Goal: Task Accomplishment & Management: Complete application form

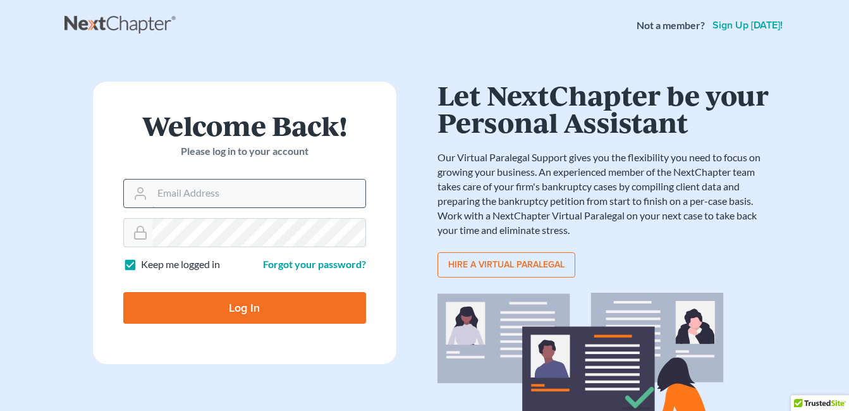
click at [260, 196] on input "Email Address" at bounding box center [258, 194] width 213 height 28
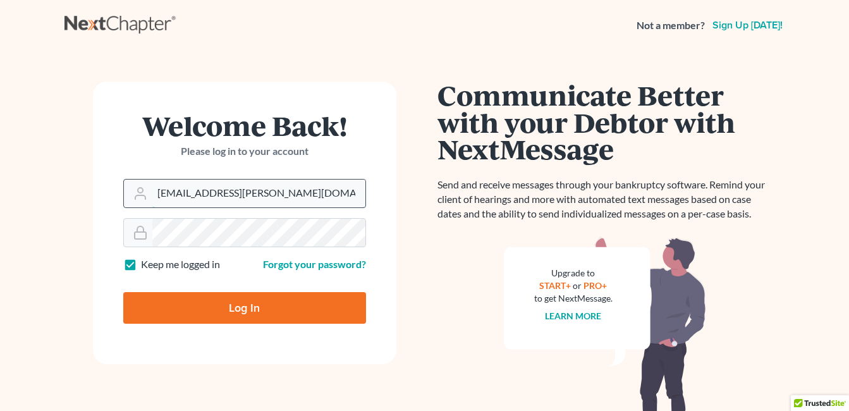
type input "[EMAIL_ADDRESS][PERSON_NAME][DOMAIN_NAME]"
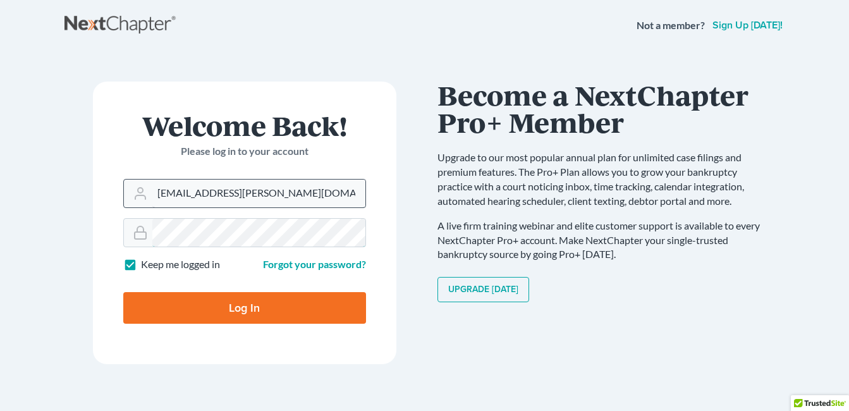
click at [123, 292] on input "Log In" at bounding box center [244, 308] width 243 height 32
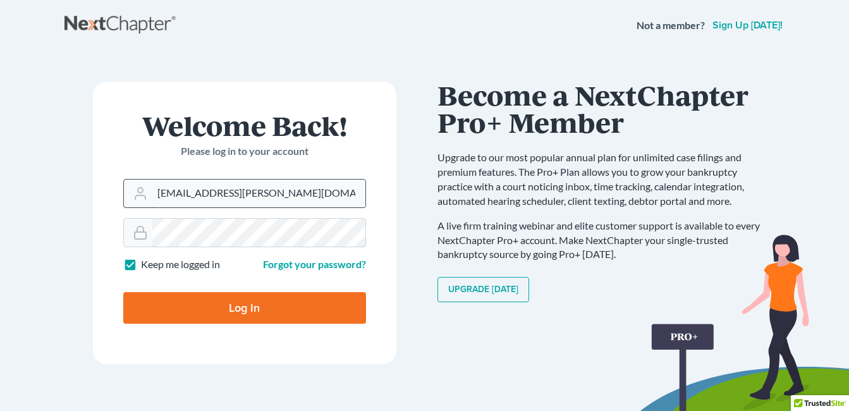
type input "Thinking..."
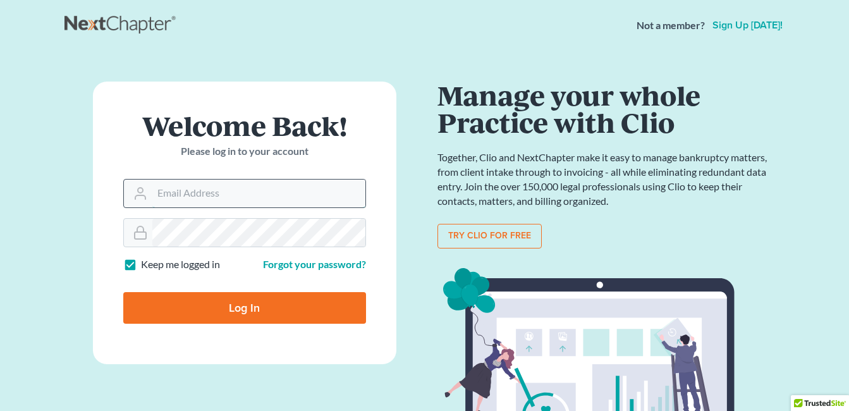
click at [315, 191] on input "Email Address" at bounding box center [258, 194] width 213 height 28
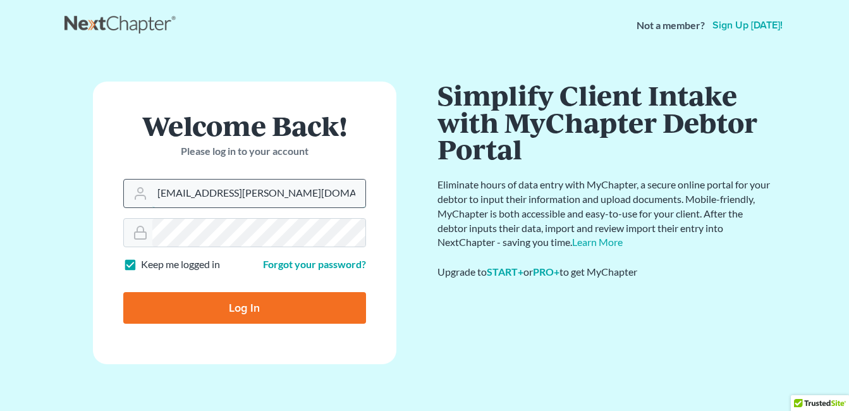
type input "[EMAIL_ADDRESS][PERSON_NAME][DOMAIN_NAME]"
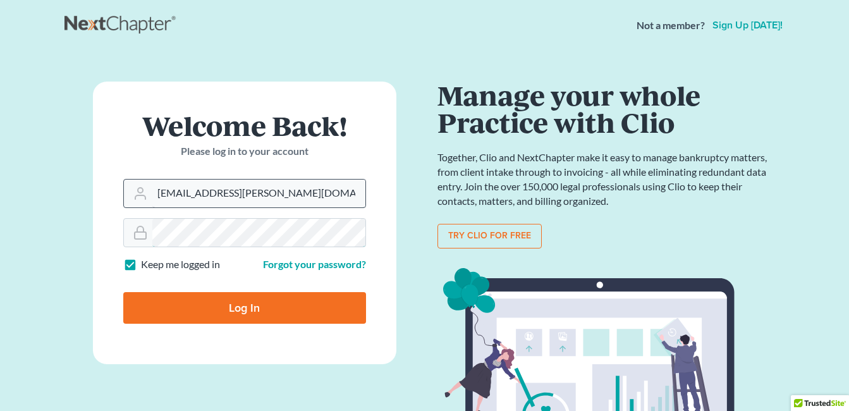
click at [123, 292] on input "Log In" at bounding box center [244, 308] width 243 height 32
type input "Thinking..."
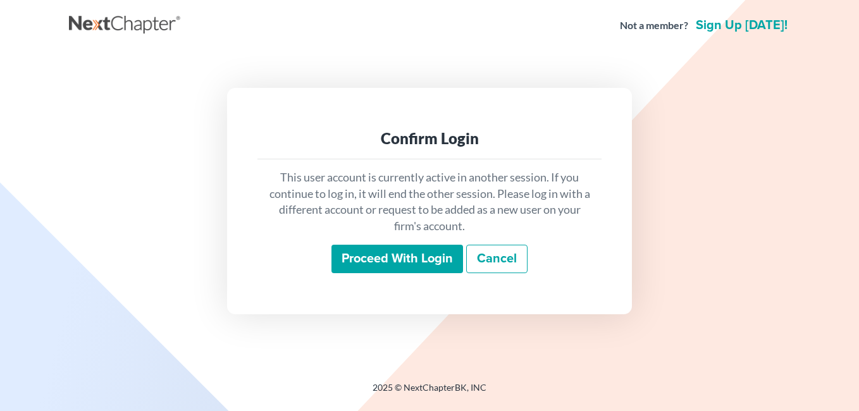
click at [401, 261] on input "Proceed with login" at bounding box center [397, 259] width 132 height 29
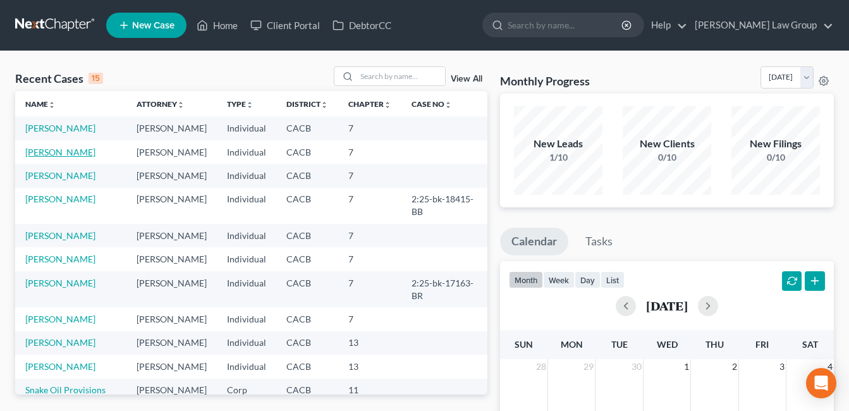
click at [57, 157] on link "[PERSON_NAME]" at bounding box center [60, 152] width 70 height 11
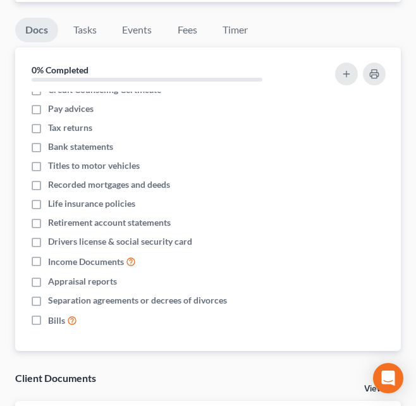
scroll to position [500, 0]
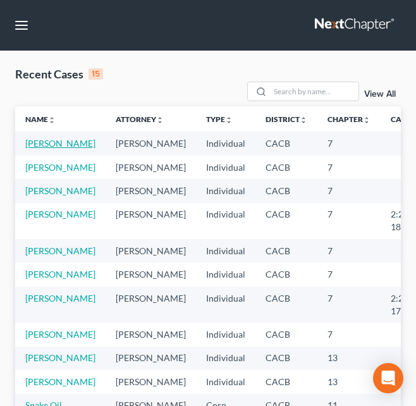
click at [38, 148] on link "[PERSON_NAME]" at bounding box center [60, 143] width 70 height 11
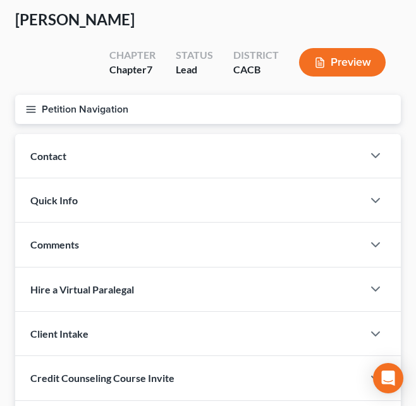
scroll to position [49, 0]
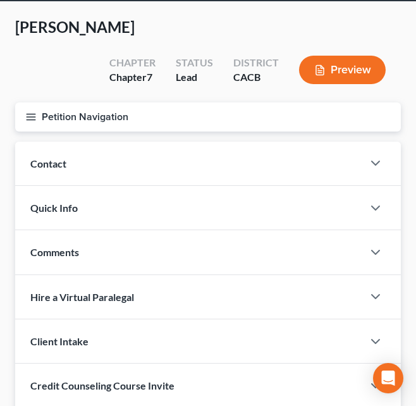
click at [31, 111] on icon "button" at bounding box center [30, 116] width 11 height 11
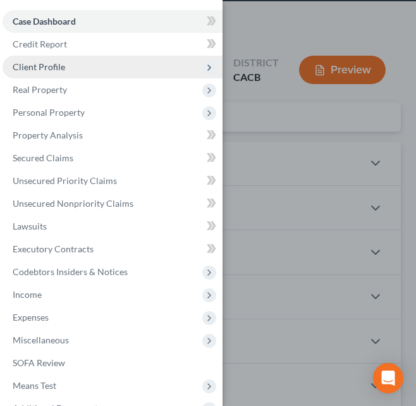
click at [25, 67] on span "Client Profile" at bounding box center [39, 66] width 52 height 11
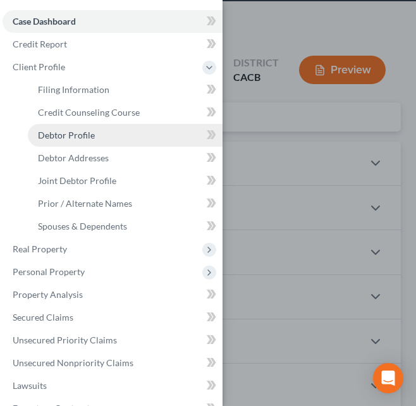
click at [38, 140] on link "Debtor Profile" at bounding box center [125, 135] width 195 height 23
select select "1"
select select "0"
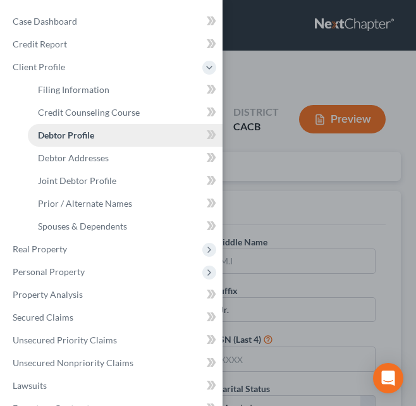
click at [47, 137] on span "Debtor Profile" at bounding box center [66, 135] width 56 height 11
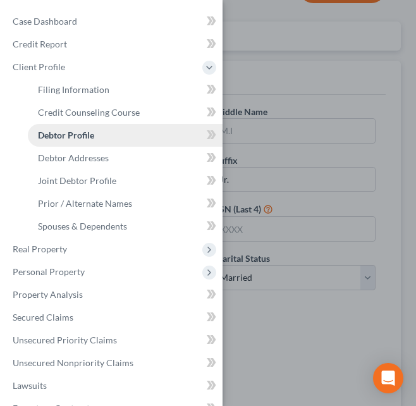
scroll to position [154, 0]
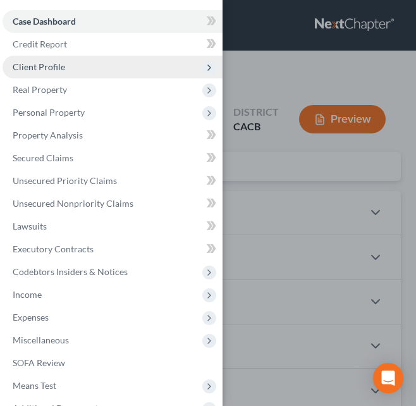
click at [20, 66] on span "Client Profile" at bounding box center [39, 66] width 52 height 11
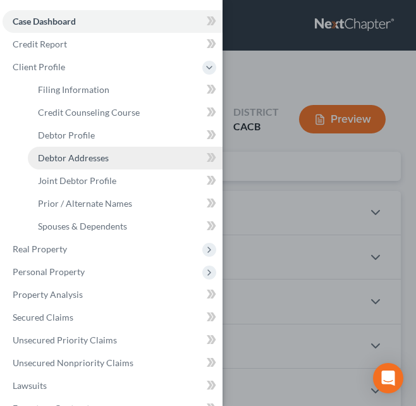
click at [38, 166] on link "Debtor Addresses" at bounding box center [125, 158] width 195 height 23
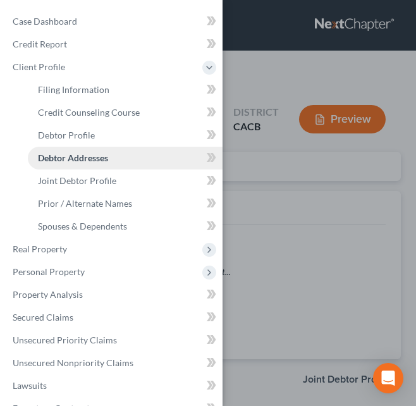
select select "0"
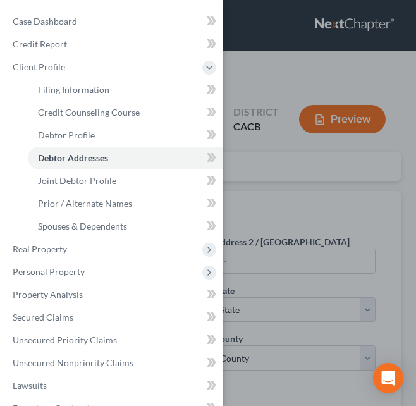
click at [358, 186] on div "Case Dashboard Payments Invoices Payments Payments Credit Report Client Profile" at bounding box center [208, 203] width 416 height 406
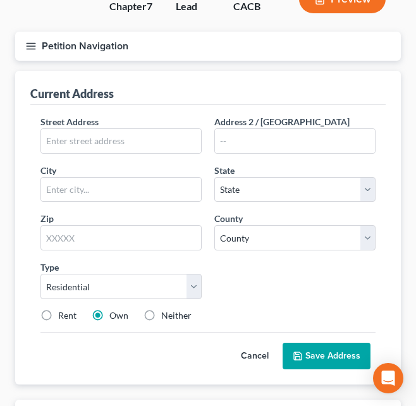
scroll to position [125, 0]
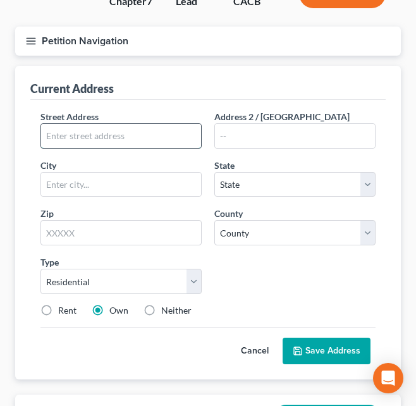
click at [59, 124] on input "text" at bounding box center [121, 136] width 160 height 24
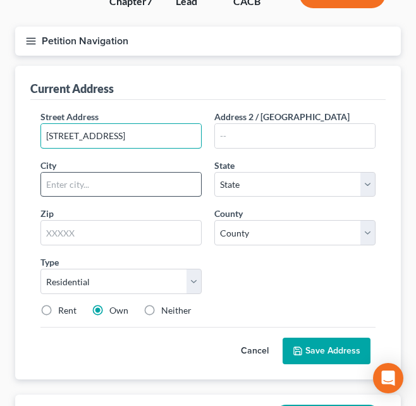
type input "[STREET_ADDRESS]"
click at [89, 173] on input "text" at bounding box center [121, 185] width 160 height 24
type input "La Mirada"
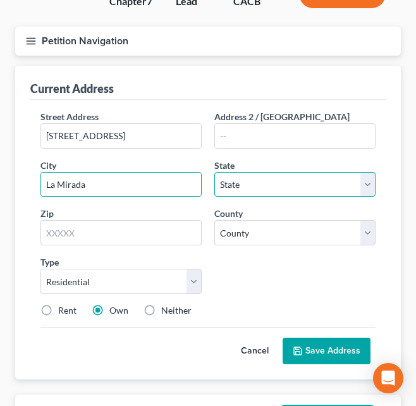
click at [369, 172] on select "State [US_STATE] AK AR AZ CA CO CT DE DC [GEOGRAPHIC_DATA] [GEOGRAPHIC_DATA] GU…" at bounding box center [294, 184] width 161 height 25
select select "4"
click at [214, 172] on select "State [US_STATE] AK AR AZ CA CO CT DE DC [GEOGRAPHIC_DATA] [GEOGRAPHIC_DATA] GU…" at bounding box center [294, 184] width 161 height 25
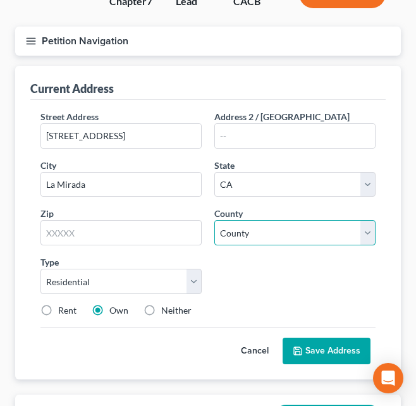
click at [371, 220] on select "County [GEOGRAPHIC_DATA] [GEOGRAPHIC_DATA] [GEOGRAPHIC_DATA] [GEOGRAPHIC_DATA] …" at bounding box center [294, 232] width 161 height 25
select select "18"
click at [214, 220] on select "County [GEOGRAPHIC_DATA] [GEOGRAPHIC_DATA] [GEOGRAPHIC_DATA] [GEOGRAPHIC_DATA] …" at bounding box center [294, 232] width 161 height 25
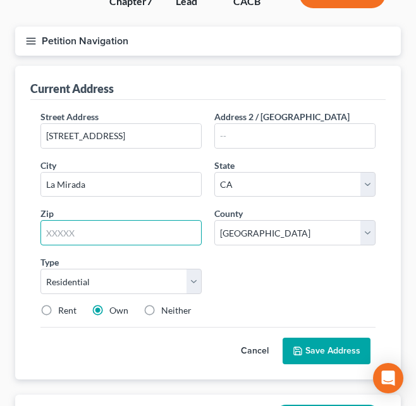
click at [88, 220] on input "text" at bounding box center [120, 232] width 161 height 25
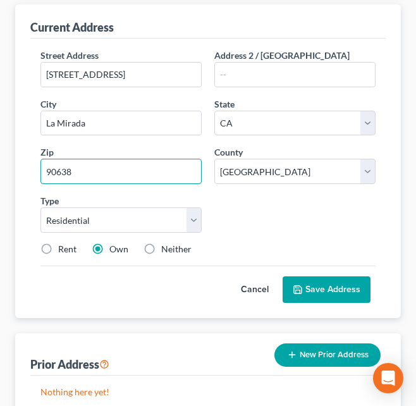
scroll to position [190, 0]
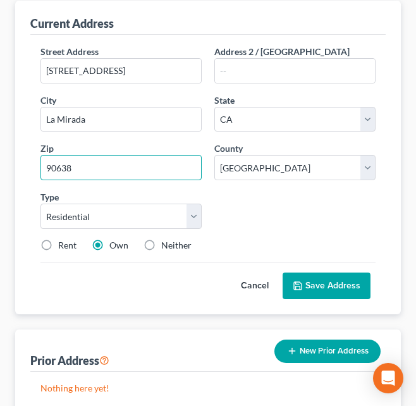
type input "90638"
click at [305, 179] on div "Street Address * [STREET_ADDRESS] Address 2 / [GEOGRAPHIC_DATA] * [GEOGRAPHIC_D…" at bounding box center [208, 153] width 348 height 217
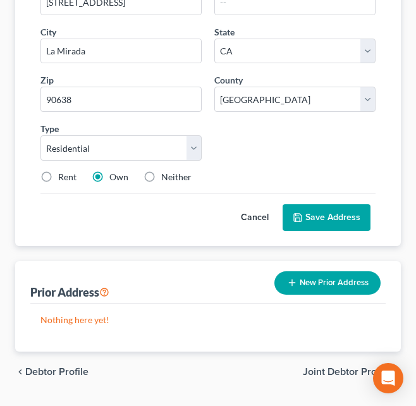
scroll to position [259, 0]
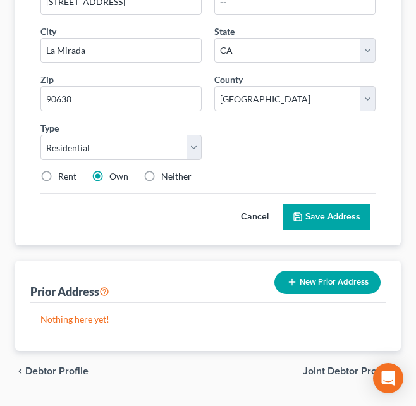
click at [318, 204] on button "Save Address" at bounding box center [327, 217] width 88 height 27
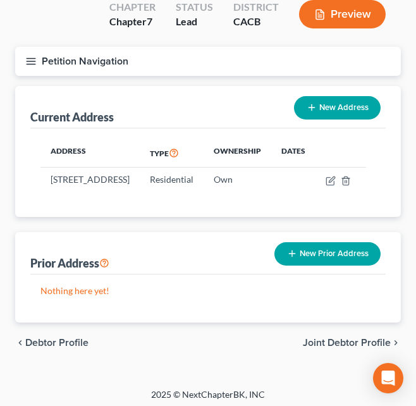
click at [23, 47] on button "Petition Navigation" at bounding box center [208, 61] width 386 height 29
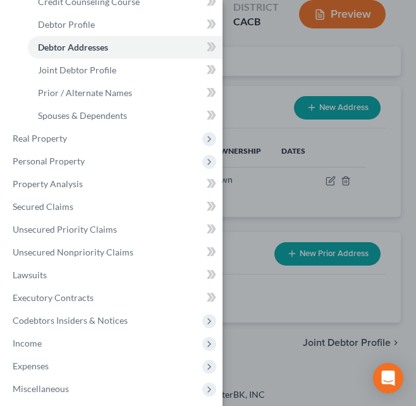
scroll to position [112, 0]
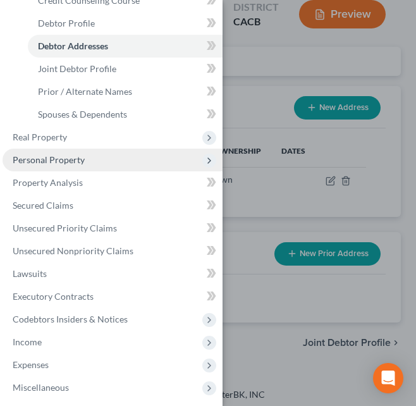
click at [30, 163] on span "Personal Property" at bounding box center [49, 159] width 72 height 11
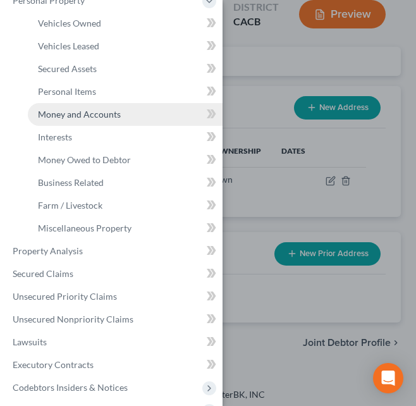
click at [45, 118] on span "Money and Accounts" at bounding box center [79, 114] width 83 height 11
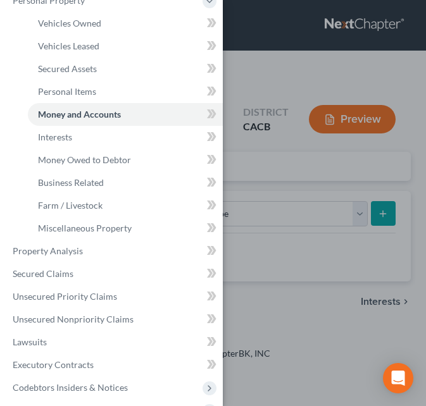
click at [322, 187] on div "Case Dashboard Payments Invoices Payments Payments Credit Report Client Profile" at bounding box center [213, 203] width 426 height 406
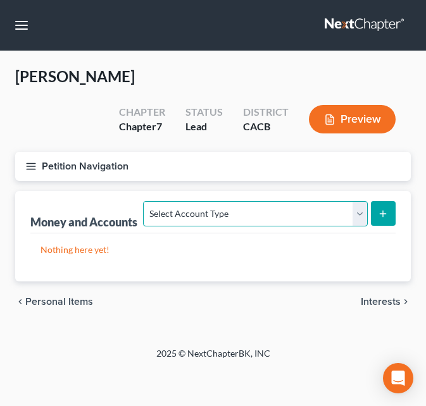
click at [354, 201] on select "Select Account Type Brokerage Cash on Hand Certificates of Deposit Checking Acc…" at bounding box center [255, 213] width 224 height 25
select select "checking"
click at [146, 201] on select "Select Account Type Brokerage Cash on Hand Certificates of Deposit Checking Acc…" at bounding box center [255, 213] width 224 height 25
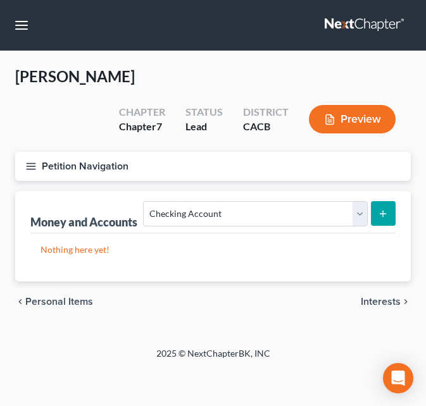
click at [382, 201] on button "submit" at bounding box center [383, 213] width 25 height 25
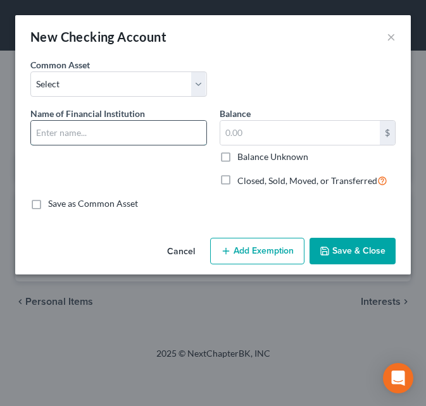
click at [55, 137] on input "text" at bounding box center [118, 133] width 175 height 24
click at [51, 134] on input "text" at bounding box center [118, 133] width 175 height 24
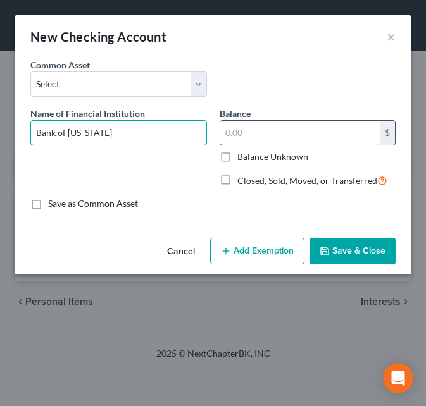
type input "Bank of [US_STATE]"
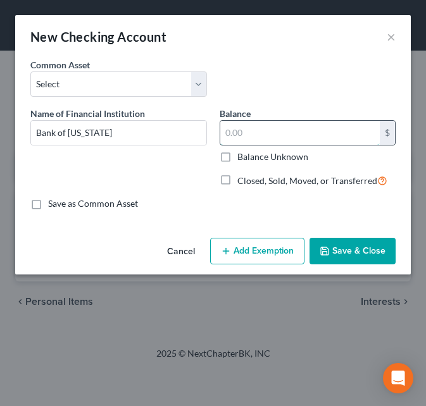
click at [283, 131] on input "text" at bounding box center [300, 133] width 160 height 24
type input "252.36"
click at [229, 249] on icon "button" at bounding box center [226, 251] width 10 height 10
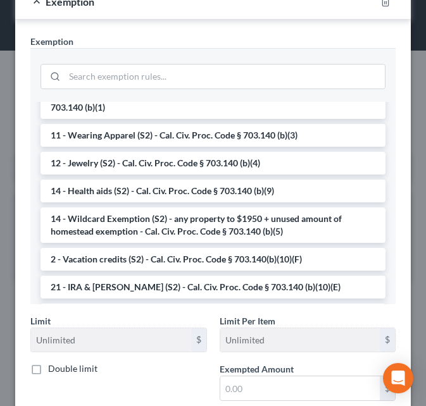
scroll to position [134, 0]
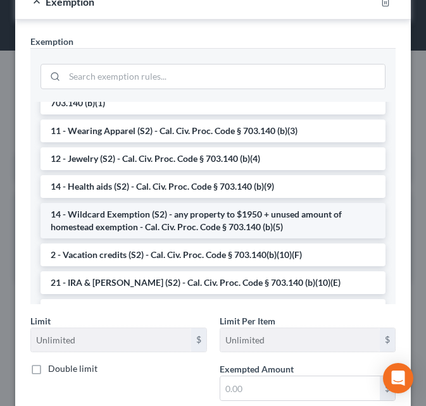
click at [75, 214] on li "14 - Wildcard Exemption (S2) - any property to $1950 + unused amount of homeste…" at bounding box center [212, 220] width 345 height 35
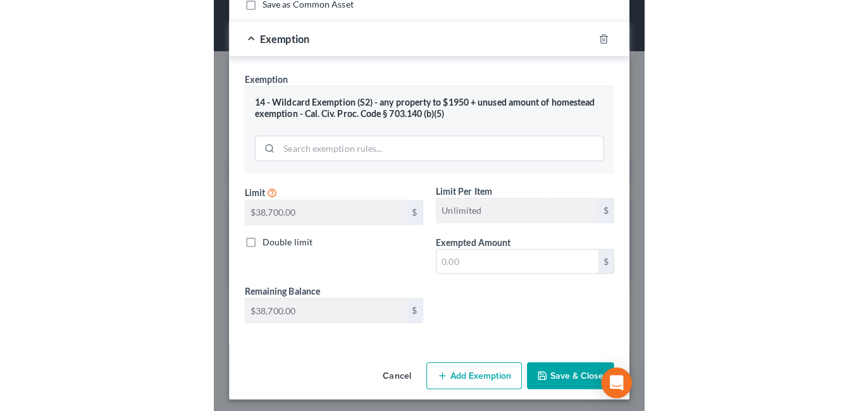
scroll to position [203, 0]
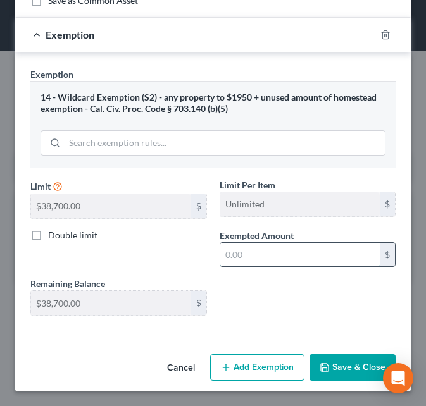
click at [231, 250] on input "text" at bounding box center [300, 255] width 160 height 24
type input "252.36"
click at [310, 66] on div "Exemption Set must be selected for CA. Exemption * 14 - Wildcard Exemption (S2)…" at bounding box center [212, 194] width 395 height 284
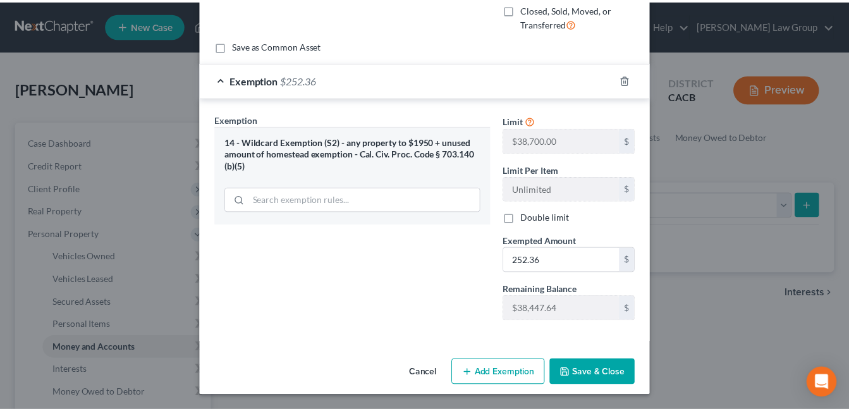
scroll to position [171, 0]
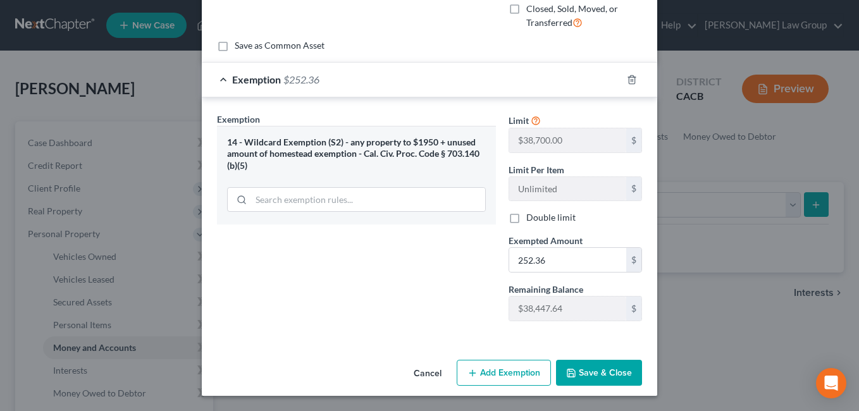
click at [575, 372] on button "Save & Close" at bounding box center [599, 373] width 86 height 27
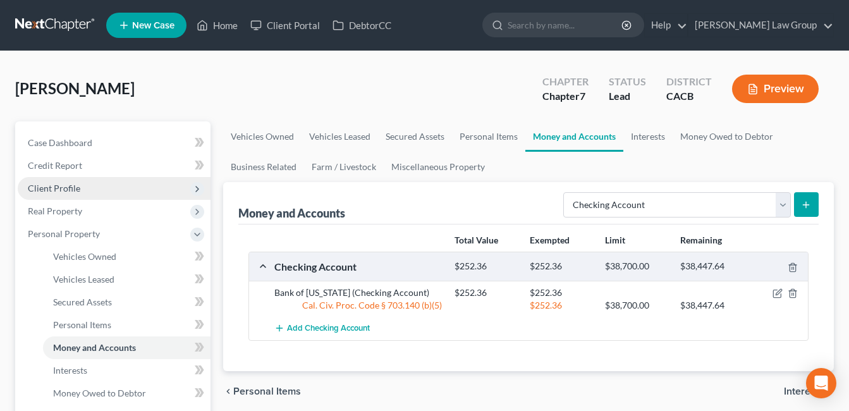
click at [38, 187] on span "Client Profile" at bounding box center [54, 188] width 52 height 11
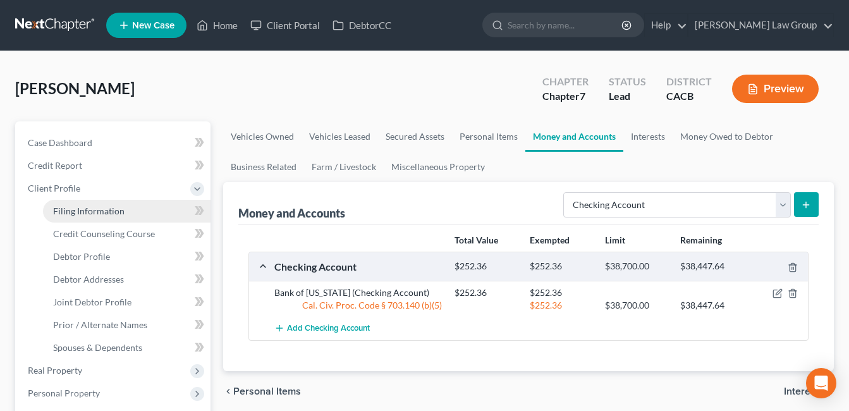
click at [66, 211] on span "Filing Information" at bounding box center [88, 211] width 71 height 11
select select "1"
select select "0"
select select "4"
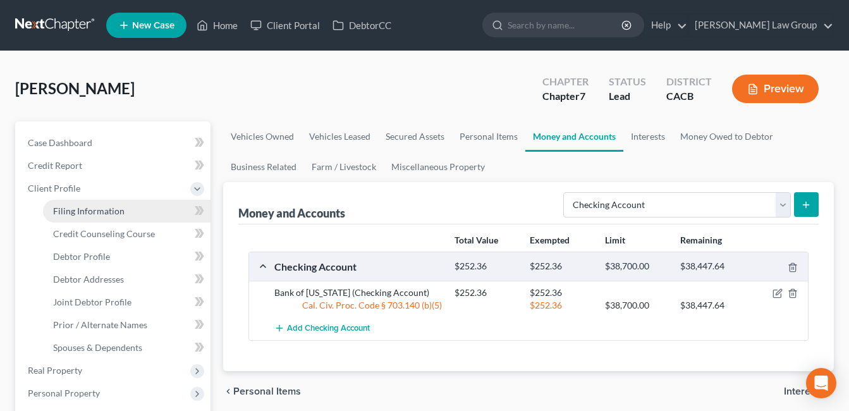
select select "0"
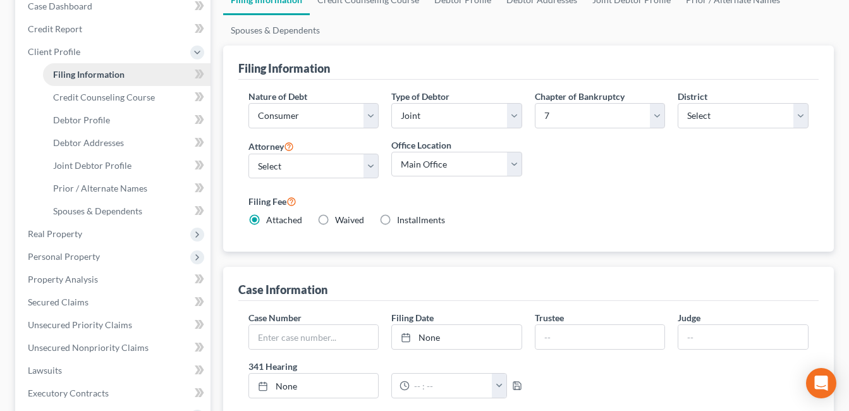
scroll to position [135, 0]
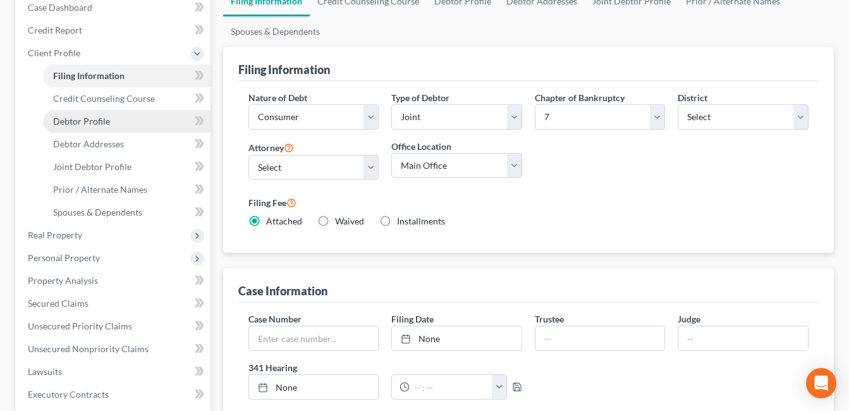
click at [63, 122] on span "Debtor Profile" at bounding box center [81, 121] width 57 height 11
select select "1"
select select "0"
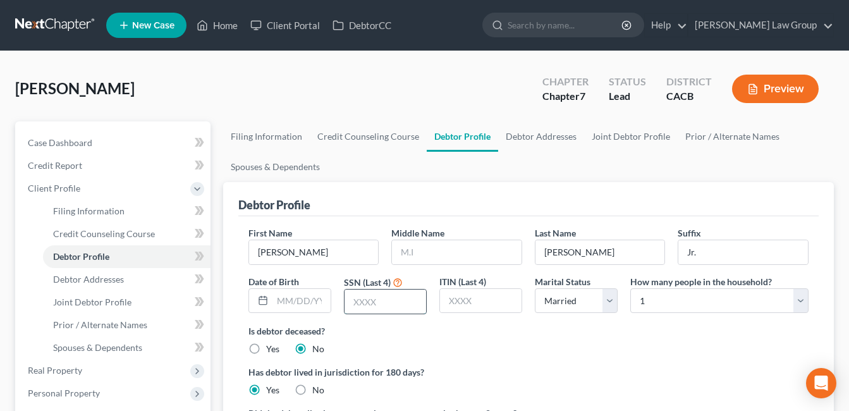
click at [364, 306] on input "text" at bounding box center [386, 302] width 82 height 24
type input "6505"
click at [291, 304] on input "text" at bounding box center [302, 301] width 58 height 24
type input "[DATE]"
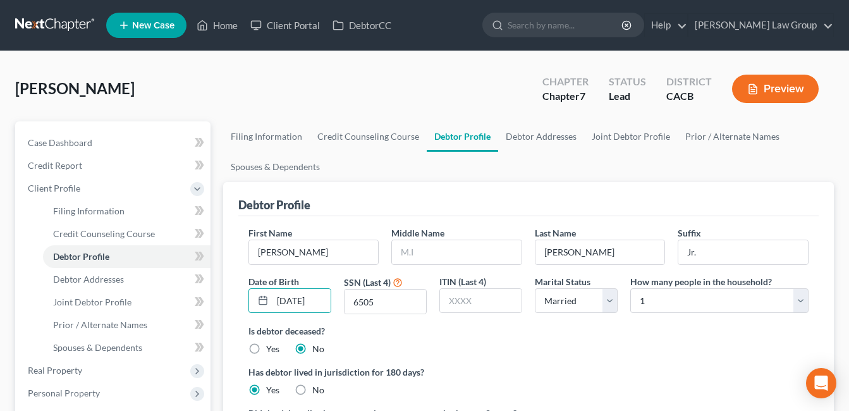
click at [516, 366] on label "Has debtor lived in jurisdiction for 180 days?" at bounding box center [529, 371] width 560 height 13
click at [802, 306] on select "Select 1 2 3 4 5 6 7 8 9 10 11 12 13 14 15 16 17 18 19 20" at bounding box center [719, 300] width 178 height 25
select select "3"
click at [630, 288] on select "Select 1 2 3 4 5 6 7 8 9 10 11 12 13 14 15 16 17 18 19 20" at bounding box center [719, 300] width 178 height 25
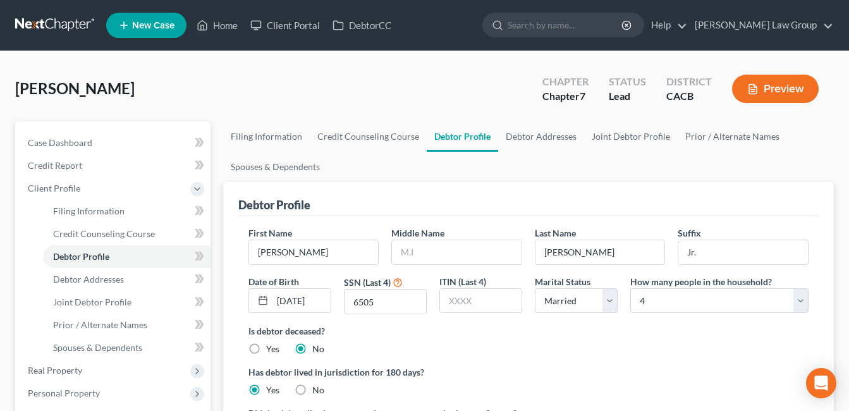
click at [531, 349] on div "Is debtor deceased? Yes No" at bounding box center [529, 339] width 560 height 31
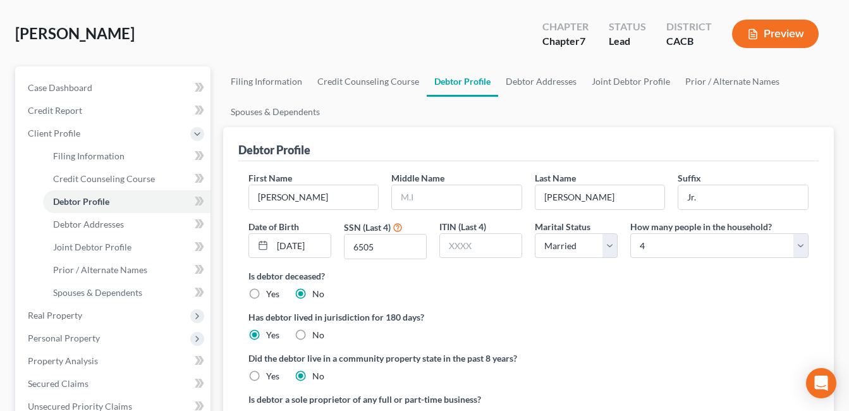
scroll to position [63, 0]
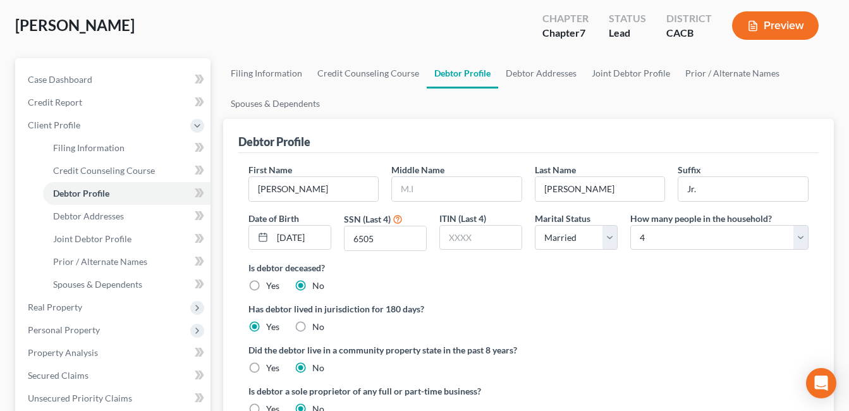
click at [266, 362] on label "Yes" at bounding box center [272, 368] width 13 height 13
click at [271, 362] on input "Yes" at bounding box center [275, 366] width 8 height 8
radio input "true"
radio input "false"
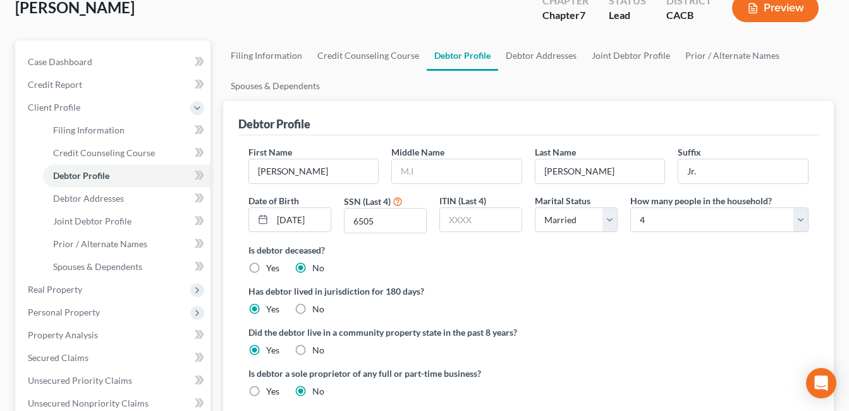
scroll to position [70, 0]
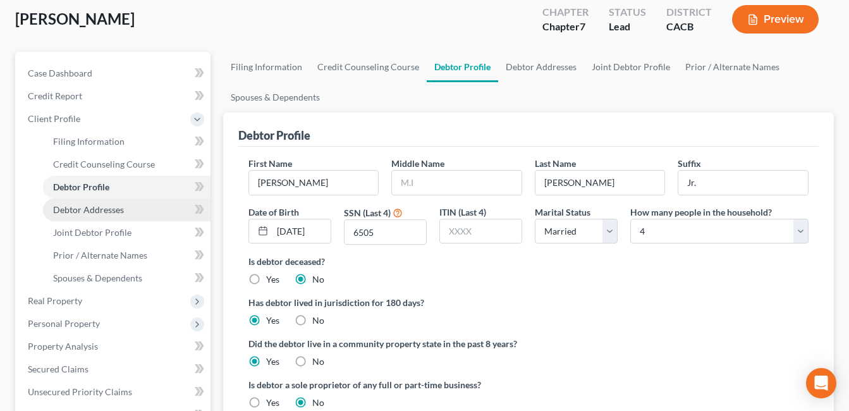
click at [87, 211] on span "Debtor Addresses" at bounding box center [88, 209] width 71 height 11
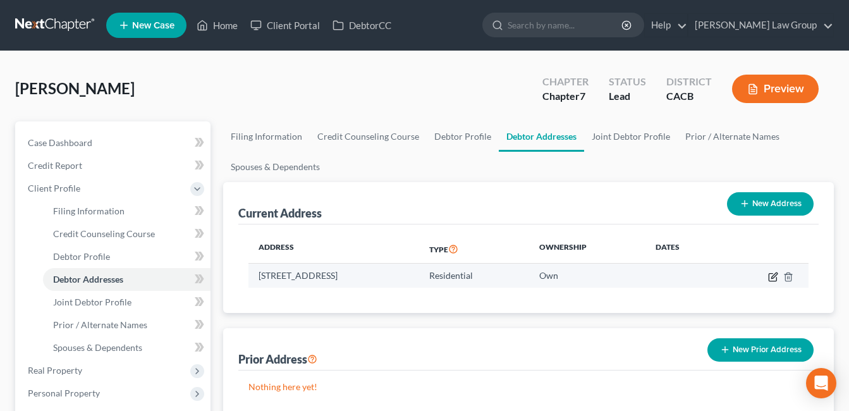
click at [770, 278] on icon "button" at bounding box center [773, 277] width 8 height 8
select select "4"
select select "18"
select select "0"
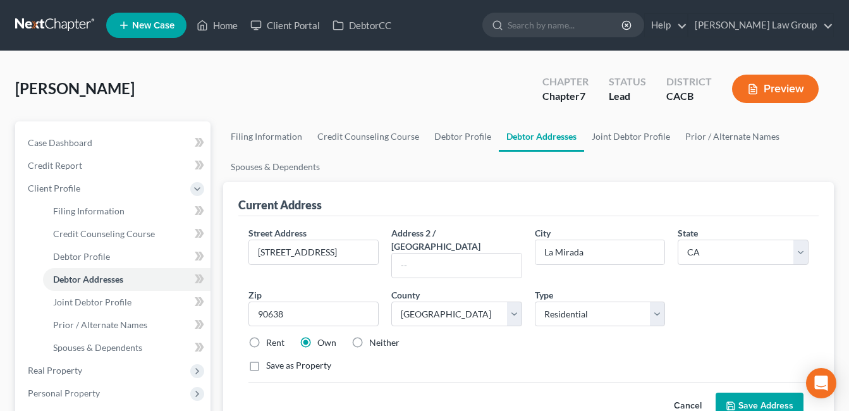
click at [266, 336] on label "Rent" at bounding box center [275, 342] width 18 height 13
click at [271, 336] on input "Rent" at bounding box center [275, 340] width 8 height 8
radio input "true"
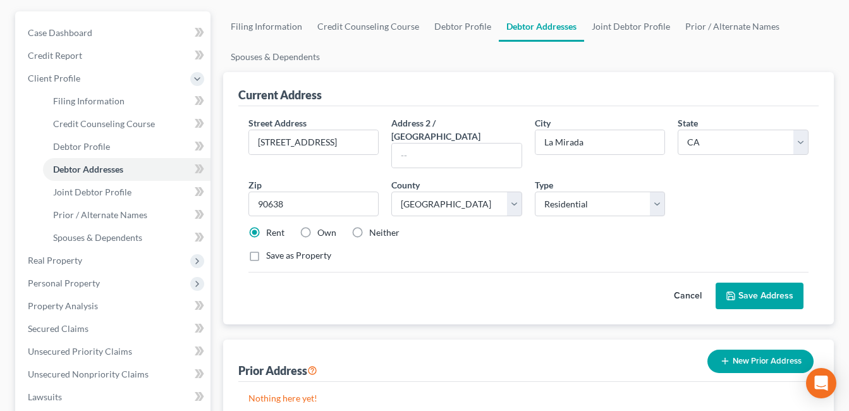
scroll to position [118, 0]
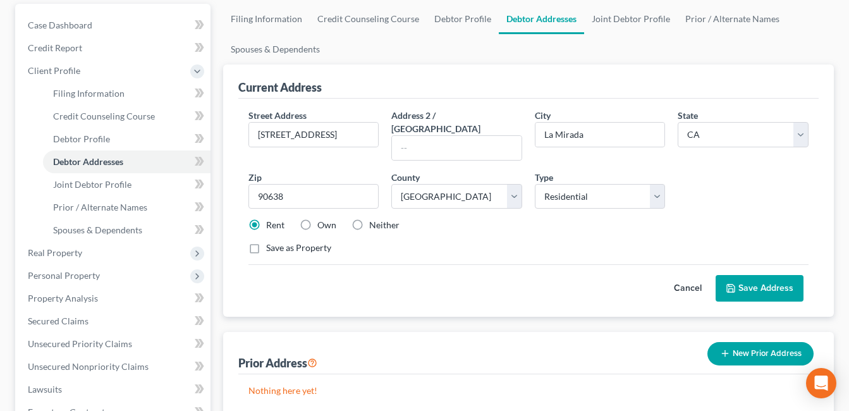
click at [762, 279] on button "Save Address" at bounding box center [760, 288] width 88 height 27
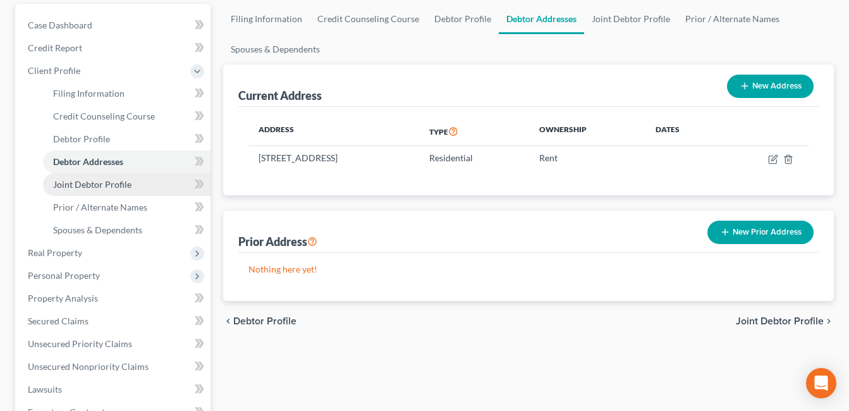
click at [71, 187] on span "Joint Debtor Profile" at bounding box center [92, 184] width 78 height 11
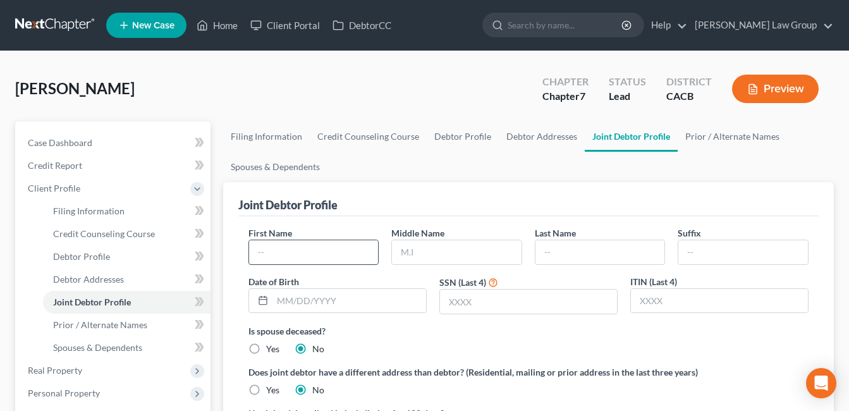
click at [304, 257] on input "text" at bounding box center [314, 252] width 130 height 24
type input "[PERSON_NAME]"
click at [573, 255] on input "text" at bounding box center [601, 252] width 130 height 24
type input "[PERSON_NAME]"
click at [554, 337] on label "Is spouse deceased?" at bounding box center [529, 330] width 560 height 13
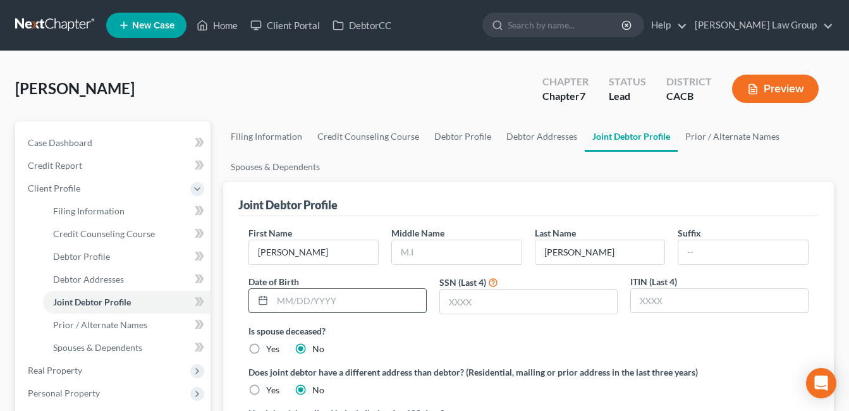
click at [298, 295] on input "text" at bounding box center [350, 301] width 154 height 24
type input "[DATE]"
click at [479, 333] on label "Is spouse deceased?" at bounding box center [529, 330] width 560 height 13
click at [481, 308] on input "text" at bounding box center [528, 302] width 177 height 24
type input "0508"
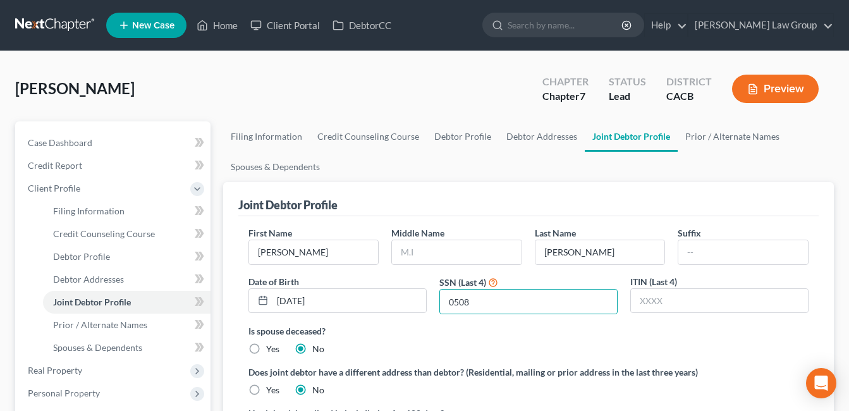
click at [555, 343] on div "Is spouse deceased? Yes No" at bounding box center [529, 339] width 560 height 31
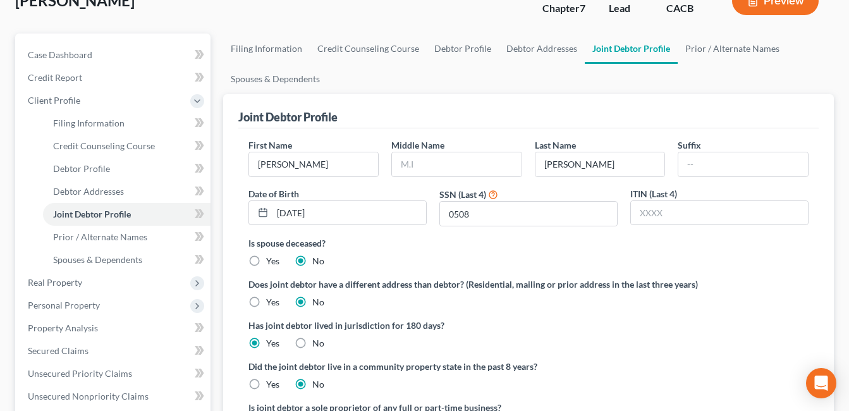
scroll to position [105, 0]
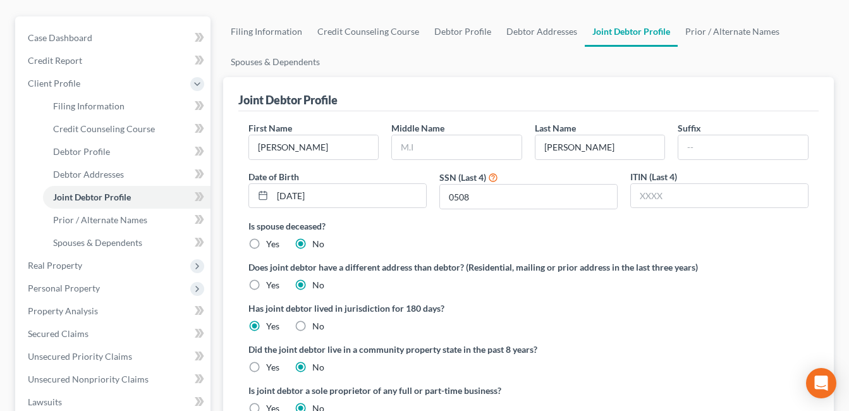
click at [266, 364] on label "Yes" at bounding box center [272, 367] width 13 height 13
click at [271, 364] on input "Yes" at bounding box center [275, 365] width 8 height 8
radio input "true"
radio input "false"
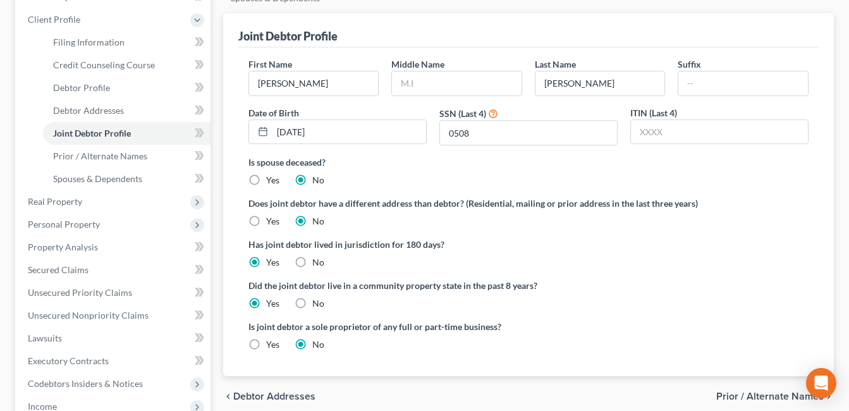
scroll to position [177, 0]
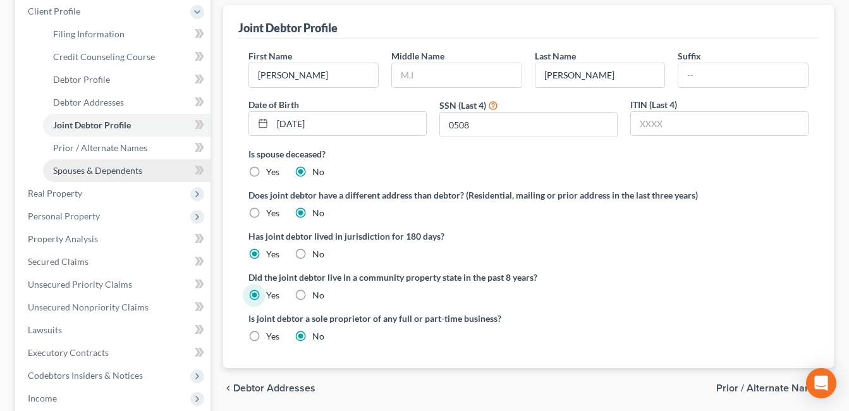
click at [70, 179] on link "Spouses & Dependents" at bounding box center [127, 170] width 168 height 23
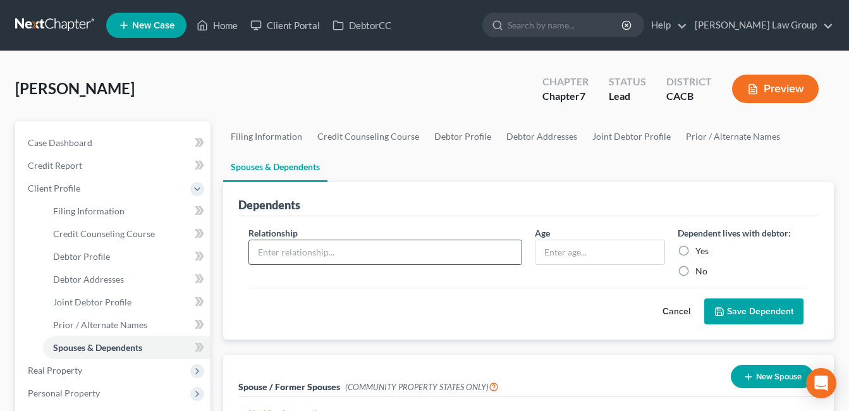
click at [283, 254] on input "text" at bounding box center [385, 252] width 273 height 24
click at [272, 252] on input "text" at bounding box center [385, 252] width 273 height 24
type input "D"
type input "daughter"
click at [561, 253] on input "text" at bounding box center [601, 252] width 130 height 24
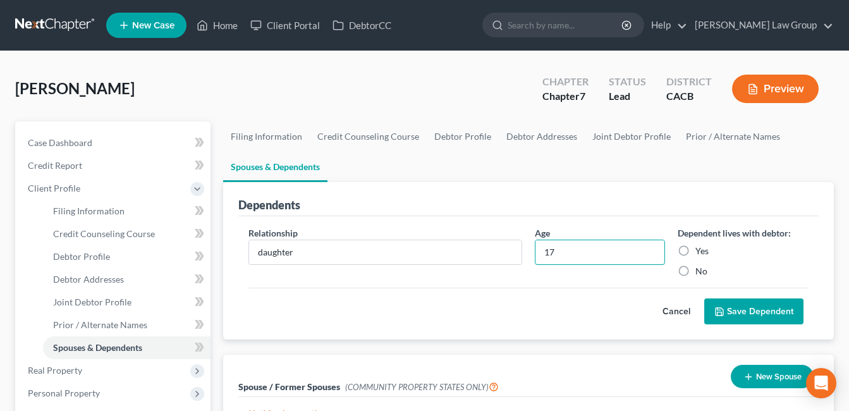
type input "17"
click at [696, 245] on label "Yes" at bounding box center [702, 251] width 13 height 13
click at [701, 245] on input "Yes" at bounding box center [705, 249] width 8 height 8
radio input "true"
click at [728, 309] on button "Save Dependent" at bounding box center [753, 311] width 99 height 27
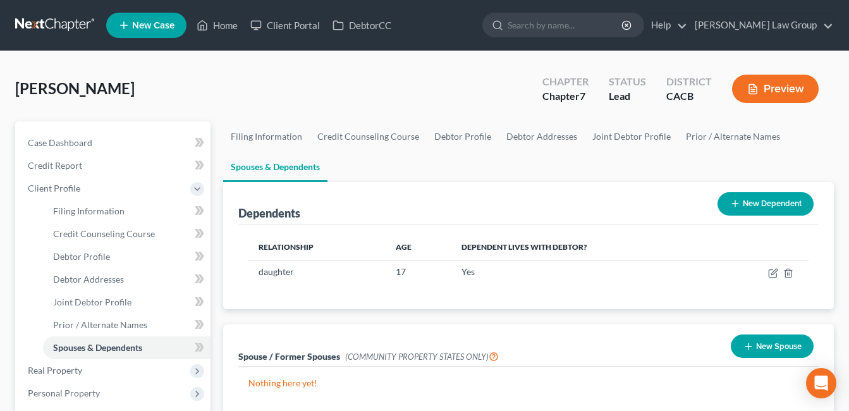
click at [746, 200] on button "New Dependent" at bounding box center [766, 203] width 96 height 23
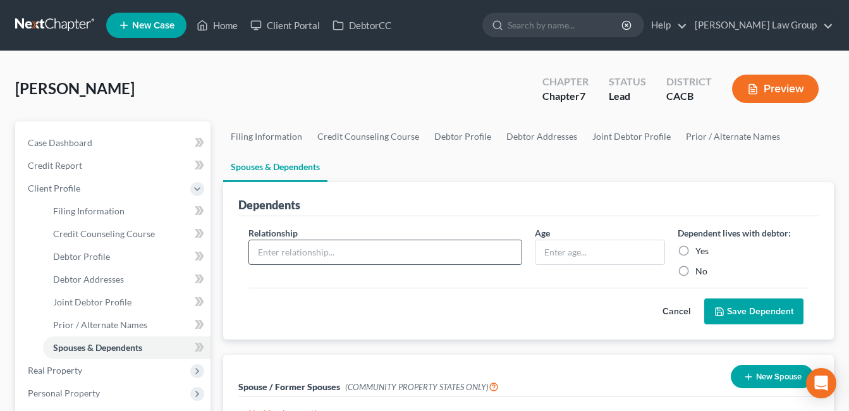
click at [296, 253] on input "text" at bounding box center [385, 252] width 273 height 24
type input "son"
click at [569, 253] on input "text" at bounding box center [601, 252] width 130 height 24
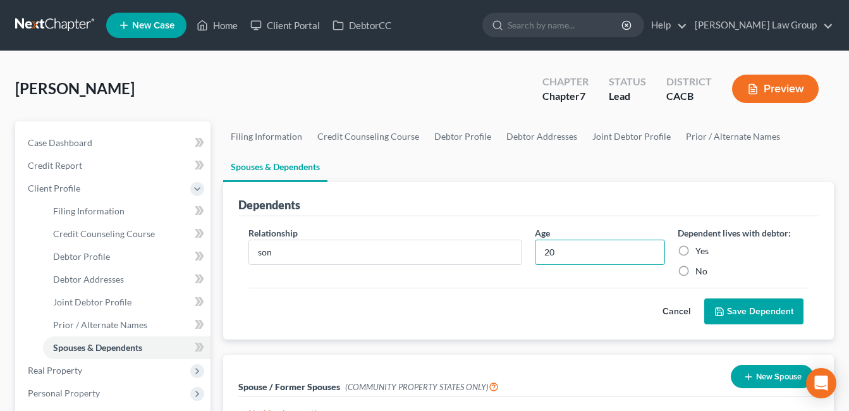
type input "20"
click at [696, 249] on label "Yes" at bounding box center [702, 251] width 13 height 13
click at [701, 249] on input "Yes" at bounding box center [705, 249] width 8 height 8
radio input "true"
click at [747, 312] on button "Save Dependent" at bounding box center [753, 311] width 99 height 27
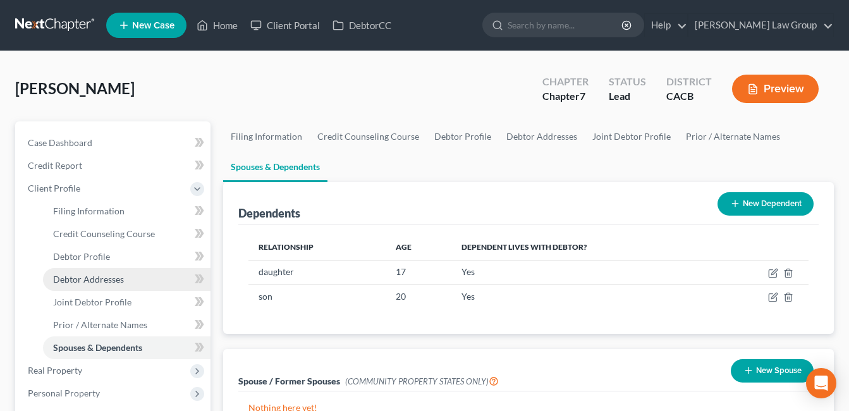
click at [87, 279] on span "Debtor Addresses" at bounding box center [88, 279] width 71 height 11
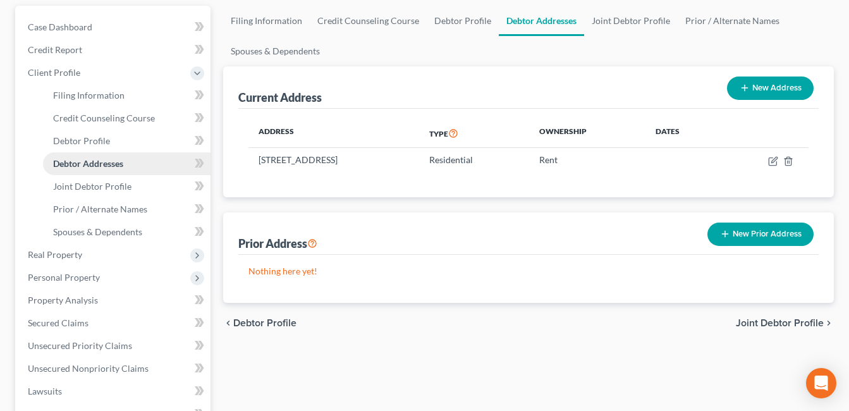
scroll to position [120, 0]
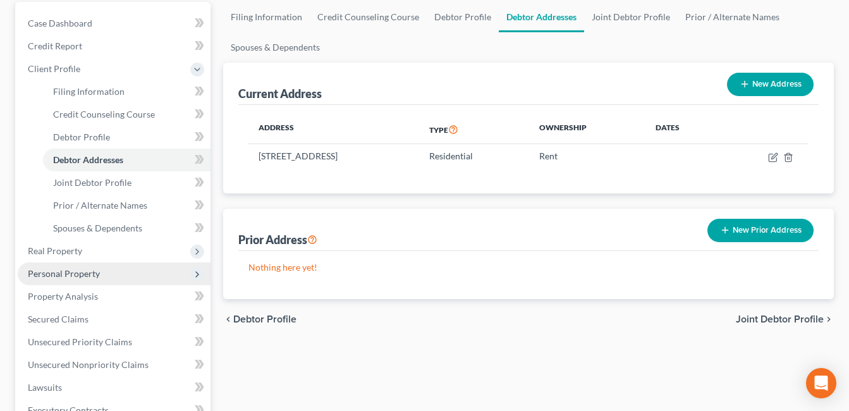
click at [64, 278] on span "Personal Property" at bounding box center [64, 273] width 72 height 11
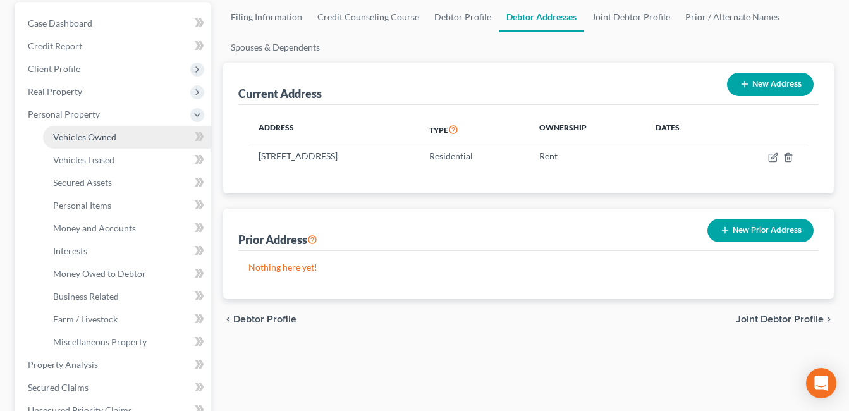
click at [75, 138] on span "Vehicles Owned" at bounding box center [84, 137] width 63 height 11
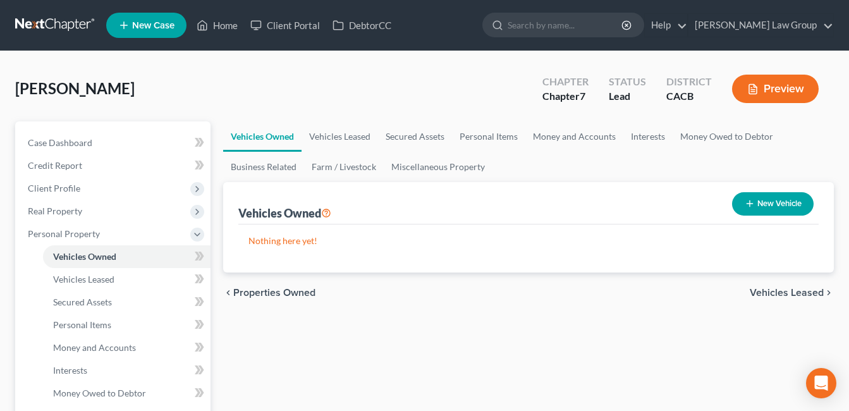
click at [763, 200] on button "New Vehicle" at bounding box center [773, 203] width 82 height 23
select select "0"
select select "2"
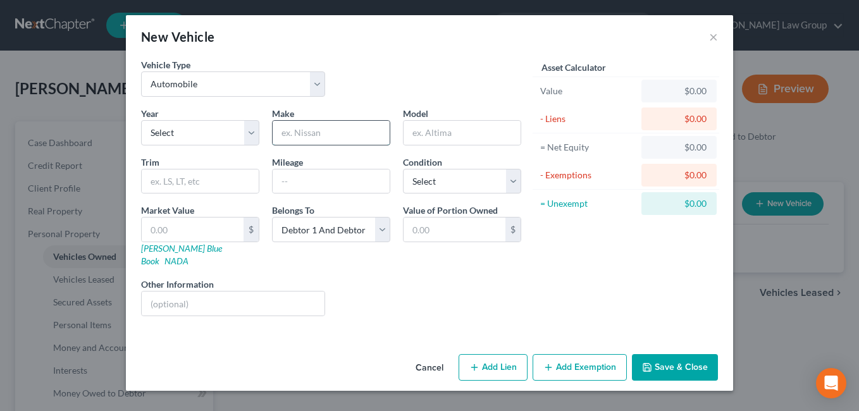
click at [302, 135] on input "text" at bounding box center [331, 133] width 117 height 24
type input "Chevy"
click at [458, 133] on input "text" at bounding box center [461, 133] width 117 height 24
type input "Trax"
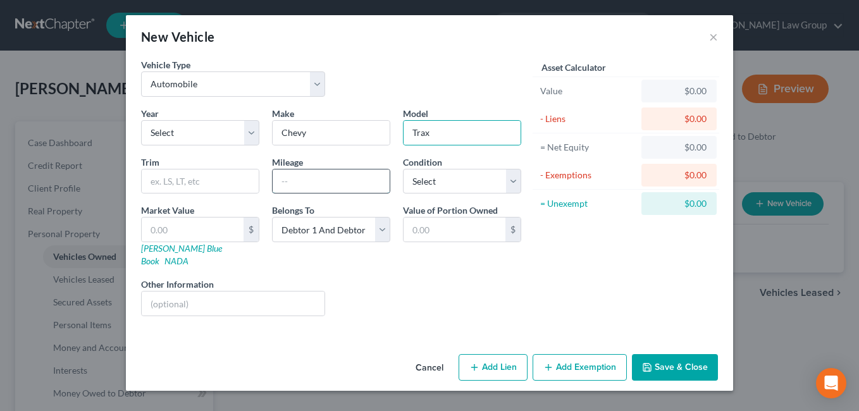
click at [320, 185] on input "text" at bounding box center [331, 181] width 117 height 24
type input "21,000"
click at [501, 185] on select "Select Excellent Very Good Good Fair Poor" at bounding box center [462, 181] width 118 height 25
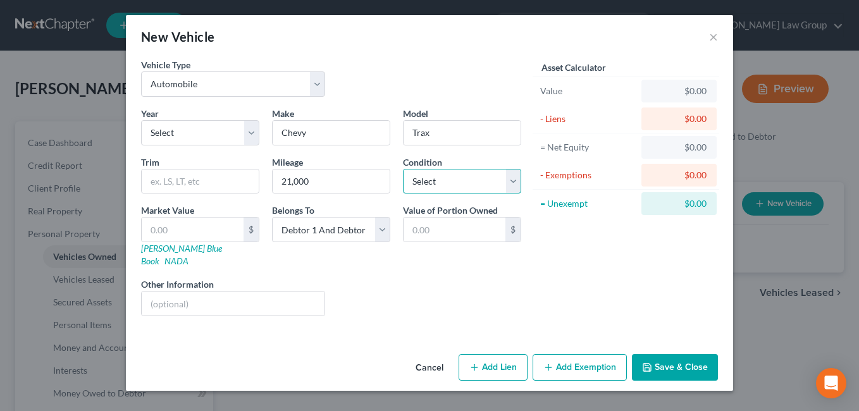
select select "2"
click at [403, 169] on select "Select Excellent Very Good Good Fair Poor" at bounding box center [462, 181] width 118 height 25
click at [406, 278] on div "Liens Select" at bounding box center [429, 297] width 197 height 39
click at [666, 354] on button "Save & Close" at bounding box center [675, 367] width 86 height 27
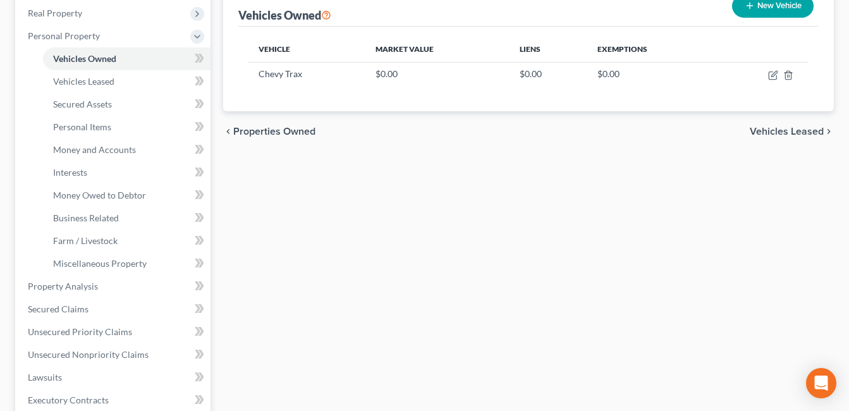
scroll to position [193, 0]
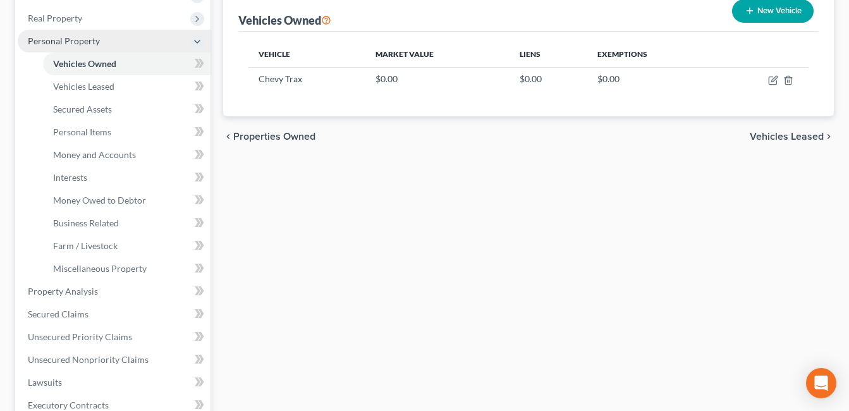
click at [88, 41] on span "Personal Property" at bounding box center [64, 40] width 72 height 11
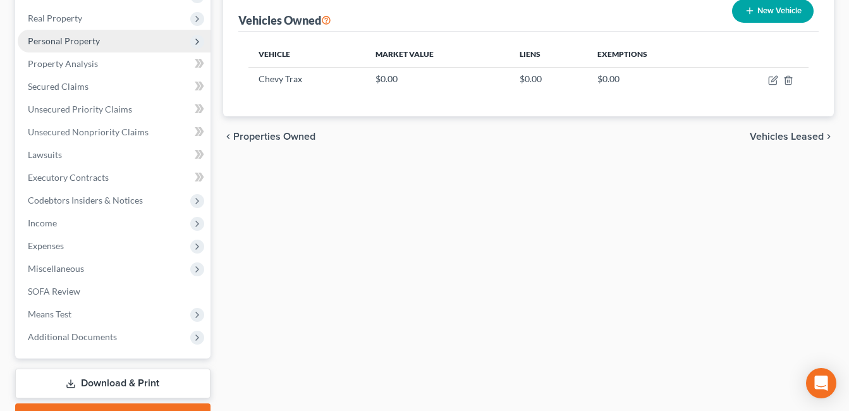
click at [85, 44] on span "Personal Property" at bounding box center [64, 40] width 72 height 11
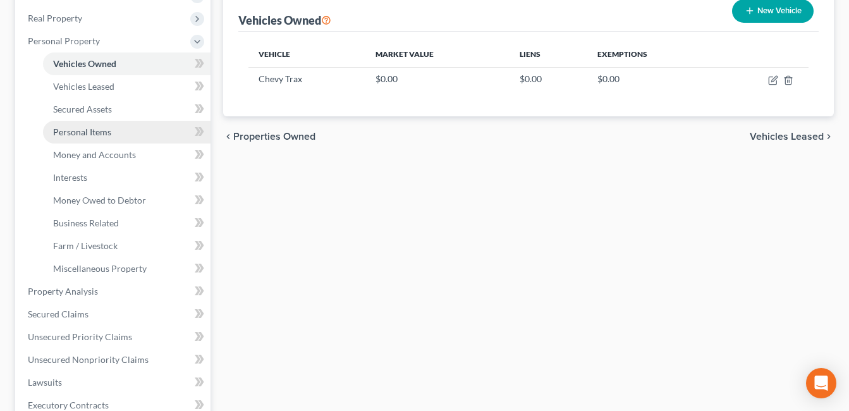
click at [98, 133] on span "Personal Items" at bounding box center [82, 131] width 58 height 11
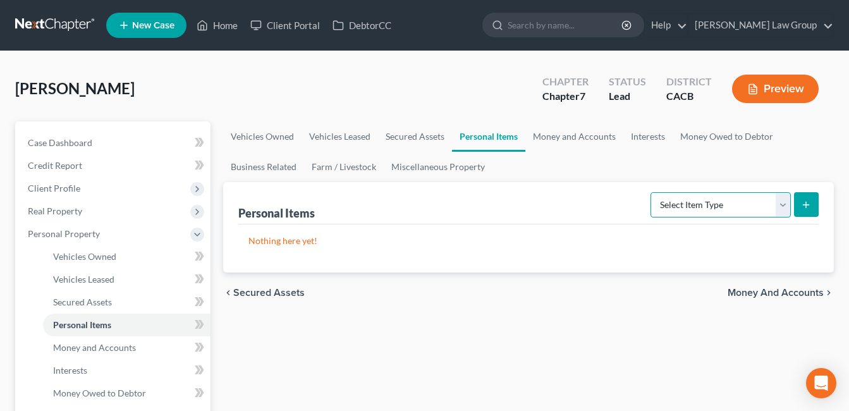
click at [785, 212] on select "Select Item Type Clothing Collectibles Of Value Electronics Firearms Household …" at bounding box center [721, 204] width 140 height 25
select select "household_goods"
click at [652, 192] on select "Select Item Type Clothing Collectibles Of Value Electronics Firearms Household …" at bounding box center [721, 204] width 140 height 25
click at [810, 208] on icon "submit" at bounding box center [806, 205] width 10 height 10
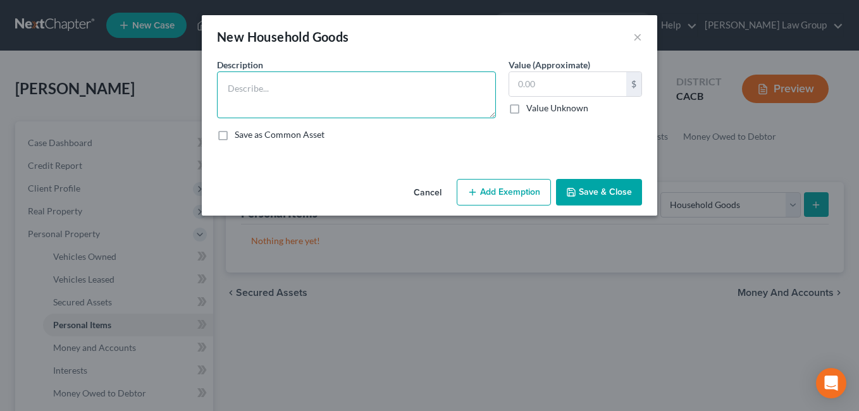
click at [316, 92] on textarea at bounding box center [356, 94] width 279 height 47
type textarea "used home furniture and used cookware"
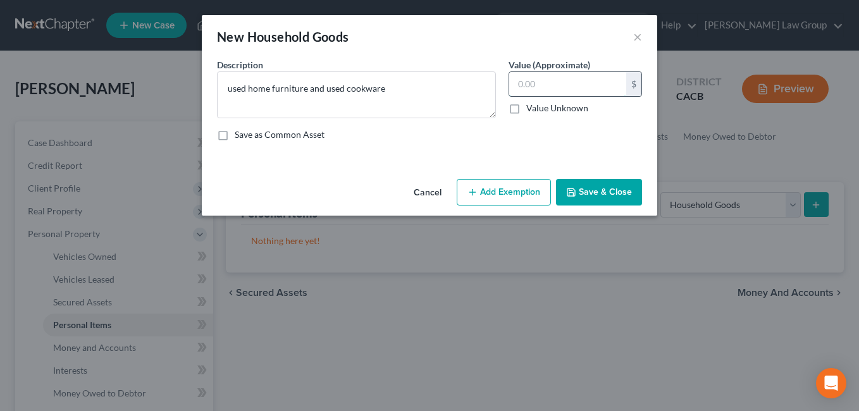
click at [562, 85] on input "text" at bounding box center [567, 84] width 117 height 24
type input "800.00"
click at [498, 200] on button "Add Exemption" at bounding box center [504, 192] width 94 height 27
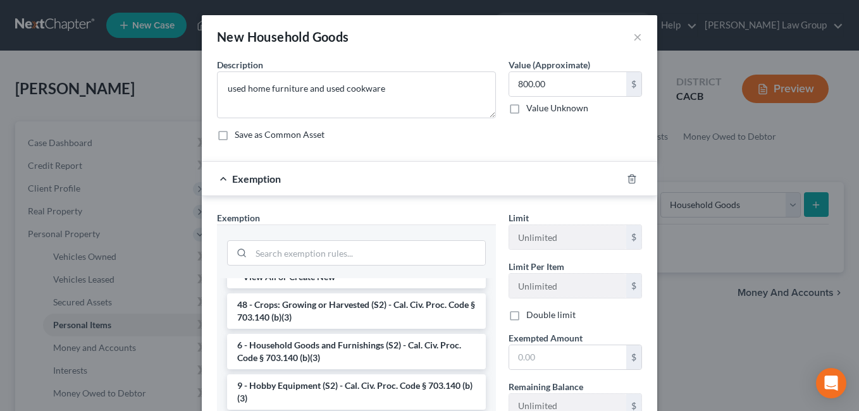
scroll to position [15, 0]
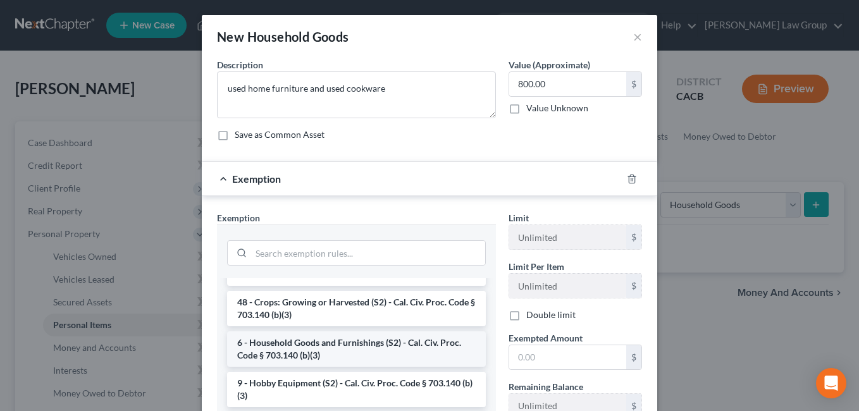
click at [372, 350] on li "6 - Household Goods and Furnishings (S2) - Cal. Civ. Proc. Code § 703.140 (b)(3)" at bounding box center [356, 348] width 259 height 35
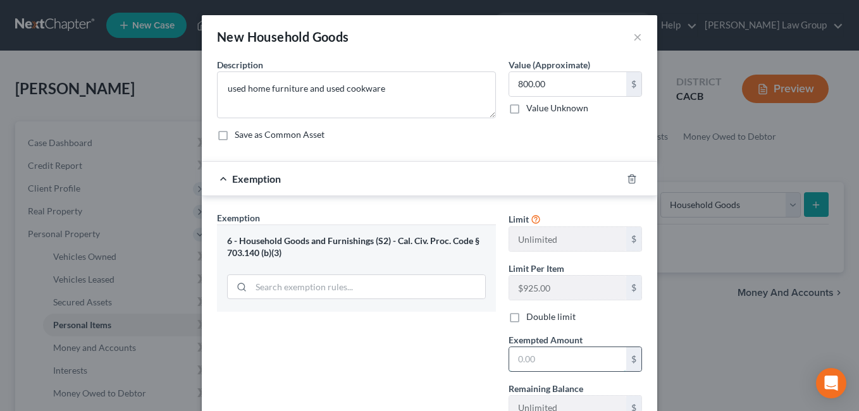
click at [577, 360] on input "text" at bounding box center [567, 359] width 117 height 24
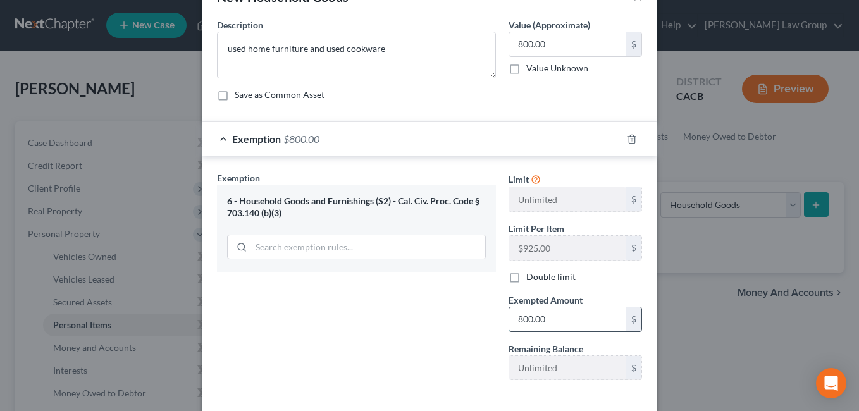
scroll to position [99, 0]
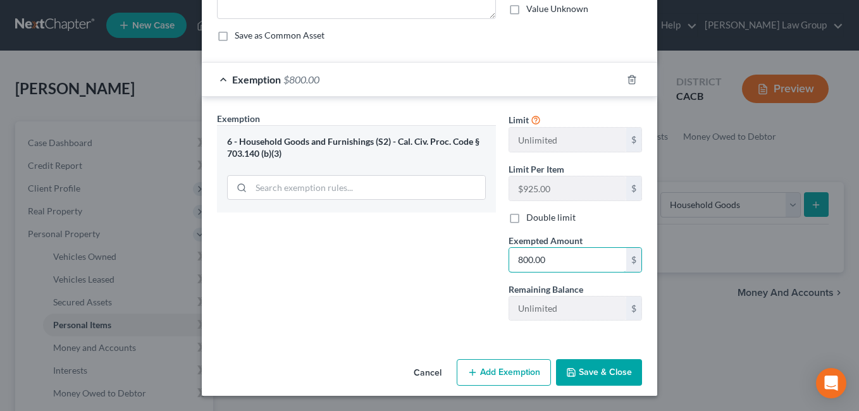
type input "800.00"
click at [601, 378] on button "Save & Close" at bounding box center [599, 372] width 86 height 27
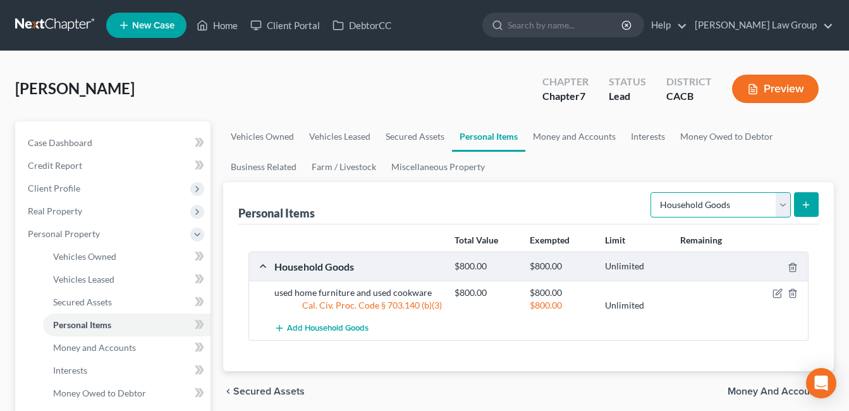
click at [789, 211] on select "Select Item Type Clothing Collectibles Of Value Electronics Firearms Household …" at bounding box center [721, 204] width 140 height 25
select select "jewelry"
click at [652, 192] on select "Select Item Type Clothing Collectibles Of Value Electronics Firearms Household …" at bounding box center [721, 204] width 140 height 25
click at [810, 214] on button "submit" at bounding box center [806, 204] width 25 height 25
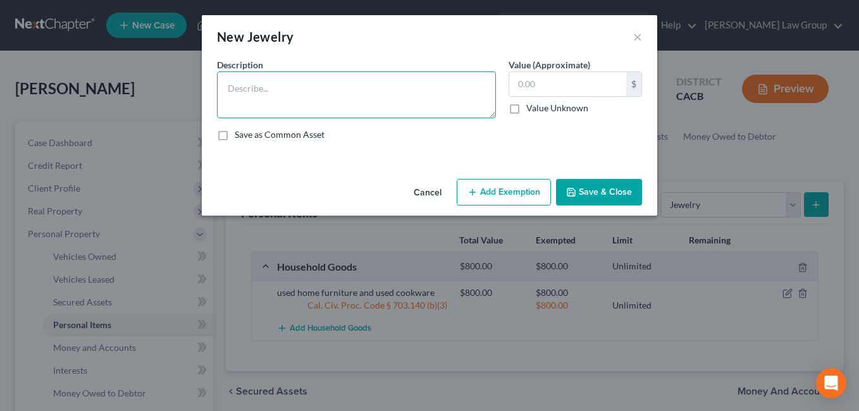
click at [362, 93] on textarea at bounding box center [356, 94] width 279 height 47
type textarea "used wedding bands"
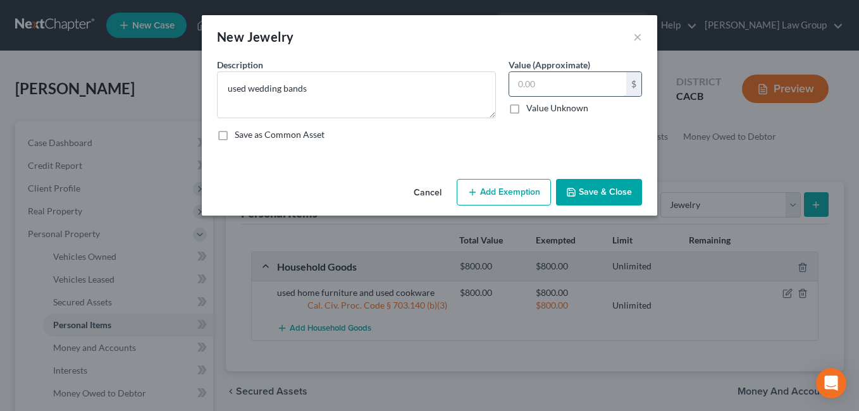
click at [563, 89] on input "text" at bounding box center [567, 84] width 117 height 24
type input "200.00"
click at [508, 200] on button "Add Exemption" at bounding box center [504, 192] width 94 height 27
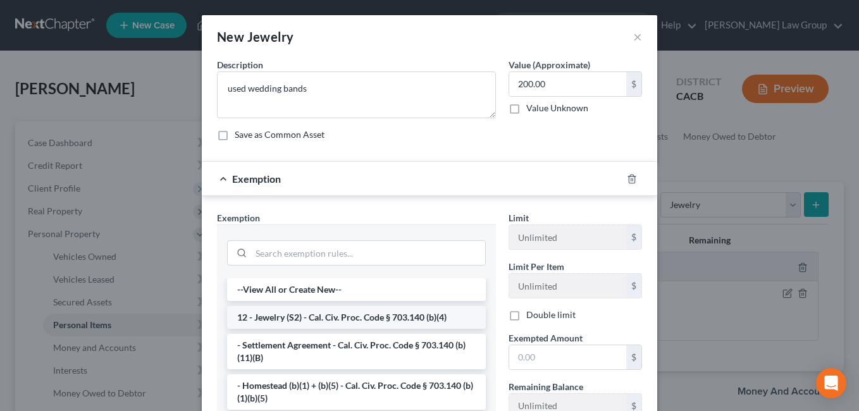
click at [401, 322] on li "12 - Jewelry (S2) - Cal. Civ. Proc. Code § 703.140 (b)(4)" at bounding box center [356, 317] width 259 height 23
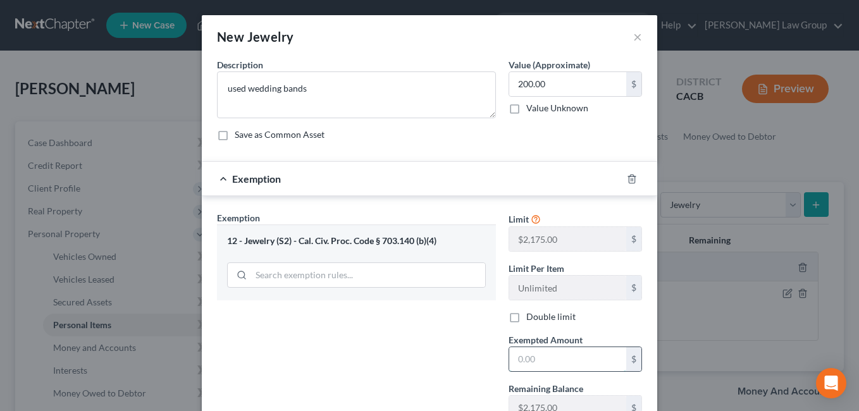
click at [540, 364] on input "text" at bounding box center [567, 359] width 117 height 24
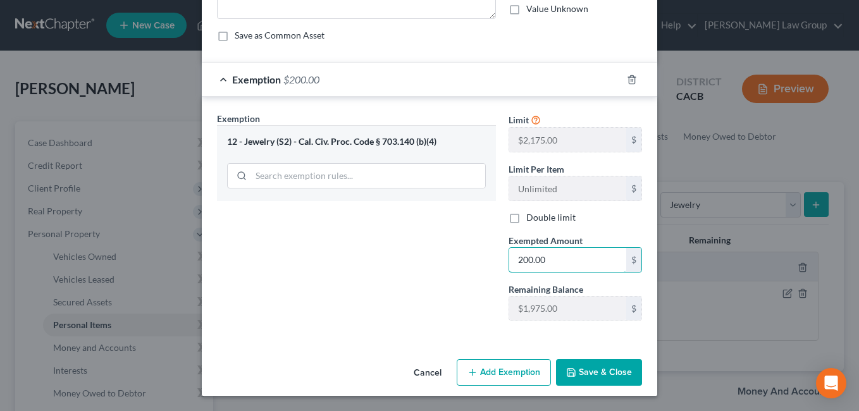
type input "200.00"
click at [586, 377] on button "Save & Close" at bounding box center [599, 372] width 86 height 27
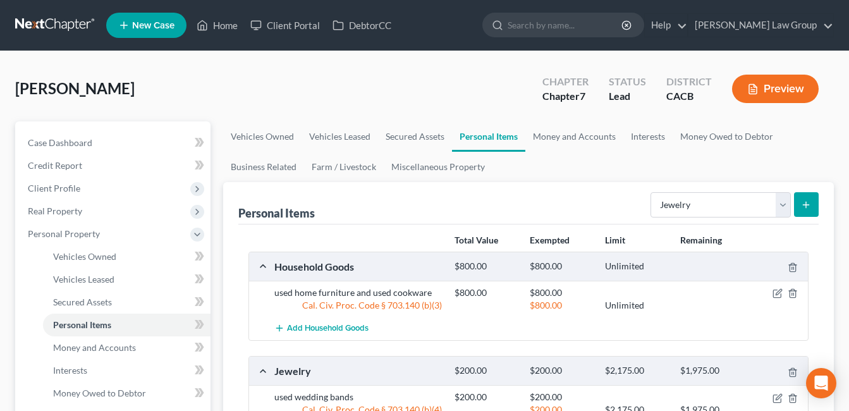
click at [797, 209] on button "submit" at bounding box center [806, 204] width 25 height 25
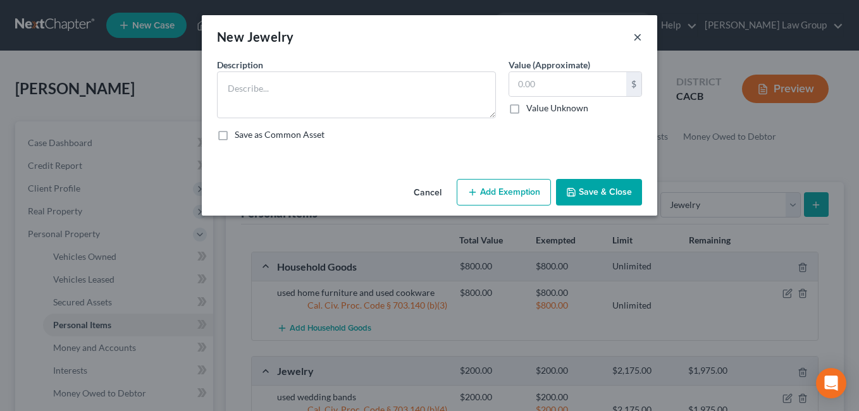
click at [641, 39] on button "×" at bounding box center [637, 36] width 9 height 15
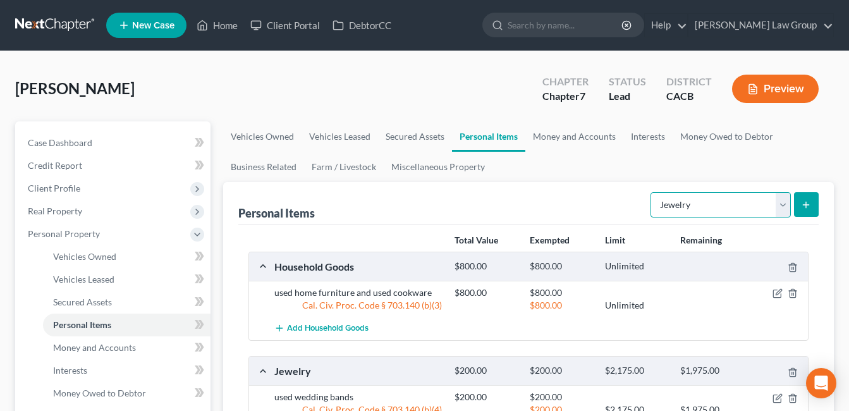
click at [783, 211] on select "Select Item Type Clothing Collectibles Of Value Electronics Firearms Household …" at bounding box center [721, 204] width 140 height 25
select select "electronics"
click at [652, 192] on select "Select Item Type Clothing Collectibles Of Value Electronics Firearms Household …" at bounding box center [721, 204] width 140 height 25
click at [811, 211] on button "submit" at bounding box center [806, 204] width 25 height 25
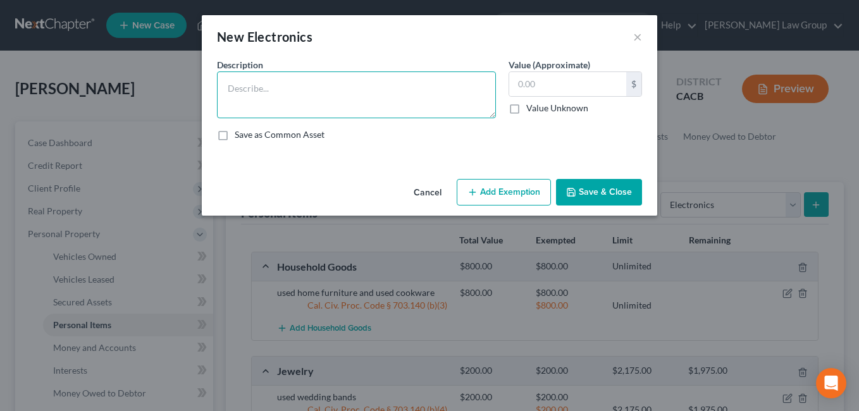
click at [367, 90] on textarea at bounding box center [356, 94] width 279 height 47
type textarea "used laptop, used printer, used tv"
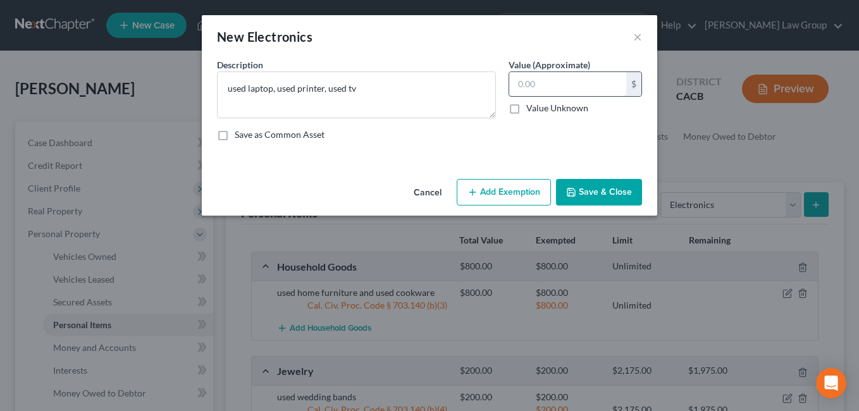
click at [555, 84] on input "text" at bounding box center [567, 84] width 117 height 24
type input "600.00"
click at [510, 201] on button "Add Exemption" at bounding box center [504, 192] width 94 height 27
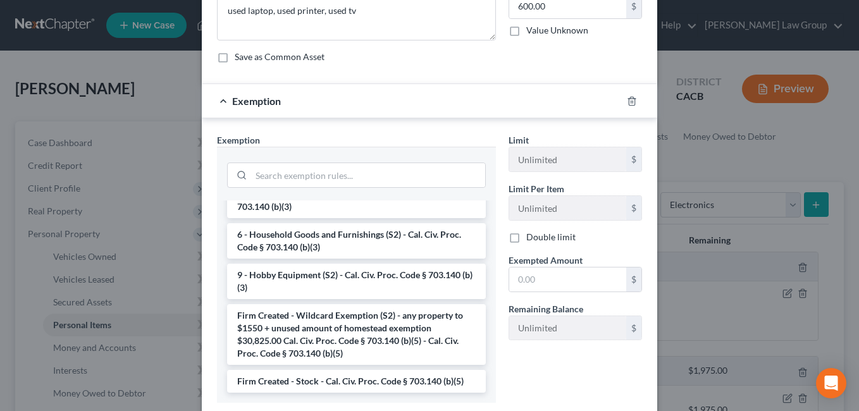
scroll to position [73, 0]
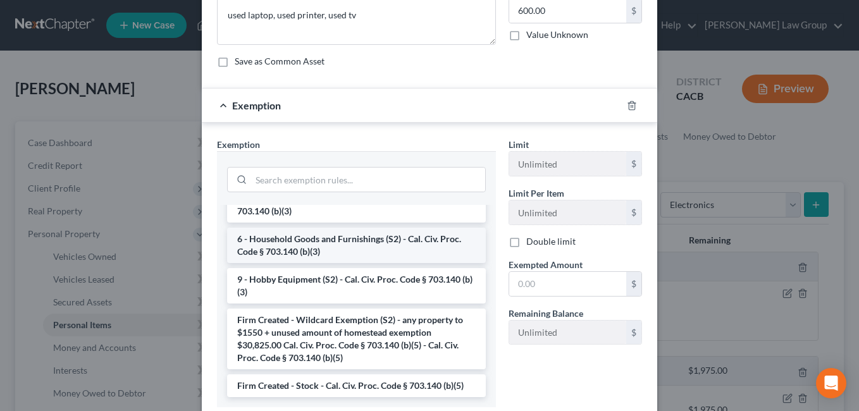
click at [387, 249] on li "6 - Household Goods and Furnishings (S2) - Cal. Civ. Proc. Code § 703.140 (b)(3)" at bounding box center [356, 245] width 259 height 35
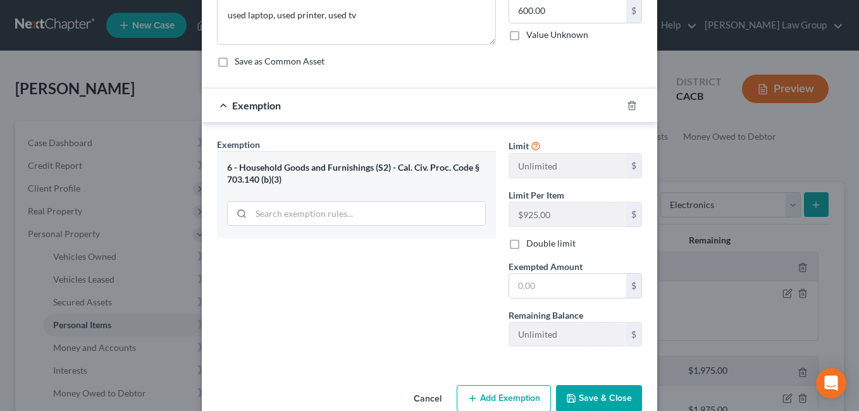
click at [403, 168] on div "6 - Household Goods and Furnishings (S2) - Cal. Civ. Proc. Code § 703.140 (b)(3)" at bounding box center [356, 173] width 259 height 23
click at [627, 106] on icon "button" at bounding box center [632, 106] width 10 height 10
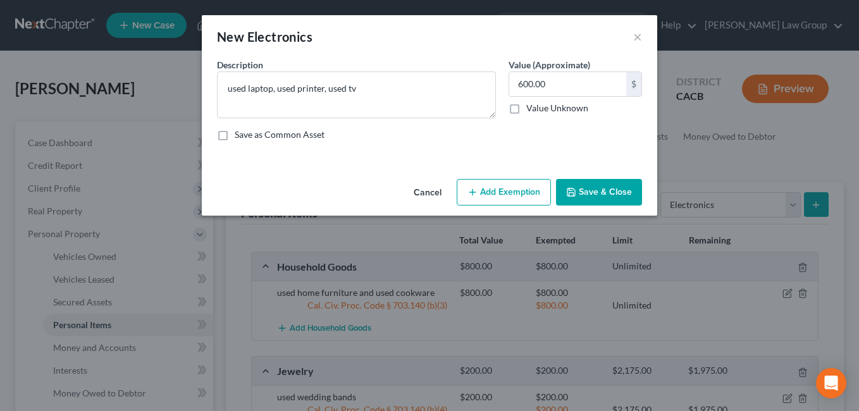
scroll to position [0, 0]
click at [524, 197] on button "Add Exemption" at bounding box center [504, 192] width 94 height 27
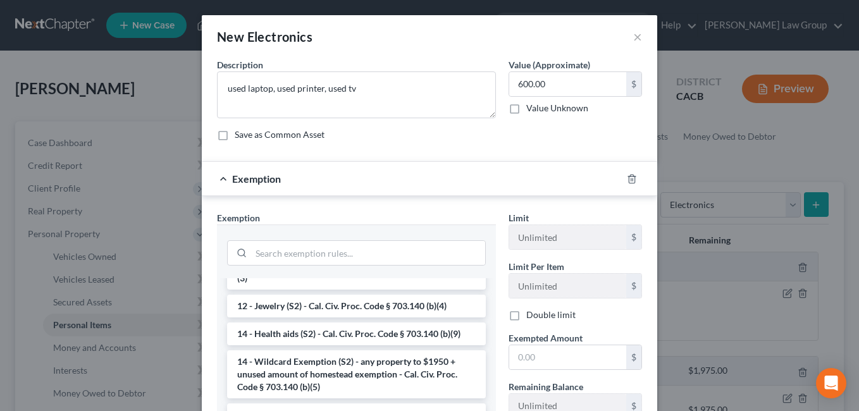
scroll to position [223, 0]
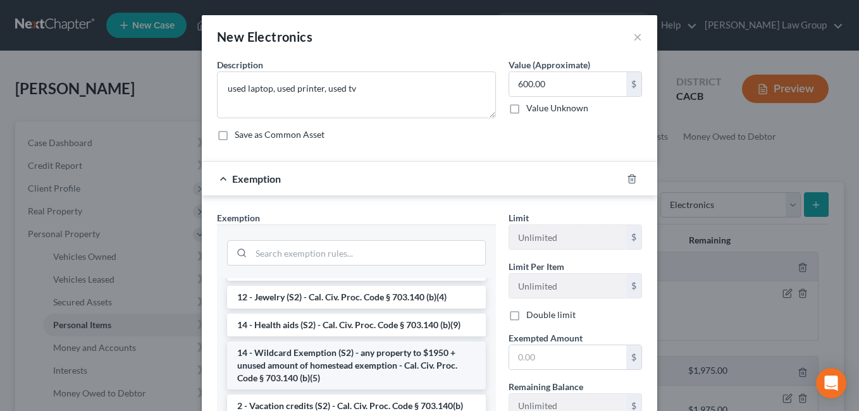
click at [359, 365] on li "14 - Wildcard Exemption (S2) - any property to $1950 + unused amount of homeste…" at bounding box center [356, 365] width 259 height 48
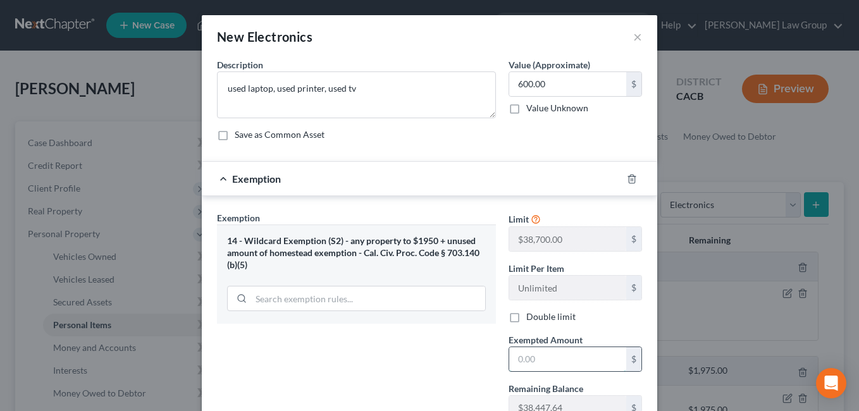
click at [555, 360] on input "text" at bounding box center [567, 359] width 117 height 24
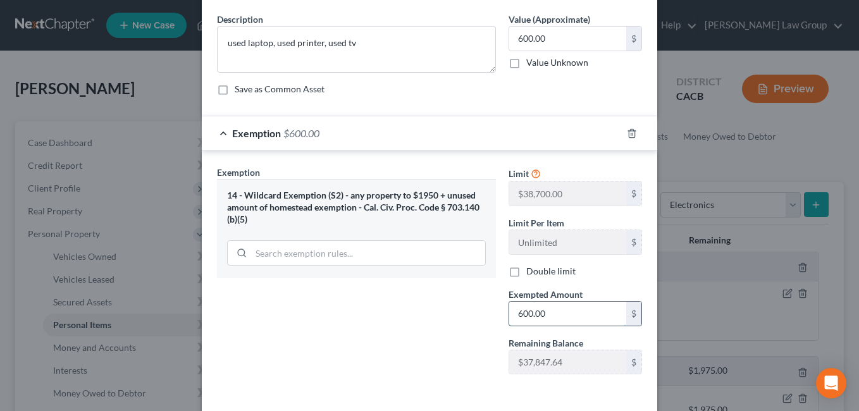
scroll to position [99, 0]
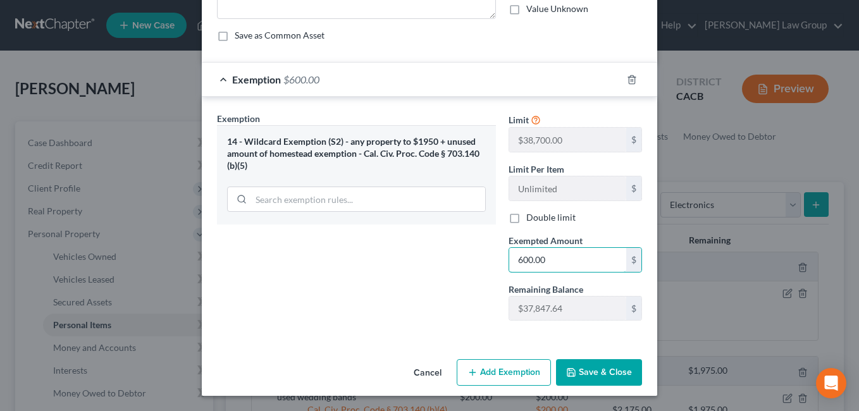
type input "600.00"
click at [608, 377] on button "Save & Close" at bounding box center [599, 372] width 86 height 27
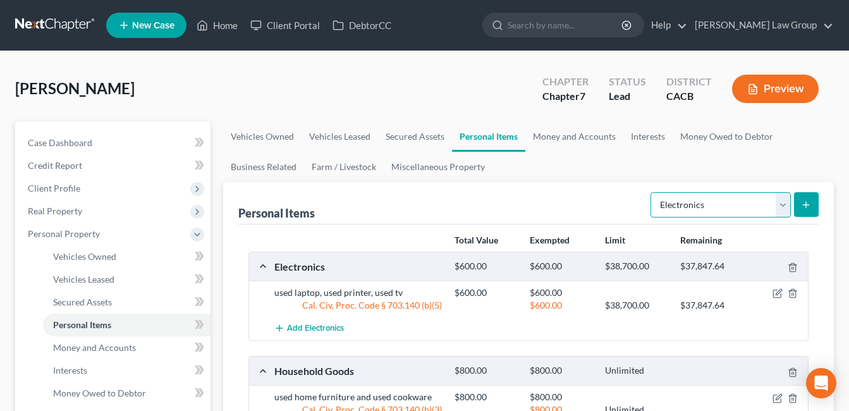
click at [782, 211] on select "Select Item Type Clothing Collectibles Of Value Electronics Firearms Household …" at bounding box center [721, 204] width 140 height 25
select select "clothing"
click at [652, 192] on select "Select Item Type Clothing Collectibles Of Value Electronics Firearms Household …" at bounding box center [721, 204] width 140 height 25
click at [810, 211] on button "submit" at bounding box center [806, 204] width 25 height 25
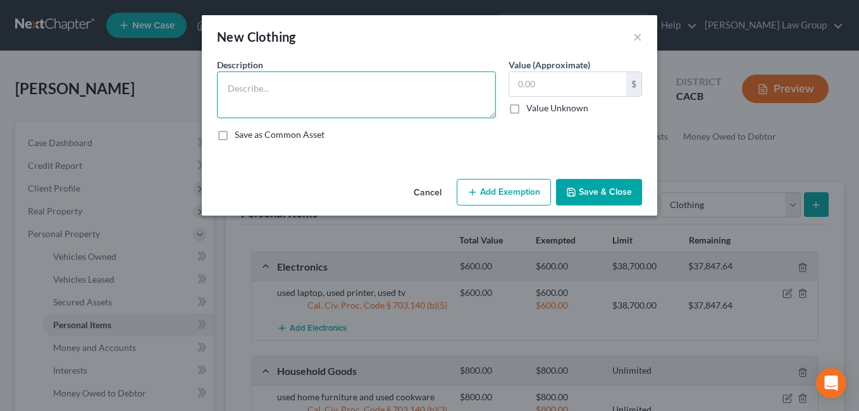
click at [309, 83] on textarea at bounding box center [356, 94] width 279 height 47
type textarea "used everyday cloting"
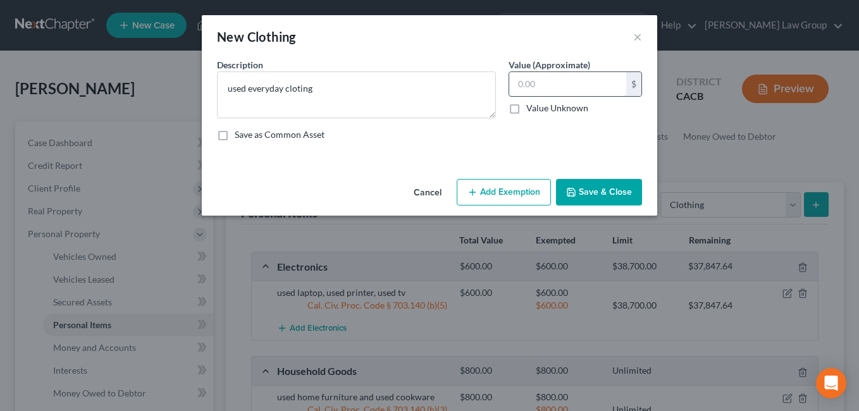
click at [594, 89] on input "text" at bounding box center [567, 84] width 117 height 24
type input "400.00"
click at [522, 193] on button "Add Exemption" at bounding box center [504, 192] width 94 height 27
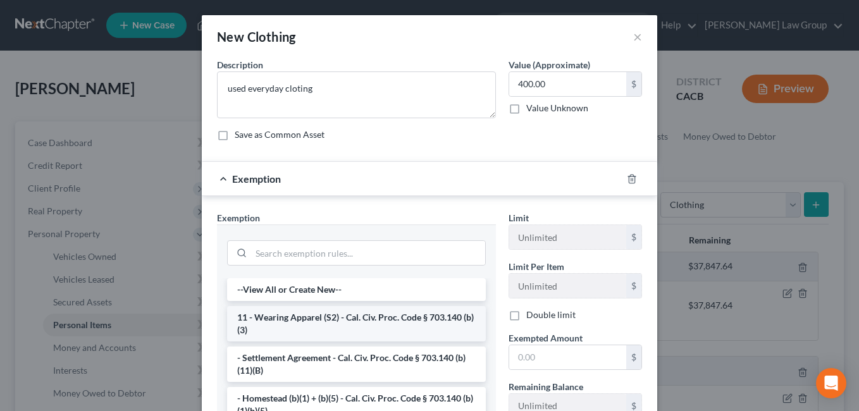
click at [362, 321] on li "11 - Wearing Apparel (S2) - Cal. Civ. Proc. Code § 703.140 (b)(3)" at bounding box center [356, 323] width 259 height 35
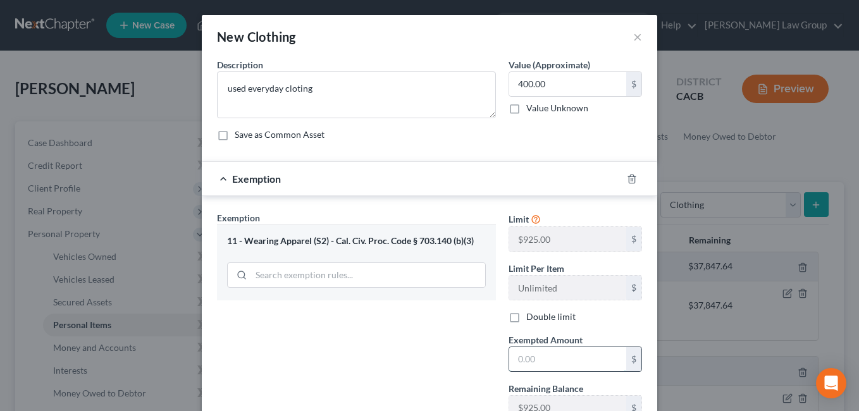
click at [534, 360] on input "text" at bounding box center [567, 359] width 117 height 24
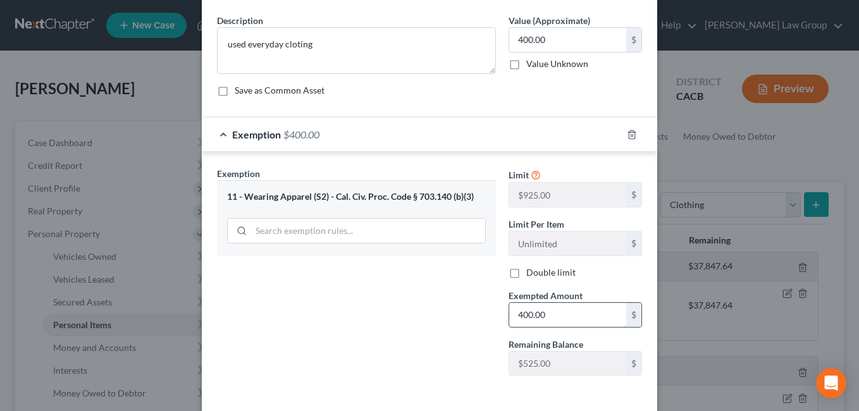
scroll to position [71, 0]
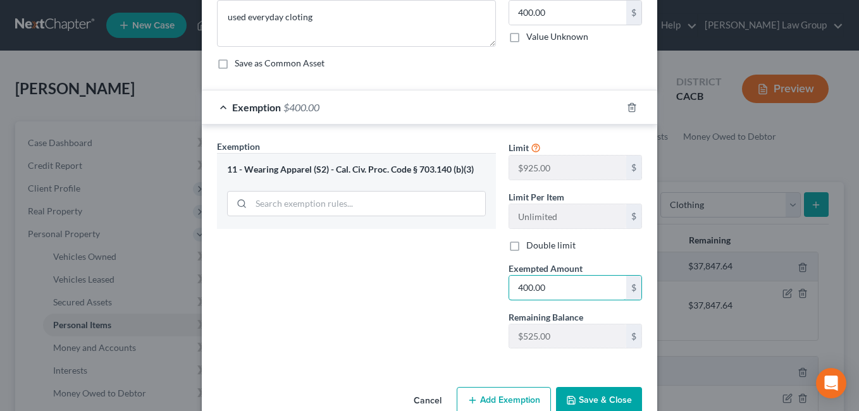
type input "400.00"
click at [580, 403] on button "Save & Close" at bounding box center [599, 400] width 86 height 27
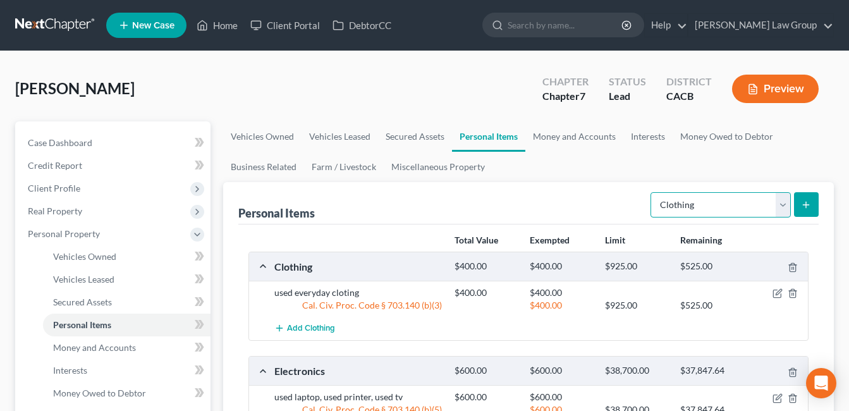
click at [789, 211] on select "Select Item Type Clothing Collectibles Of Value Electronics Firearms Household …" at bounding box center [721, 204] width 140 height 25
select select "firearms"
click at [652, 192] on select "Select Item Type Clothing Collectibles Of Value Electronics Firearms Household …" at bounding box center [721, 204] width 140 height 25
click at [809, 211] on button "submit" at bounding box center [806, 204] width 25 height 25
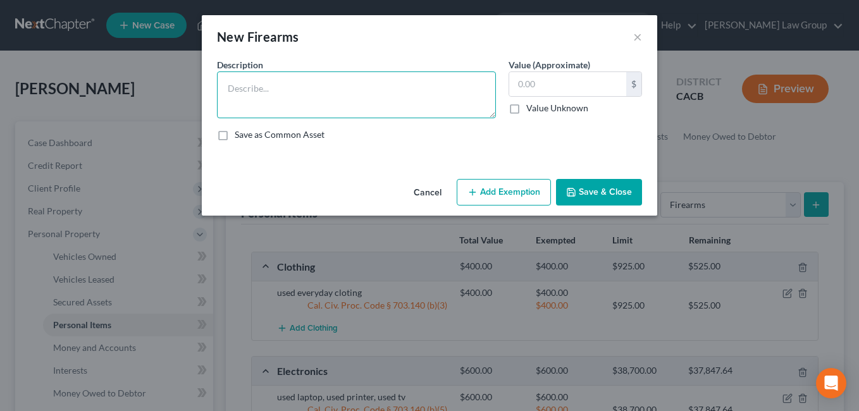
click at [335, 92] on textarea at bounding box center [356, 94] width 279 height 47
type textarea "used gun glock 22"
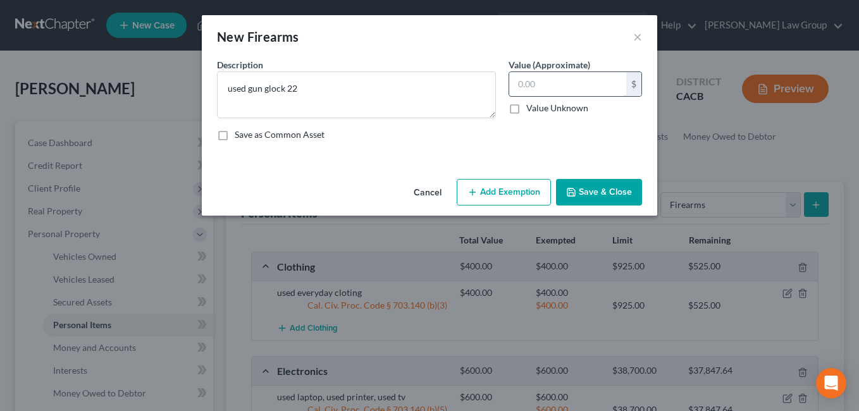
click at [575, 78] on input "text" at bounding box center [567, 84] width 117 height 24
type input "250.00"
click at [515, 196] on button "Add Exemption" at bounding box center [504, 192] width 94 height 27
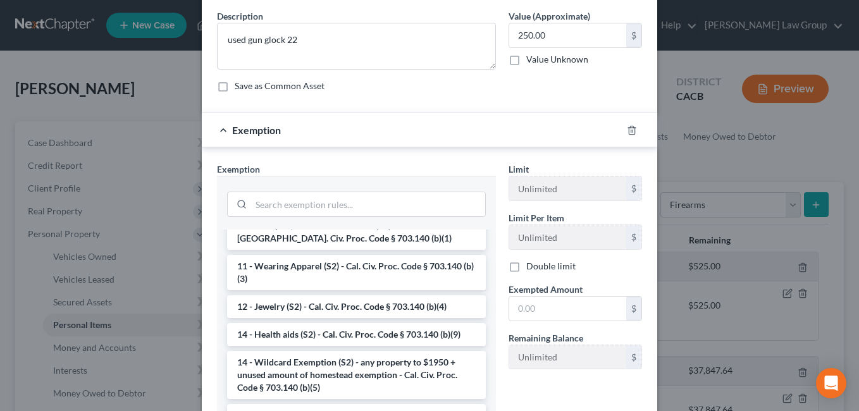
scroll to position [166, 0]
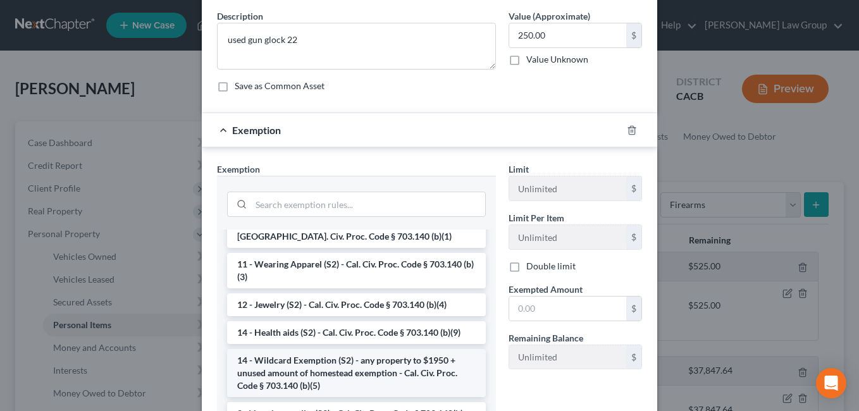
click at [419, 371] on li "14 - Wildcard Exemption (S2) - any property to $1950 + unused amount of homeste…" at bounding box center [356, 373] width 259 height 48
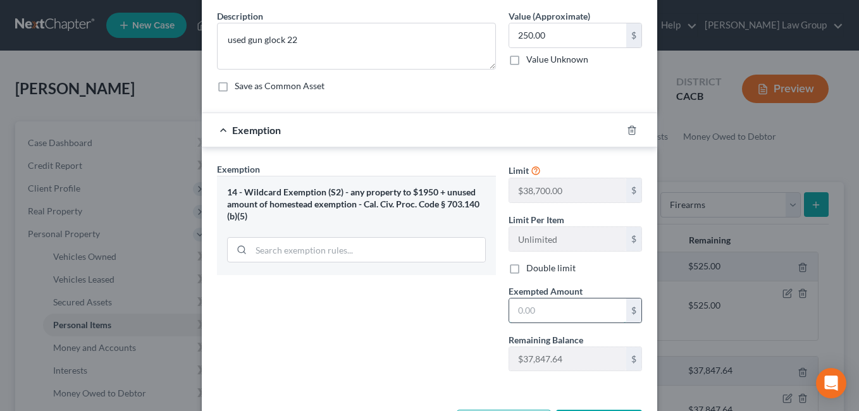
click at [549, 314] on input "text" at bounding box center [567, 310] width 117 height 24
type input "250.00"
click at [381, 368] on div "Exemption Set must be selected for CA. Exemption * 14 - Wildcard Exemption (S2)…" at bounding box center [357, 272] width 292 height 219
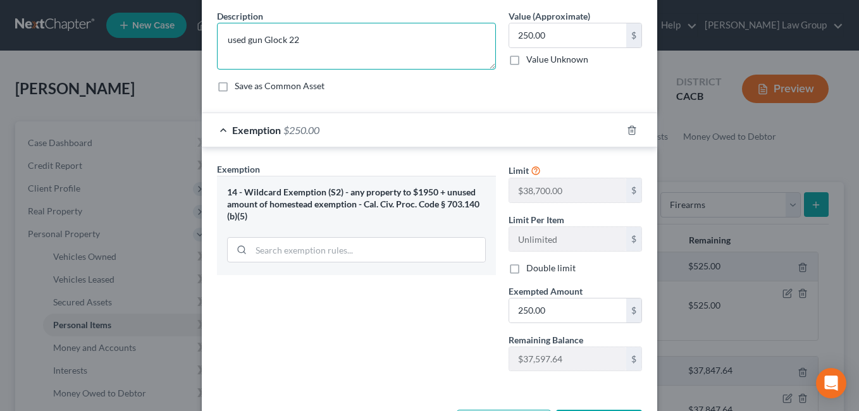
scroll to position [99, 0]
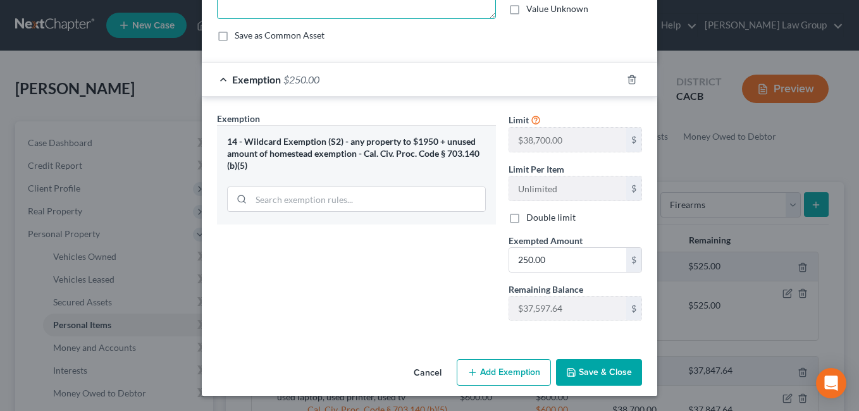
type textarea "used gun Glock 22"
click at [585, 374] on button "Save & Close" at bounding box center [599, 372] width 86 height 27
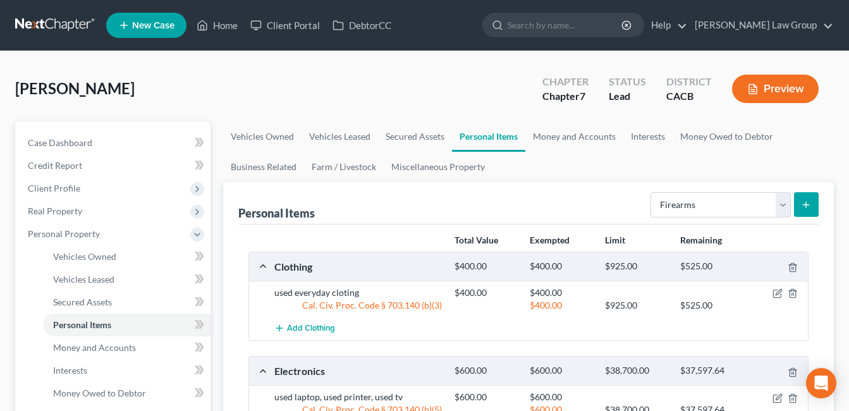
click at [795, 212] on button "submit" at bounding box center [806, 204] width 25 height 25
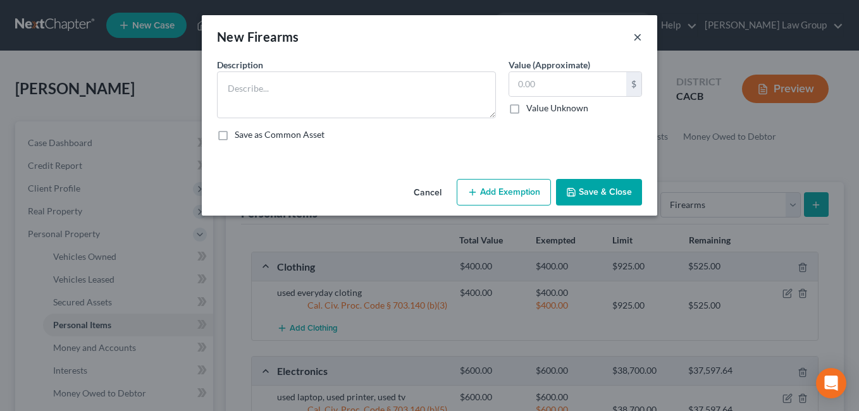
click at [639, 41] on button "×" at bounding box center [637, 36] width 9 height 15
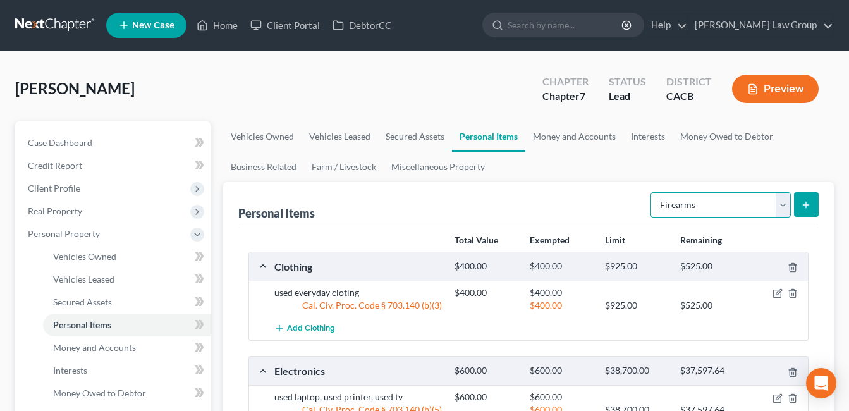
click at [782, 206] on select "Select Item Type Clothing Collectibles Of Value Electronics Firearms Household …" at bounding box center [721, 204] width 140 height 25
select select "pets"
click at [652, 192] on select "Select Item Type Clothing Collectibles Of Value Electronics Firearms Household …" at bounding box center [721, 204] width 140 height 25
click at [813, 204] on button "submit" at bounding box center [806, 204] width 25 height 25
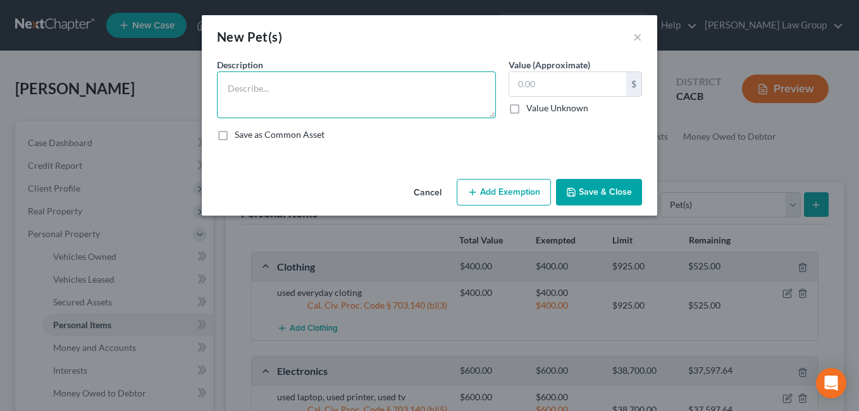
click at [375, 92] on textarea at bounding box center [356, 94] width 279 height 47
type textarea "cat"
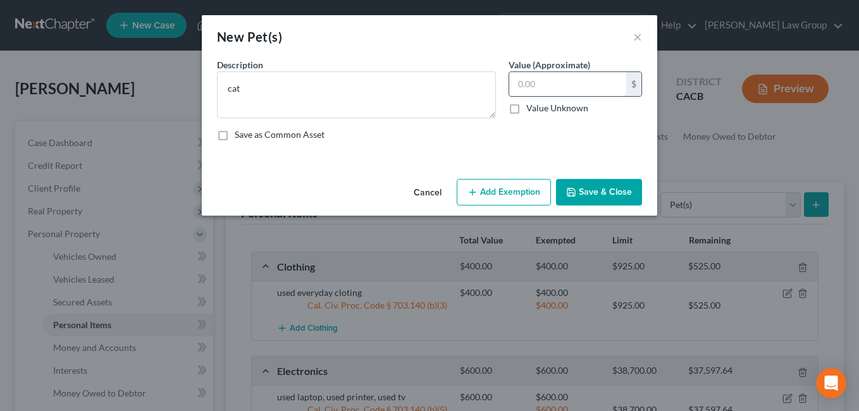
click at [584, 87] on input "text" at bounding box center [567, 84] width 117 height 24
type input "20.00"
click at [514, 192] on button "Add Exemption" at bounding box center [504, 192] width 94 height 27
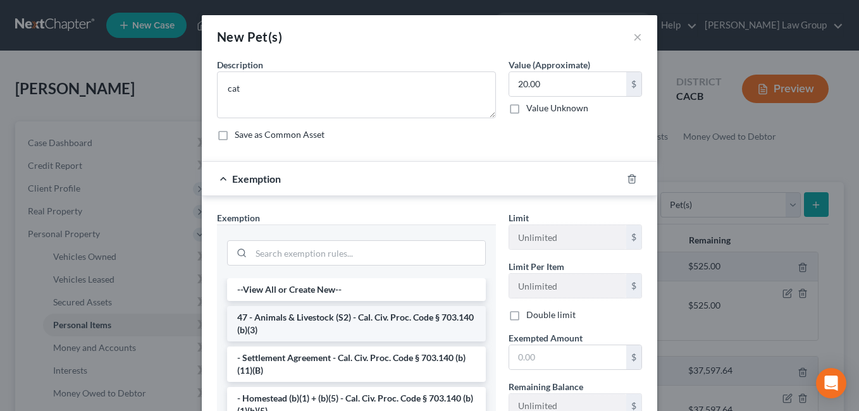
click at [377, 324] on li "47 - Animals & Livestock (S2) - Cal. Civ. Proc. Code § 703.140 (b)(3)" at bounding box center [356, 323] width 259 height 35
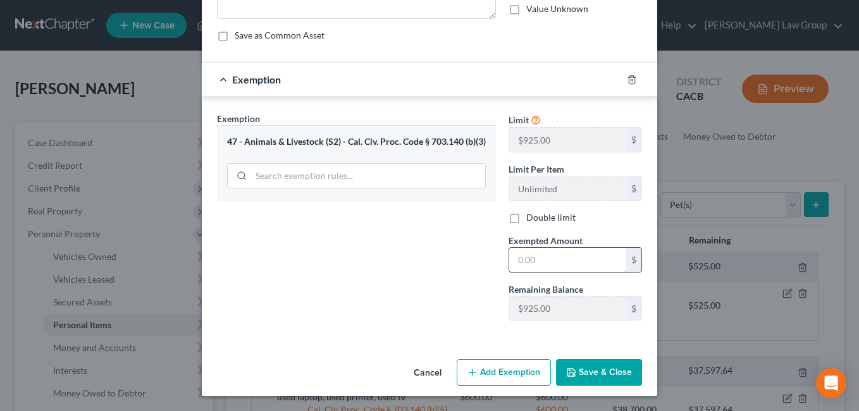
click at [574, 260] on input "text" at bounding box center [567, 260] width 117 height 24
type input "20.00"
click at [595, 370] on button "Save & Close" at bounding box center [599, 372] width 86 height 27
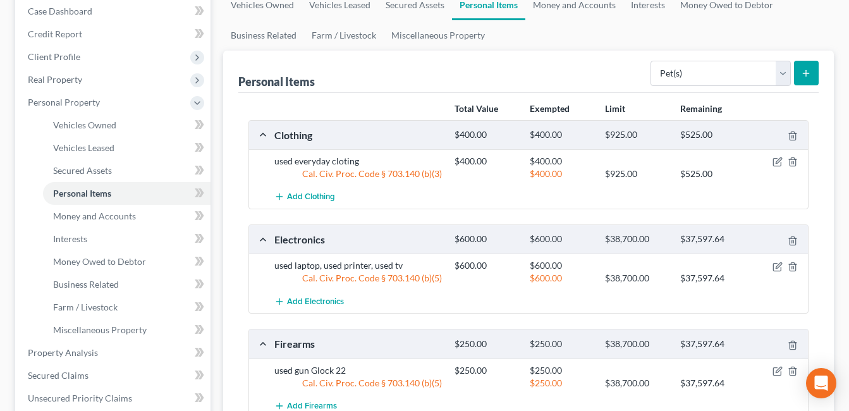
scroll to position [132, 0]
click at [127, 221] on link "Money and Accounts" at bounding box center [127, 215] width 168 height 23
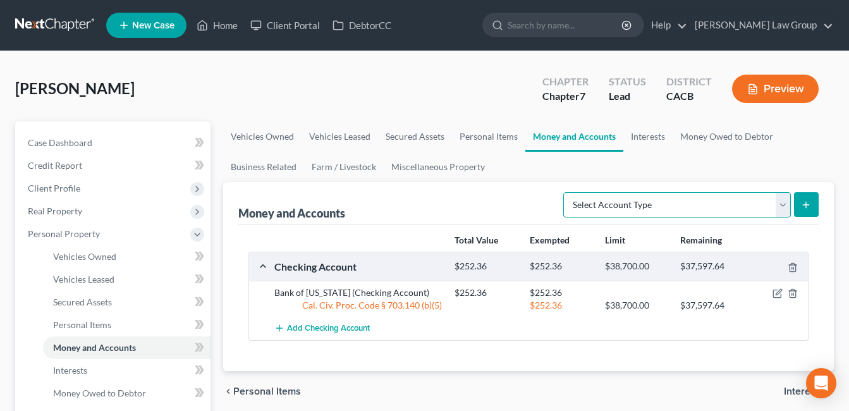
click at [788, 211] on select "Select Account Type Brokerage Cash on Hand Certificates of Deposit Checking Acc…" at bounding box center [677, 204] width 228 height 25
click at [788, 206] on select "Select Account Type Brokerage Cash on Hand Certificates of Deposit Checking Acc…" at bounding box center [677, 204] width 228 height 25
select select "checking"
click at [566, 192] on select "Select Account Type Brokerage Cash on Hand Certificates of Deposit Checking Acc…" at bounding box center [677, 204] width 228 height 25
click at [814, 207] on button "submit" at bounding box center [806, 204] width 25 height 25
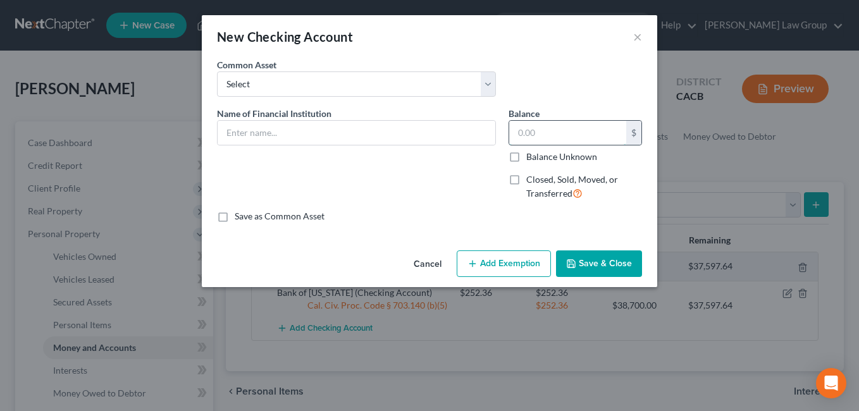
click at [577, 138] on input "text" at bounding box center [567, 133] width 117 height 24
type input "500.00"
click at [503, 274] on button "Add Exemption" at bounding box center [504, 263] width 94 height 27
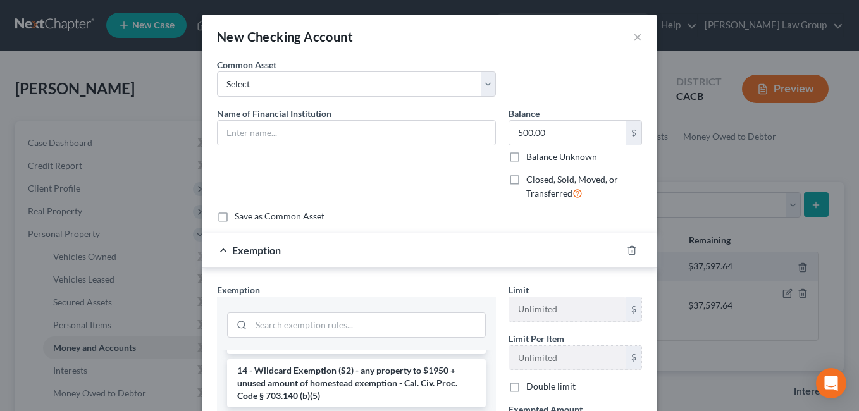
scroll to position [278, 0]
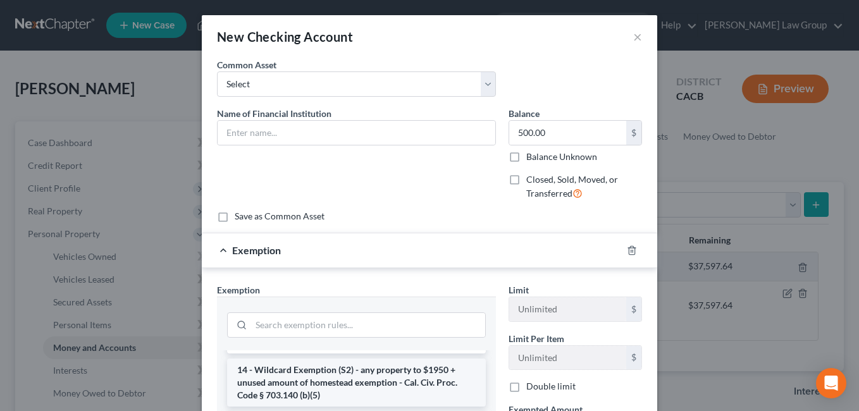
click at [430, 379] on li "14 - Wildcard Exemption (S2) - any property to $1950 + unused amount of homeste…" at bounding box center [356, 383] width 259 height 48
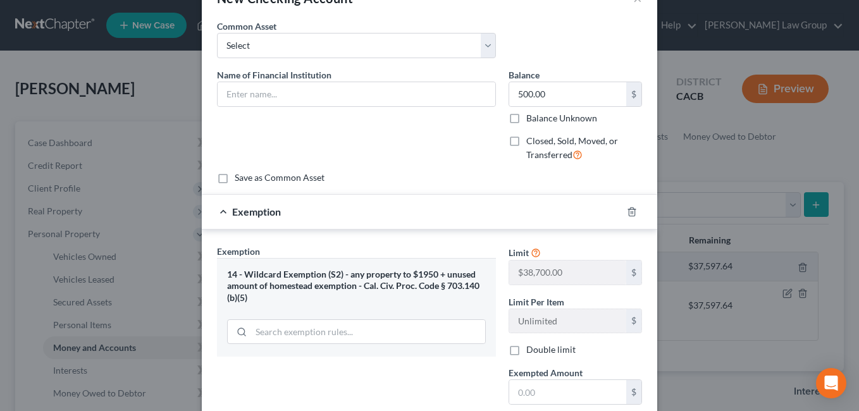
scroll to position [46, 0]
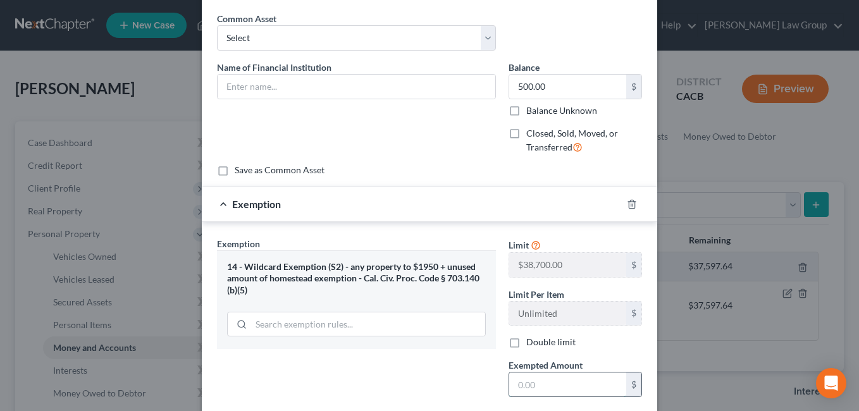
click at [572, 387] on input "text" at bounding box center [567, 384] width 117 height 24
type input "500.00"
click at [310, 89] on input "text" at bounding box center [357, 87] width 278 height 24
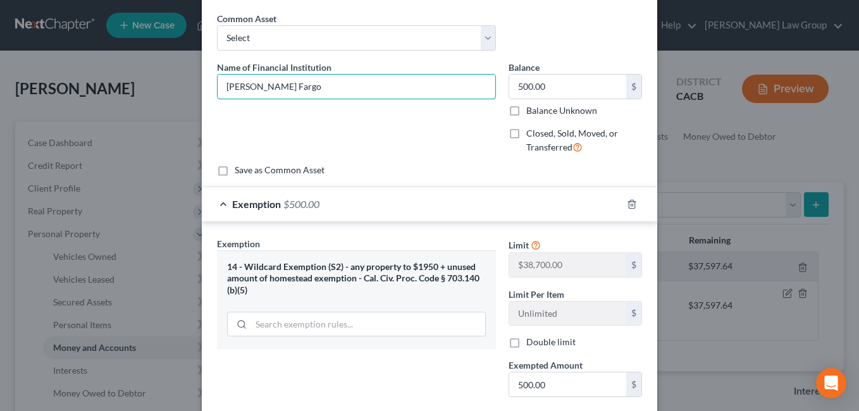
type input "[PERSON_NAME] Fargo"
click at [450, 152] on div "Name of Financial Institution * [PERSON_NAME] Fargo" at bounding box center [357, 113] width 292 height 104
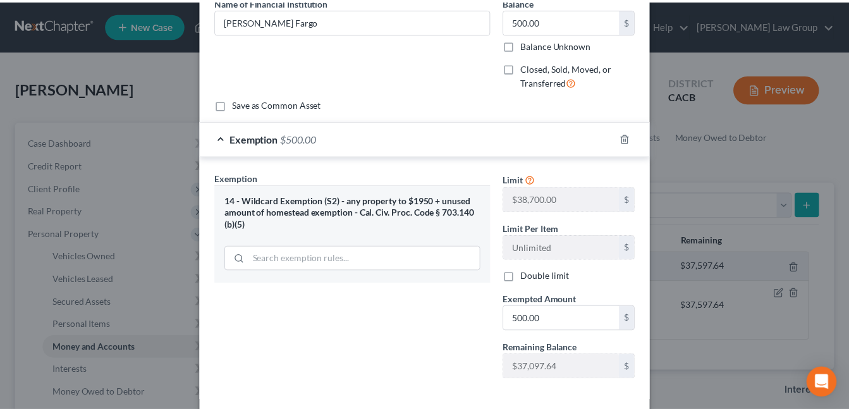
scroll to position [171, 0]
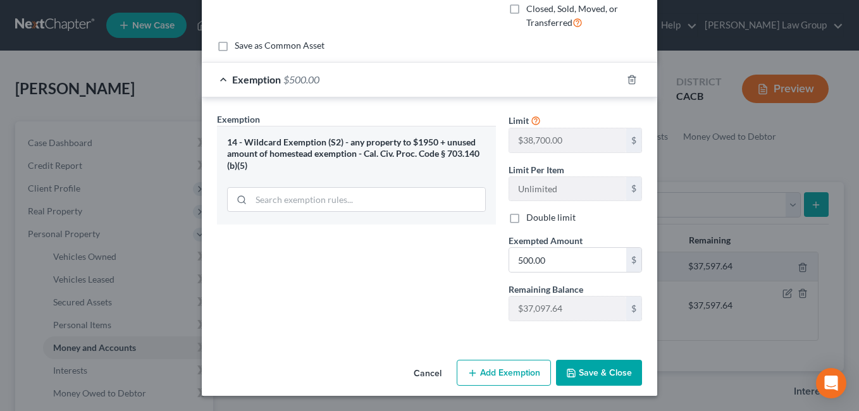
click at [593, 372] on button "Save & Close" at bounding box center [599, 373] width 86 height 27
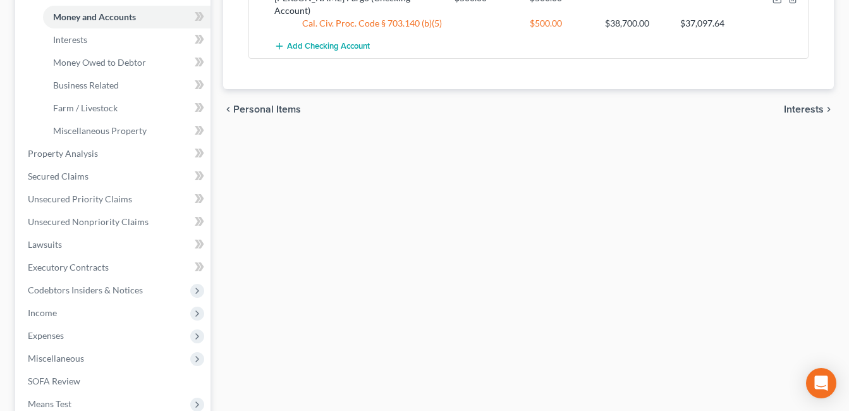
scroll to position [336, 0]
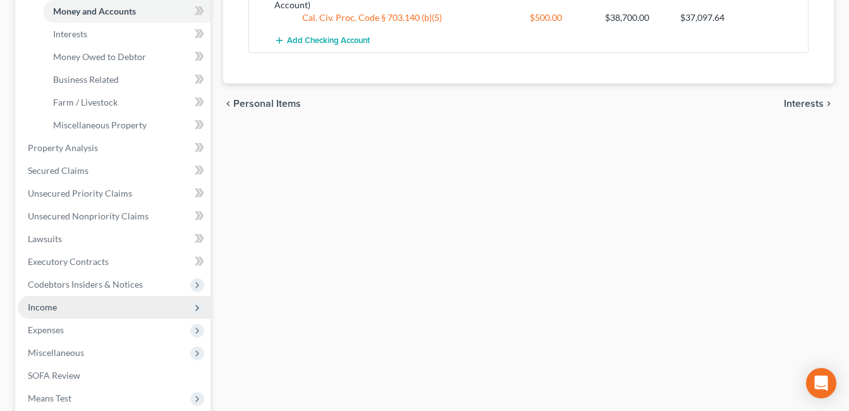
click at [47, 310] on span "Income" at bounding box center [42, 307] width 29 height 11
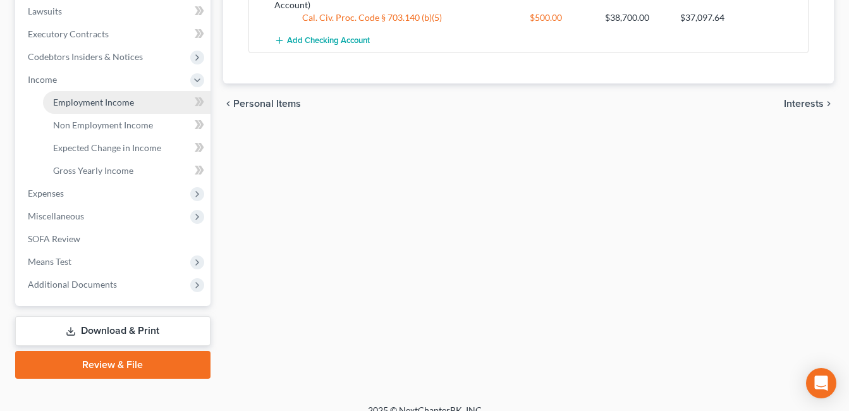
click at [113, 106] on span "Employment Income" at bounding box center [93, 102] width 81 height 11
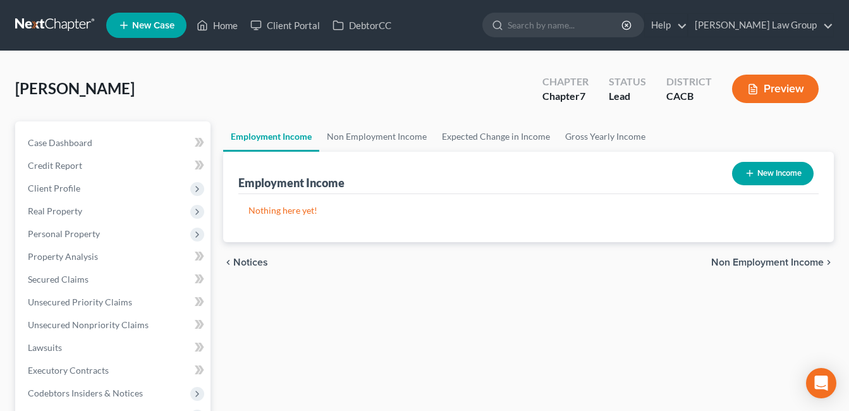
click at [782, 176] on button "New Income" at bounding box center [773, 173] width 82 height 23
select select "0"
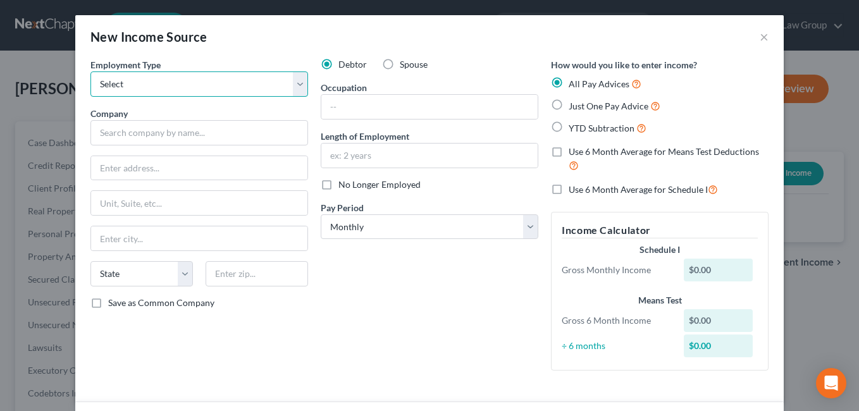
click at [295, 87] on select "Select Full or [DEMOGRAPHIC_DATA] Employment Self Employment" at bounding box center [199, 83] width 218 height 25
select select "0"
click at [90, 71] on select "Select Full or [DEMOGRAPHIC_DATA] Employment Self Employment" at bounding box center [199, 83] width 218 height 25
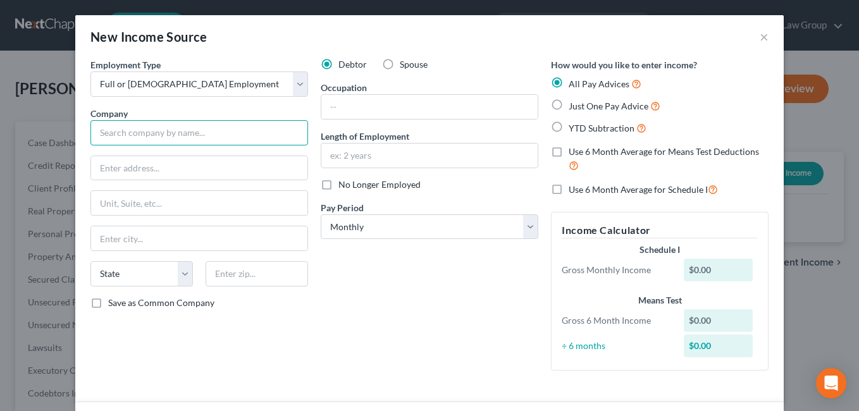
click at [190, 134] on input "text" at bounding box center [199, 132] width 218 height 25
click at [115, 134] on input "AVIANNA" at bounding box center [199, 132] width 218 height 25
click at [203, 137] on input "AVEANNA" at bounding box center [199, 132] width 218 height 25
type input "AVEANNA (IHSS)"
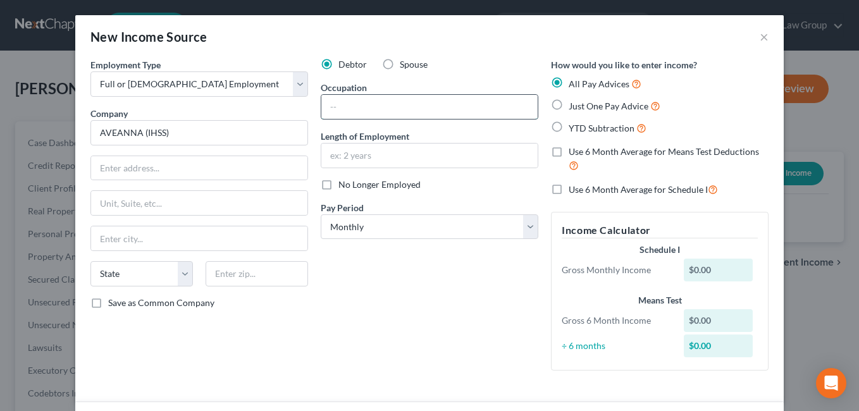
click at [485, 101] on input "text" at bounding box center [429, 107] width 216 height 24
type input "Caregiver"
click at [366, 295] on div "Debtor Spouse Occupation Caregiver Length of Employment No Longer Employed Pay …" at bounding box center [429, 219] width 230 height 322
click at [398, 155] on input "text" at bounding box center [429, 156] width 216 height 24
type input "4 months"
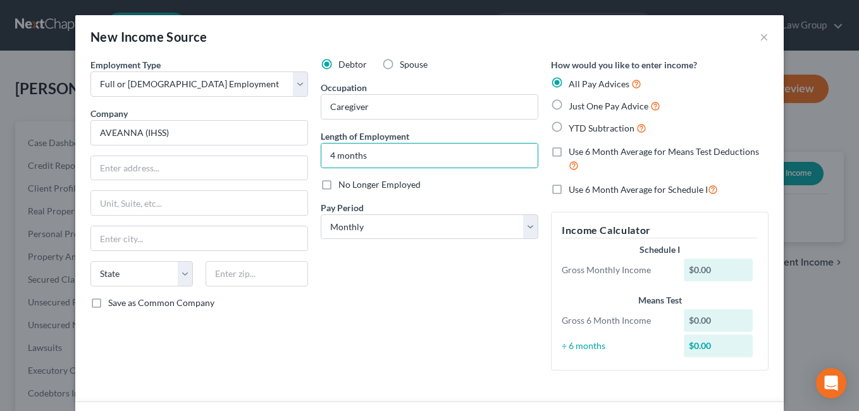
click at [469, 301] on div "Debtor Spouse Occupation Caregiver Length of Employment 4 months No Longer Empl…" at bounding box center [429, 219] width 230 height 322
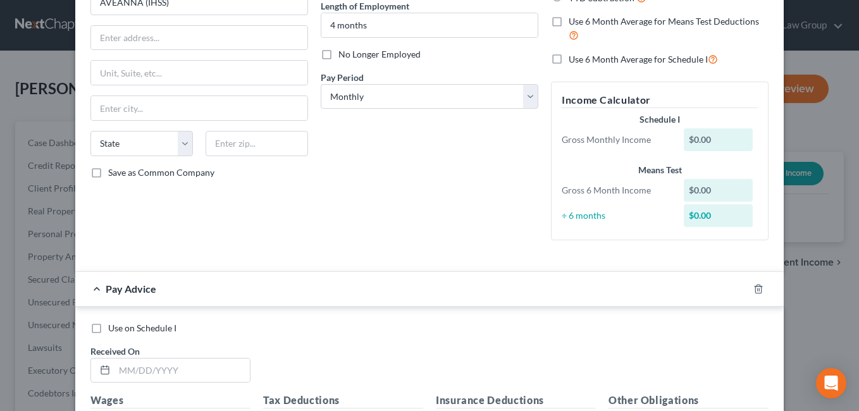
scroll to position [94, 0]
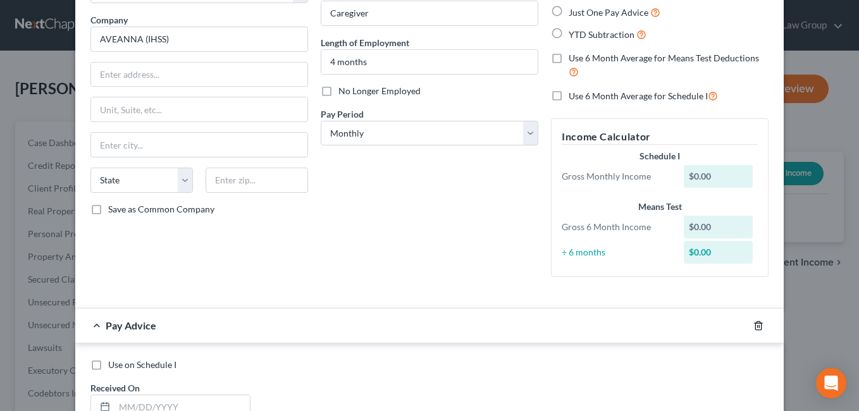
click at [758, 326] on line "button" at bounding box center [758, 326] width 0 height 3
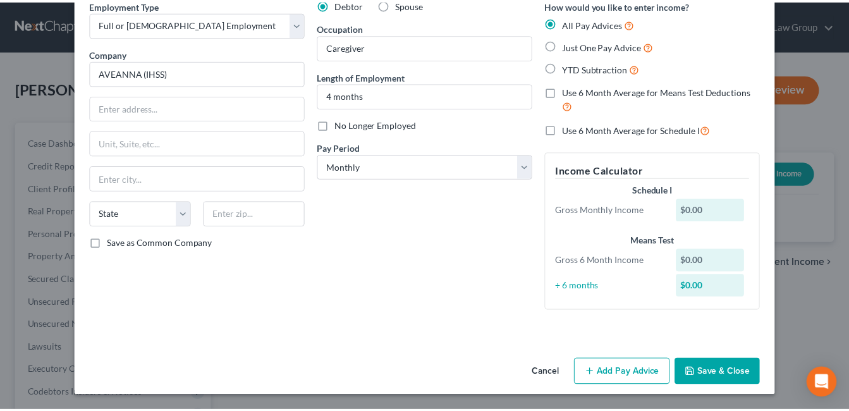
scroll to position [60, 0]
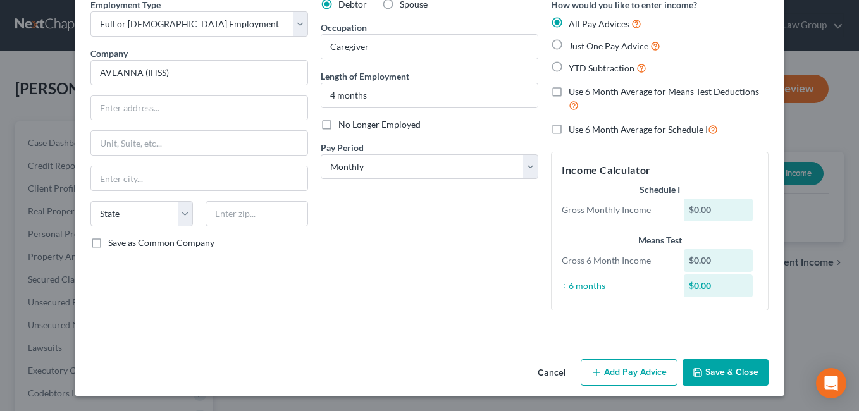
click at [723, 374] on button "Save & Close" at bounding box center [725, 372] width 86 height 27
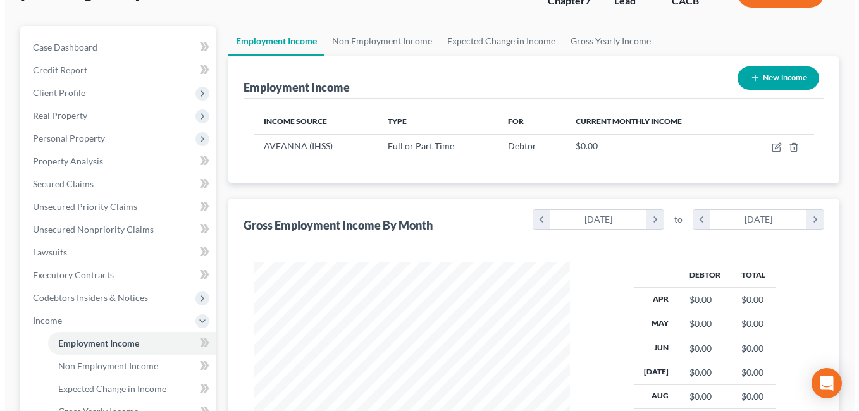
scroll to position [89, 0]
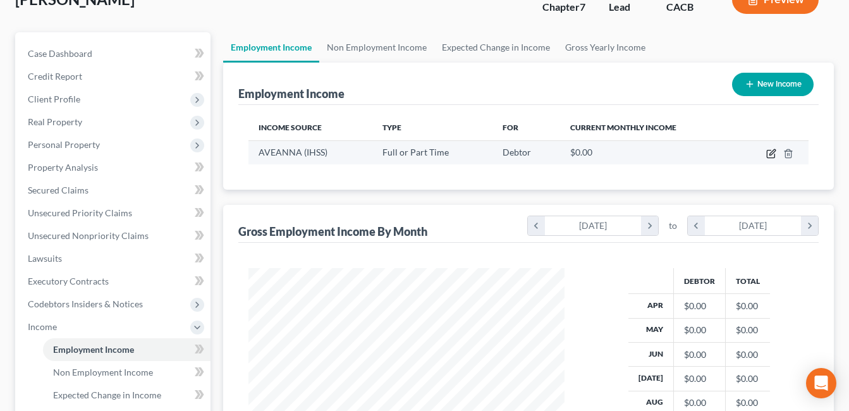
click at [772, 150] on icon "button" at bounding box center [771, 154] width 10 height 10
select select "0"
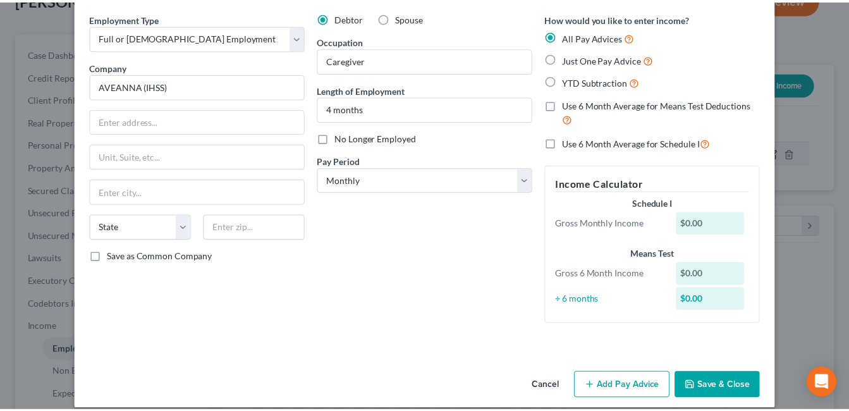
scroll to position [60, 0]
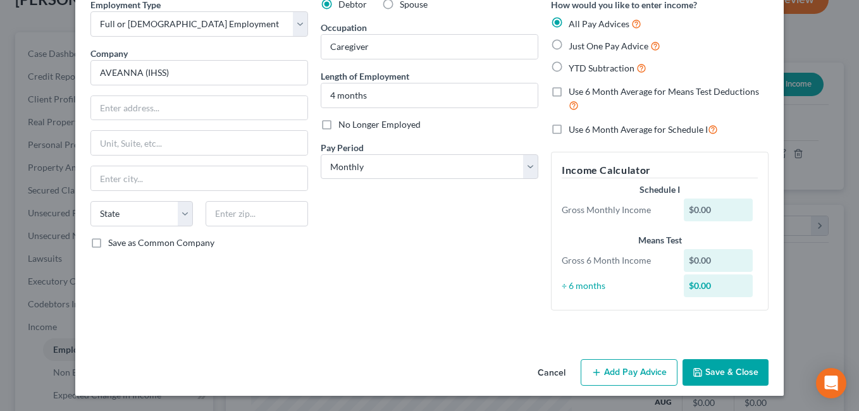
click at [704, 372] on button "Save & Close" at bounding box center [725, 372] width 86 height 27
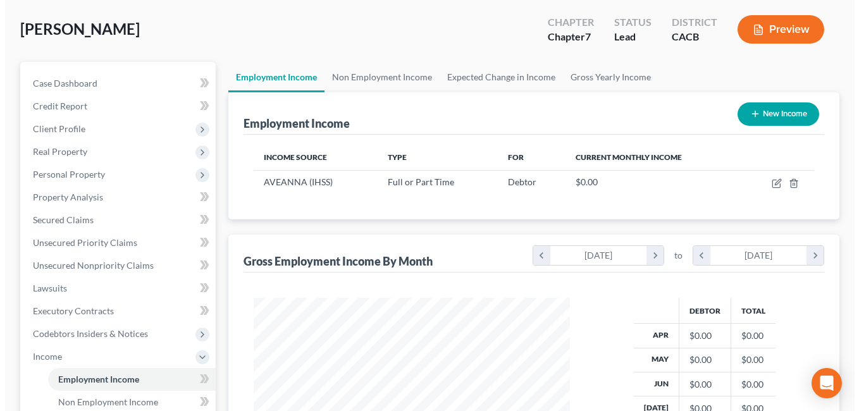
scroll to position [71, 0]
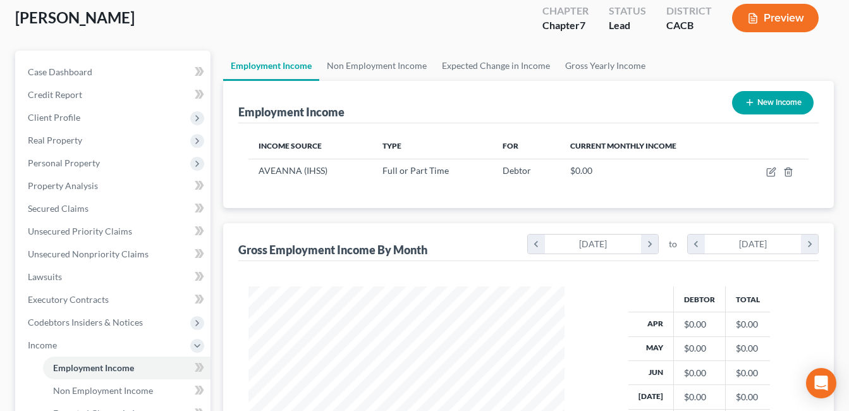
click at [791, 104] on button "New Income" at bounding box center [773, 102] width 82 height 23
select select "0"
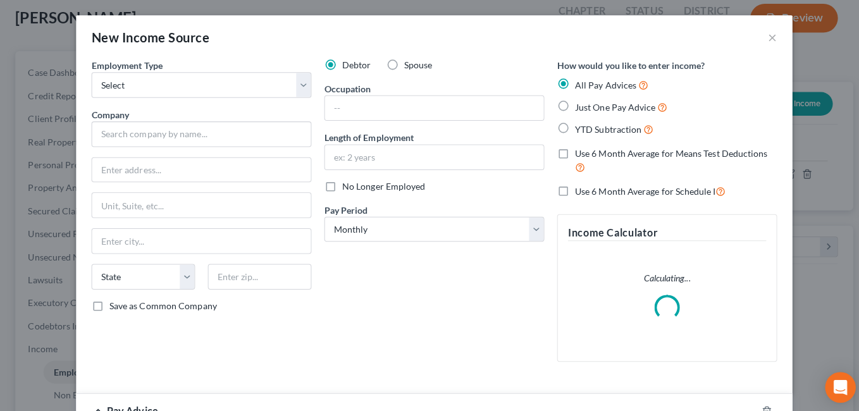
scroll to position [227, 346]
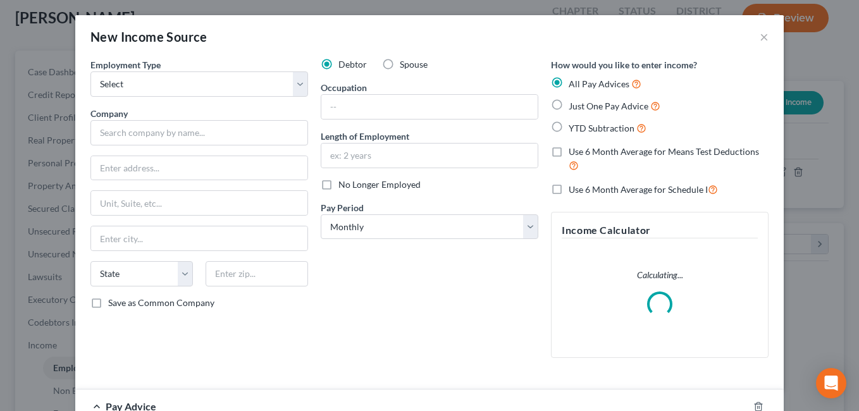
click at [400, 70] on label "Spouse" at bounding box center [414, 64] width 28 height 13
click at [405, 66] on input "Spouse" at bounding box center [409, 62] width 8 height 8
radio input "true"
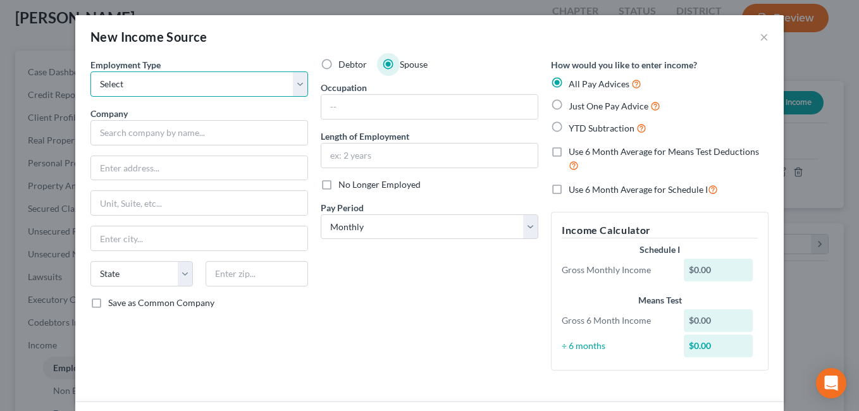
click at [298, 87] on select "Select Full or [DEMOGRAPHIC_DATA] Employment Self Employment" at bounding box center [199, 83] width 218 height 25
select select "0"
click at [90, 71] on select "Select Full or [DEMOGRAPHIC_DATA] Employment Self Employment" at bounding box center [199, 83] width 218 height 25
click at [401, 106] on input "text" at bounding box center [429, 107] width 216 height 24
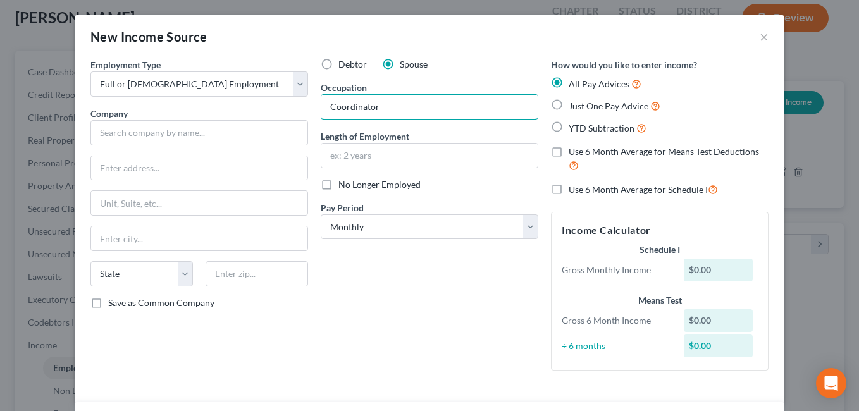
type input "Coordinator"
click at [353, 283] on div "Debtor Spouse Occupation Coordinator Length of Employment No Longer Employed Pa…" at bounding box center [429, 219] width 230 height 322
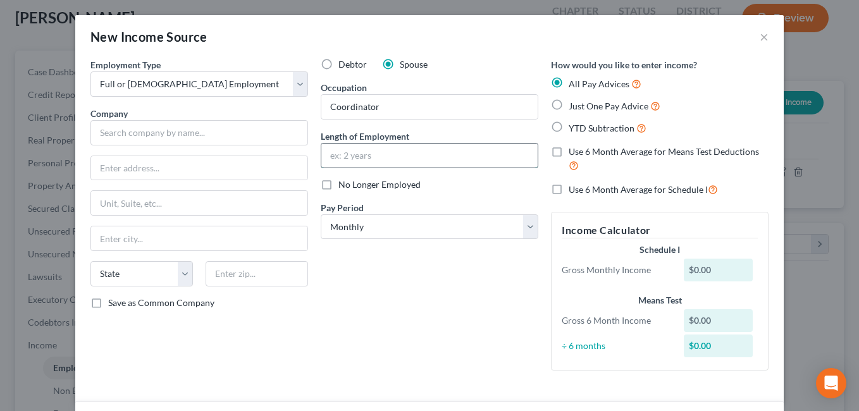
click at [381, 159] on input "text" at bounding box center [429, 156] width 216 height 24
type input "2 yrs"
click at [193, 137] on input "text" at bounding box center [199, 132] width 218 height 25
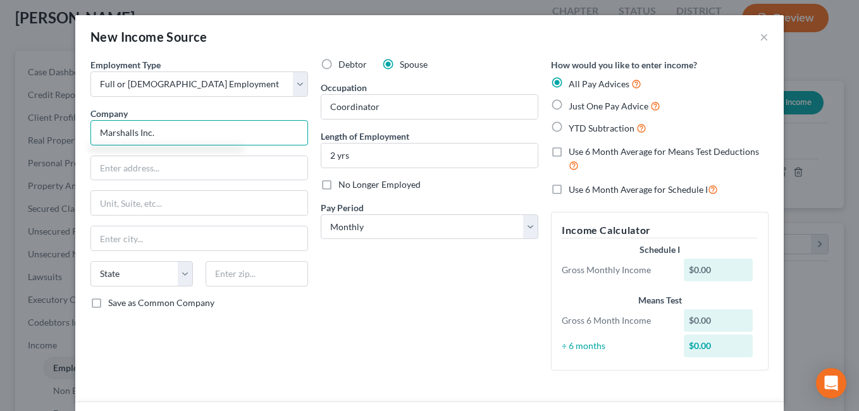
type input "Marshalls Inc."
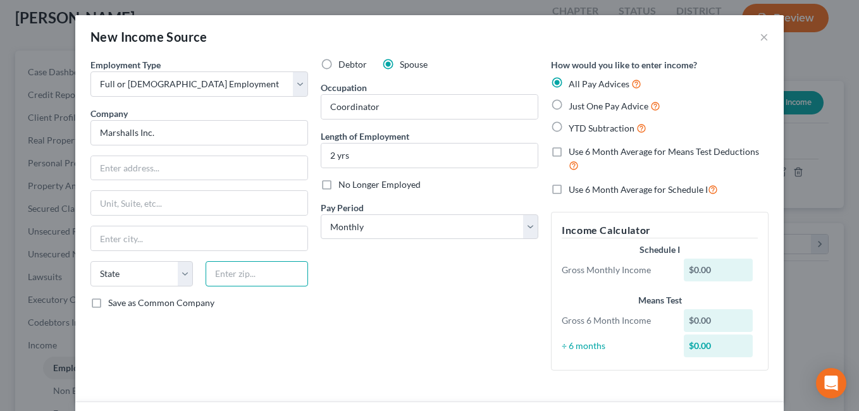
click at [273, 278] on input "text" at bounding box center [257, 273] width 102 height 25
type input "90638"
click at [359, 312] on div "Debtor Spouse Occupation Coordinator Length of Employment 2 yrs No Longer Emplo…" at bounding box center [429, 219] width 230 height 322
type input "La Mirada"
select select "4"
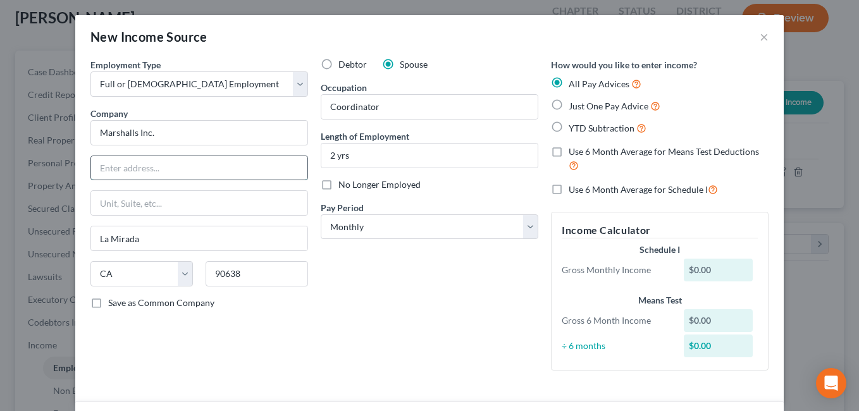
click at [158, 167] on input "text" at bounding box center [199, 168] width 216 height 24
type input "[STREET_ADDRESS]"
click at [524, 229] on select "Select Monthly Twice Monthly Every Other Week Weekly" at bounding box center [430, 226] width 218 height 25
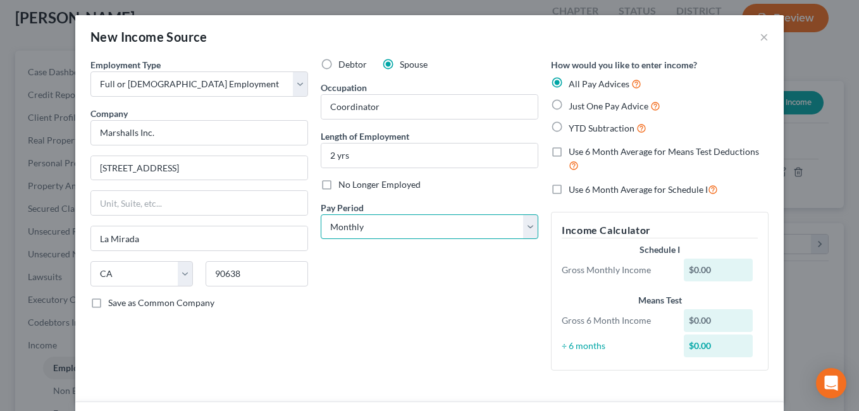
select select "3"
click at [321, 214] on select "Select Monthly Twice Monthly Every Other Week Weekly" at bounding box center [430, 226] width 218 height 25
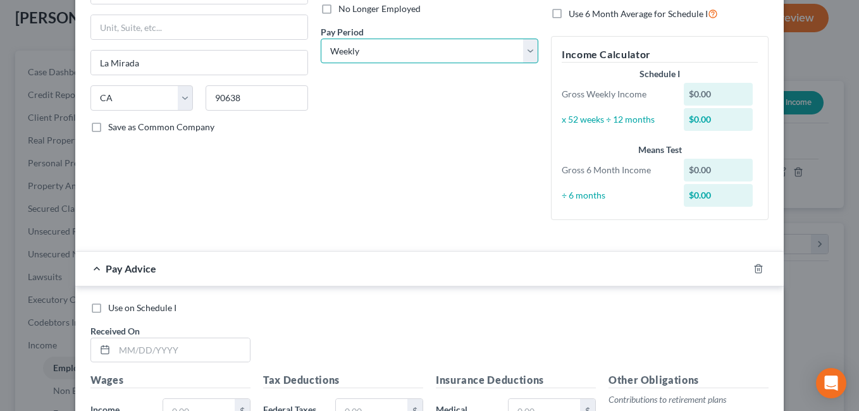
scroll to position [178, 0]
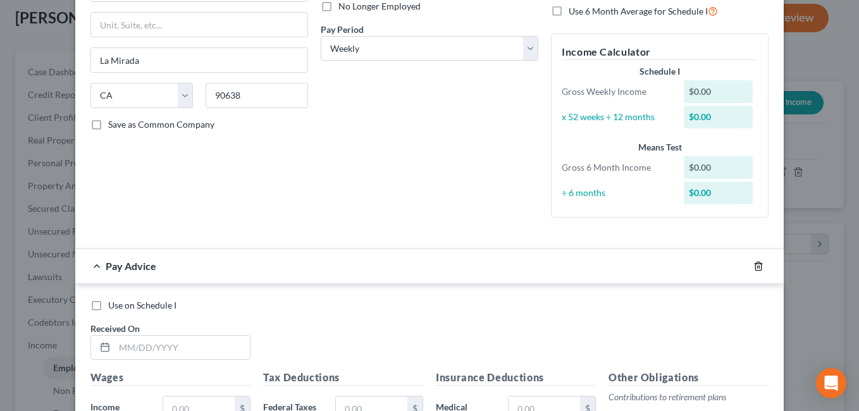
click at [759, 267] on line "button" at bounding box center [759, 267] width 0 height 3
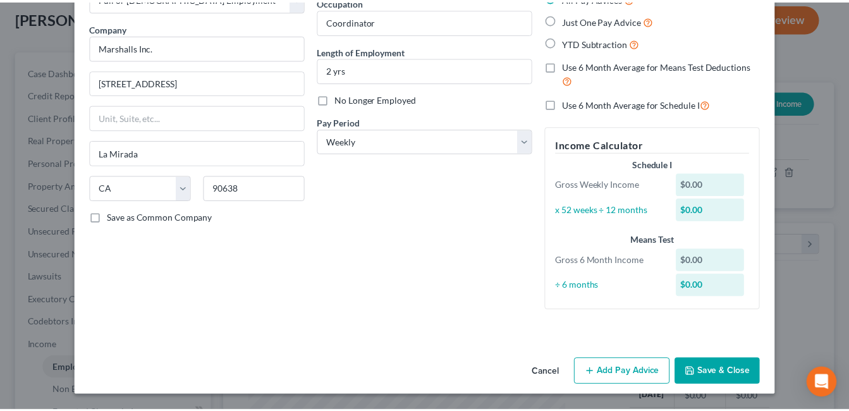
scroll to position [85, 0]
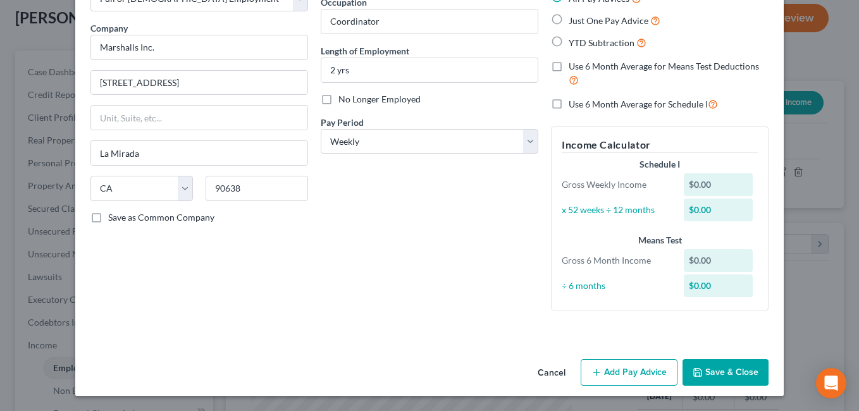
click at [745, 375] on button "Save & Close" at bounding box center [725, 372] width 86 height 27
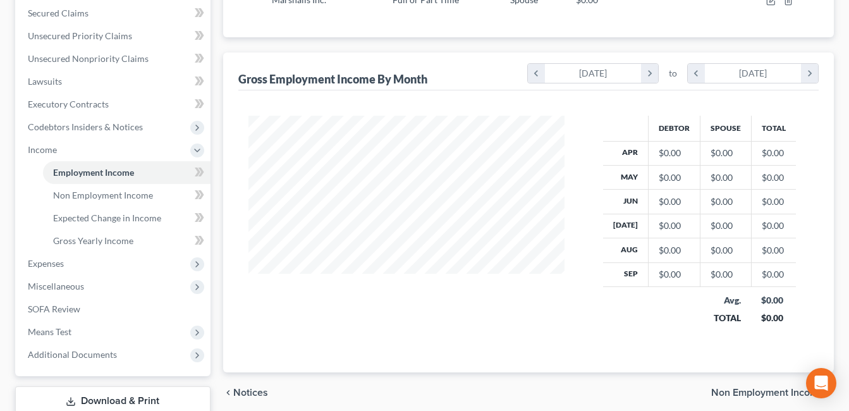
scroll to position [267, 0]
click at [51, 267] on span "Expenses" at bounding box center [46, 262] width 36 height 11
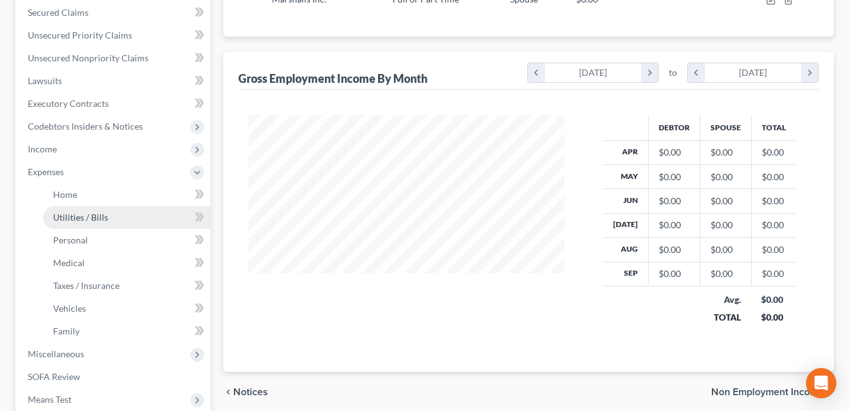
click at [102, 217] on span "Utilities / Bills" at bounding box center [80, 217] width 55 height 11
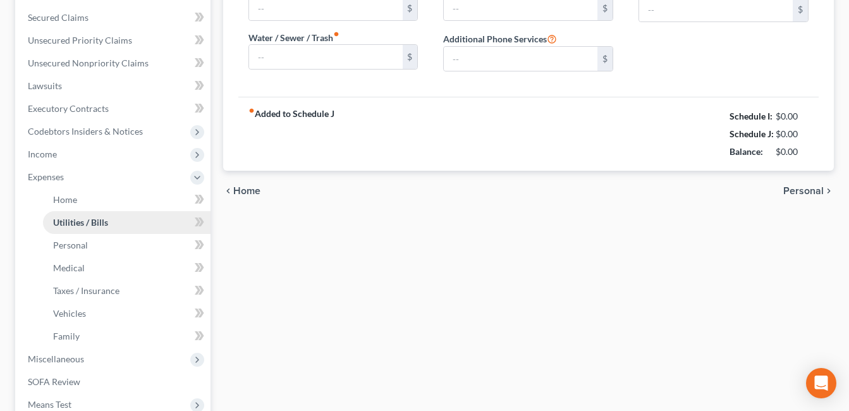
type input "0.00"
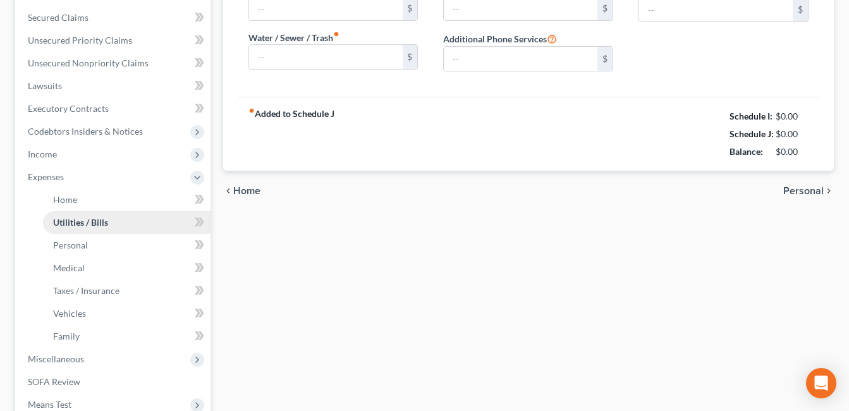
type input "0.00"
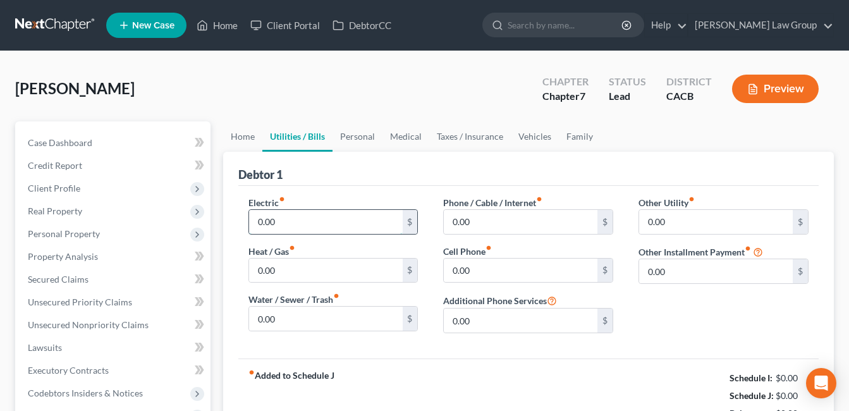
click at [297, 228] on input "0.00" at bounding box center [326, 222] width 154 height 24
type input "150.00"
click at [523, 353] on div "Electric fiber_manual_record 150.00 $ Heat / Gas fiber_manual_record 0.00 $ Wat…" at bounding box center [528, 272] width 580 height 173
click at [357, 276] on input "0.00" at bounding box center [326, 271] width 154 height 24
type input "30.00"
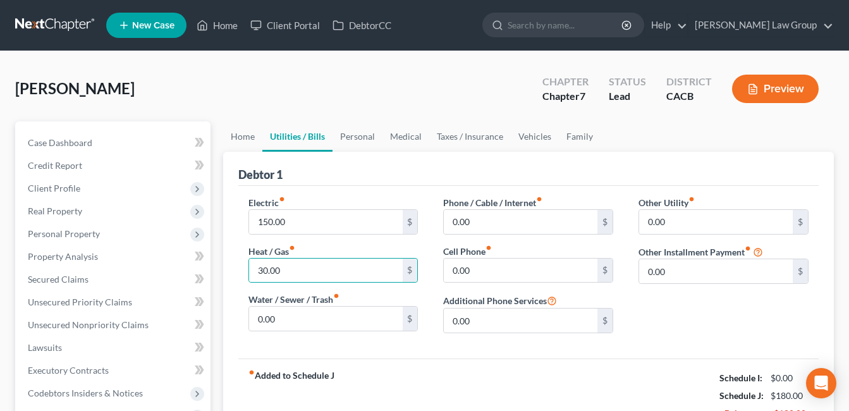
click at [516, 383] on div "fiber_manual_record Added to Schedule J Schedule I: $0.00 Schedule J: $180.00 B…" at bounding box center [528, 396] width 580 height 74
click at [355, 323] on input "0.00" at bounding box center [326, 319] width 154 height 24
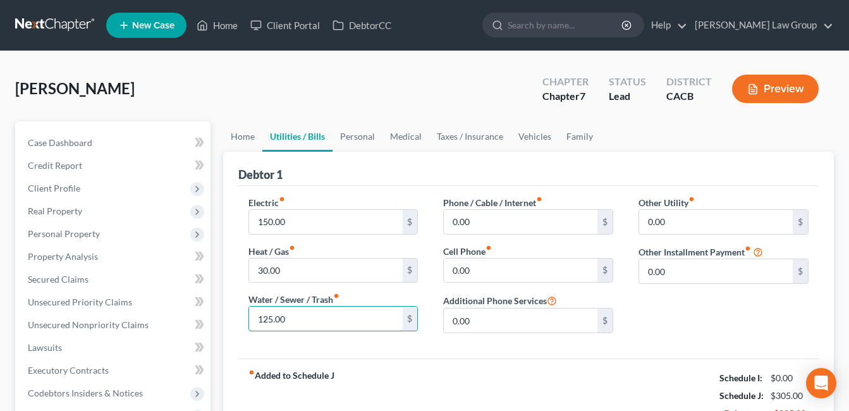
type input "125.00"
click at [495, 365] on div "fiber_manual_record Added to Schedule J Schedule I: $0.00 Schedule J: $305.00 B…" at bounding box center [528, 396] width 580 height 74
click at [524, 226] on input "0.00" at bounding box center [521, 222] width 154 height 24
type input "60.00"
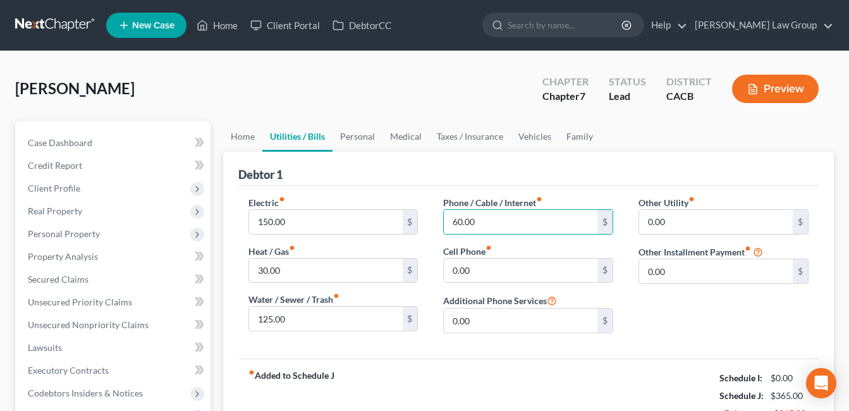
click at [678, 315] on div "Other Utility fiber_manual_record 0.00 $ Other Installment Payment fiber_manual…" at bounding box center [723, 269] width 195 height 147
click at [522, 271] on input "0.00" at bounding box center [521, 271] width 154 height 24
type input "193.00"
click at [470, 344] on div "Electric fiber_manual_record 150.00 $ Heat / Gas fiber_manual_record 30.00 $ Wa…" at bounding box center [528, 272] width 580 height 173
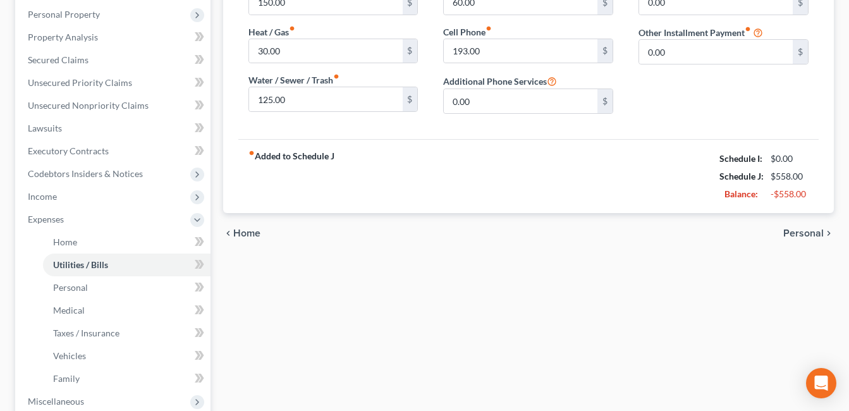
scroll to position [222, 0]
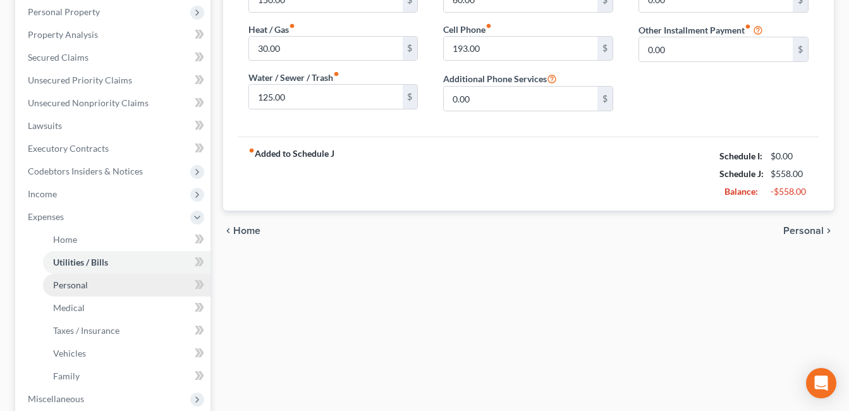
click at [83, 286] on span "Personal" at bounding box center [70, 284] width 35 height 11
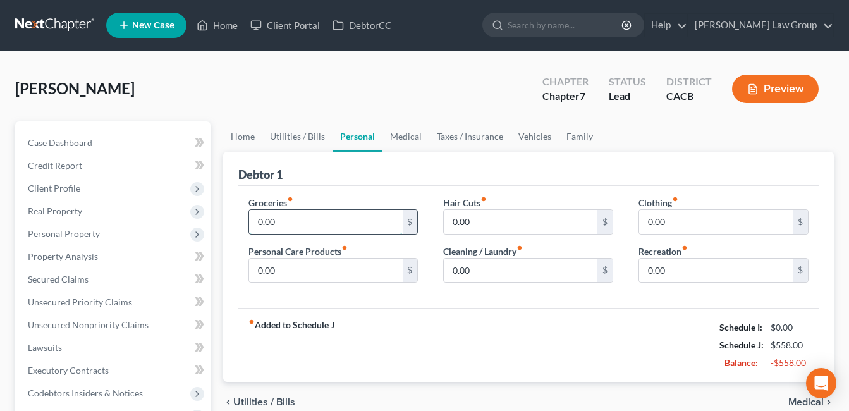
click at [349, 227] on input "0.00" at bounding box center [326, 222] width 154 height 24
type input "200.00"
click at [356, 273] on input "0.00" at bounding box center [326, 271] width 154 height 24
type input "25.00"
click at [511, 336] on div "fiber_manual_record Added to Schedule J Schedule I: $0.00 Schedule J: $783.00 B…" at bounding box center [528, 345] width 580 height 74
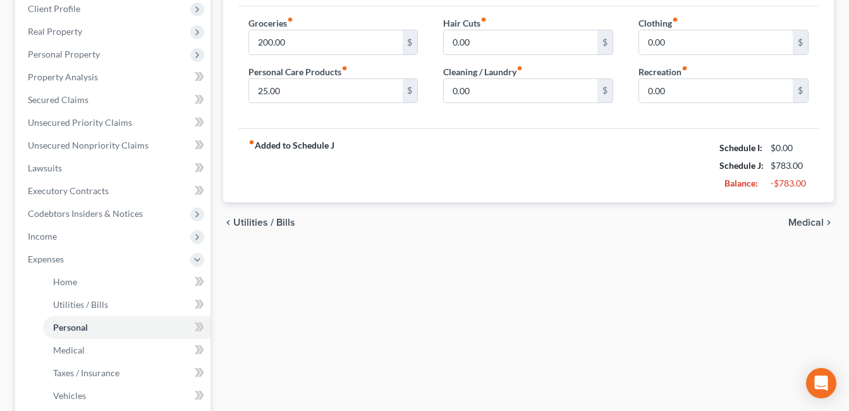
scroll to position [181, 0]
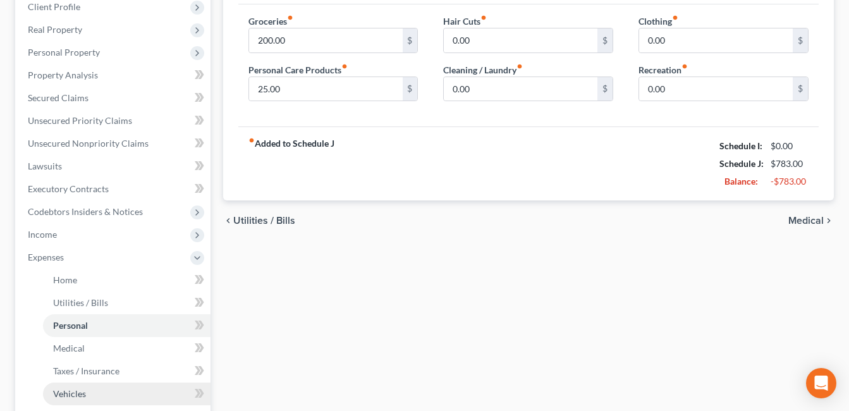
click at [81, 396] on span "Vehicles" at bounding box center [69, 393] width 33 height 11
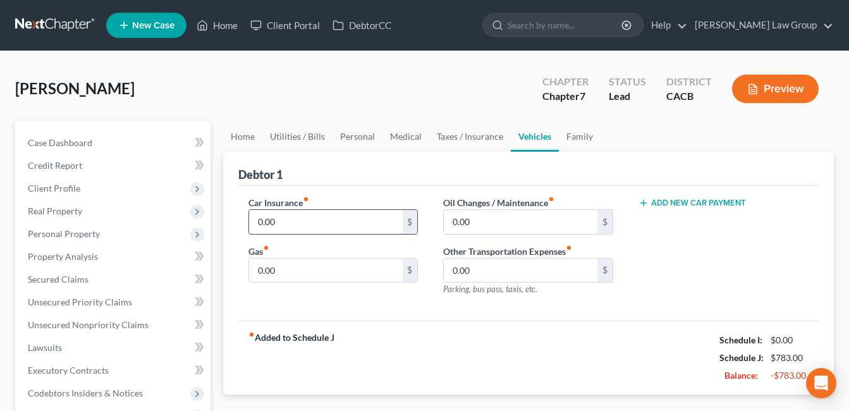
click at [362, 226] on input "0.00" at bounding box center [326, 222] width 154 height 24
type input "80.00"
click at [322, 276] on input "0.00" at bounding box center [326, 271] width 154 height 24
type input "50.00"
click at [401, 331] on div "fiber_manual_record Added to Schedule J Schedule I: $0.00 Schedule J: $913.00 B…" at bounding box center [528, 358] width 580 height 74
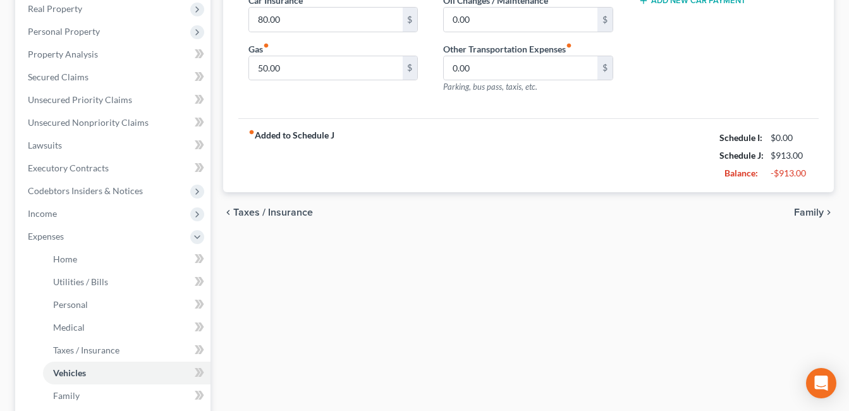
scroll to position [210, 0]
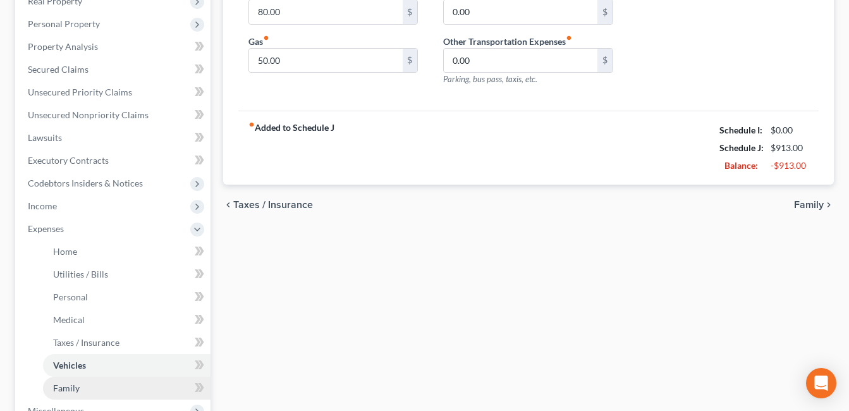
click at [71, 387] on span "Family" at bounding box center [66, 388] width 27 height 11
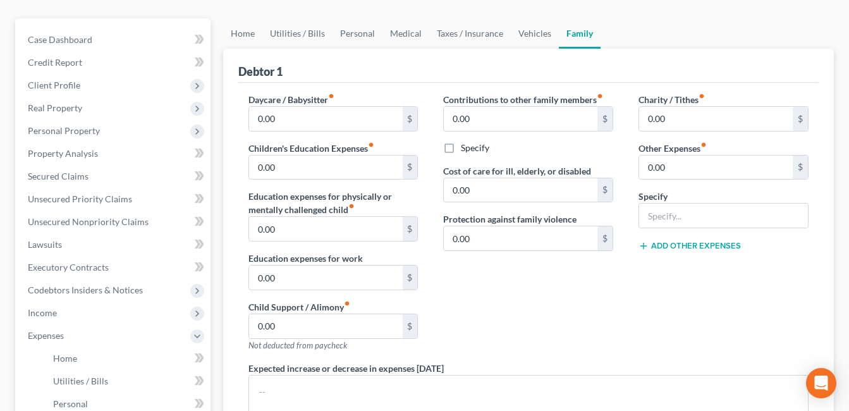
scroll to position [107, 0]
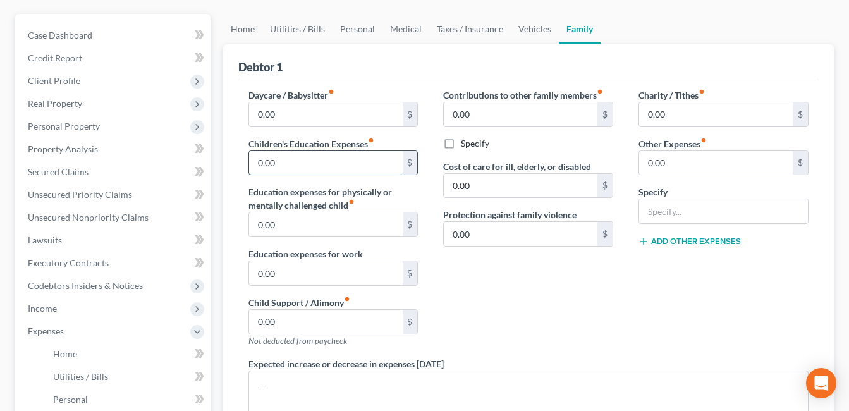
click at [297, 166] on input "0.00" at bounding box center [326, 163] width 154 height 24
type input "10.00"
click at [593, 304] on div "Contributions to other family members fiber_manual_record 0.00 $ Specify Cost o…" at bounding box center [528, 223] width 195 height 269
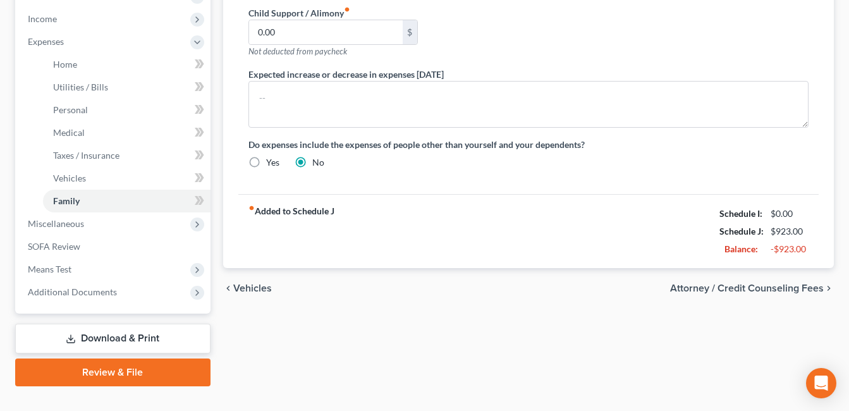
scroll to position [398, 0]
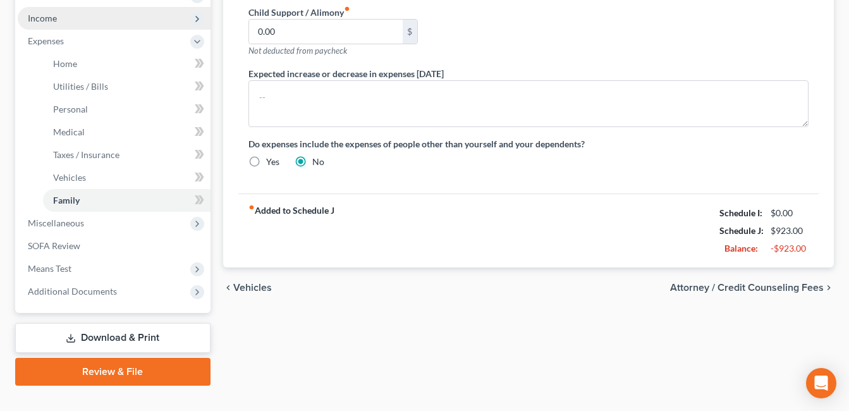
click at [53, 19] on span "Income" at bounding box center [42, 18] width 29 height 11
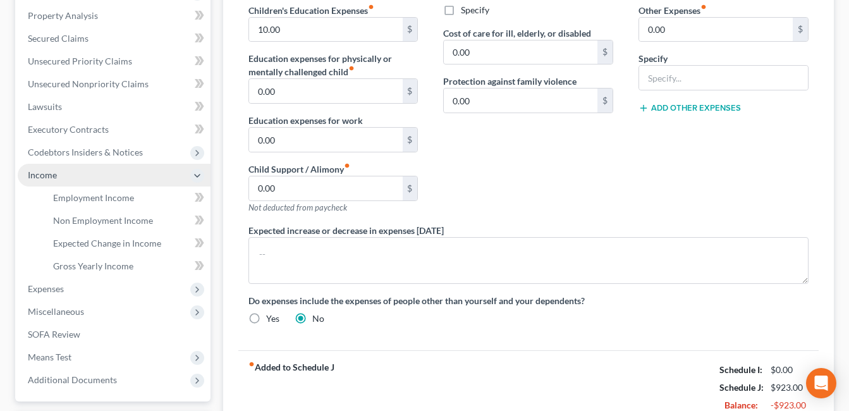
scroll to position [240, 0]
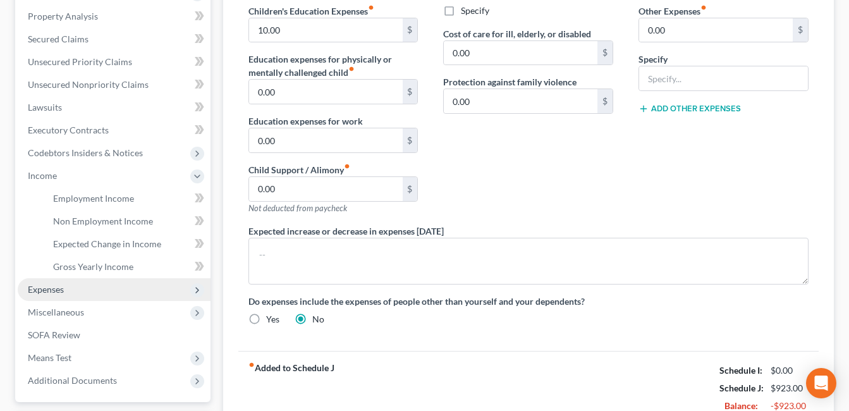
click at [53, 290] on span "Expenses" at bounding box center [46, 289] width 36 height 11
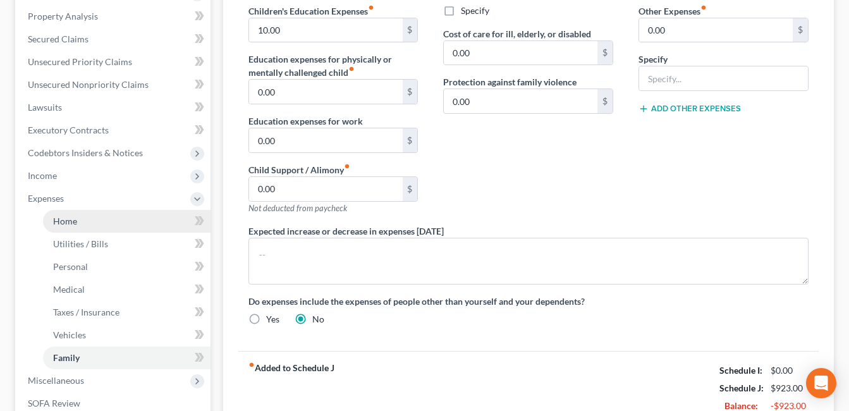
click at [71, 219] on span "Home" at bounding box center [65, 221] width 24 height 11
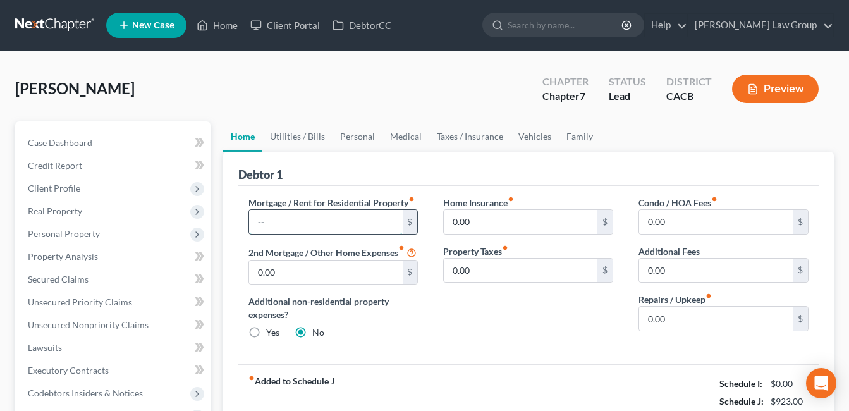
click at [322, 225] on input "text" at bounding box center [326, 222] width 154 height 24
type input "1,600.00"
click at [475, 326] on div "Home Insurance fiber_manual_record 0.00 $ Property Taxes fiber_manual_record 0.…" at bounding box center [528, 273] width 195 height 154
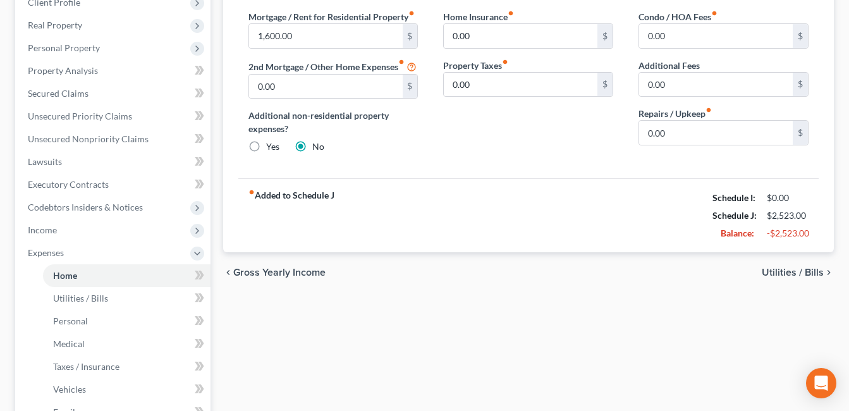
scroll to position [193, 0]
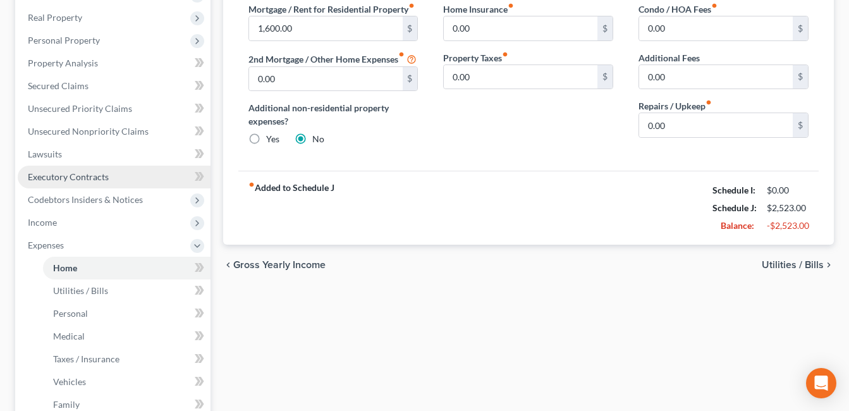
click at [98, 183] on link "Executory Contracts" at bounding box center [114, 177] width 193 height 23
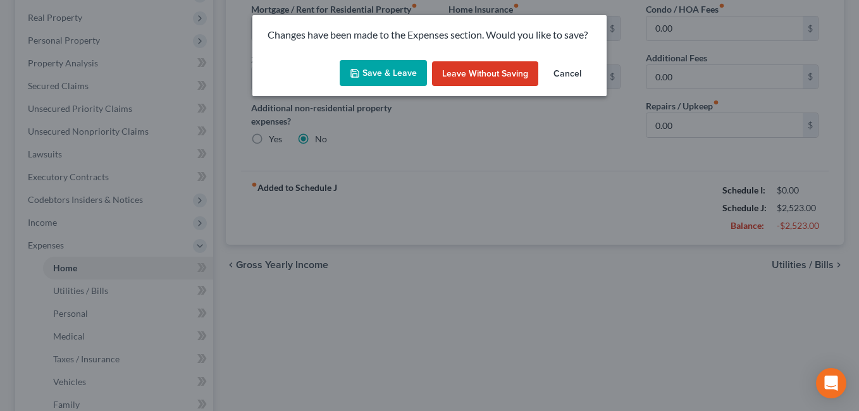
click at [386, 76] on button "Save & Leave" at bounding box center [383, 73] width 87 height 27
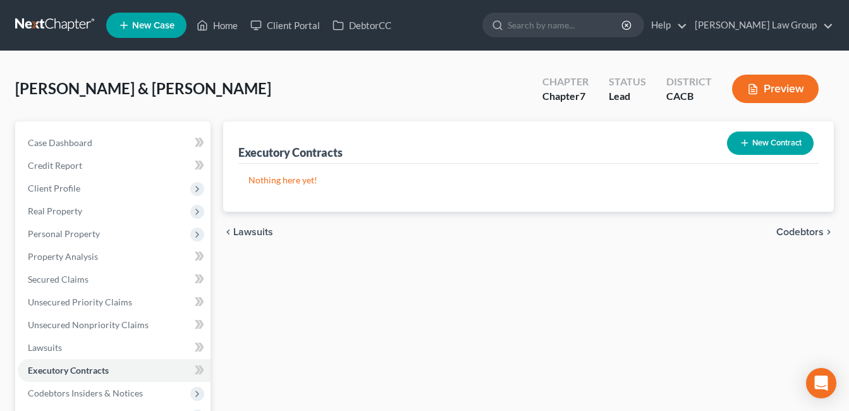
click at [785, 148] on button "New Contract" at bounding box center [770, 143] width 87 height 23
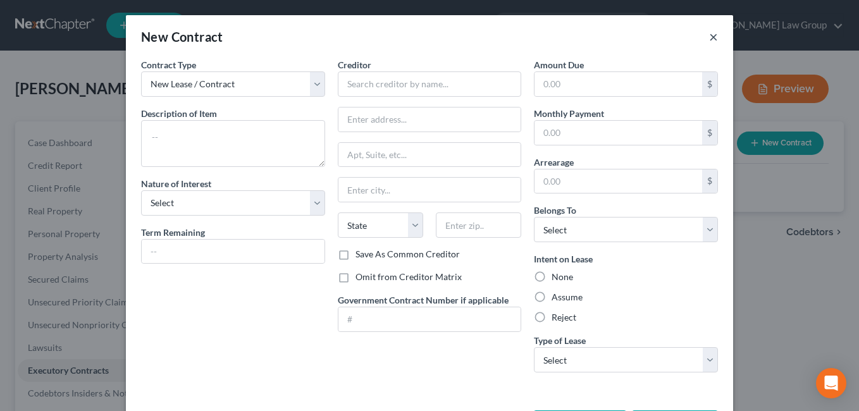
click at [711, 39] on button "×" at bounding box center [713, 36] width 9 height 15
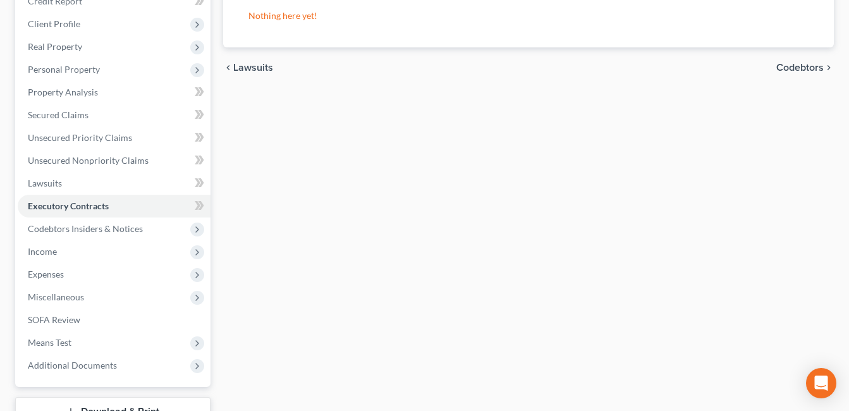
scroll to position [168, 0]
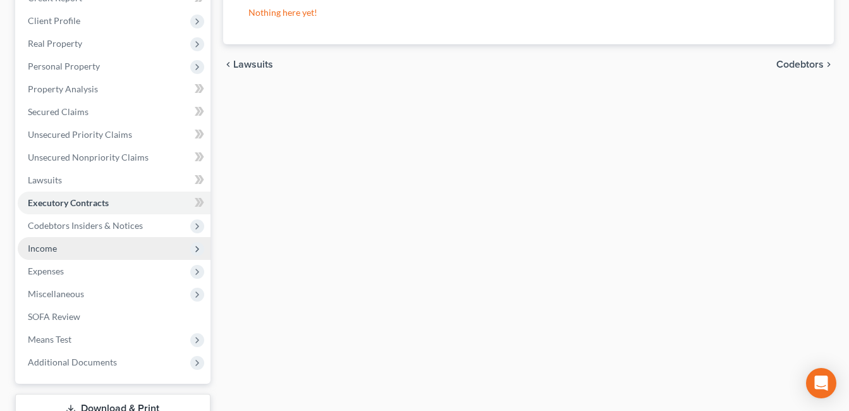
click at [48, 253] on span "Income" at bounding box center [42, 248] width 29 height 11
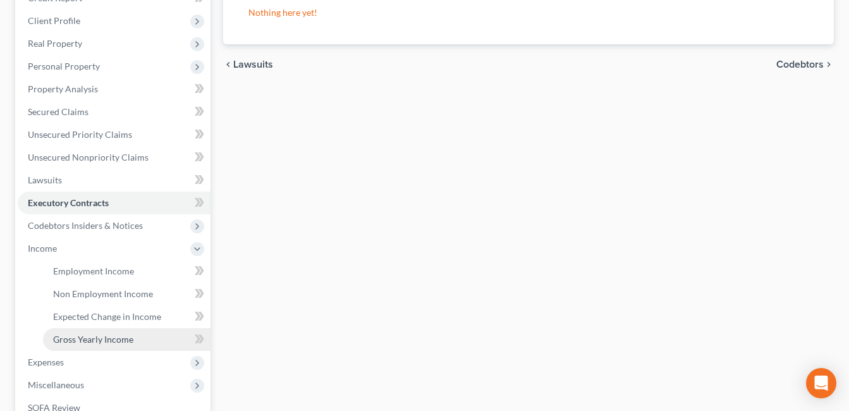
click at [119, 341] on span "Gross Yearly Income" at bounding box center [93, 339] width 80 height 11
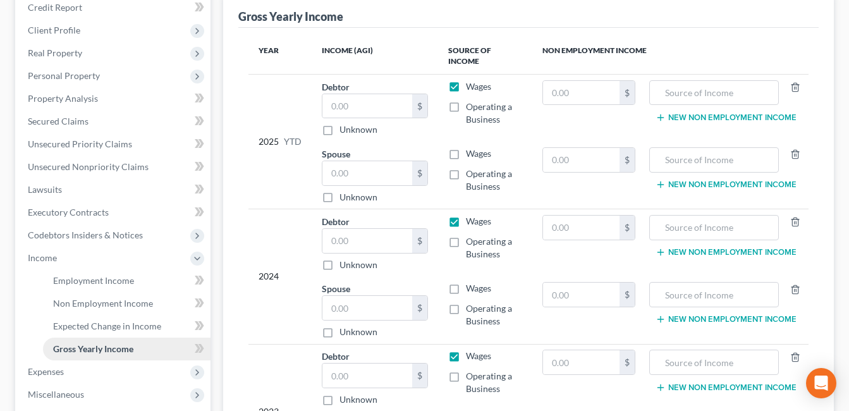
scroll to position [157, 0]
click at [386, 96] on input "text" at bounding box center [367, 107] width 90 height 24
type input "3"
click at [361, 297] on input "text" at bounding box center [367, 309] width 90 height 24
click at [356, 233] on input "text" at bounding box center [367, 242] width 90 height 24
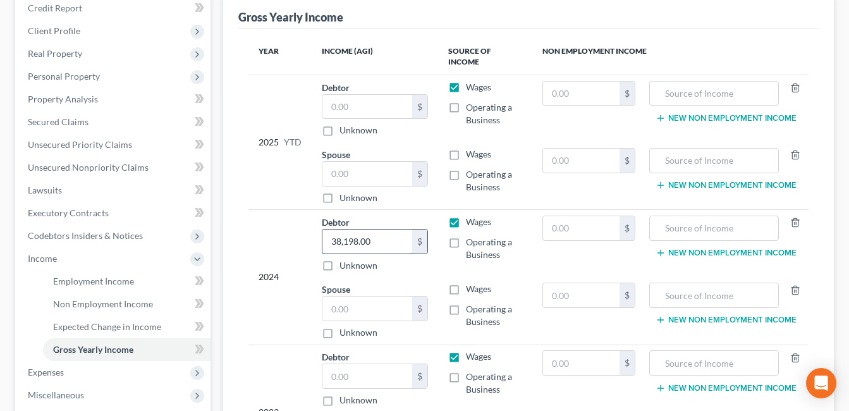
type input "38,198.00"
click at [264, 330] on td "2024" at bounding box center [280, 277] width 63 height 135
click at [369, 303] on input "text" at bounding box center [367, 309] width 90 height 24
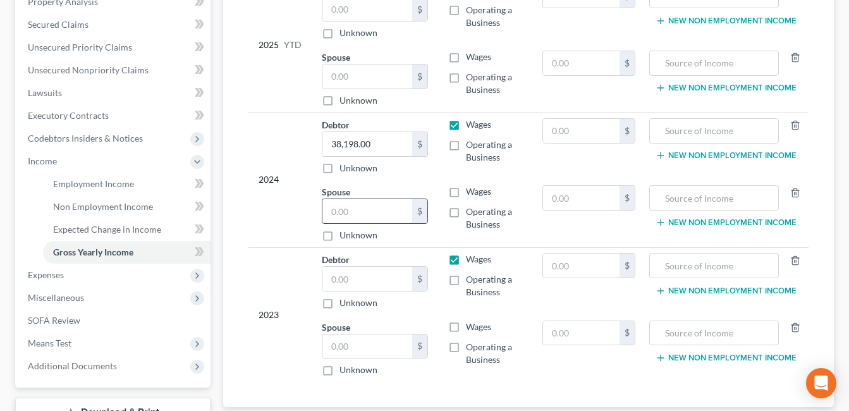
scroll to position [290, 0]
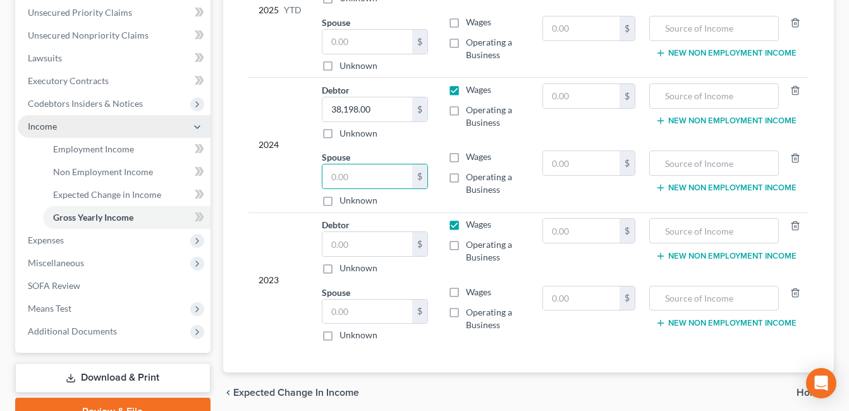
click at [46, 130] on span "Income" at bounding box center [42, 126] width 29 height 11
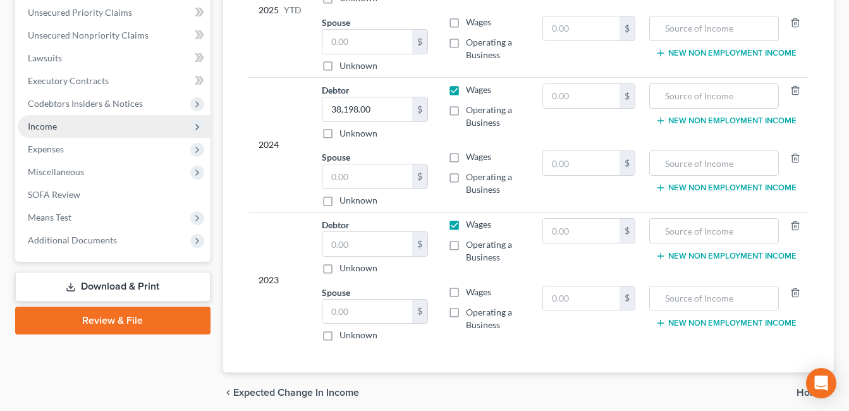
click at [56, 128] on span "Income" at bounding box center [42, 126] width 29 height 11
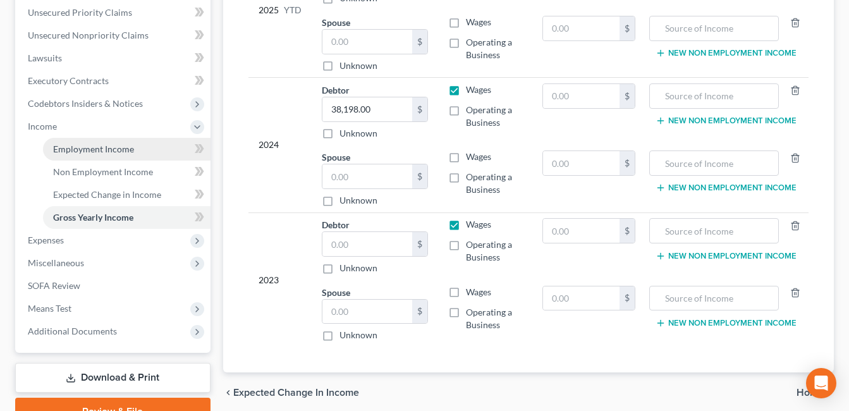
click at [120, 155] on link "Employment Income" at bounding box center [127, 149] width 168 height 23
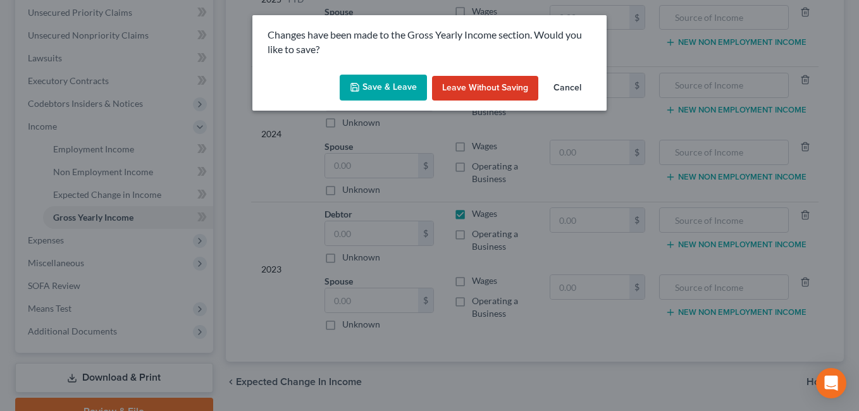
click at [384, 92] on button "Save & Leave" at bounding box center [383, 88] width 87 height 27
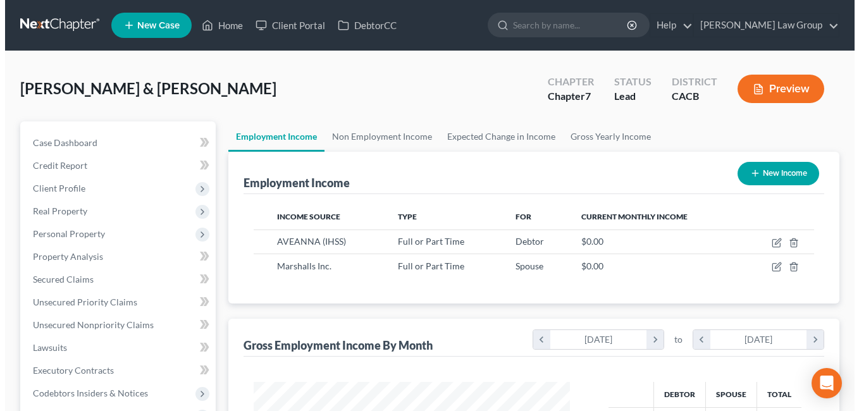
scroll to position [227, 342]
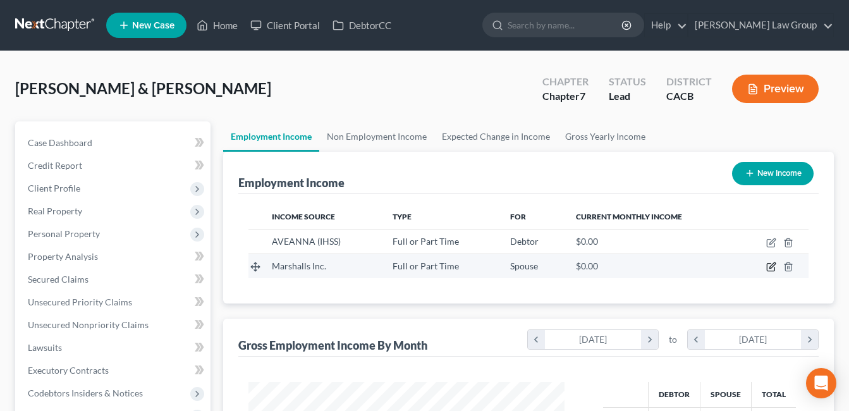
click at [771, 270] on icon "button" at bounding box center [771, 267] width 10 height 10
select select "0"
select select "4"
select select "3"
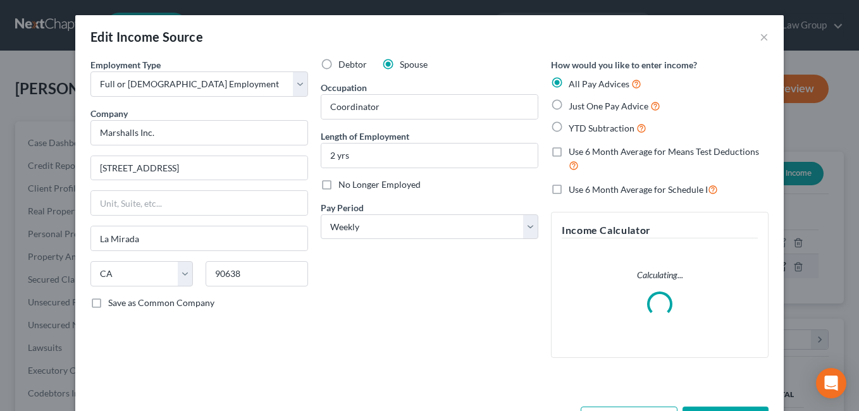
scroll to position [227, 346]
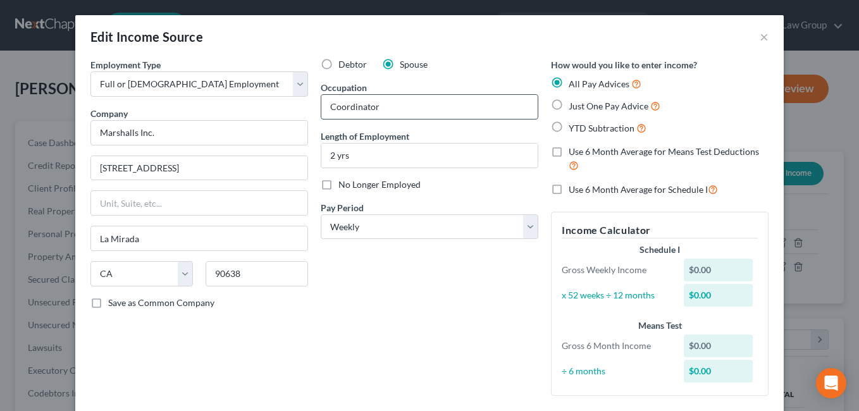
click at [405, 111] on input "Coordinator" at bounding box center [429, 107] width 216 height 24
type input "C"
type input "c"
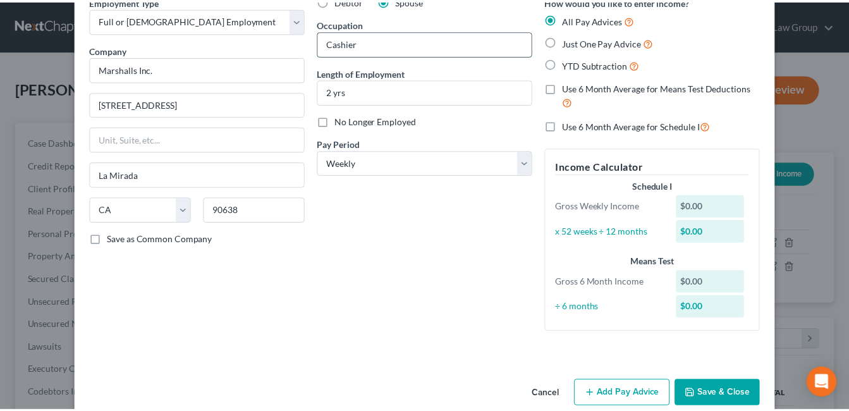
scroll to position [70, 0]
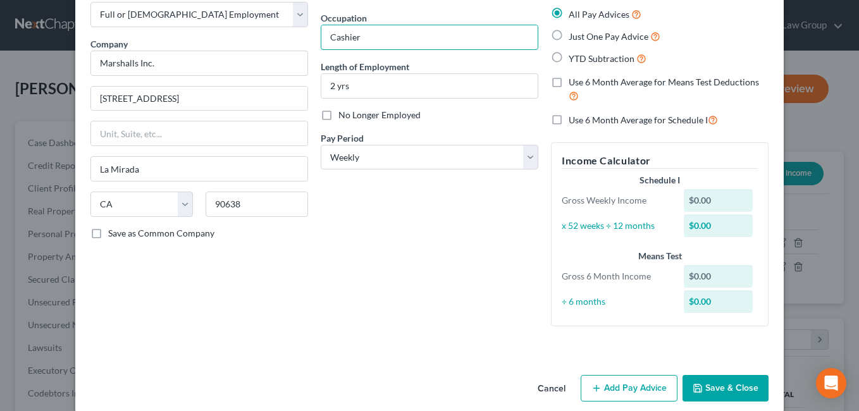
type input "Cashier"
click at [725, 389] on button "Save & Close" at bounding box center [725, 388] width 86 height 27
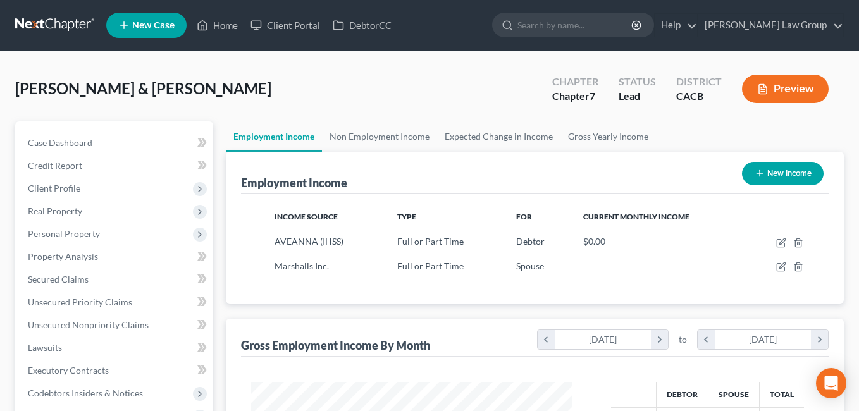
scroll to position [632122, 632007]
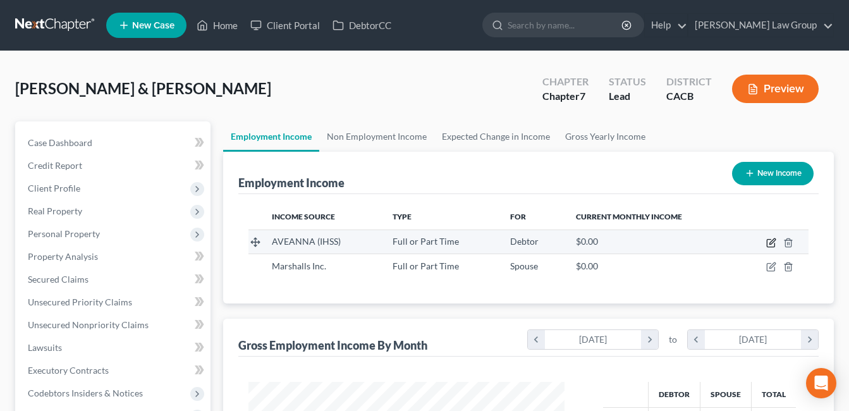
click at [771, 245] on icon "button" at bounding box center [771, 243] width 10 height 10
select select "0"
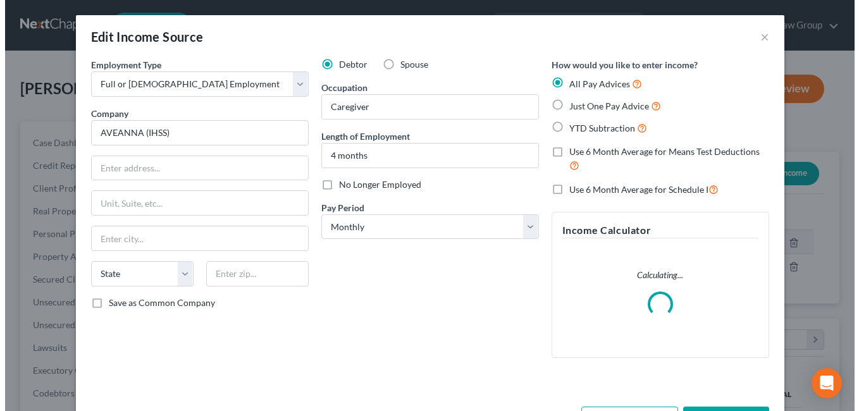
scroll to position [227, 346]
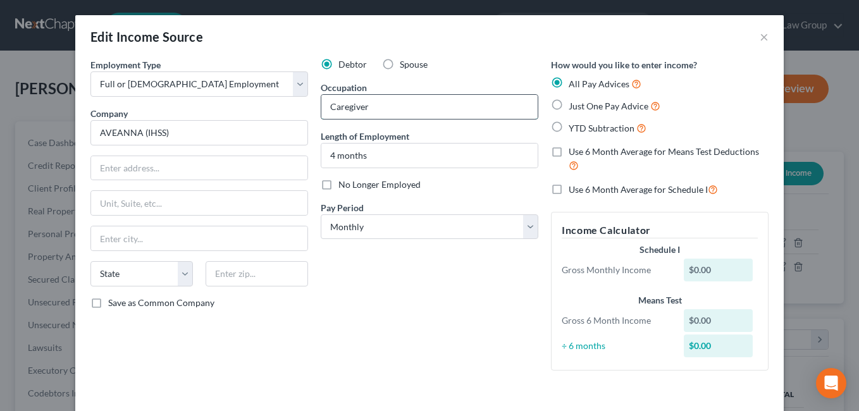
click at [395, 111] on input "Caregiver" at bounding box center [429, 107] width 216 height 24
type input "Coordinator"
click at [470, 308] on div "Debtor Spouse Occupation Coordinator Length of Employment 4 months No Longer Em…" at bounding box center [429, 219] width 230 height 322
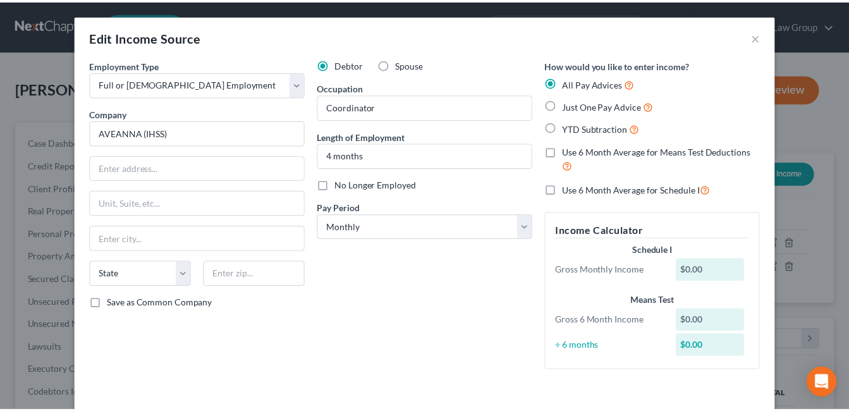
scroll to position [60, 0]
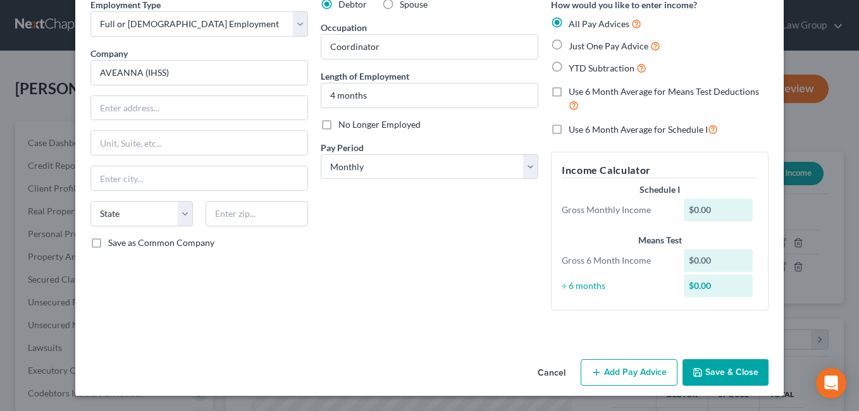
click at [704, 371] on button "Save & Close" at bounding box center [725, 372] width 86 height 27
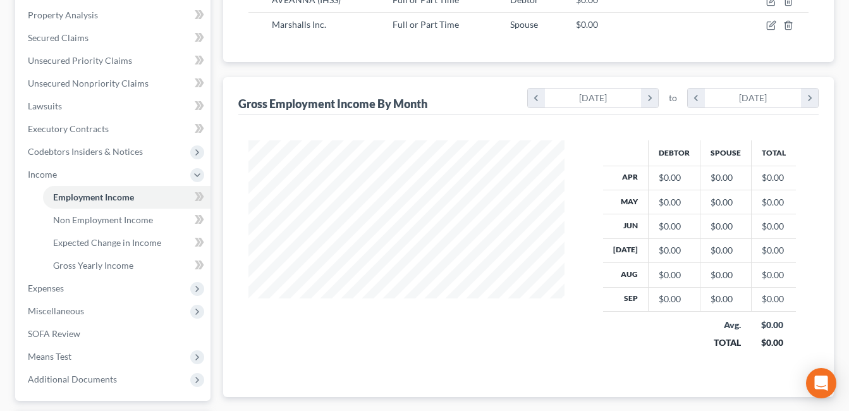
scroll to position [242, 0]
click at [92, 264] on span "Gross Yearly Income" at bounding box center [93, 264] width 80 height 11
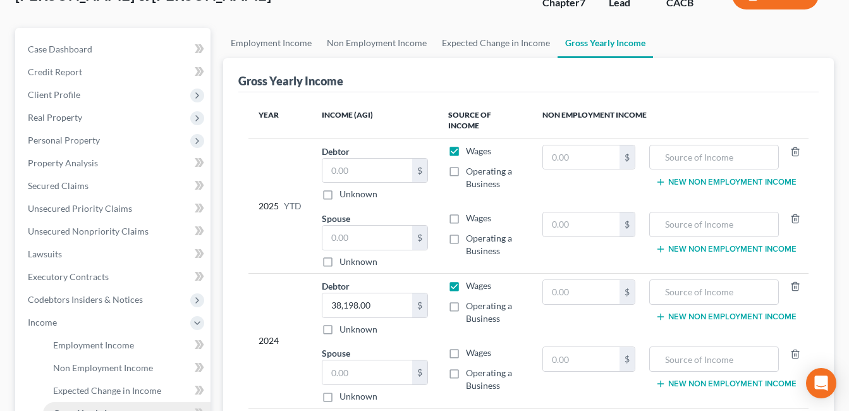
scroll to position [133, 0]
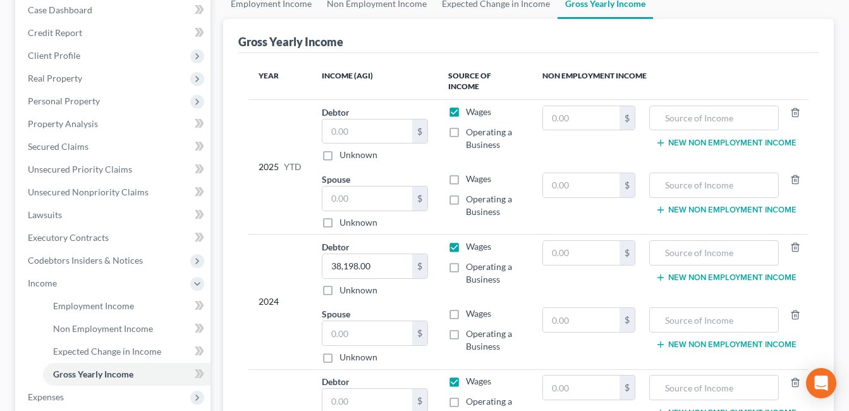
click at [466, 328] on label "Operating a Business" at bounding box center [494, 340] width 56 height 25
click at [471, 328] on input "Operating a Business" at bounding box center [475, 332] width 8 height 8
checkbox input "true"
click at [391, 326] on input "text" at bounding box center [367, 333] width 90 height 24
type input "1,357.00"
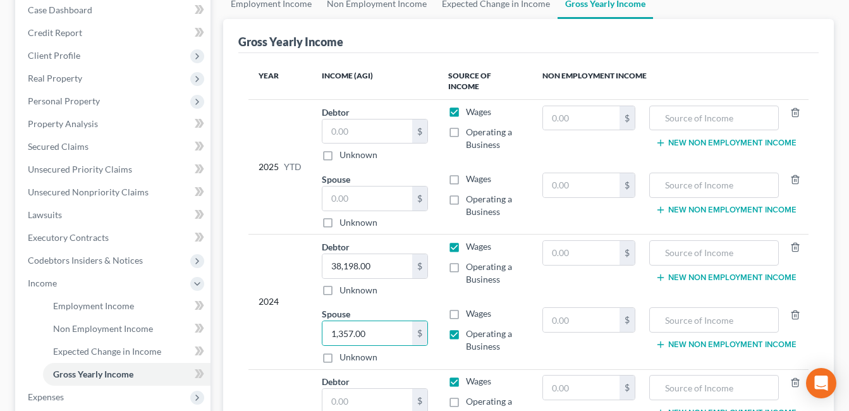
click at [273, 255] on div "2024" at bounding box center [280, 301] width 43 height 123
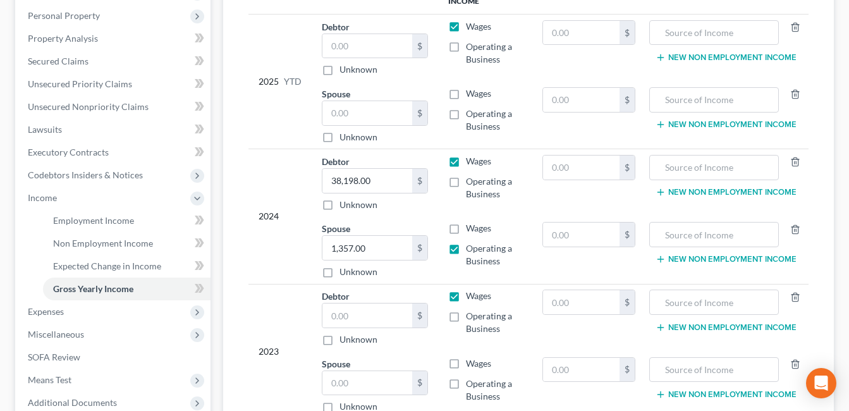
scroll to position [247, 0]
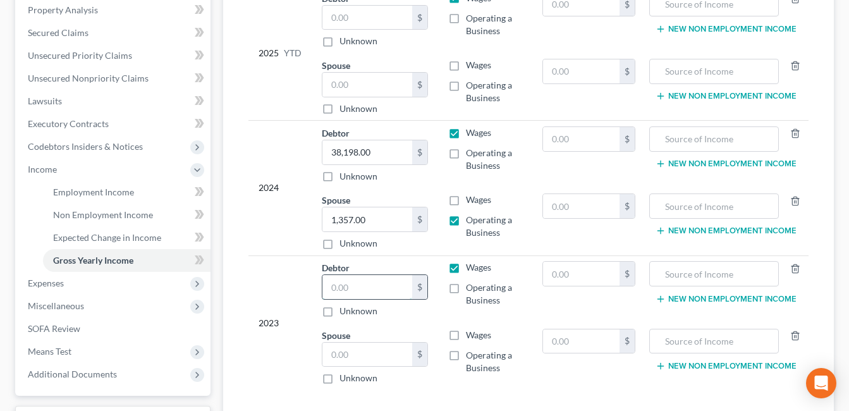
click at [398, 279] on input "text" at bounding box center [367, 287] width 90 height 24
type input "24,489.00"
click at [387, 283] on input "24,489.00" at bounding box center [367, 287] width 90 height 24
type input "23,249.00"
click at [281, 291] on div "2023" at bounding box center [280, 322] width 43 height 123
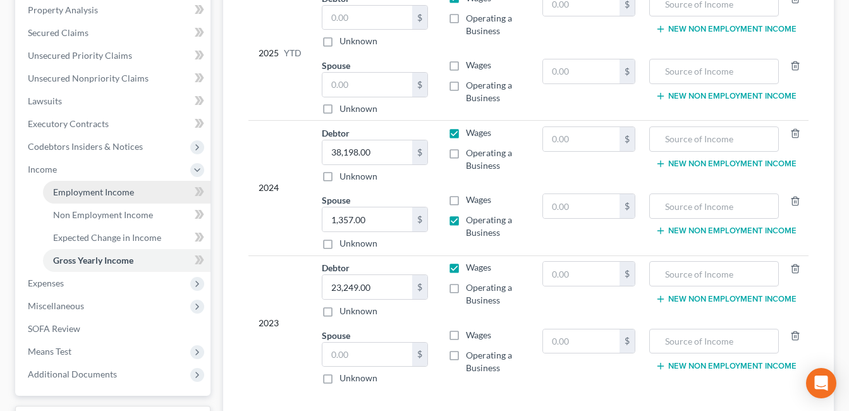
click at [80, 193] on span "Employment Income" at bounding box center [93, 192] width 81 height 11
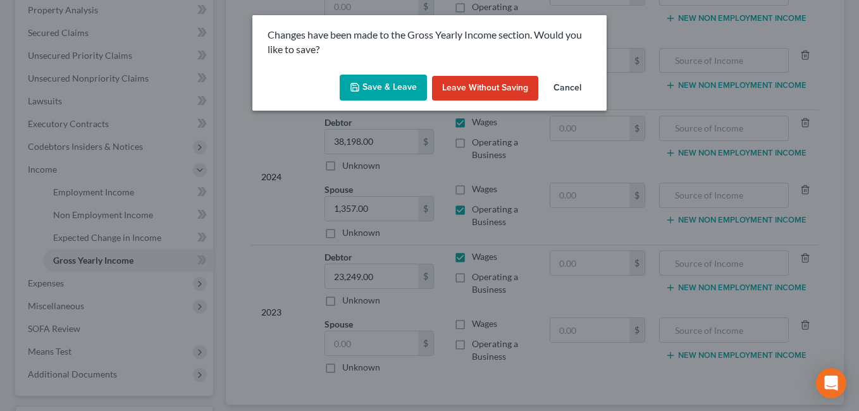
click at [369, 84] on button "Save & Leave" at bounding box center [383, 88] width 87 height 27
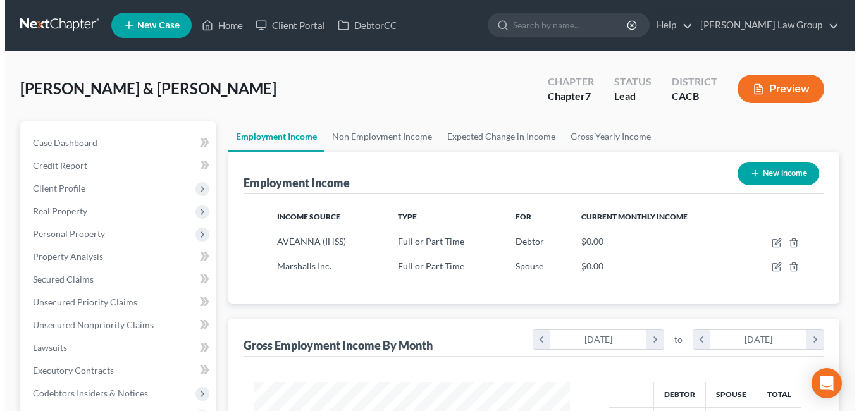
scroll to position [227, 342]
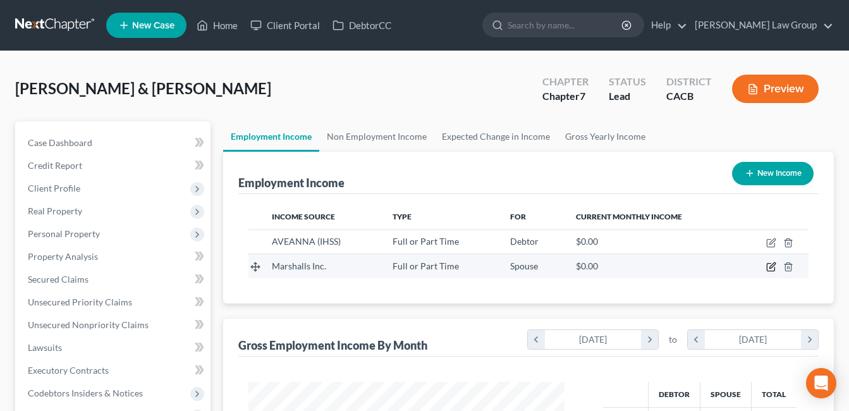
click at [770, 269] on icon "button" at bounding box center [773, 266] width 6 height 6
select select "0"
select select "4"
select select "3"
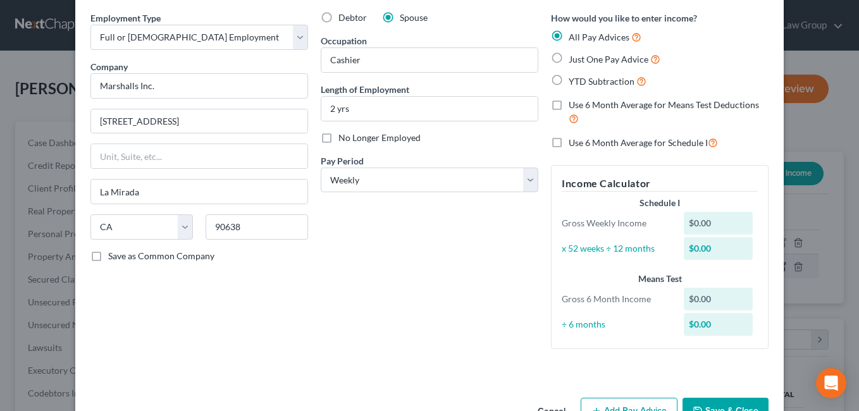
scroll to position [42, 0]
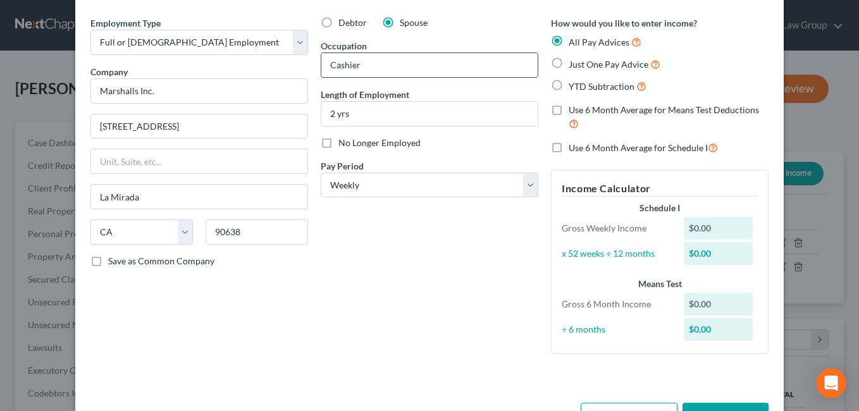
click at [386, 65] on input "Cashier" at bounding box center [429, 65] width 216 height 24
type input "Coordinator"
click at [349, 292] on div "Debtor Spouse Occupation Coordinator Length of Employment 2 yrs No Longer Emplo…" at bounding box center [429, 190] width 230 height 348
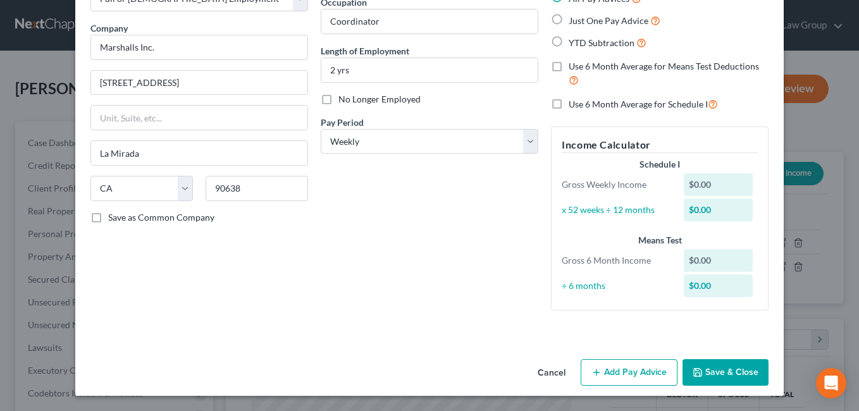
click at [599, 377] on button "Add Pay Advice" at bounding box center [628, 372] width 97 height 27
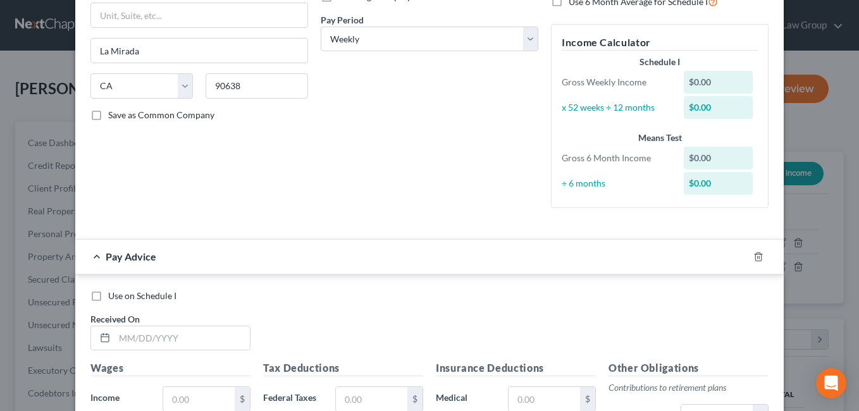
scroll to position [196, 0]
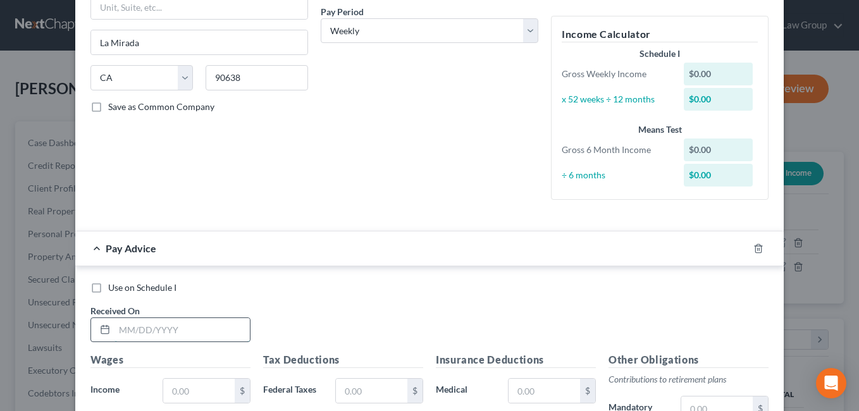
click at [125, 330] on input "text" at bounding box center [181, 330] width 135 height 24
click at [131, 333] on input "[DATE]" at bounding box center [181, 330] width 135 height 24
type input "[DATE]"
click at [185, 394] on input "text" at bounding box center [198, 391] width 71 height 24
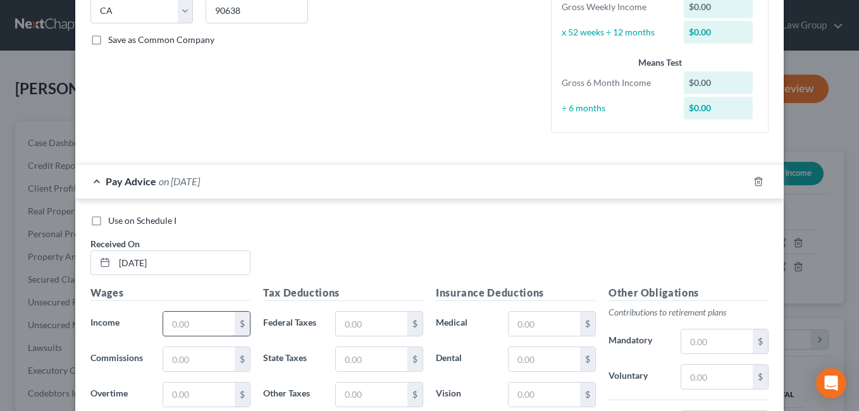
scroll to position [280, 0]
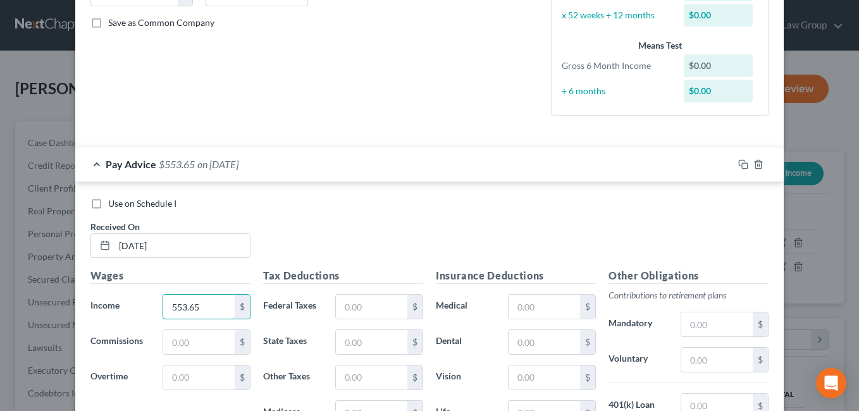
type input "553.65"
click at [347, 228] on div "Use on Schedule I Received On * [DATE]" at bounding box center [429, 232] width 691 height 71
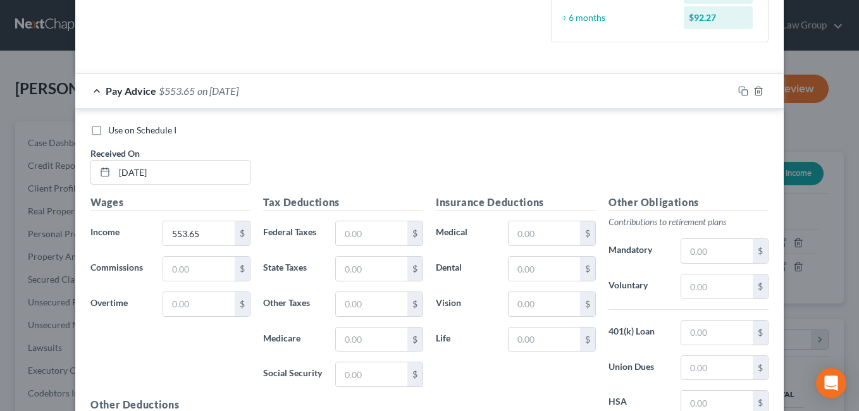
scroll to position [369, 0]
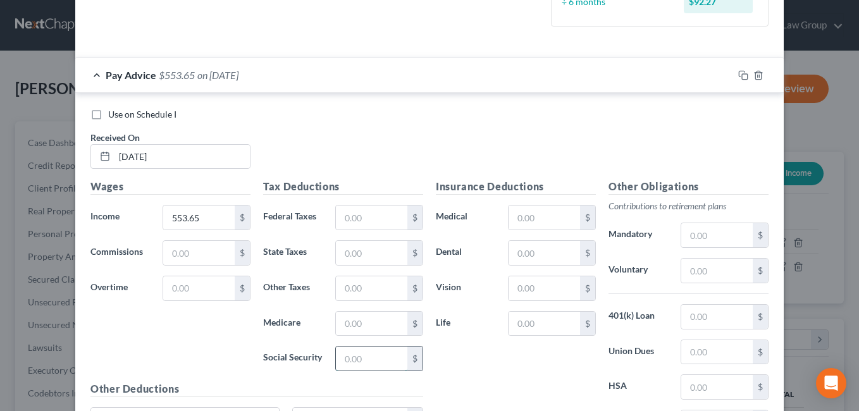
click at [347, 365] on input "text" at bounding box center [371, 359] width 71 height 24
type input "34.33"
click at [351, 252] on input "text" at bounding box center [371, 253] width 71 height 24
click at [359, 215] on input "text" at bounding box center [371, 218] width 71 height 24
type input "25.91"
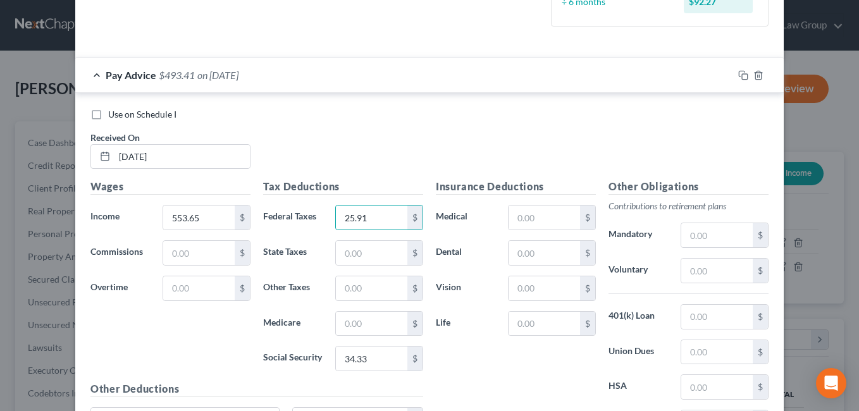
click at [486, 364] on div "Insurance Deductions Medical $ Dental $ Vision $ Life $" at bounding box center [515, 312] width 173 height 266
click at [344, 294] on input "text" at bounding box center [371, 288] width 71 height 24
type input "6.65"
click at [361, 255] on input "text" at bounding box center [371, 253] width 71 height 24
type input "7.32"
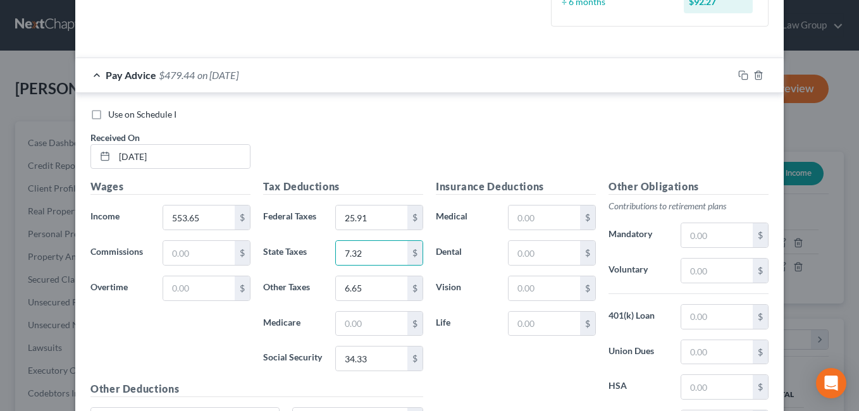
click at [207, 351] on div "Wages Income * 553.65 $ Commissions $ Overtime $" at bounding box center [170, 280] width 173 height 202
click at [350, 320] on input "text" at bounding box center [371, 324] width 71 height 24
type input "8.03"
click at [473, 349] on div "Insurance Deductions Medical $ Dental $ Vision $ Life $" at bounding box center [515, 312] width 173 height 266
click at [694, 269] on input "text" at bounding box center [716, 271] width 71 height 24
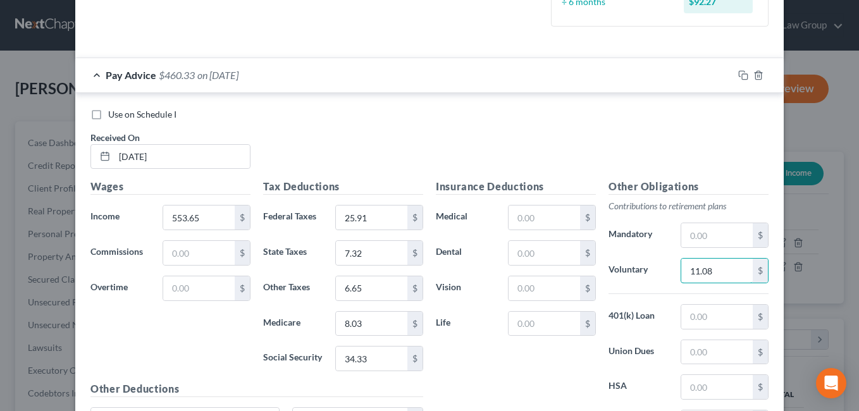
type input "11.08"
click at [484, 364] on div "Insurance Deductions Medical $ Dental $ Vision $ Life $" at bounding box center [515, 312] width 173 height 266
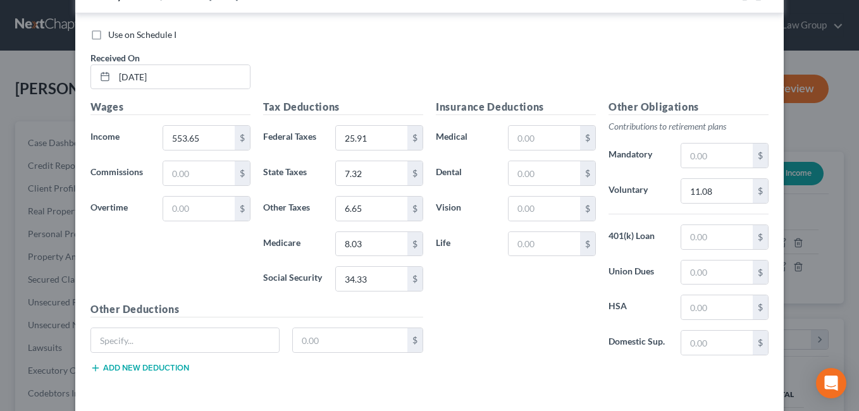
scroll to position [501, 0]
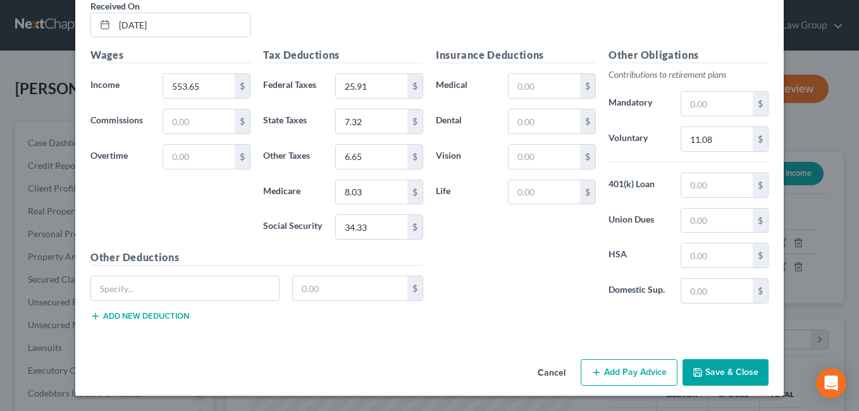
click at [620, 378] on button "Add Pay Advice" at bounding box center [628, 372] width 97 height 27
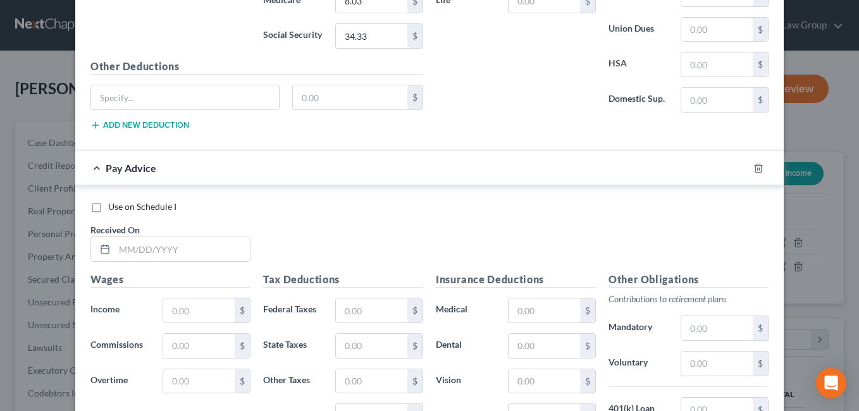
scroll to position [705, 0]
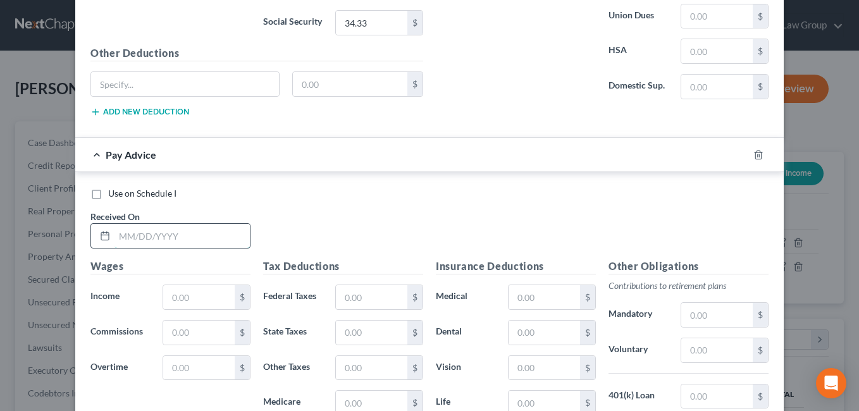
click at [133, 238] on input "text" at bounding box center [181, 236] width 135 height 24
type input "[DATE]"
click at [410, 208] on div "Use on Schedule I Received On * [DATE]" at bounding box center [429, 222] width 691 height 71
click at [190, 296] on input "text" at bounding box center [198, 297] width 71 height 24
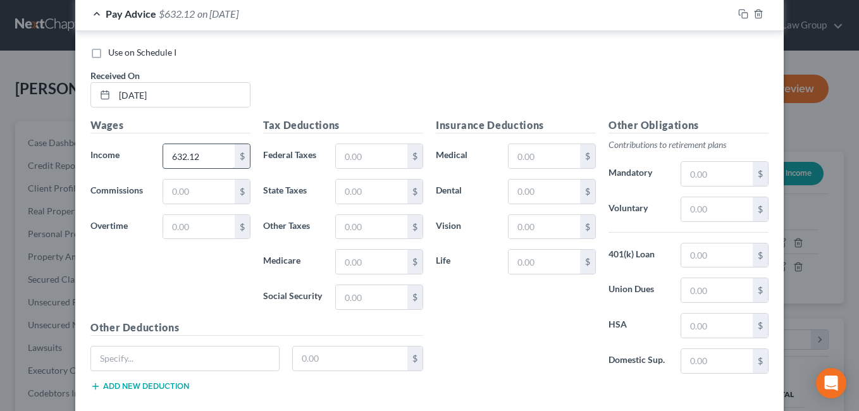
scroll to position [848, 0]
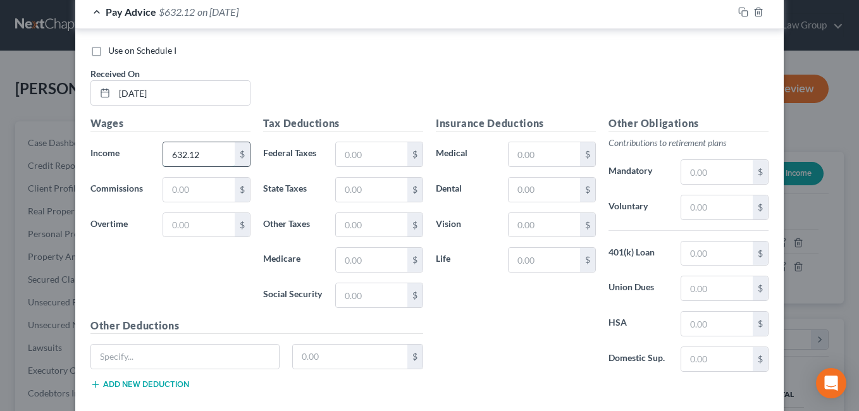
type input "632.12"
click at [688, 212] on input "text" at bounding box center [716, 207] width 71 height 24
click at [527, 328] on div "Insurance Deductions Medical $ Dental $ Vision $ Life $" at bounding box center [515, 249] width 173 height 266
click at [715, 209] on input "11.08" at bounding box center [716, 207] width 71 height 24
type input "12.64"
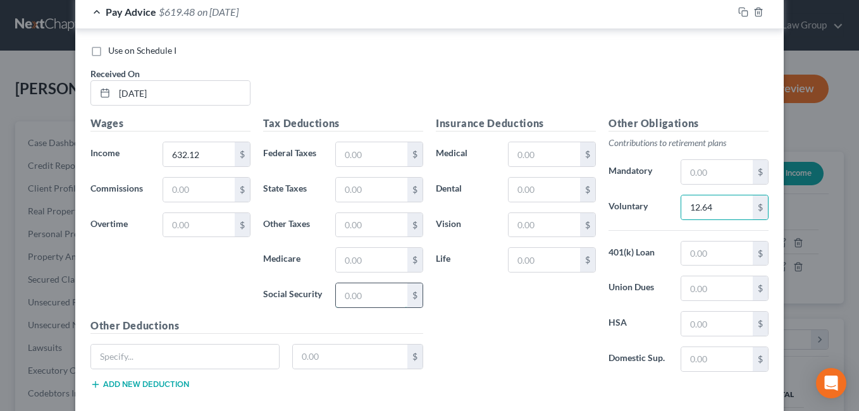
click at [359, 295] on input "text" at bounding box center [371, 295] width 71 height 24
click at [347, 154] on input "text" at bounding box center [371, 154] width 71 height 24
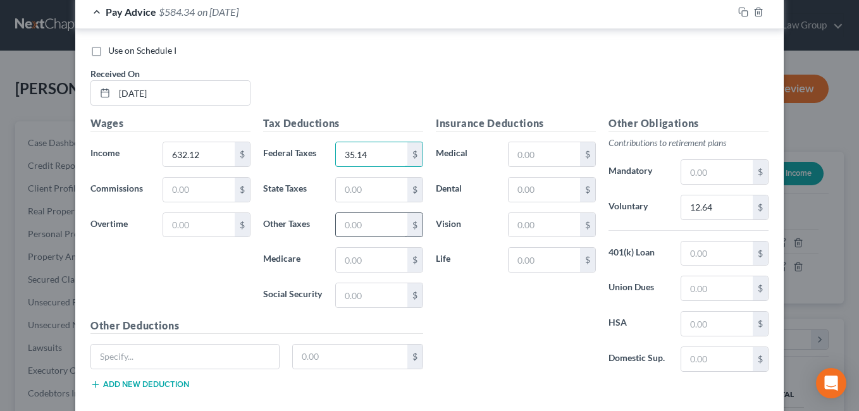
type input "35.14"
click at [352, 226] on input "text" at bounding box center [371, 225] width 71 height 24
type input "7.59"
click at [367, 300] on input "text" at bounding box center [371, 295] width 71 height 24
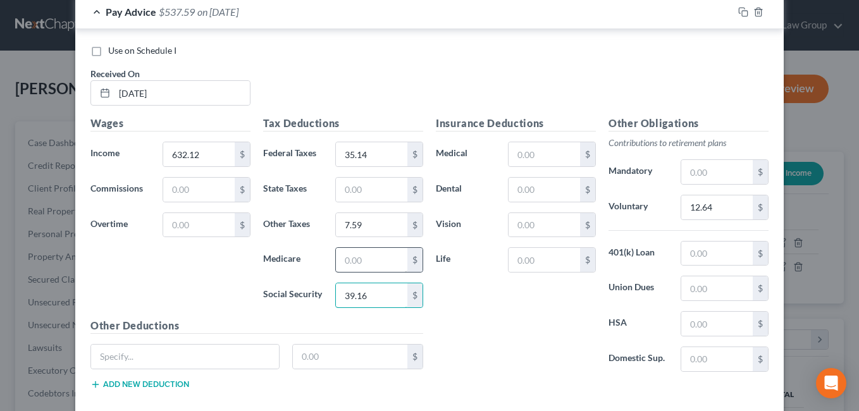
type input "39.16"
click at [348, 264] on input "text" at bounding box center [371, 260] width 71 height 24
type input "9"
click at [360, 191] on input "text" at bounding box center [371, 190] width 71 height 24
type input "7"
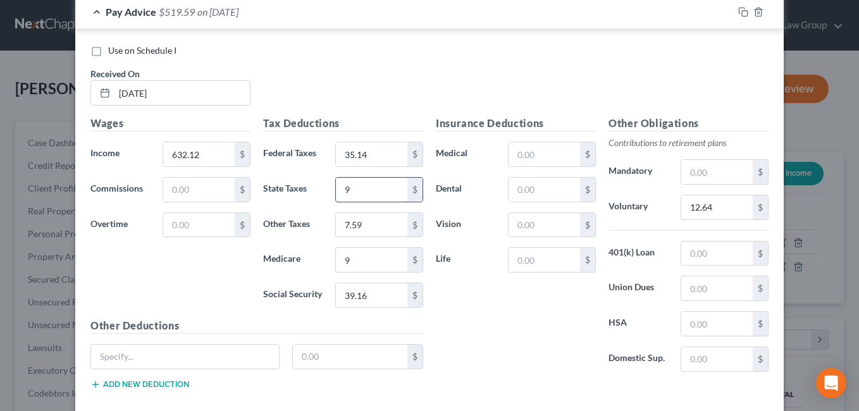
click at [372, 190] on input "9" at bounding box center [371, 190] width 71 height 24
click at [377, 195] on input "9" at bounding box center [371, 190] width 71 height 24
type input "9.51"
click at [372, 255] on input "9" at bounding box center [371, 260] width 71 height 24
type input "0"
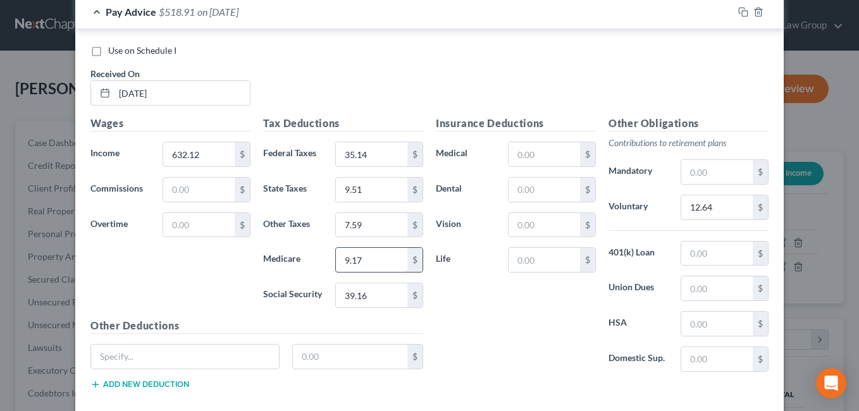
type input "9.17"
click at [482, 321] on div "Insurance Deductions Medical $ Dental $ Vision $ Life $" at bounding box center [515, 249] width 173 height 266
click at [383, 299] on input "39.16" at bounding box center [371, 295] width 71 height 24
type input "39.19"
click at [474, 358] on div "Insurance Deductions Medical $ Dental $ Vision $ Life $" at bounding box center [515, 249] width 173 height 266
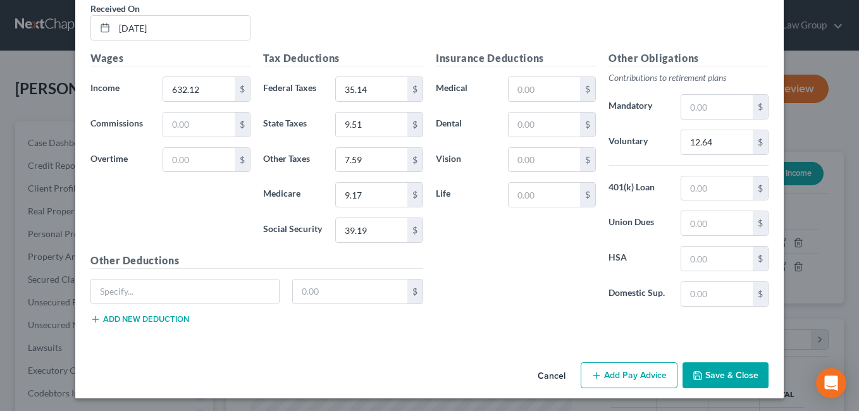
scroll to position [916, 0]
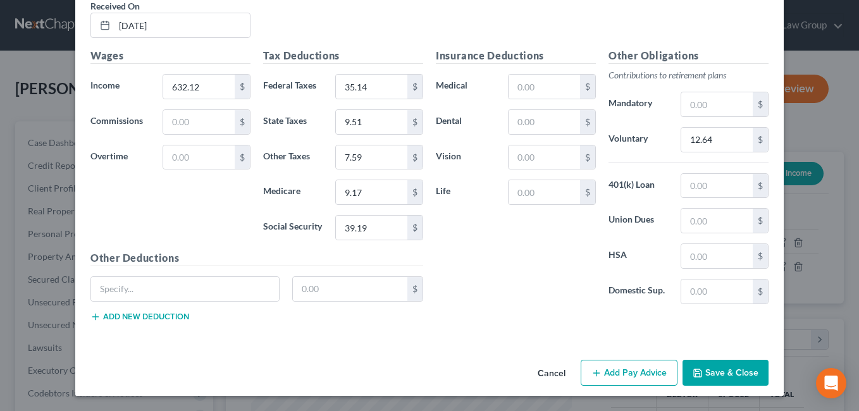
click at [601, 371] on button "Add Pay Advice" at bounding box center [628, 373] width 97 height 27
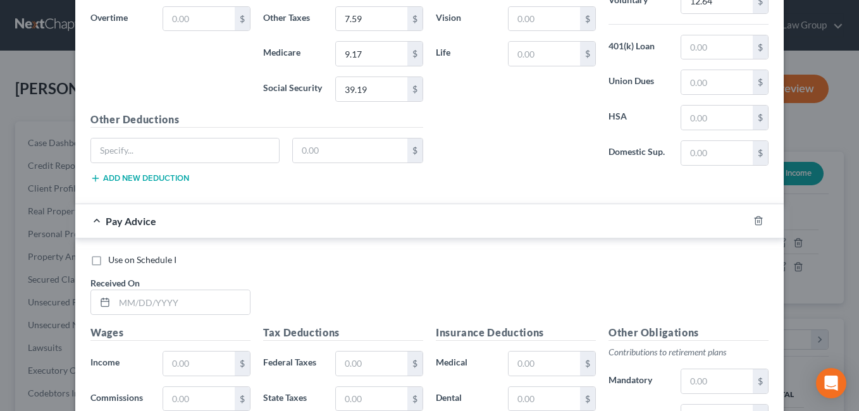
scroll to position [1056, 0]
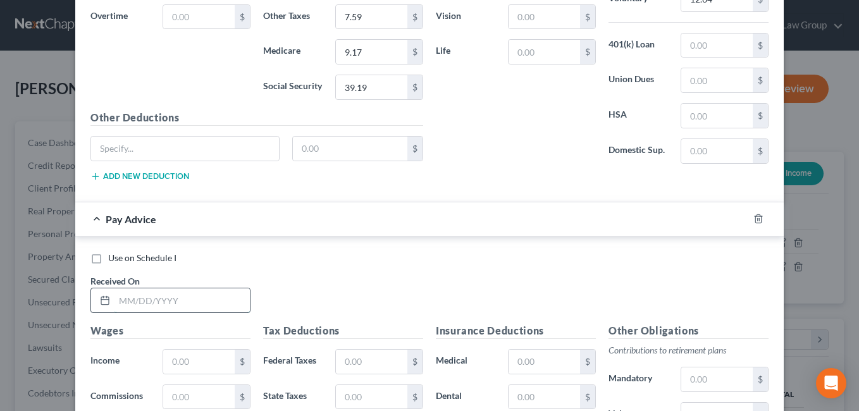
click at [132, 304] on input "text" at bounding box center [181, 300] width 135 height 24
type input "[DATE]"
click at [185, 365] on input "text" at bounding box center [198, 362] width 71 height 24
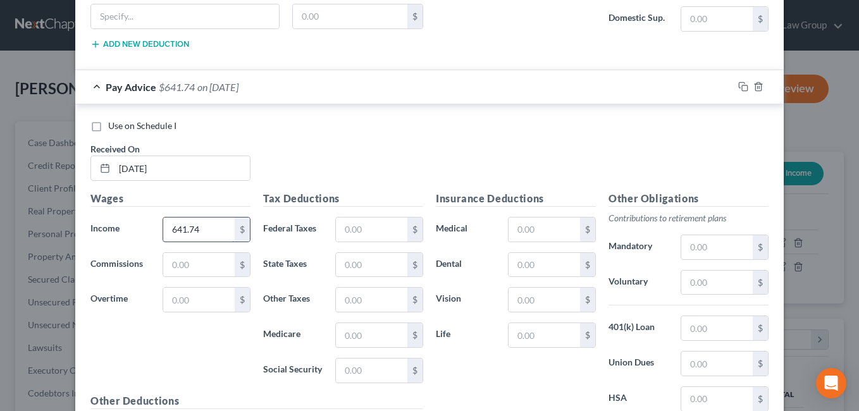
scroll to position [1193, 0]
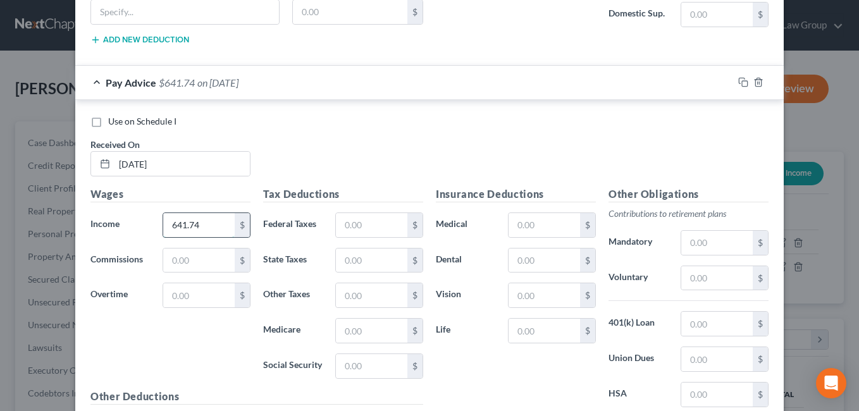
type input "641.74"
click at [382, 262] on input "text" at bounding box center [371, 261] width 71 height 24
type input "9.92"
click at [372, 231] on input "text" at bounding box center [371, 225] width 71 height 24
type input "36.27"
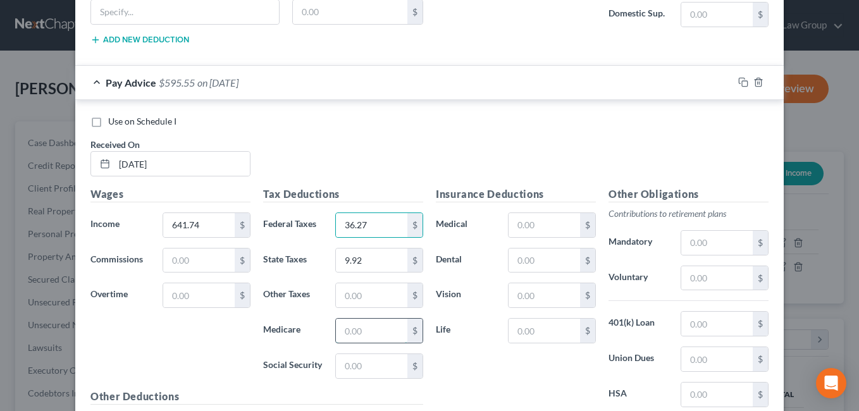
click at [376, 333] on input "text" at bounding box center [371, 331] width 71 height 24
type input "9.19"
click at [381, 336] on input "9.19" at bounding box center [371, 331] width 71 height 24
click at [362, 363] on input "text" at bounding box center [371, 366] width 71 height 24
type input "39.79"
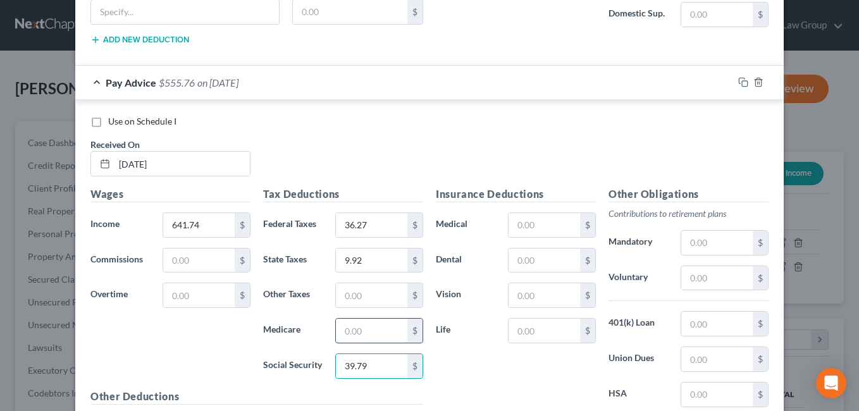
click at [375, 335] on input "text" at bounding box center [371, 331] width 71 height 24
type input "9.30"
click at [355, 295] on input "text" at bounding box center [371, 295] width 71 height 24
type input "7.70"
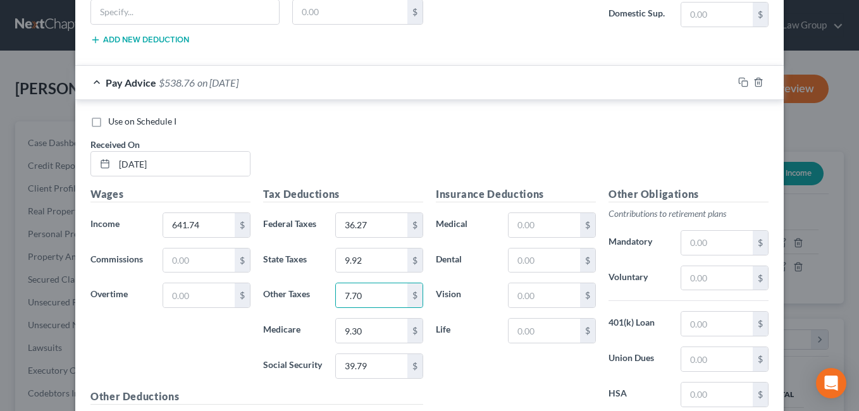
click at [484, 373] on div "Insurance Deductions Medical $ Dental $ Vision $ Life $" at bounding box center [515, 320] width 173 height 266
click at [713, 284] on input "text" at bounding box center [716, 278] width 71 height 24
click at [486, 363] on div "Insurance Deductions Medical $ Dental $ Vision $ Life $" at bounding box center [515, 320] width 173 height 266
click at [728, 283] on input "12.54" at bounding box center [716, 278] width 71 height 24
type input "12.84"
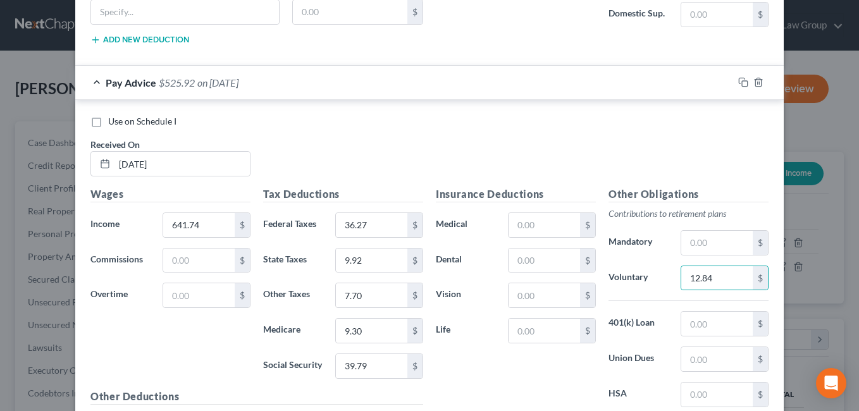
click at [491, 365] on div "Insurance Deductions Medical $ Dental $ Vision $ Life $" at bounding box center [515, 320] width 173 height 266
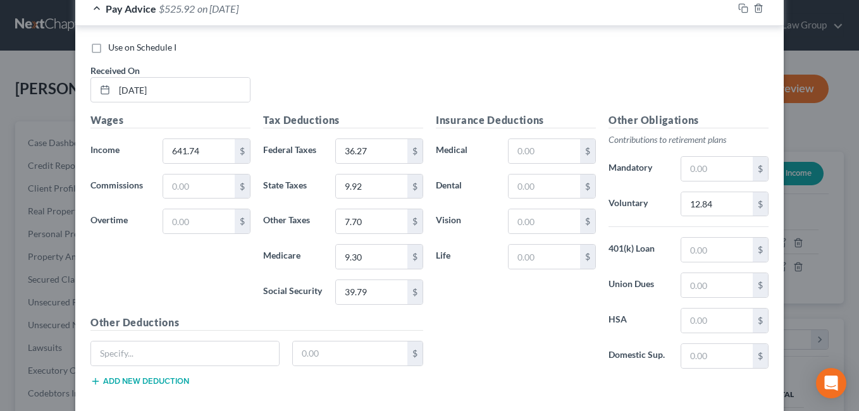
scroll to position [1331, 0]
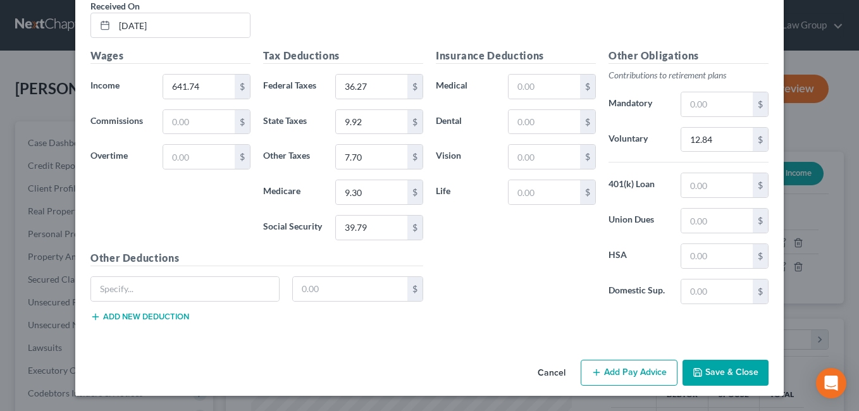
click at [640, 377] on button "Add Pay Advice" at bounding box center [628, 373] width 97 height 27
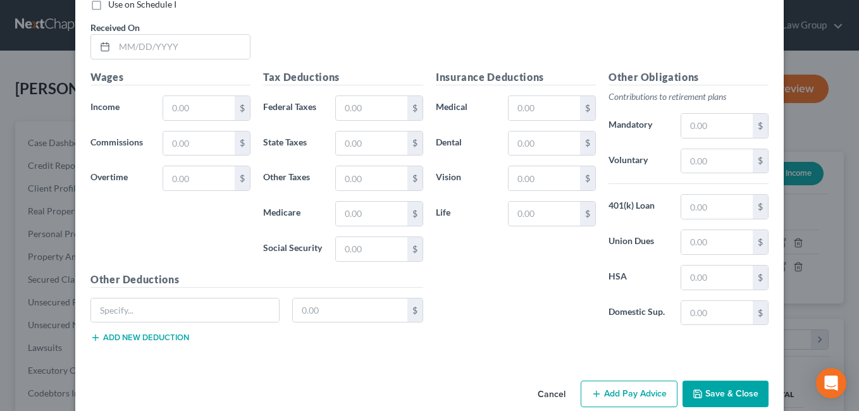
scroll to position [1726, 0]
click at [190, 49] on input "text" at bounding box center [181, 46] width 135 height 24
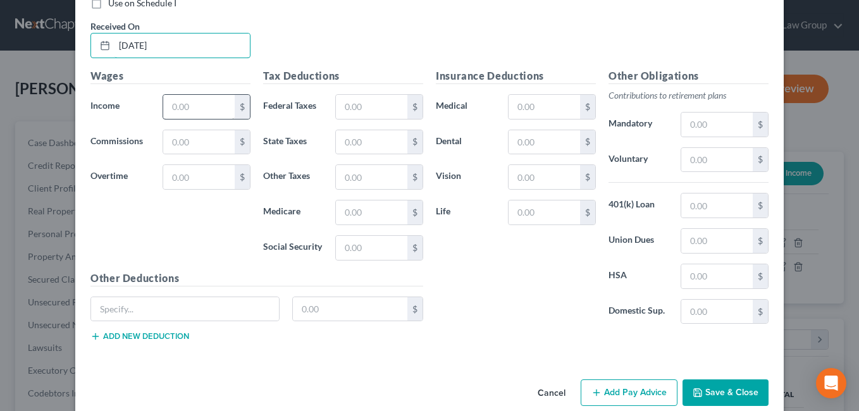
type input "[DATE]"
click at [220, 111] on input "text" at bounding box center [198, 107] width 71 height 24
type input "641.08"
click at [360, 102] on input "text" at bounding box center [371, 107] width 71 height 24
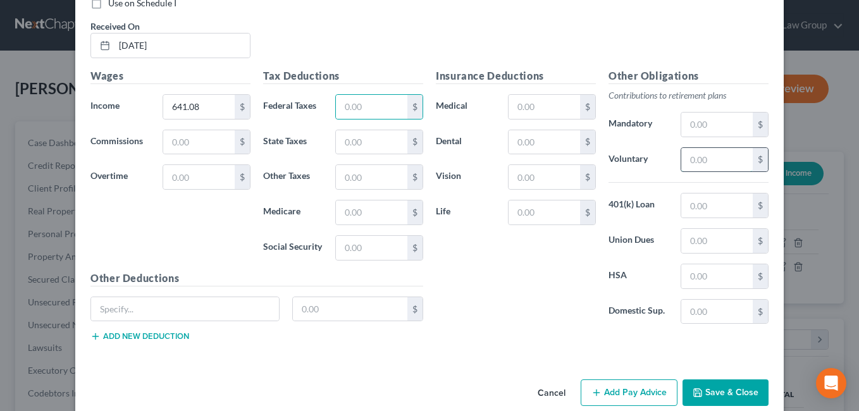
click at [714, 166] on input "text" at bounding box center [716, 160] width 71 height 24
type input "12.82"
click at [340, 105] on input "text" at bounding box center [371, 107] width 71 height 24
click at [345, 181] on input "text" at bounding box center [371, 177] width 71 height 24
type input "7.05"
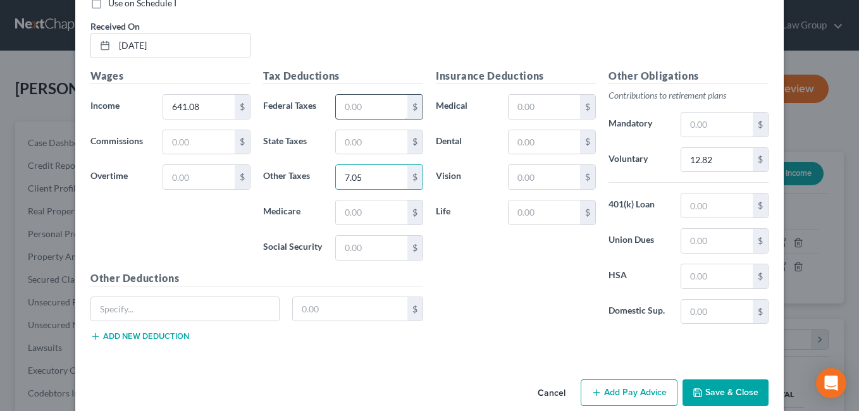
click at [361, 106] on input "text" at bounding box center [371, 107] width 71 height 24
type input "37.24"
click at [486, 278] on div "Insurance Deductions Medical $ Dental $ Vision $ Life $" at bounding box center [515, 201] width 173 height 266
click at [368, 214] on input "text" at bounding box center [371, 212] width 71 height 24
type input "9.30"
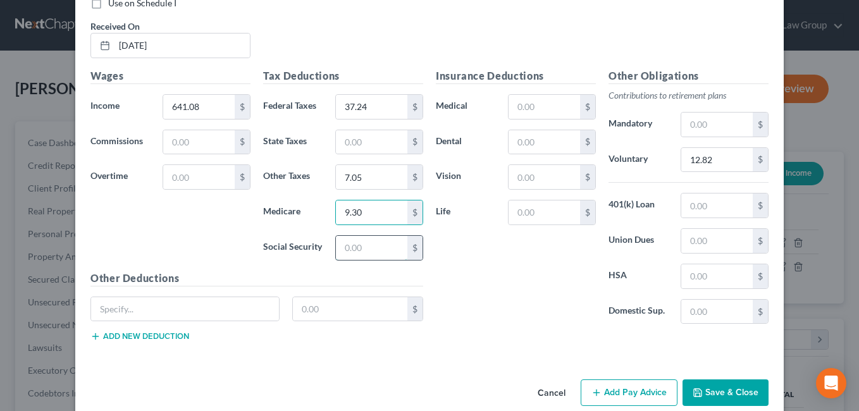
click at [357, 254] on input "text" at bounding box center [371, 248] width 71 height 24
type input "39.75"
click at [359, 140] on input "text" at bounding box center [371, 142] width 71 height 24
type input "10.46"
click at [485, 285] on div "Insurance Deductions Medical $ Dental $ Vision $ Life $" at bounding box center [515, 201] width 173 height 266
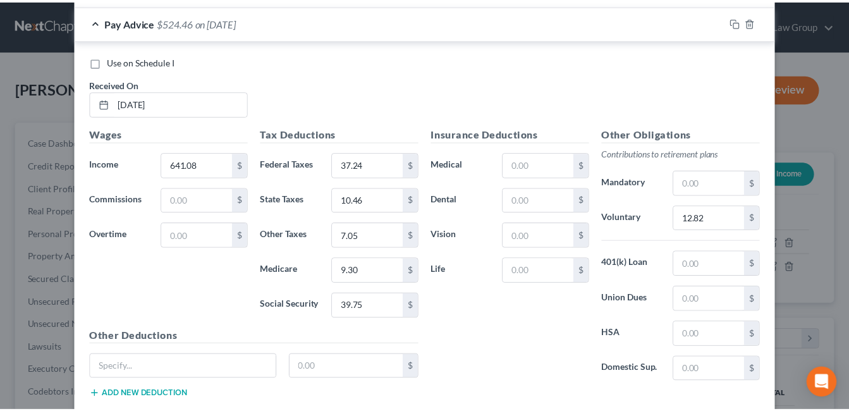
scroll to position [1747, 0]
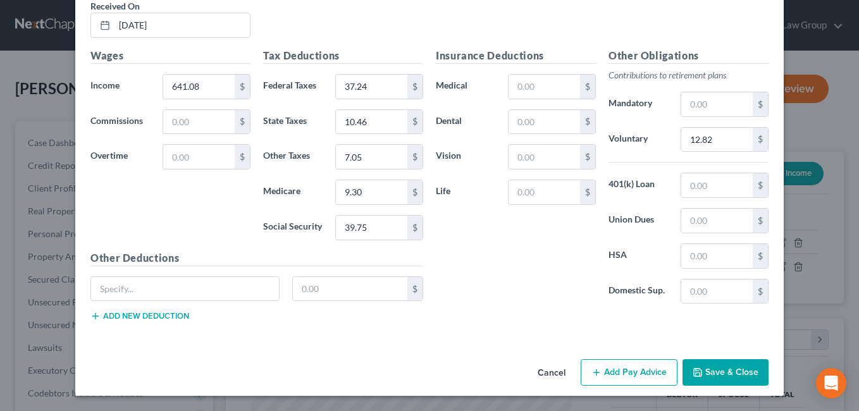
click at [713, 374] on button "Save & Close" at bounding box center [725, 372] width 86 height 27
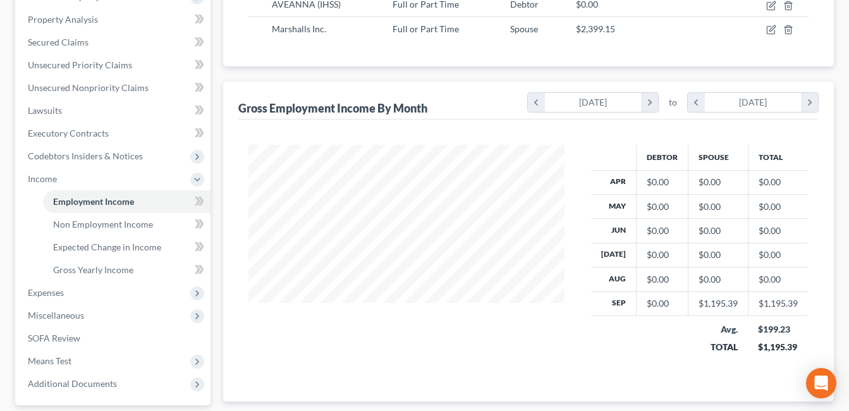
scroll to position [240, 0]
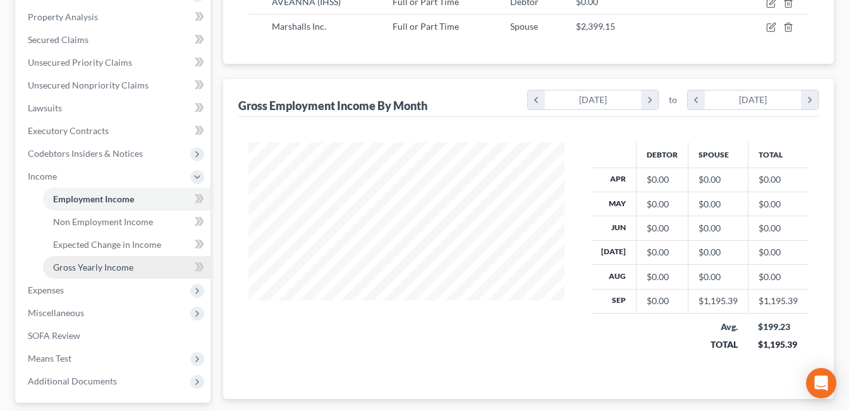
click at [90, 267] on span "Gross Yearly Income" at bounding box center [93, 267] width 80 height 11
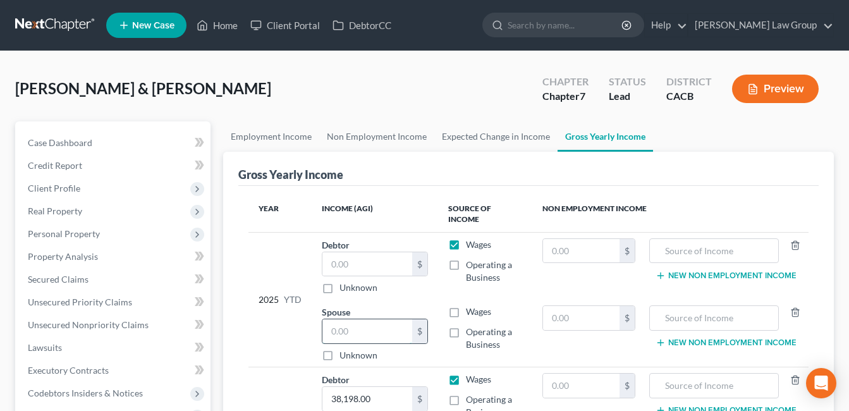
click at [396, 325] on input "text" at bounding box center [367, 331] width 90 height 24
type input "24,743.17"
click at [466, 305] on label "Wages" at bounding box center [478, 311] width 25 height 13
click at [471, 305] on input "Wages" at bounding box center [475, 309] width 8 height 8
checkbox input "true"
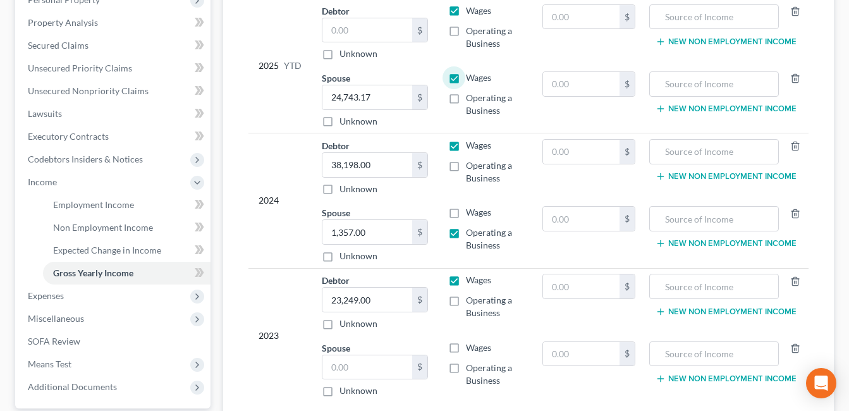
scroll to position [195, 0]
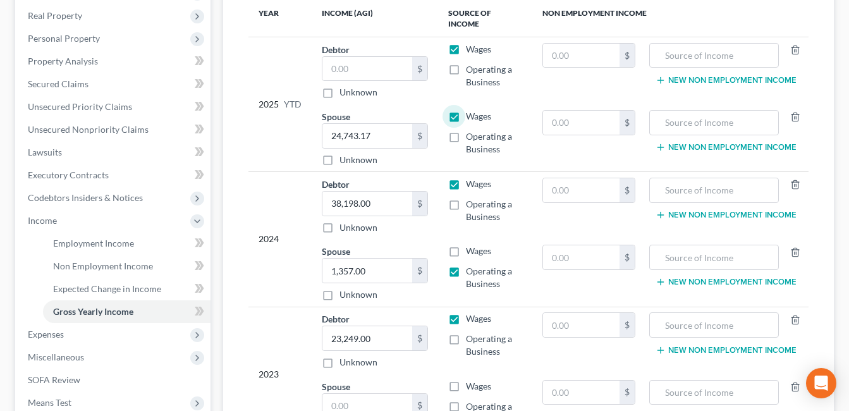
click at [276, 129] on div "2025 YTD" at bounding box center [280, 104] width 43 height 123
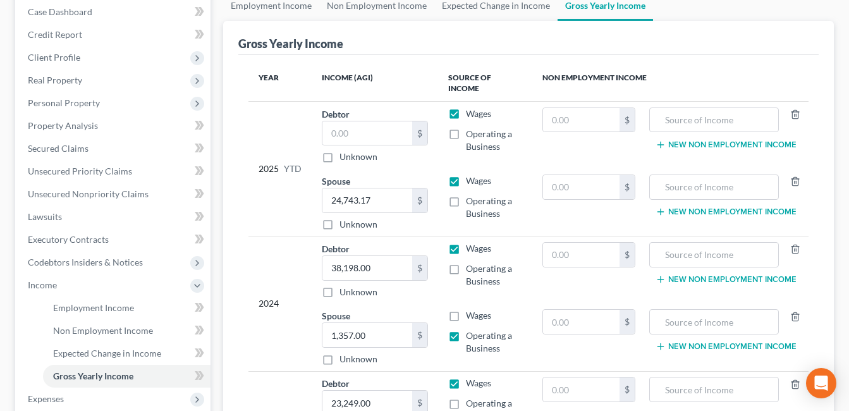
scroll to position [135, 0]
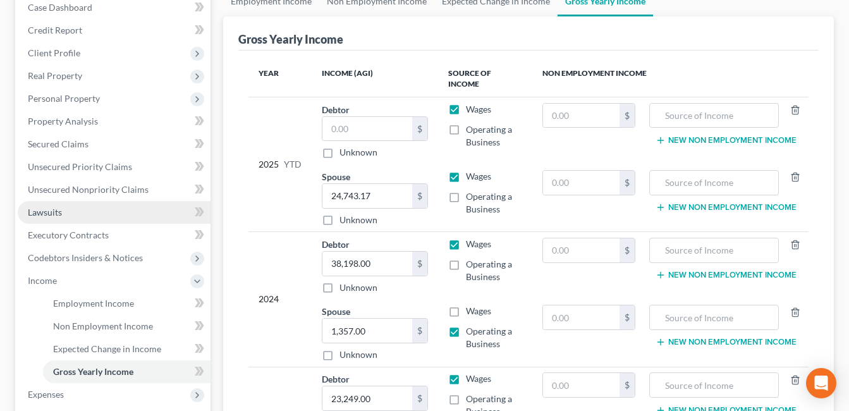
click at [45, 212] on span "Lawsuits" at bounding box center [45, 212] width 34 height 11
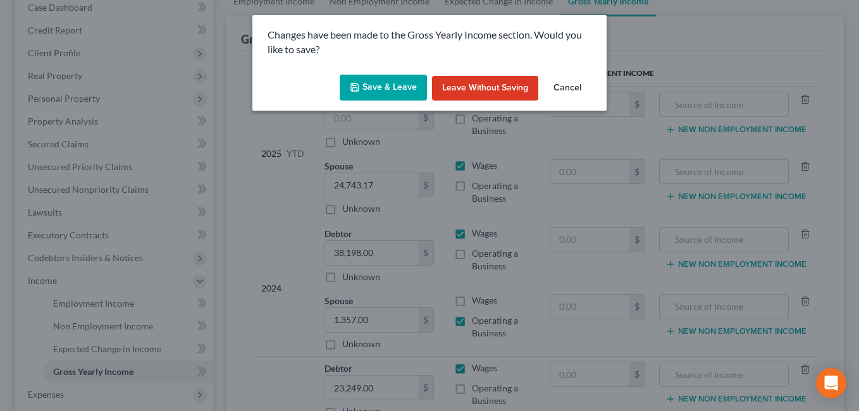
click at [383, 87] on button "Save & Leave" at bounding box center [383, 88] width 87 height 27
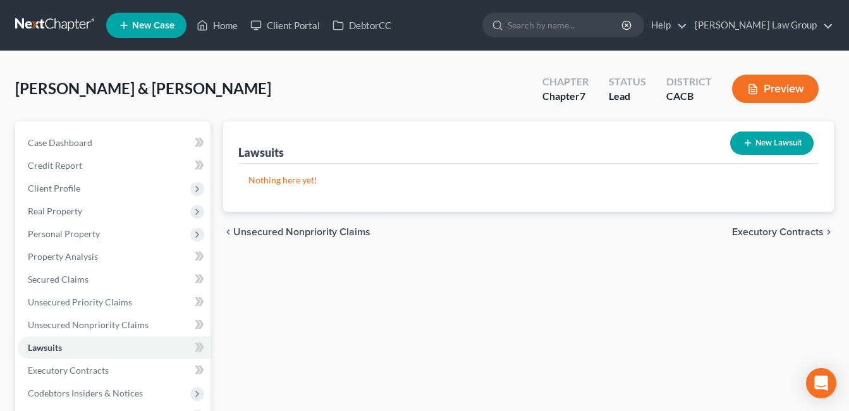
click at [787, 142] on button "New Lawsuit" at bounding box center [771, 143] width 83 height 23
select select "0"
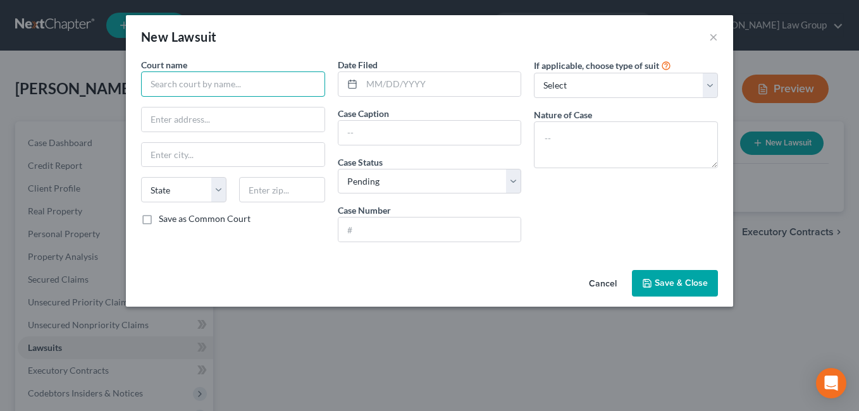
click at [168, 87] on input "text" at bounding box center [233, 83] width 184 height 25
type input "S"
click at [363, 128] on input "text" at bounding box center [429, 133] width 183 height 24
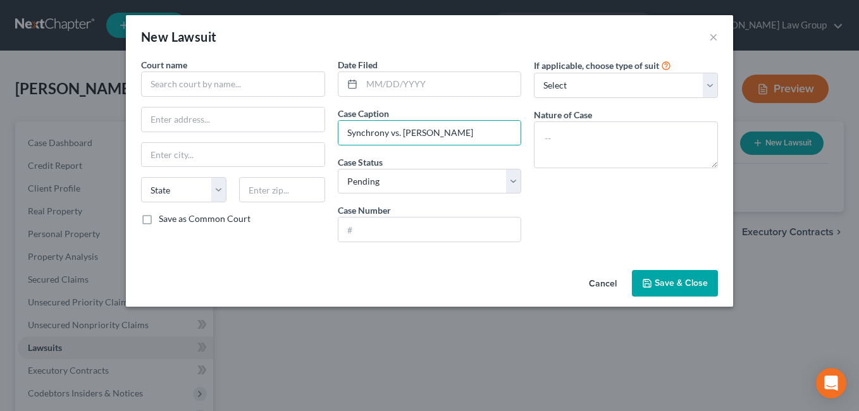
click at [430, 278] on div "Cancel Save & Close" at bounding box center [429, 286] width 607 height 42
click at [382, 132] on input "Synchrony vs. [PERSON_NAME]" at bounding box center [429, 133] width 183 height 24
type input "Synchrony Bank vs. [PERSON_NAME]"
click at [450, 235] on input "text" at bounding box center [429, 230] width 183 height 24
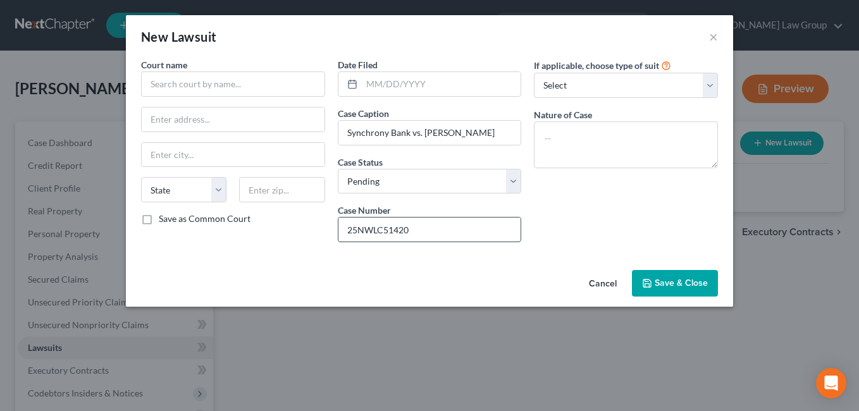
type input "25NWLC51420"
click at [596, 181] on div "If applicable, choose type of suit Select Repossession Garnishment Foreclosure …" at bounding box center [625, 155] width 197 height 194
click at [488, 89] on input "text" at bounding box center [441, 84] width 159 height 24
type input "[DATE]"
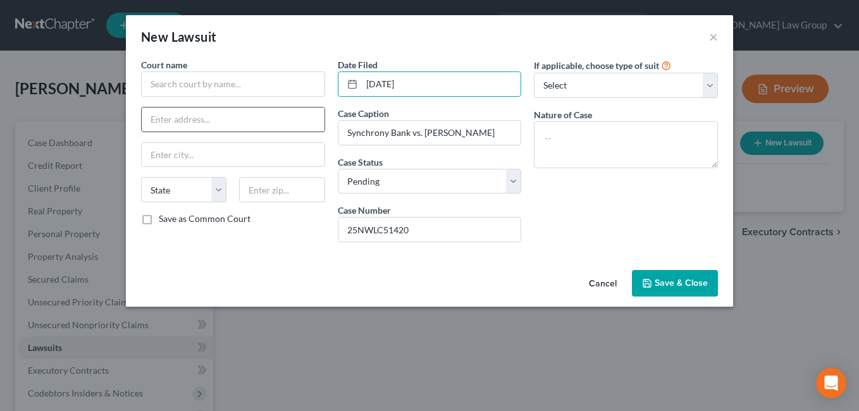
click at [165, 126] on input "text" at bounding box center [233, 119] width 183 height 24
type input "[STREET_ADDRESS]"
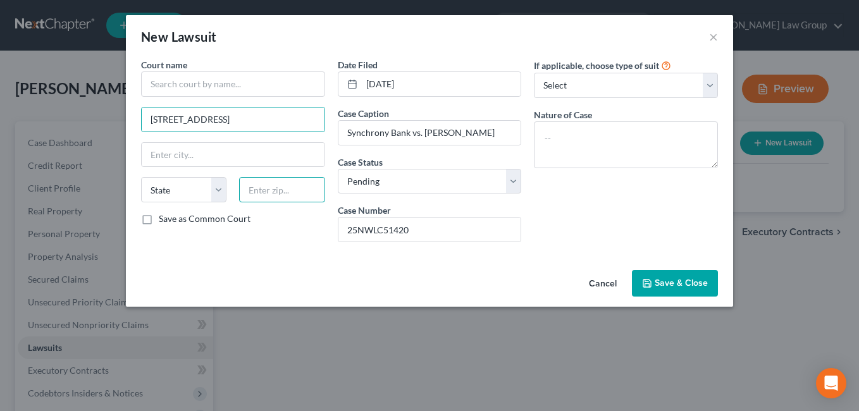
click at [268, 194] on input "text" at bounding box center [281, 189] width 85 height 25
type input "60650"
click at [321, 273] on div "Cancel Save & Close" at bounding box center [429, 286] width 607 height 42
type input "[GEOGRAPHIC_DATA]"
select select "14"
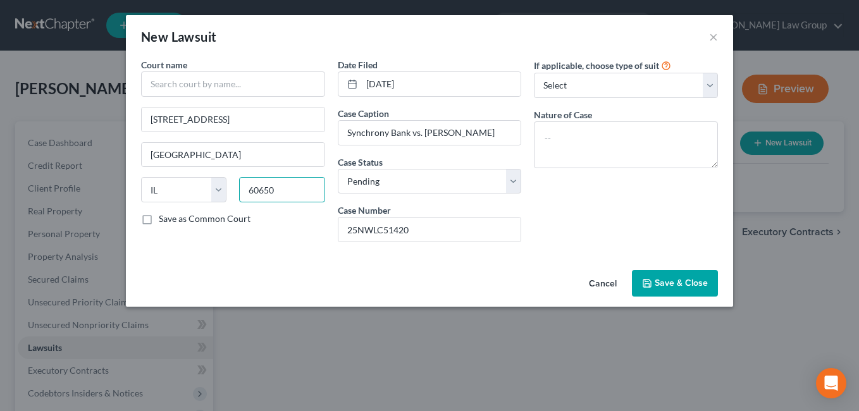
click at [251, 190] on input "60650" at bounding box center [281, 189] width 85 height 25
type input "90650"
click at [300, 227] on div "Court name * [GEOGRAPHIC_DATA] [US_STATE] AK AR AZ CA CO CT DE DC [GEOGRAPHIC_D…" at bounding box center [233, 155] width 197 height 194
type input "[GEOGRAPHIC_DATA]"
select select "4"
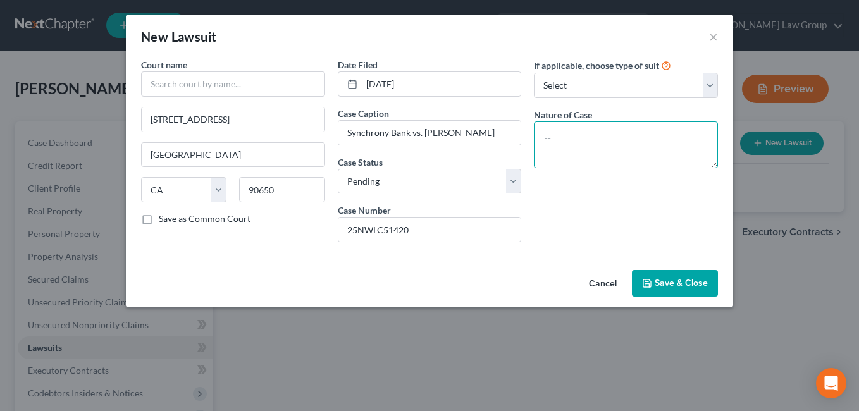
click at [561, 140] on textarea at bounding box center [626, 144] width 184 height 47
click at [252, 246] on div "Court name * [GEOGRAPHIC_DATA] [US_STATE] AK AR AZ CA CO CT DE DC [GEOGRAPHIC_D…" at bounding box center [233, 155] width 197 height 194
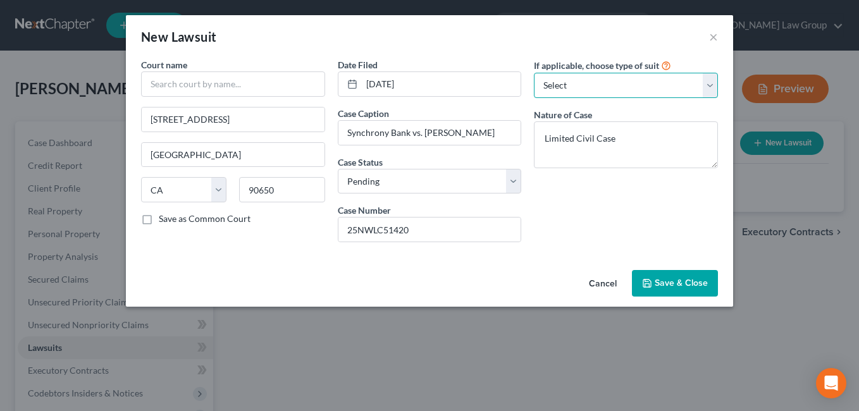
click at [702, 77] on select "Select Repossession Garnishment Foreclosure Attached, Seized, Or Levied Other" at bounding box center [626, 85] width 184 height 25
click at [273, 276] on div "Cancel Save & Close" at bounding box center [429, 286] width 607 height 42
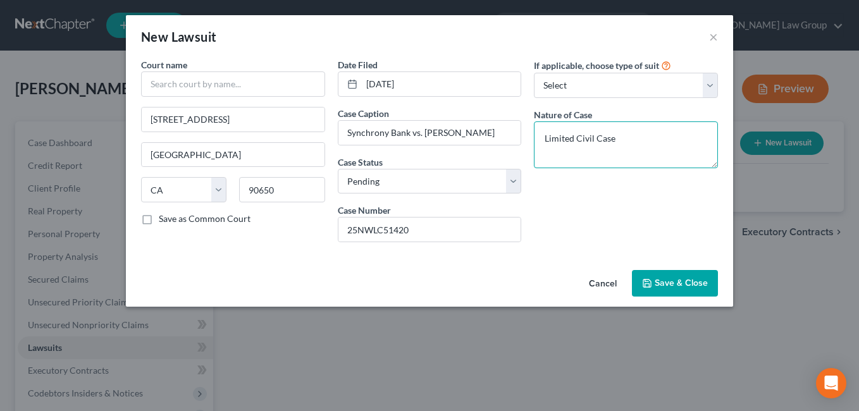
click at [657, 143] on textarea "Limited Civil Case" at bounding box center [626, 144] width 184 height 47
type textarea "Limited Civil Matter"
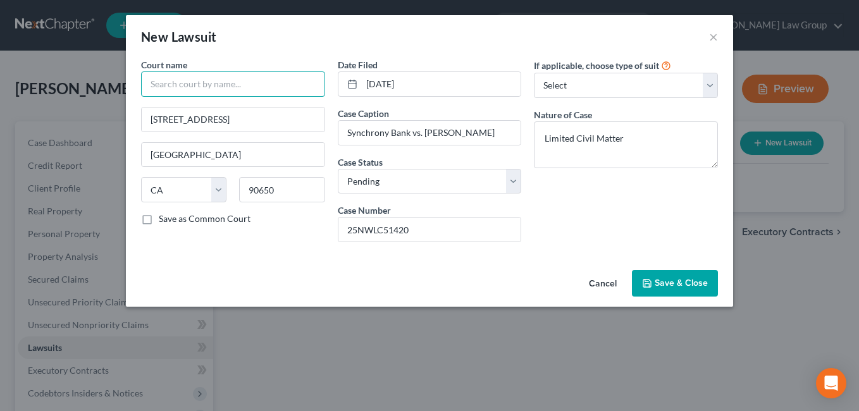
click at [170, 90] on input "text" at bounding box center [233, 83] width 184 height 25
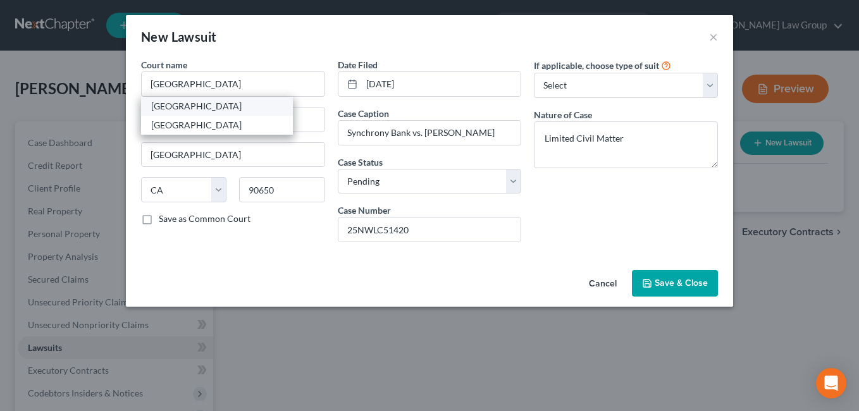
click at [208, 101] on div "[GEOGRAPHIC_DATA]" at bounding box center [217, 106] width 132 height 13
type input "[GEOGRAPHIC_DATA]"
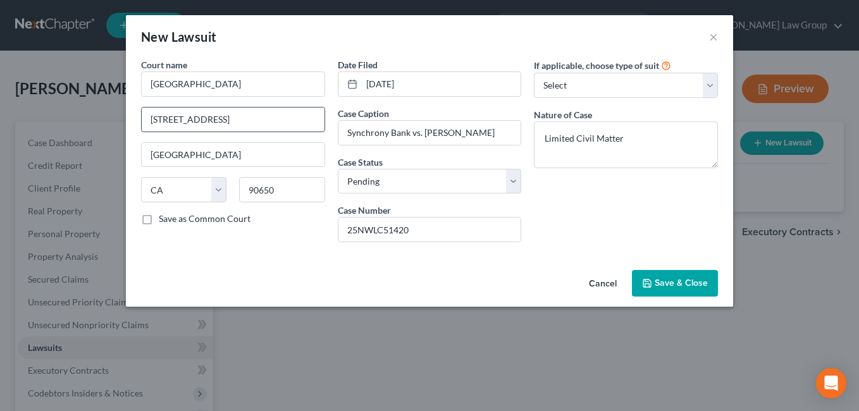
click at [297, 116] on input "[STREET_ADDRESS]" at bounding box center [233, 119] width 183 height 24
type input "[STREET_ADDRESS]"
click at [685, 283] on span "Save & Close" at bounding box center [680, 283] width 53 height 11
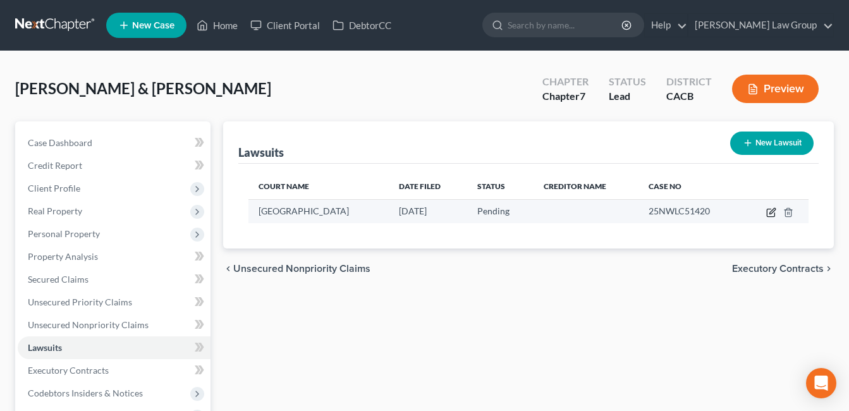
click at [772, 214] on icon "button" at bounding box center [773, 211] width 6 height 6
select select "4"
select select "0"
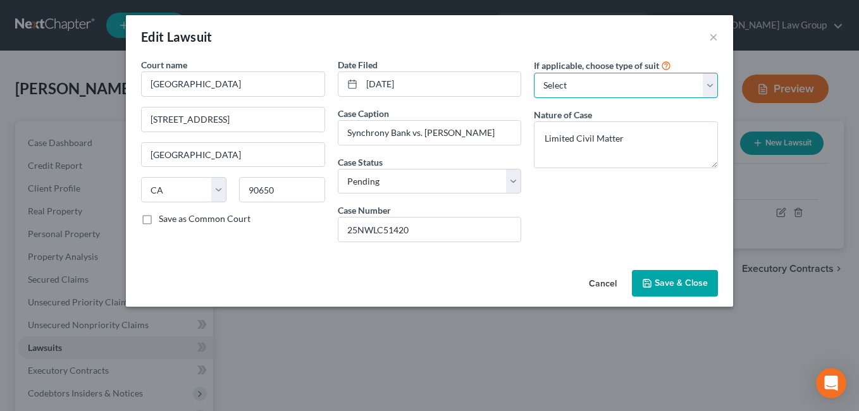
click at [715, 92] on select "Select Repossession Garnishment Foreclosure Attached, Seized, Or Levied Other" at bounding box center [626, 85] width 184 height 25
click at [679, 288] on span "Save & Close" at bounding box center [680, 283] width 53 height 11
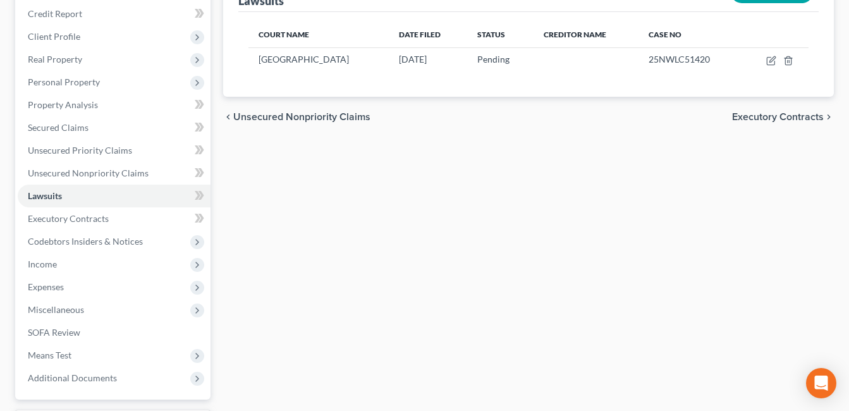
scroll to position [154, 0]
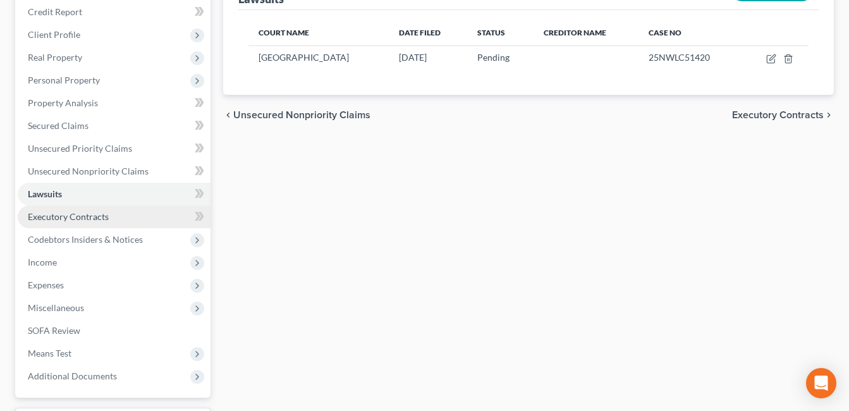
click at [31, 216] on span "Executory Contracts" at bounding box center [68, 216] width 81 height 11
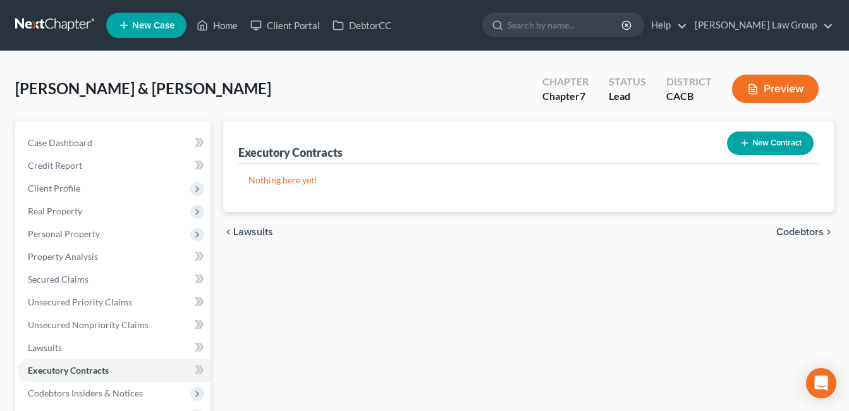
click at [785, 143] on button "New Contract" at bounding box center [770, 143] width 87 height 23
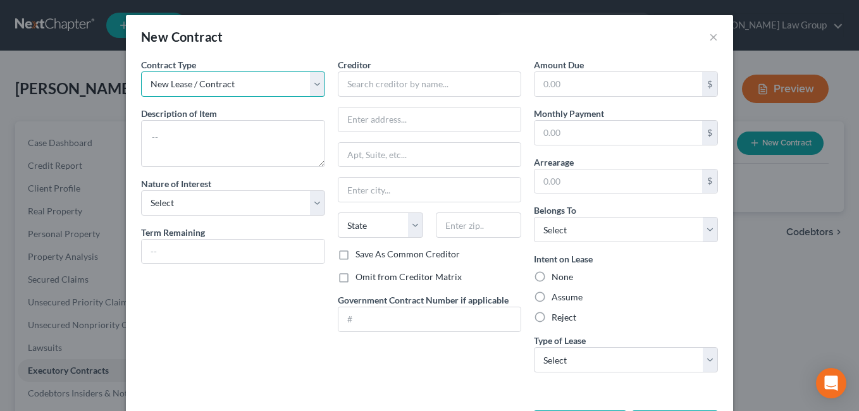
click at [317, 89] on select "New Lease / Contract New Timeshare" at bounding box center [233, 83] width 184 height 25
click at [713, 37] on button "×" at bounding box center [713, 36] width 9 height 15
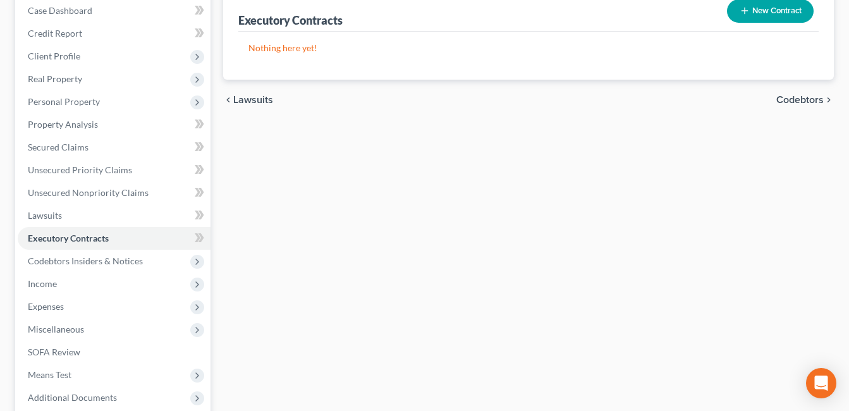
scroll to position [143, 0]
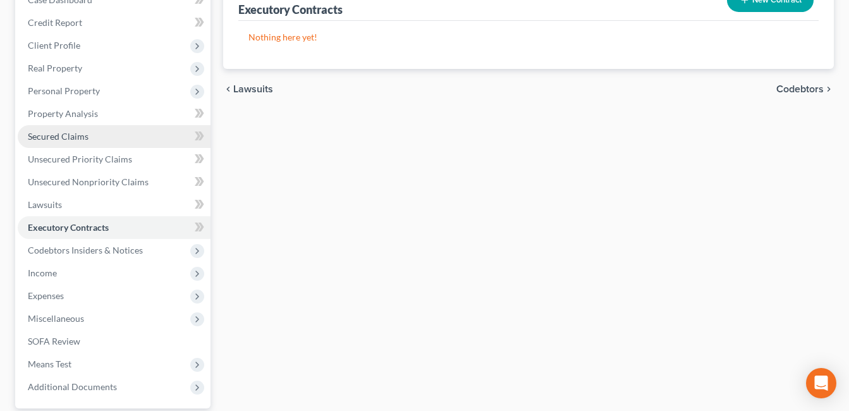
click at [43, 145] on link "Secured Claims" at bounding box center [114, 136] width 193 height 23
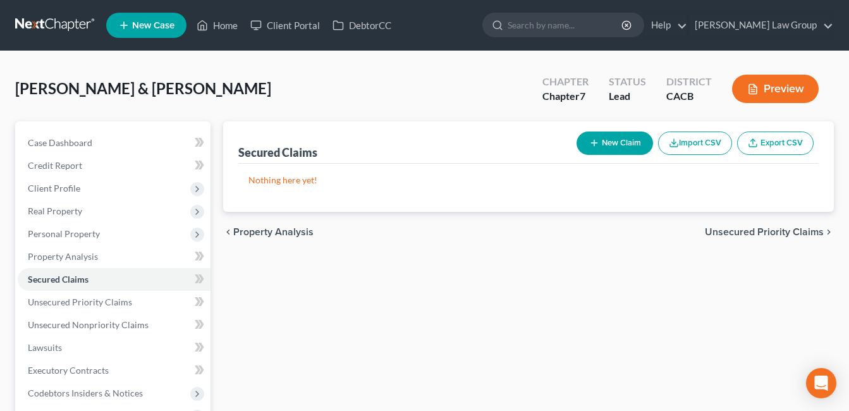
click at [616, 137] on button "New Claim" at bounding box center [615, 143] width 77 height 23
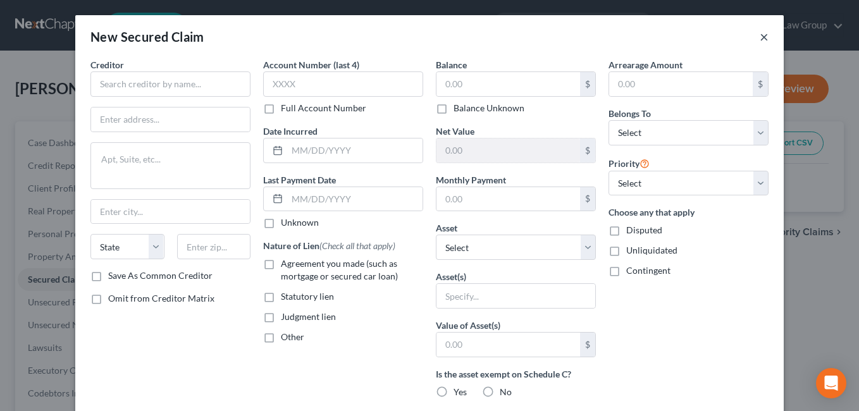
click at [759, 37] on button "×" at bounding box center [763, 36] width 9 height 15
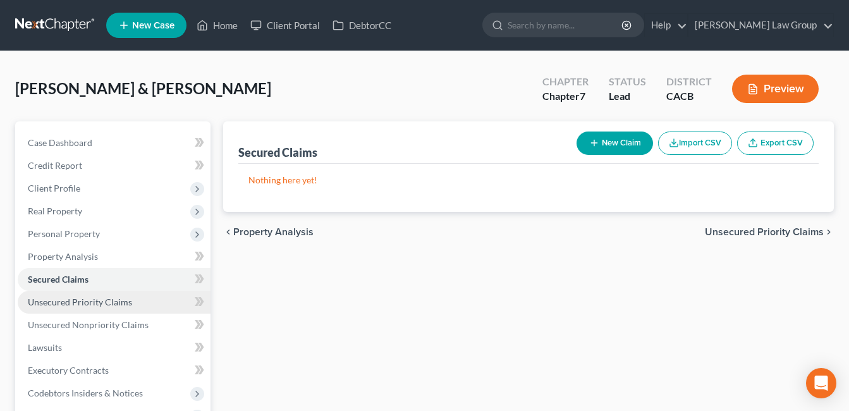
click at [49, 308] on link "Unsecured Priority Claims" at bounding box center [114, 302] width 193 height 23
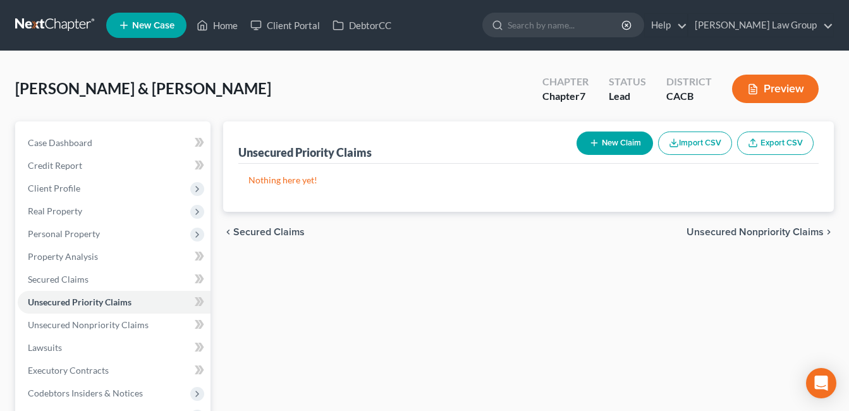
click at [632, 148] on button "New Claim" at bounding box center [615, 143] width 77 height 23
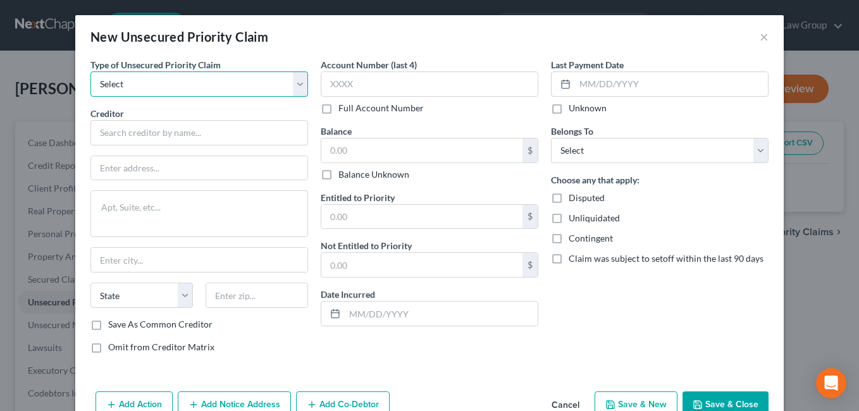
click at [300, 87] on select "Select Taxes & Other Government Units Domestic Support Obligations Extensions o…" at bounding box center [199, 83] width 218 height 25
select select "4"
click at [90, 71] on select "Select Taxes & Other Government Units Domestic Support Obligations Extensions o…" at bounding box center [199, 83] width 218 height 25
click at [296, 91] on select "Select Taxes & Other Government Units Domestic Support Obligations Extensions o…" at bounding box center [199, 83] width 218 height 25
select select
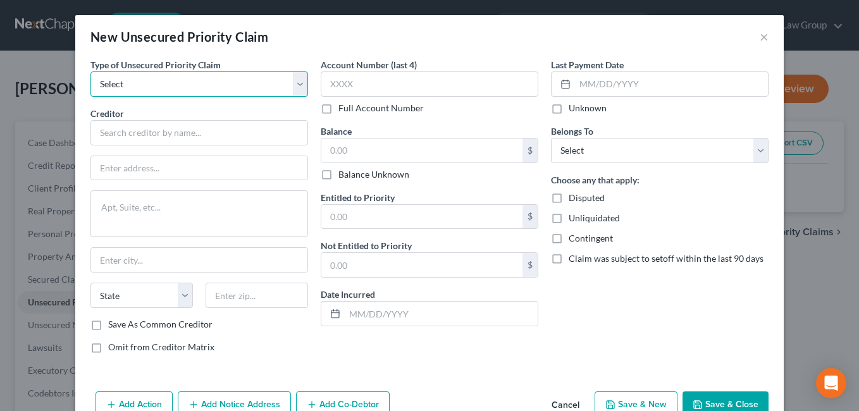
click at [90, 71] on select "Select Taxes & Other Government Units Domestic Support Obligations Extensions o…" at bounding box center [199, 83] width 218 height 25
click at [290, 94] on select "Select Taxes & Other Government Units Domestic Support Obligations Extensions o…" at bounding box center [199, 83] width 218 height 25
click at [761, 34] on button "×" at bounding box center [763, 36] width 9 height 15
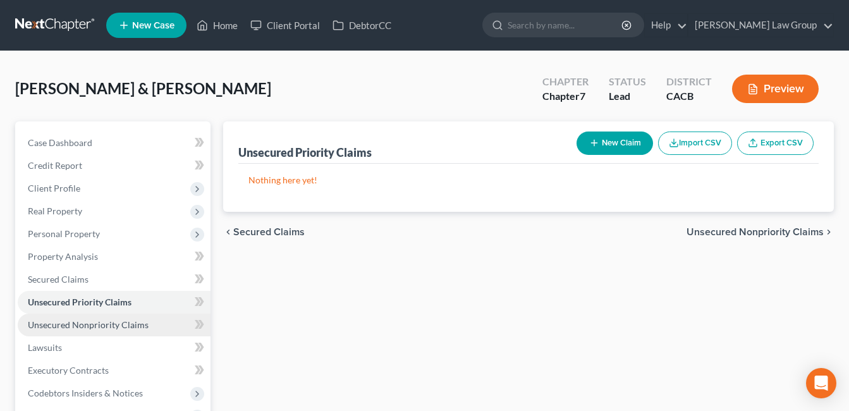
click at [33, 328] on span "Unsecured Nonpriority Claims" at bounding box center [88, 324] width 121 height 11
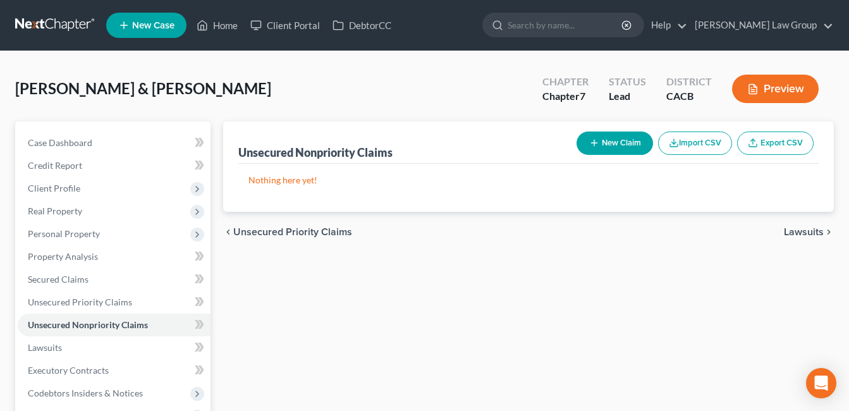
click at [611, 142] on button "New Claim" at bounding box center [615, 143] width 77 height 23
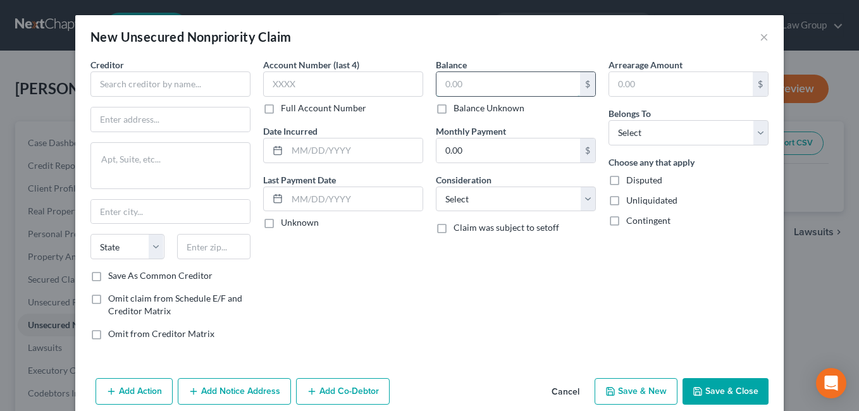
click at [460, 87] on input "text" at bounding box center [508, 84] width 144 height 24
type input "4,273.34"
click at [380, 313] on div "Account Number (last 4) Full Account Number Date Incurred Last Payment Date Unk…" at bounding box center [343, 204] width 173 height 292
click at [586, 201] on select "Select Cable / Satellite Services Collection Agency Credit Card Debt Debt Couns…" at bounding box center [516, 199] width 160 height 25
click at [436, 187] on select "Select Cable / Satellite Services Collection Agency Credit Card Debt Debt Couns…" at bounding box center [516, 199] width 160 height 25
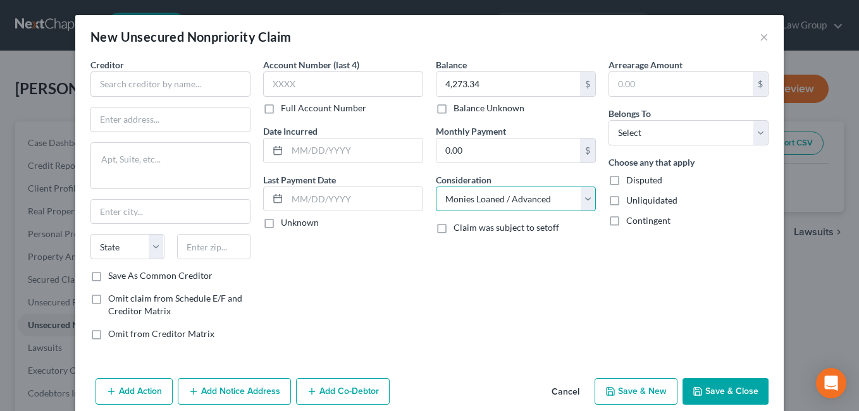
click at [585, 209] on select "Select Cable / Satellite Services Collection Agency Credit Card Debt Debt Couns…" at bounding box center [516, 199] width 160 height 25
select select "2"
click at [436, 187] on select "Select Cable / Satellite Services Collection Agency Credit Card Debt Debt Couns…" at bounding box center [516, 199] width 160 height 25
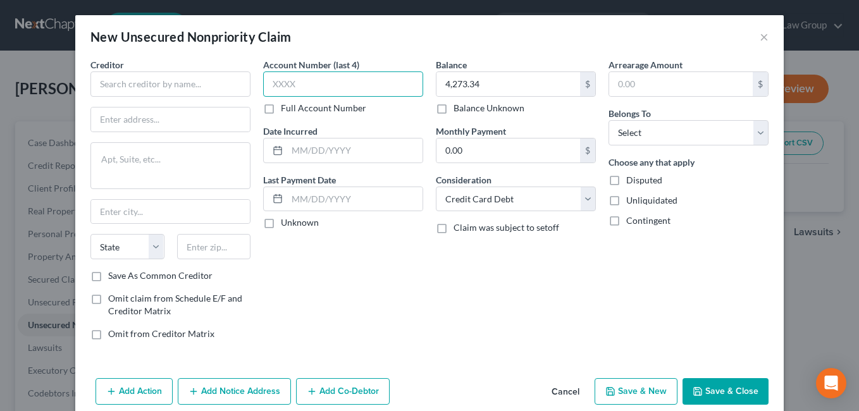
click at [382, 88] on input "text" at bounding box center [343, 83] width 160 height 25
type input "3169"
click at [369, 273] on div "Account Number (last 4) 3169 Full Account Number Date Incurred Last Payment Dat…" at bounding box center [343, 204] width 173 height 292
click at [400, 149] on input "text" at bounding box center [354, 150] width 135 height 24
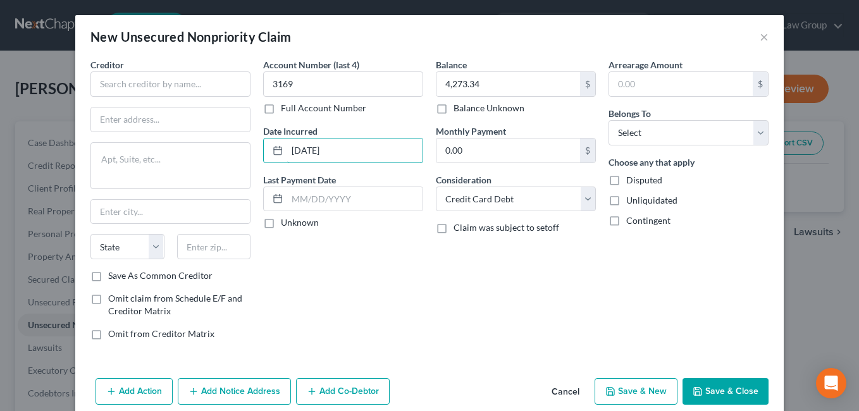
type input "[DATE]"
click at [369, 269] on div "Account Number (last 4) 3169 Full Account Number Date Incurred [DATE] Last Paym…" at bounding box center [343, 204] width 173 height 292
click at [114, 82] on input "text" at bounding box center [170, 83] width 160 height 25
click at [242, 388] on button "Add Notice Address" at bounding box center [234, 391] width 113 height 27
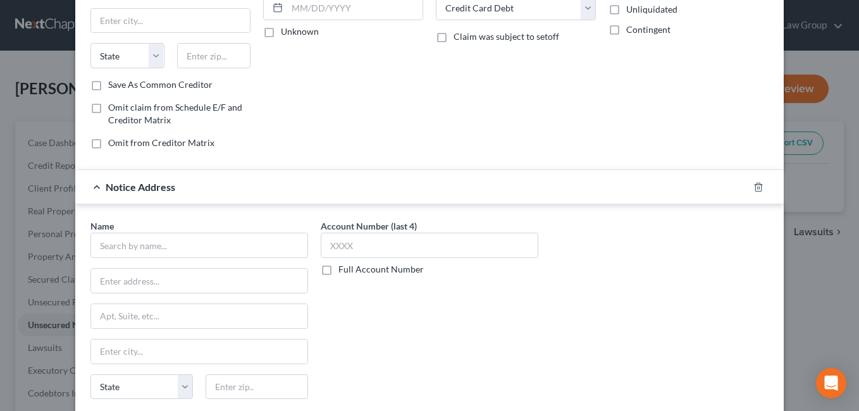
scroll to position [198, 0]
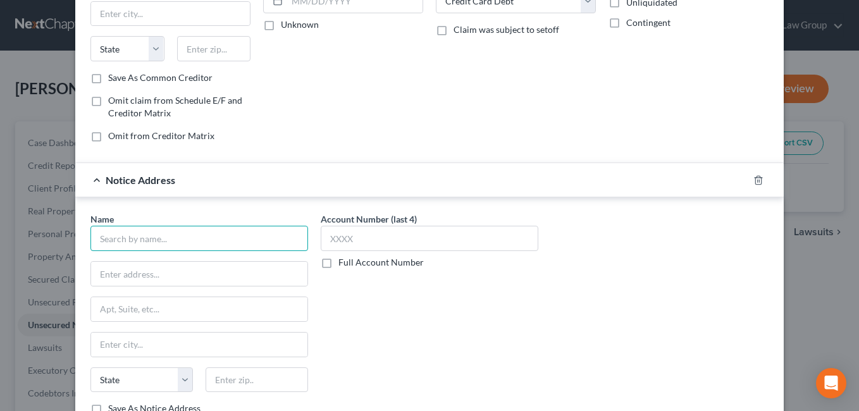
click at [145, 242] on input "text" at bounding box center [199, 238] width 218 height 25
click at [353, 8] on input "text" at bounding box center [354, 1] width 135 height 24
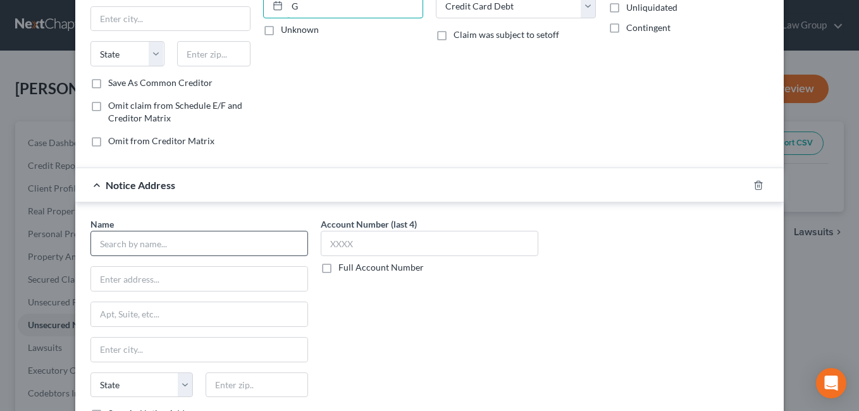
type input "G"
click at [109, 237] on input "text" at bounding box center [199, 243] width 218 height 25
click at [353, 9] on input "G" at bounding box center [354, 6] width 135 height 24
click at [144, 243] on input "Gurstel" at bounding box center [199, 243] width 218 height 25
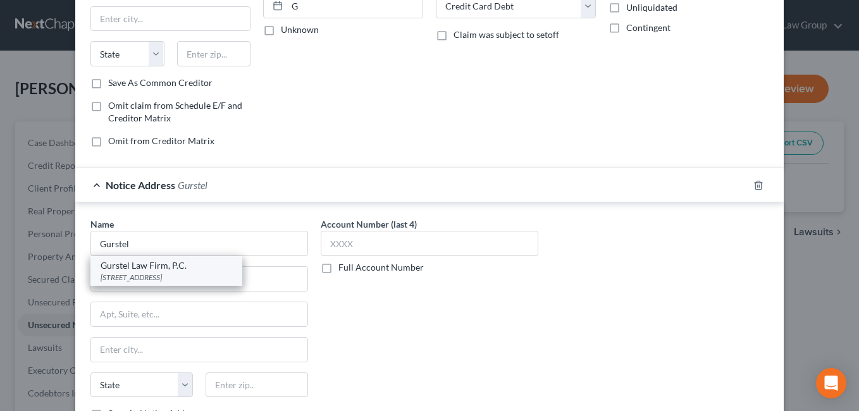
click at [224, 279] on div "[STREET_ADDRESS]" at bounding box center [167, 277] width 132 height 11
type input "Gurstel Law Firm, P.C."
type input "[STREET_ADDRESS]"
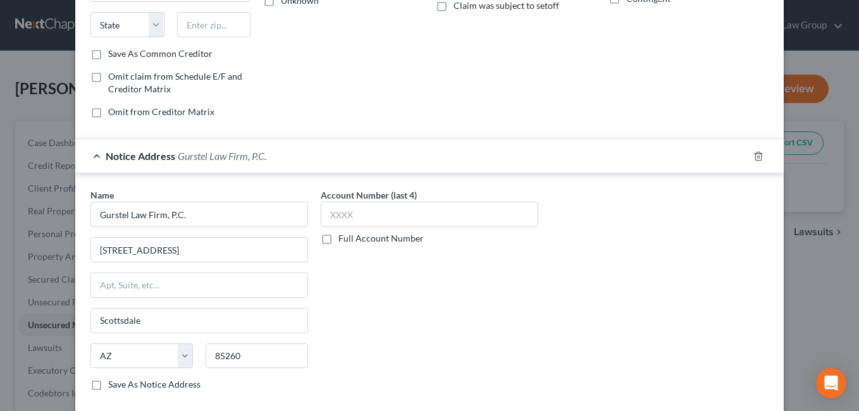
scroll to position [247, 0]
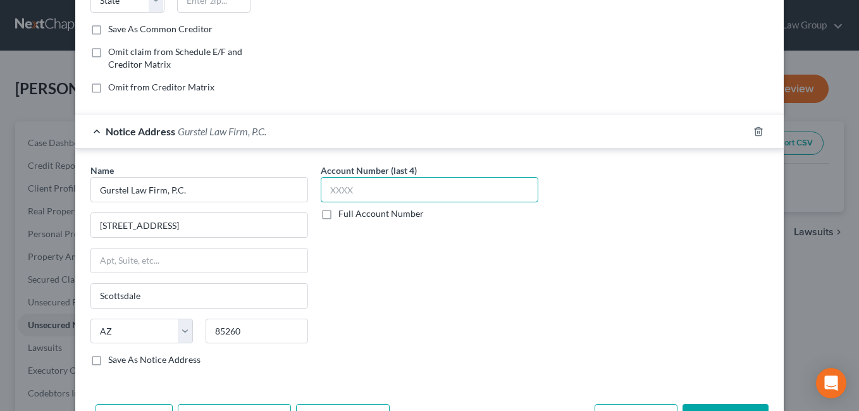
click at [469, 190] on input "text" at bounding box center [430, 189] width 218 height 25
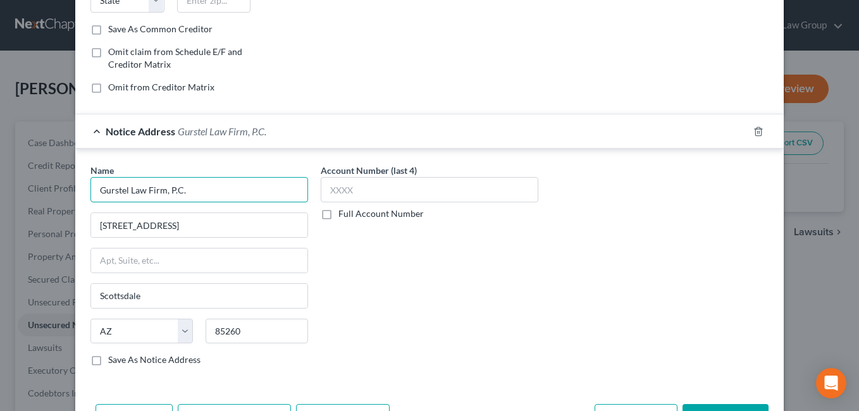
click at [210, 194] on input "Gurstel Law Firm, P.C." at bounding box center [199, 189] width 218 height 25
click at [195, 189] on input "Gurstel Law Firm, P.C." at bounding box center [199, 189] width 218 height 25
click at [267, 201] on input "Gurstel Law Firm, P.C. ([PERSON_NAME]" at bounding box center [199, 189] width 218 height 25
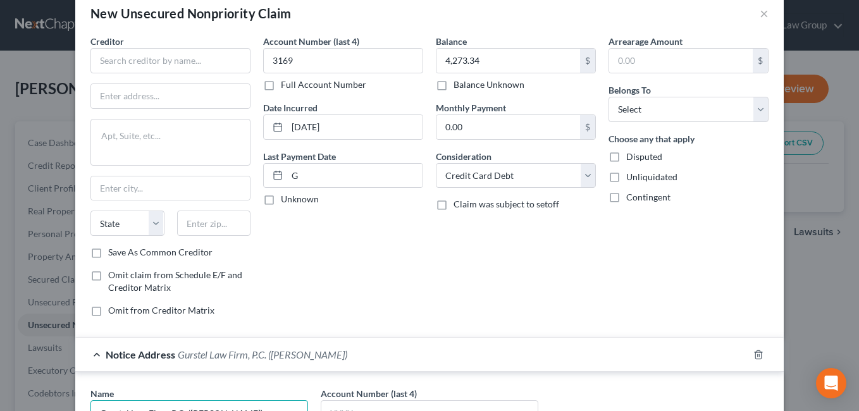
scroll to position [23, 0]
click at [357, 130] on input "[DATE]" at bounding box center [354, 128] width 135 height 24
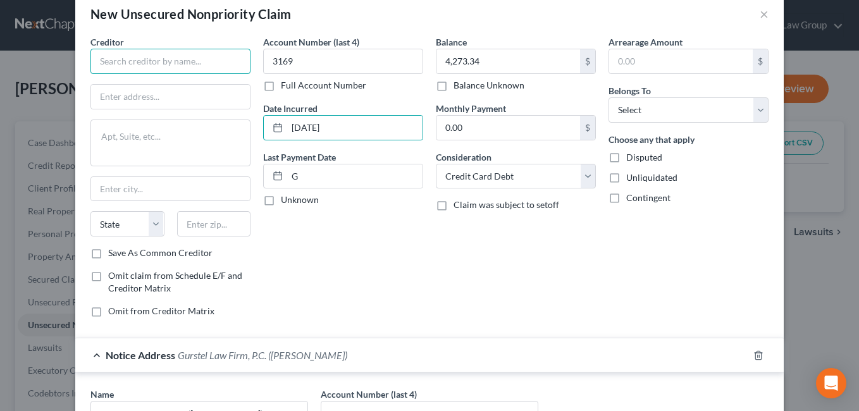
click at [125, 64] on input "text" at bounding box center [170, 61] width 160 height 25
click at [151, 61] on input "Synchrony [PERSON_NAME]" at bounding box center [170, 61] width 160 height 25
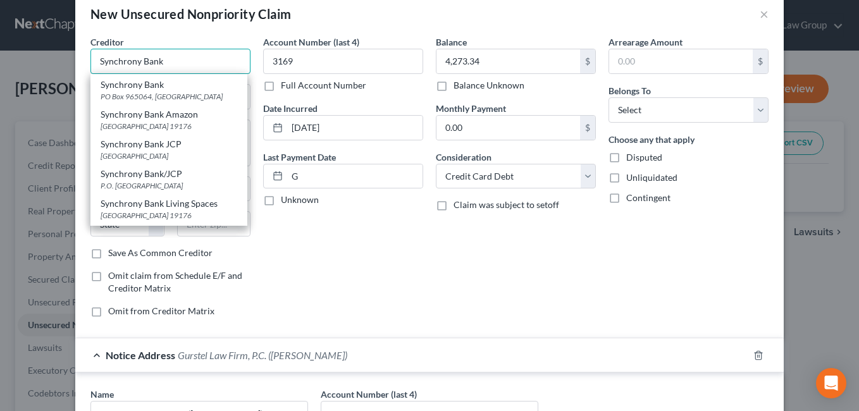
scroll to position [209, 0]
click at [113, 160] on div "[GEOGRAPHIC_DATA]" at bounding box center [169, 154] width 137 height 11
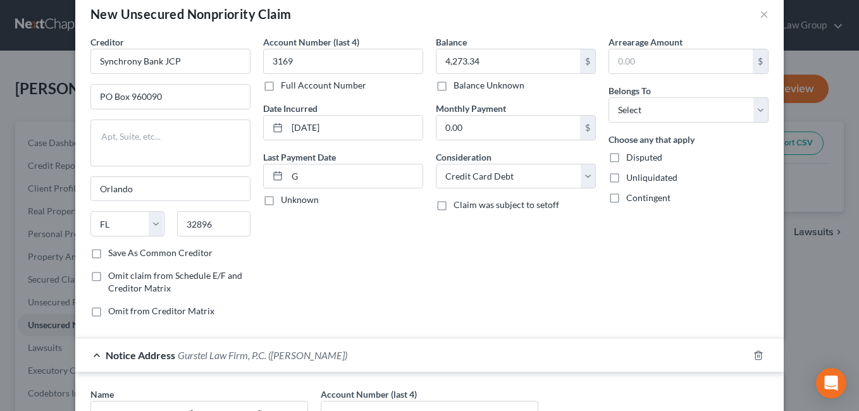
scroll to position [0, 0]
click at [314, 178] on input "G" at bounding box center [354, 176] width 135 height 24
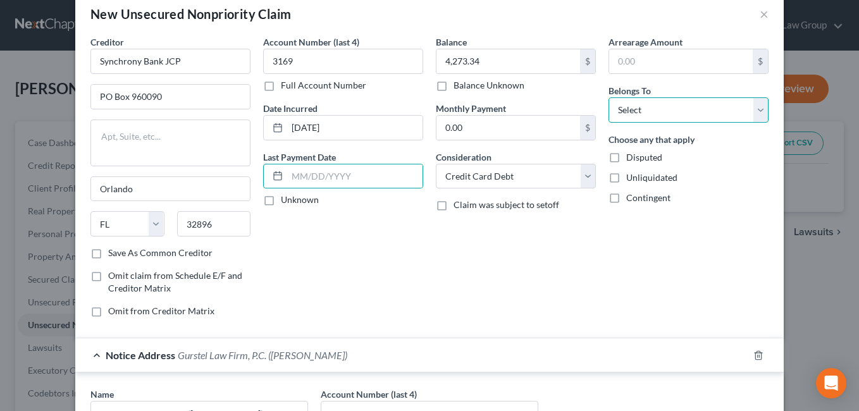
click at [753, 104] on select "Select Debtor 1 Only Debtor 2 Only Debtor 1 And Debtor 2 Only At Least One Of T…" at bounding box center [688, 109] width 160 height 25
click at [608, 97] on select "Select Debtor 1 Only Debtor 2 Only Debtor 1 And Debtor 2 Only At Least One Of T…" at bounding box center [688, 109] width 160 height 25
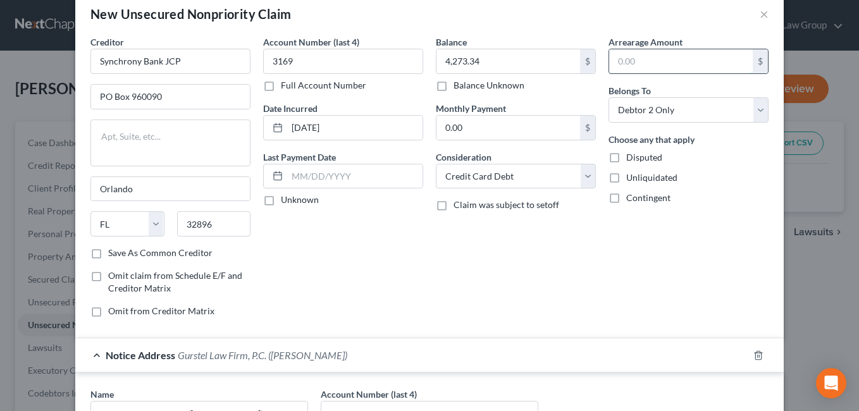
click at [637, 64] on input "text" at bounding box center [681, 61] width 144 height 24
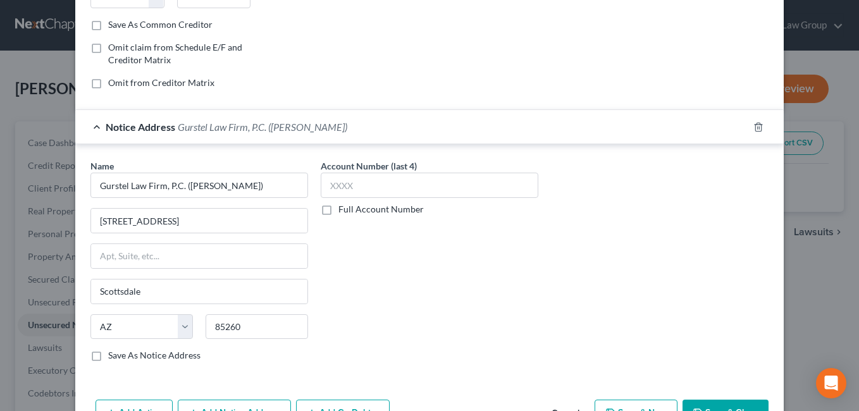
scroll to position [292, 0]
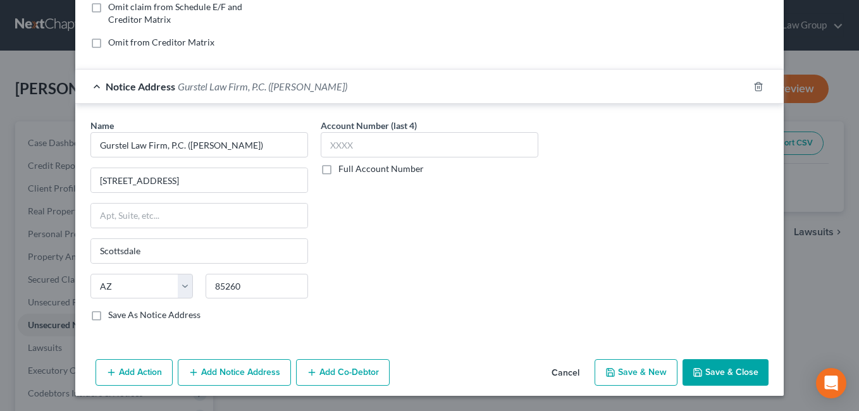
click at [725, 364] on button "Save & Close" at bounding box center [725, 372] width 86 height 27
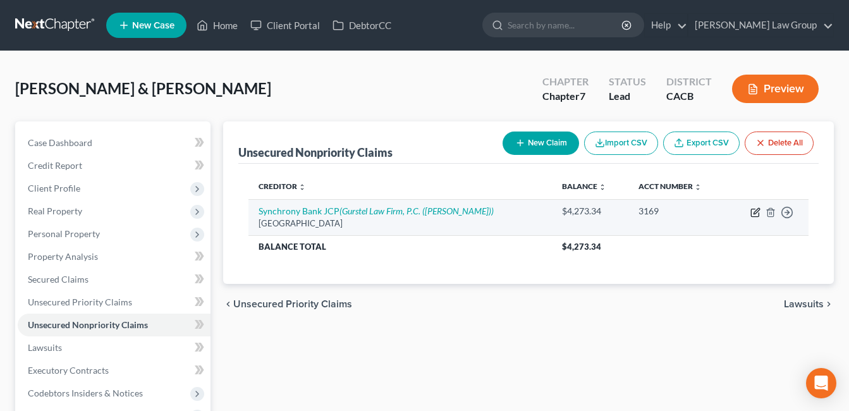
click at [756, 210] on icon "button" at bounding box center [756, 212] width 10 height 10
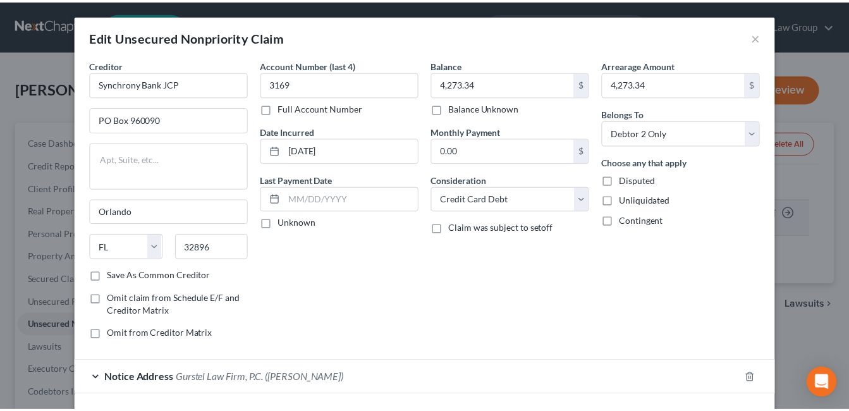
scroll to position [64, 0]
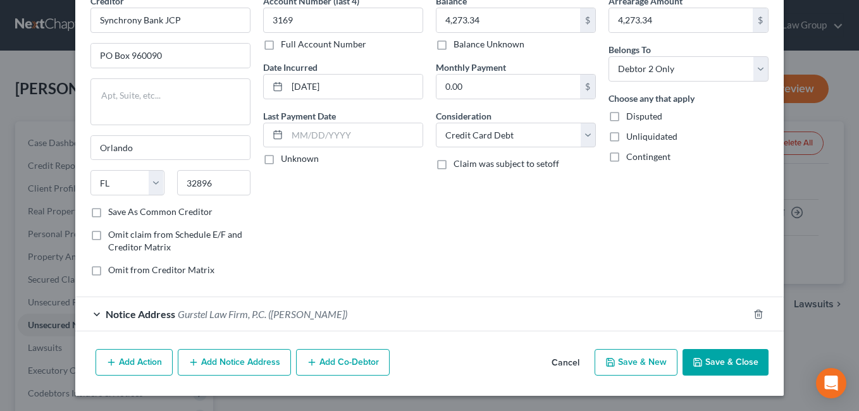
click at [728, 364] on button "Save & Close" at bounding box center [725, 362] width 86 height 27
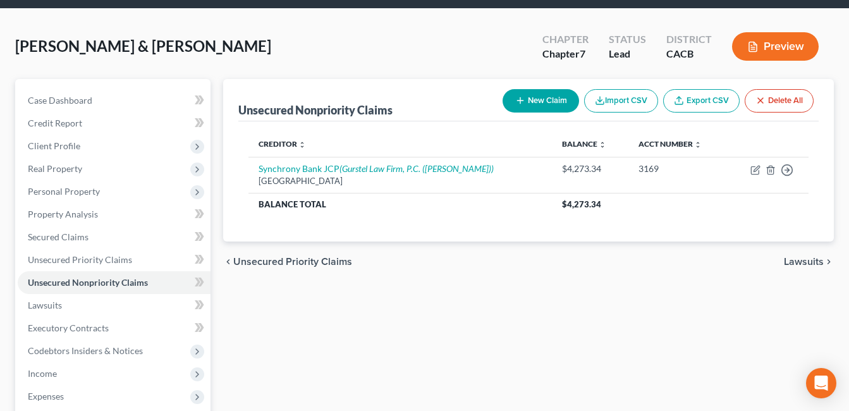
scroll to position [49, 0]
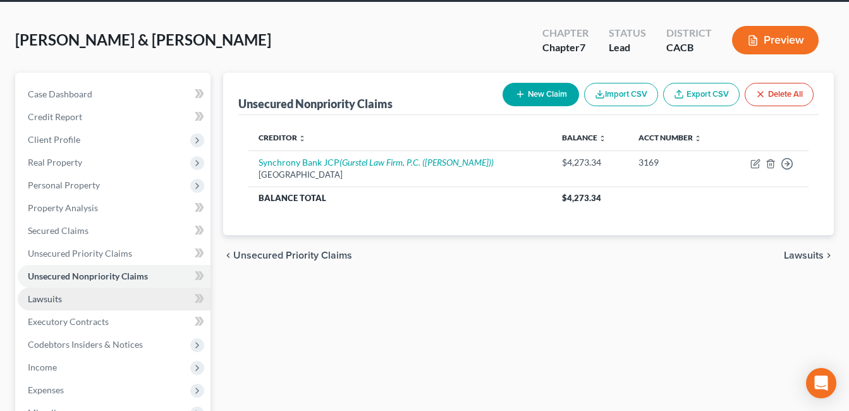
click at [37, 305] on link "Lawsuits" at bounding box center [114, 299] width 193 height 23
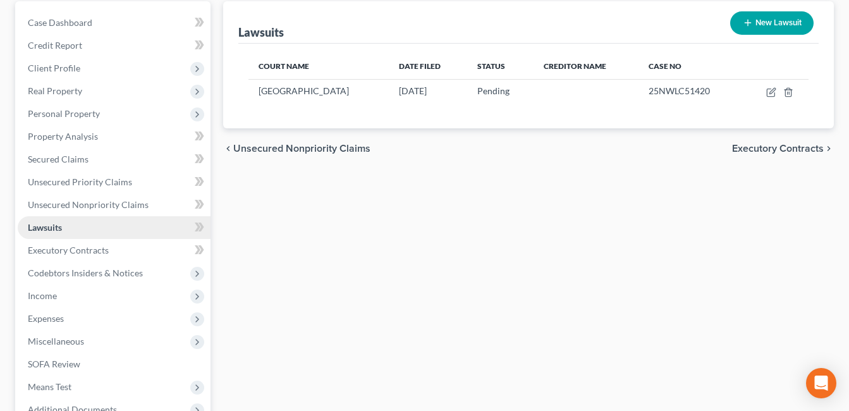
scroll to position [114, 0]
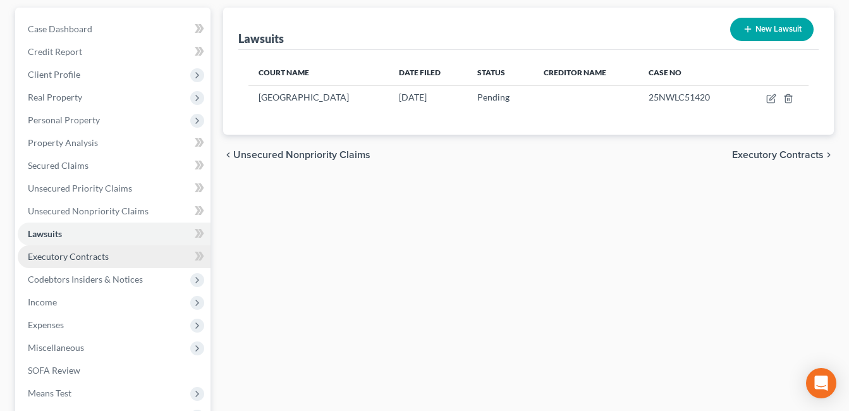
click at [24, 265] on link "Executory Contracts" at bounding box center [114, 256] width 193 height 23
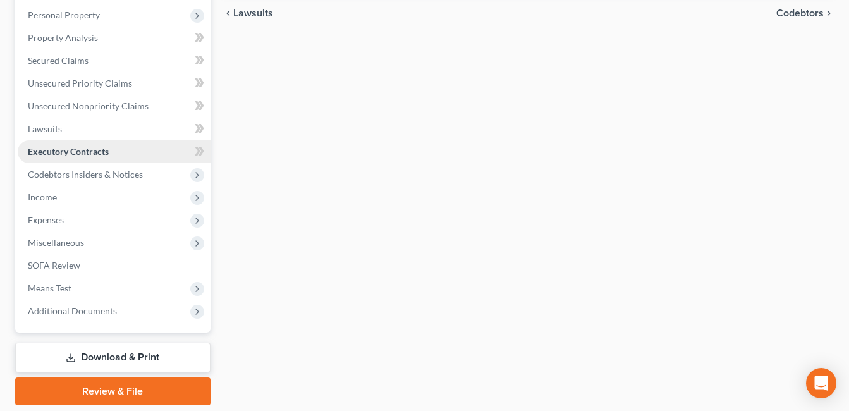
scroll to position [229, 0]
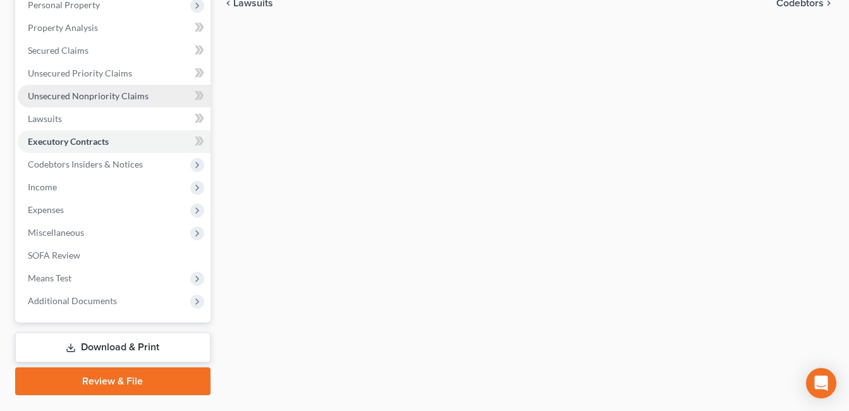
click at [54, 100] on span "Unsecured Nonpriority Claims" at bounding box center [88, 95] width 121 height 11
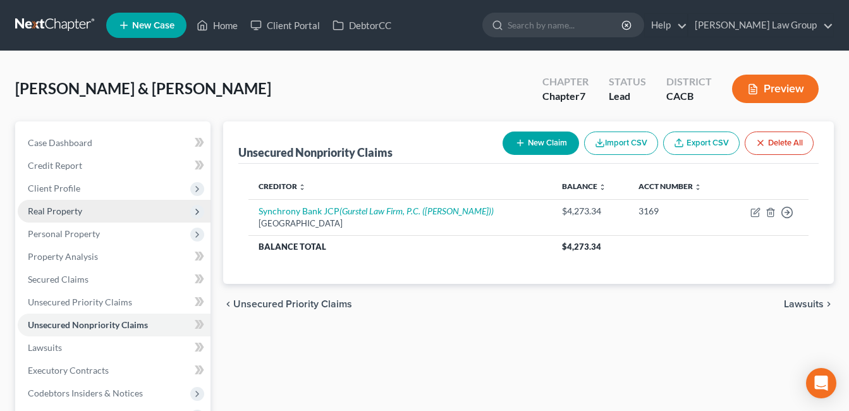
click at [49, 217] on span "Real Property" at bounding box center [114, 211] width 193 height 23
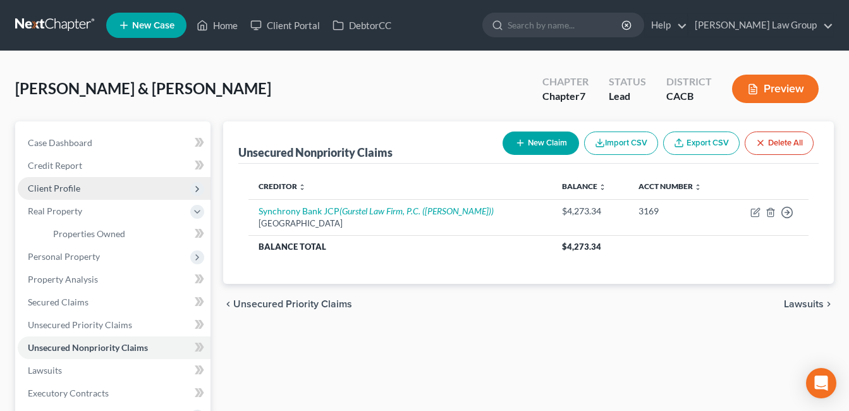
click at [40, 190] on span "Client Profile" at bounding box center [54, 188] width 52 height 11
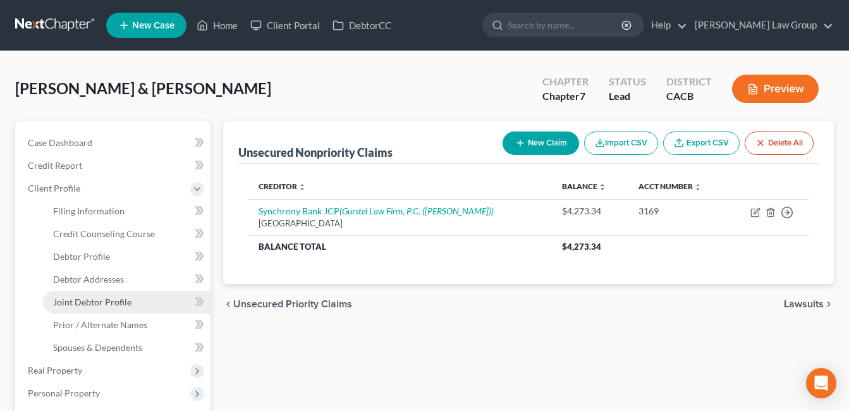
click at [63, 301] on span "Joint Debtor Profile" at bounding box center [92, 302] width 78 height 11
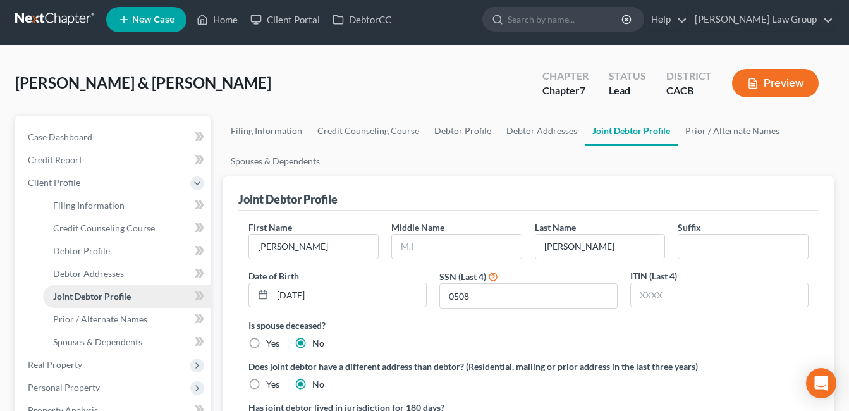
scroll to position [9, 0]
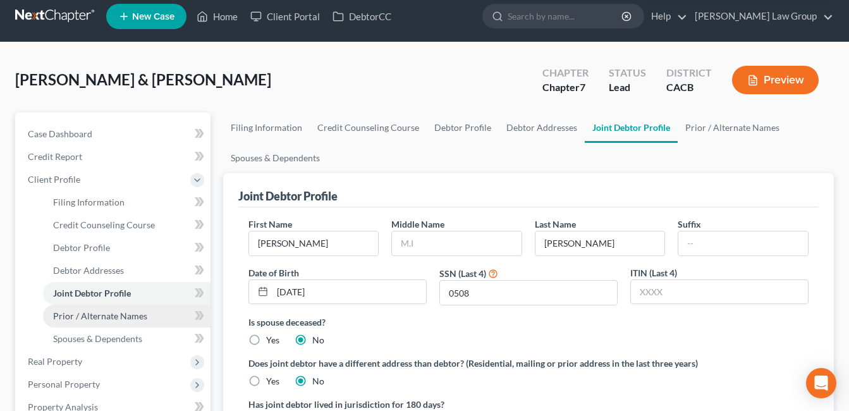
click at [66, 322] on link "Prior / Alternate Names" at bounding box center [127, 316] width 168 height 23
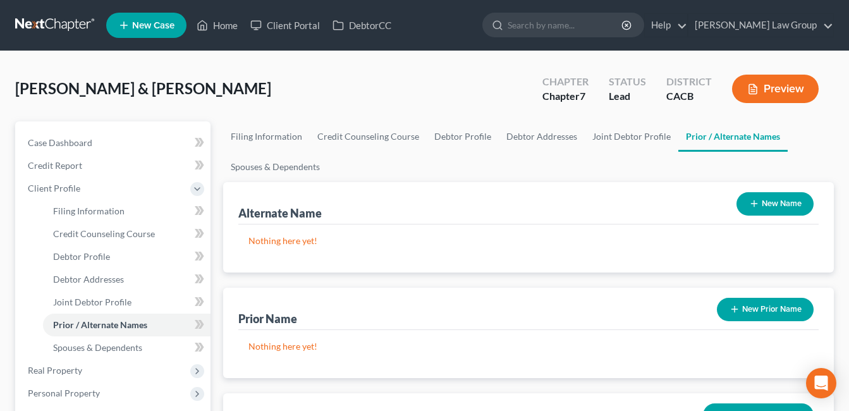
click at [757, 306] on button "New Prior Name" at bounding box center [765, 309] width 97 height 23
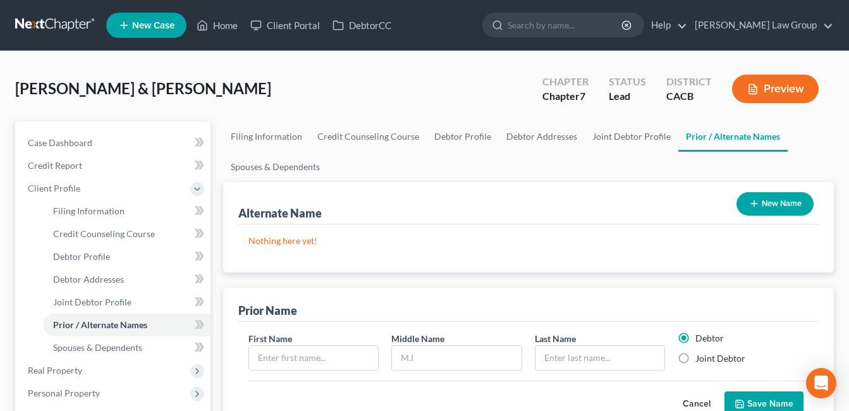
click at [790, 204] on button "New Name" at bounding box center [775, 203] width 77 height 23
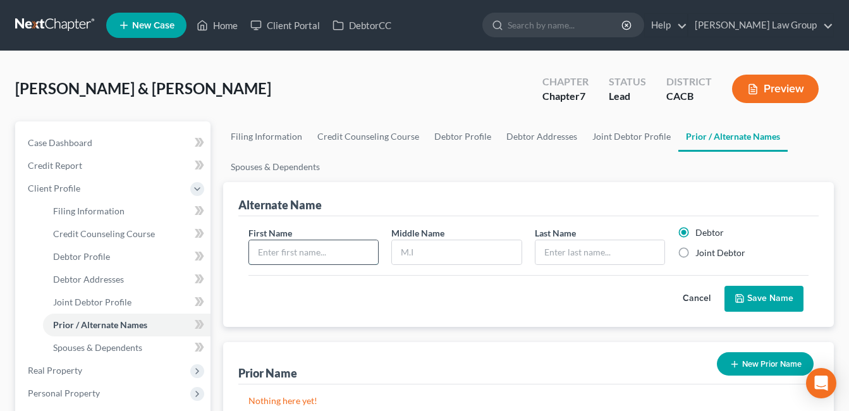
click at [317, 247] on input "text" at bounding box center [314, 252] width 130 height 24
click at [572, 247] on input "text" at bounding box center [601, 252] width 130 height 24
click at [696, 259] on label "Joint Debtor" at bounding box center [721, 253] width 50 height 13
click at [701, 255] on input "Joint Debtor" at bounding box center [705, 251] width 8 height 8
click at [751, 297] on button "Save Name" at bounding box center [764, 299] width 79 height 27
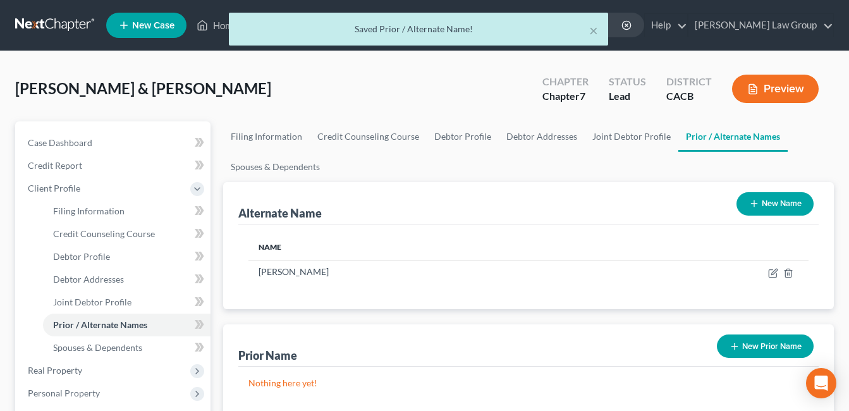
click at [770, 202] on button "New Name" at bounding box center [775, 203] width 77 height 23
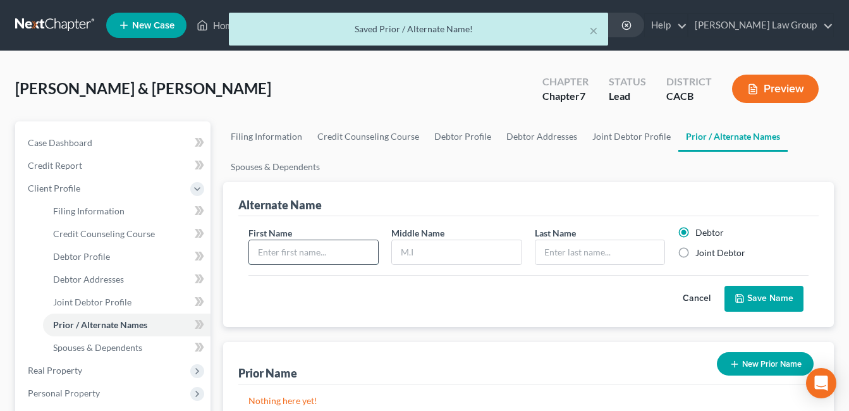
click at [328, 251] on input "text" at bounding box center [314, 252] width 130 height 24
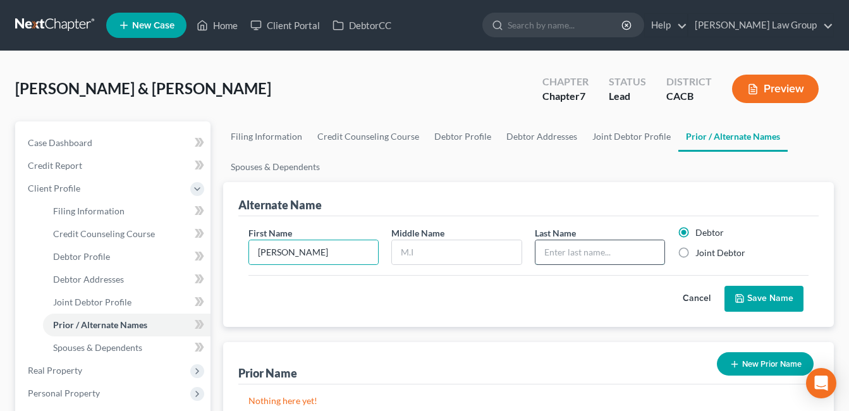
click at [576, 249] on input "text" at bounding box center [601, 252] width 130 height 24
click at [696, 257] on label "Joint Debtor" at bounding box center [721, 253] width 50 height 13
click at [701, 255] on input "Joint Debtor" at bounding box center [705, 251] width 8 height 8
click at [759, 298] on button "Save Name" at bounding box center [764, 299] width 79 height 27
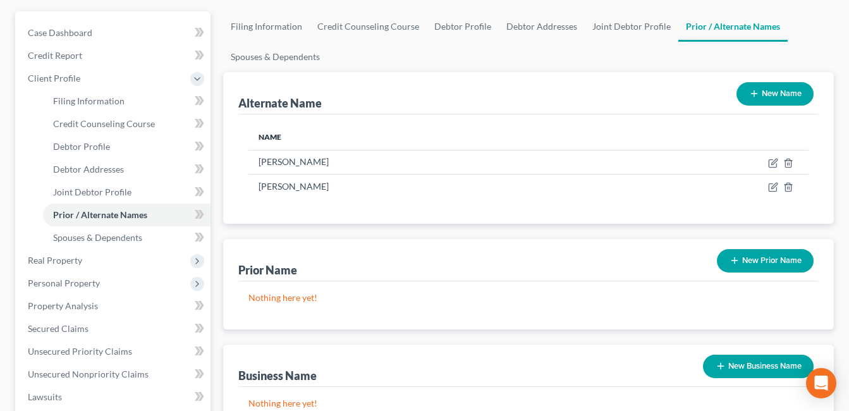
scroll to position [111, 0]
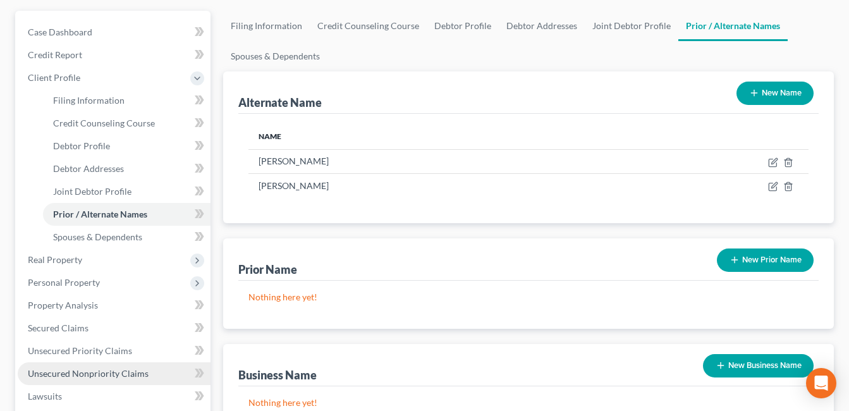
click at [58, 378] on span "Unsecured Nonpriority Claims" at bounding box center [88, 373] width 121 height 11
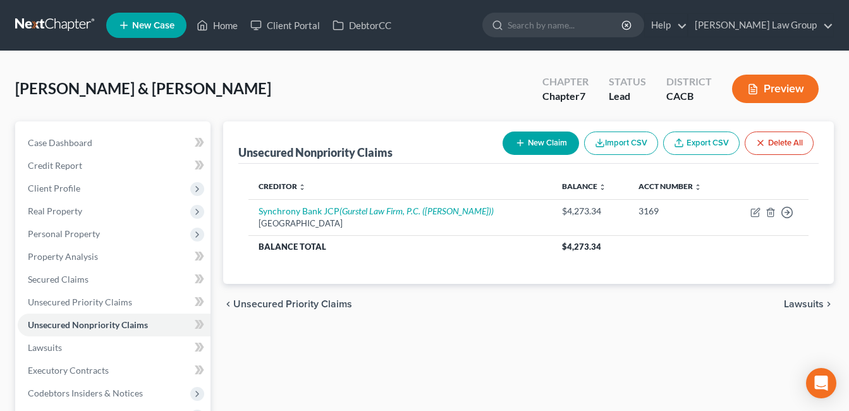
click at [541, 135] on button "New Claim" at bounding box center [541, 143] width 77 height 23
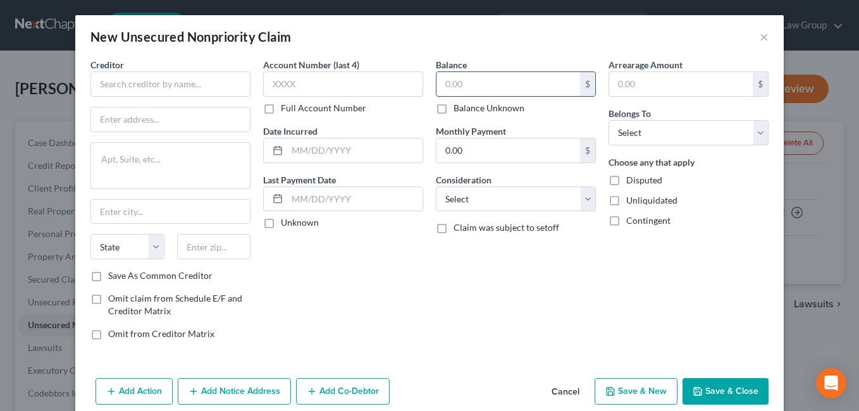
click at [464, 82] on input "text" at bounding box center [508, 84] width 144 height 24
click at [651, 77] on input "text" at bounding box center [681, 84] width 144 height 24
click at [544, 259] on div "Balance 822.00 $ Balance Unknown Balance Undetermined 822.00 $ Balance Unknown …" at bounding box center [515, 204] width 173 height 292
click at [321, 153] on input "text" at bounding box center [354, 150] width 135 height 24
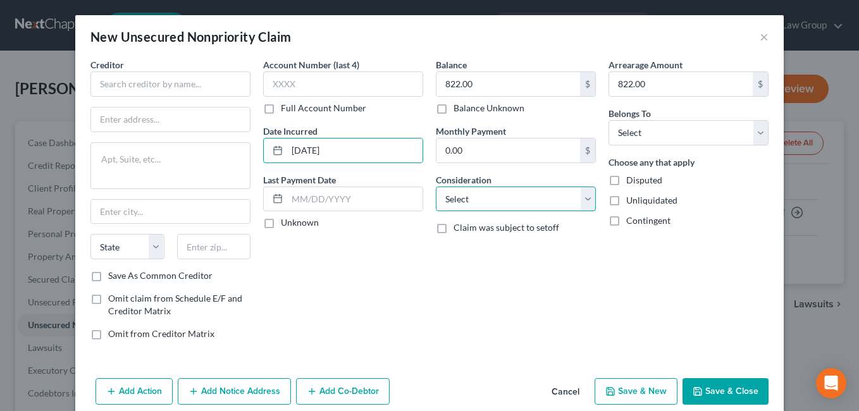
click at [584, 199] on select "Select Cable / Satellite Services Collection Agency Credit Card Debt Debt Couns…" at bounding box center [516, 199] width 160 height 25
click at [436, 187] on select "Select Cable / Satellite Services Collection Agency Credit Card Debt Debt Couns…" at bounding box center [516, 199] width 160 height 25
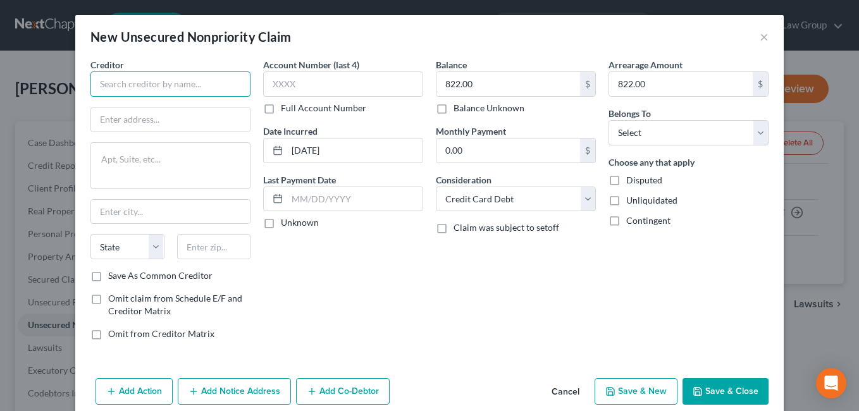
click at [133, 80] on input "text" at bounding box center [170, 83] width 160 height 25
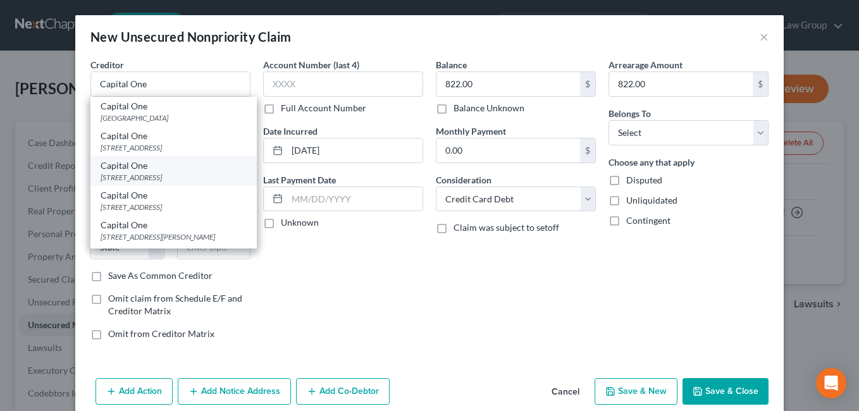
click at [116, 175] on div "[STREET_ADDRESS]" at bounding box center [174, 177] width 146 height 11
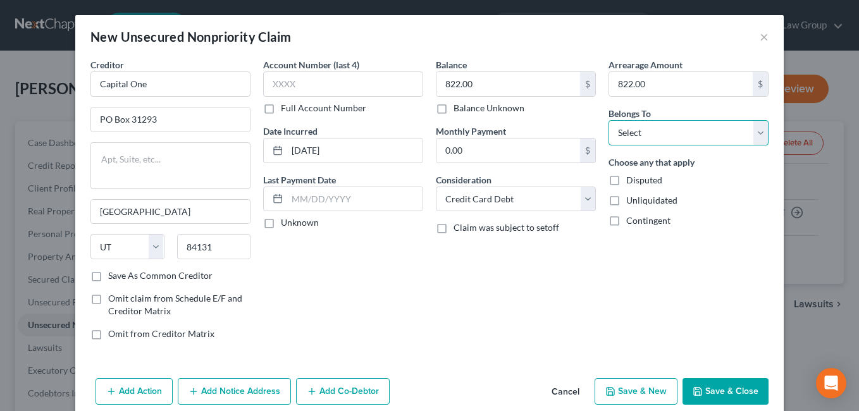
click at [752, 133] on select "Select Debtor 1 Only Debtor 2 Only Debtor 1 And Debtor 2 Only At Least One Of T…" at bounding box center [688, 132] width 160 height 25
click at [608, 120] on select "Select Debtor 1 Only Debtor 2 Only Debtor 1 And Debtor 2 Only At Least One Of T…" at bounding box center [688, 132] width 160 height 25
click at [636, 388] on button "Save & New" at bounding box center [635, 391] width 83 height 27
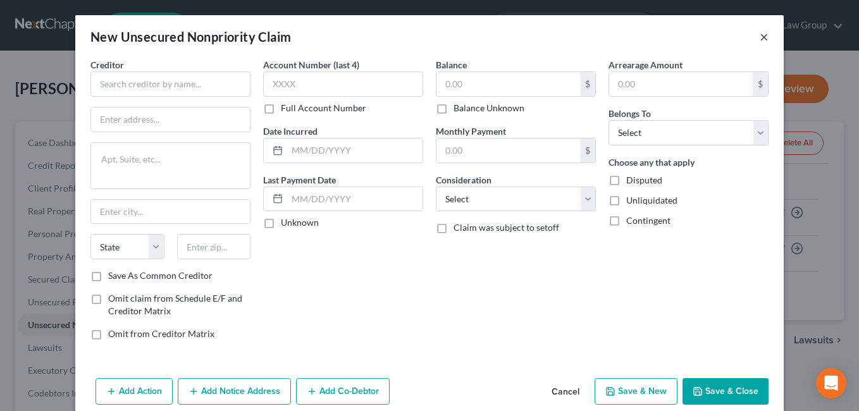
click at [759, 38] on button "×" at bounding box center [763, 36] width 9 height 15
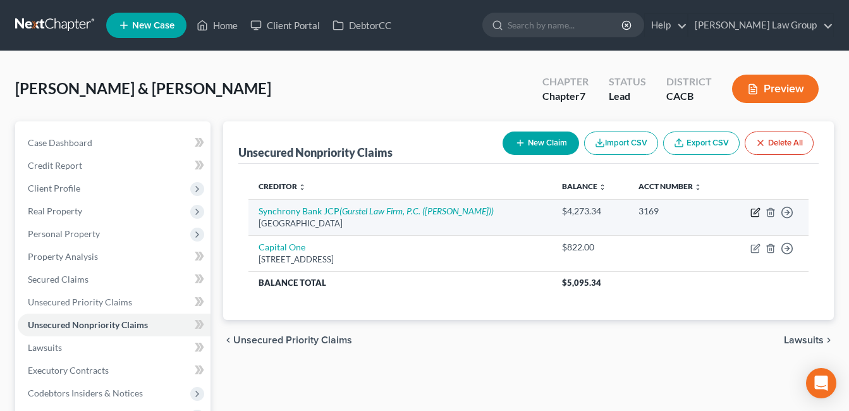
click at [752, 210] on icon "button" at bounding box center [756, 212] width 10 height 10
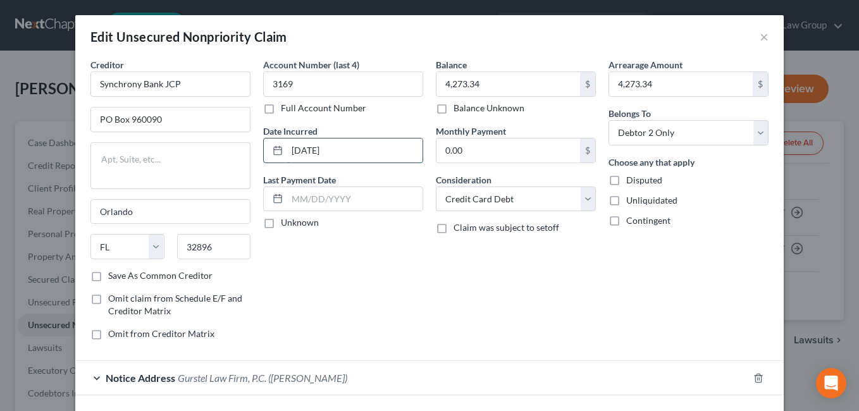
click at [350, 150] on input "[DATE]" at bounding box center [354, 150] width 135 height 24
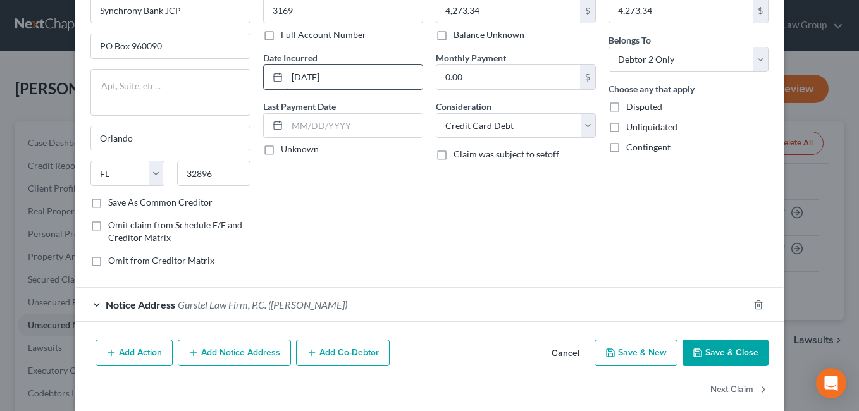
scroll to position [90, 0]
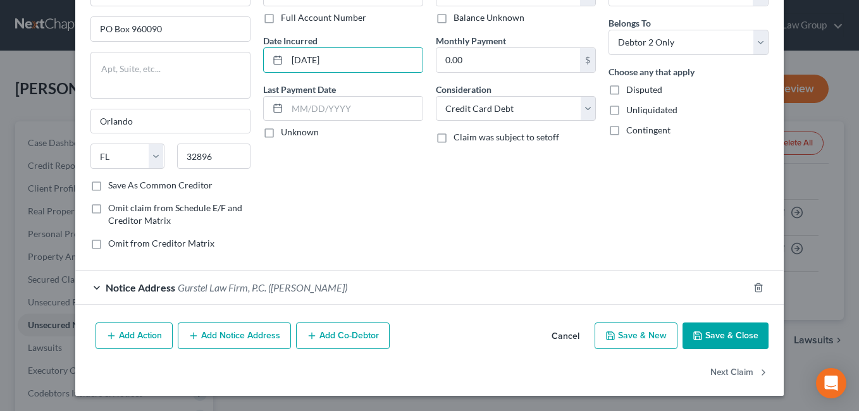
click at [726, 327] on button "Save & Close" at bounding box center [725, 335] width 86 height 27
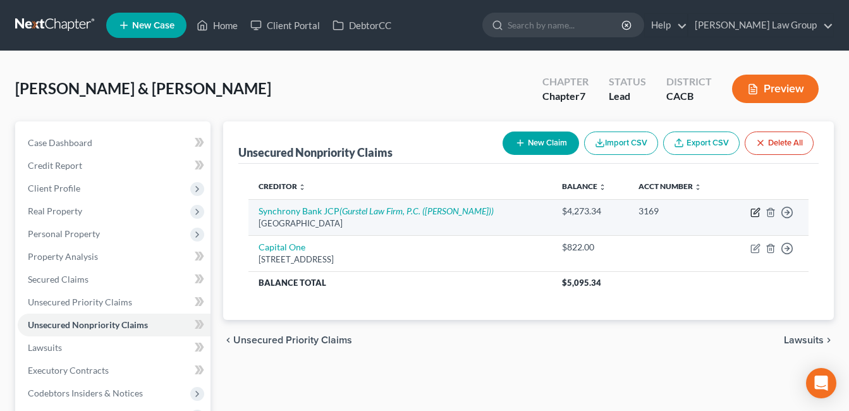
click at [756, 210] on icon "button" at bounding box center [756, 212] width 10 height 10
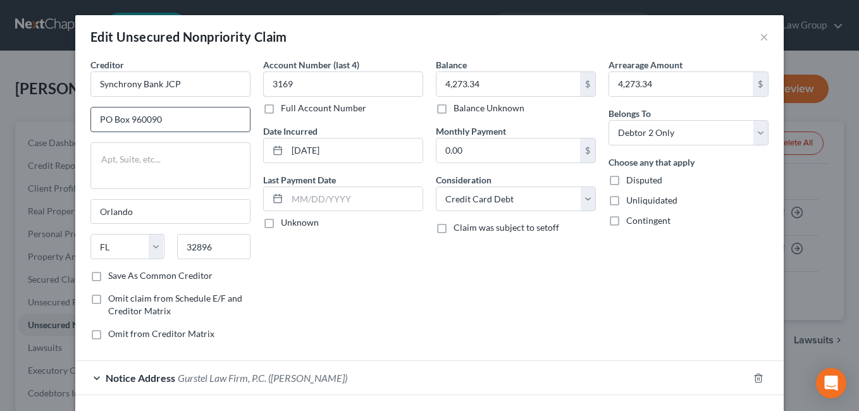
click at [173, 120] on input "PO Box 960090" at bounding box center [170, 119] width 159 height 24
click at [164, 206] on input "Orlando" at bounding box center [170, 212] width 159 height 24
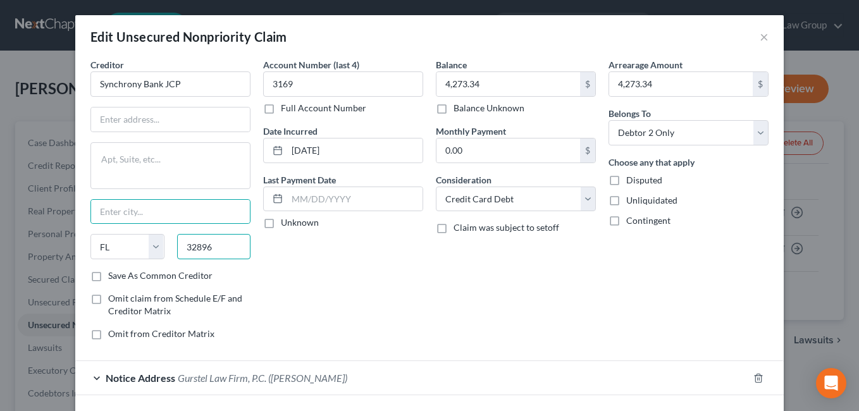
click at [214, 249] on input "32896" at bounding box center [214, 246] width 74 height 25
click at [119, 247] on select "State [US_STATE] AK AR AZ CA CO CT DE DC [GEOGRAPHIC_DATA] [GEOGRAPHIC_DATA] GU…" at bounding box center [127, 246] width 74 height 25
click at [359, 274] on div "Account Number (last 4) 3169 Full Account Number Date Incurred [DATE] Last Paym…" at bounding box center [343, 204] width 173 height 292
click at [113, 248] on select "State [US_STATE] AK AR AZ CA CO CT DE DC [GEOGRAPHIC_DATA] [GEOGRAPHIC_DATA] GU…" at bounding box center [127, 246] width 74 height 25
click at [90, 234] on select "State [US_STATE] AK AR AZ CA CO CT DE DC [GEOGRAPHIC_DATA] [GEOGRAPHIC_DATA] GU…" at bounding box center [127, 246] width 74 height 25
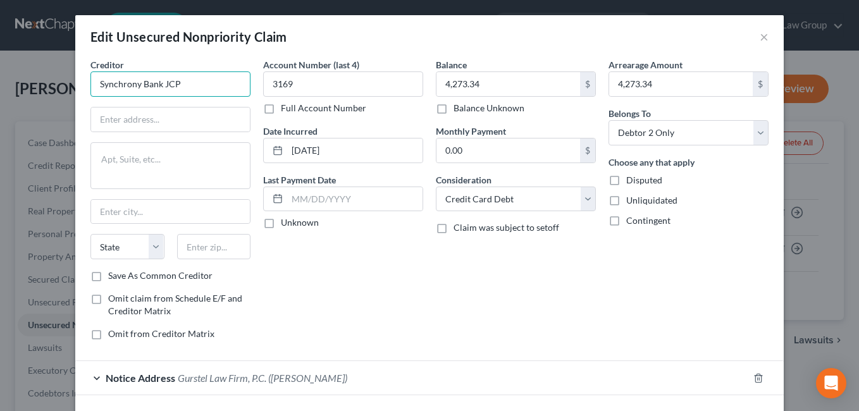
click at [193, 83] on input "Synchrony Bank JCP" at bounding box center [170, 83] width 160 height 25
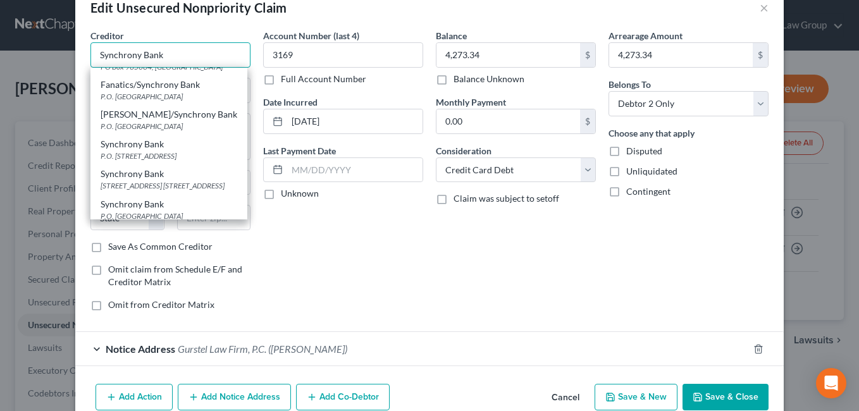
scroll to position [56, 0]
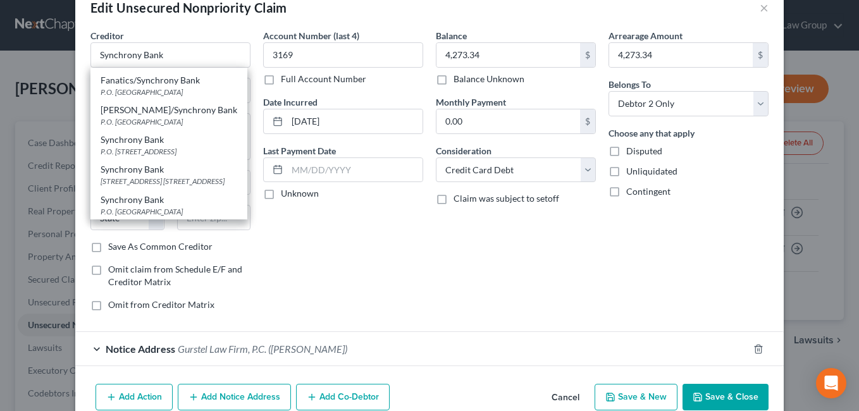
click at [320, 266] on div "Account Number (last 4) 3169 Full Account Number Date Incurred [DATE] Last Paym…" at bounding box center [343, 175] width 173 height 292
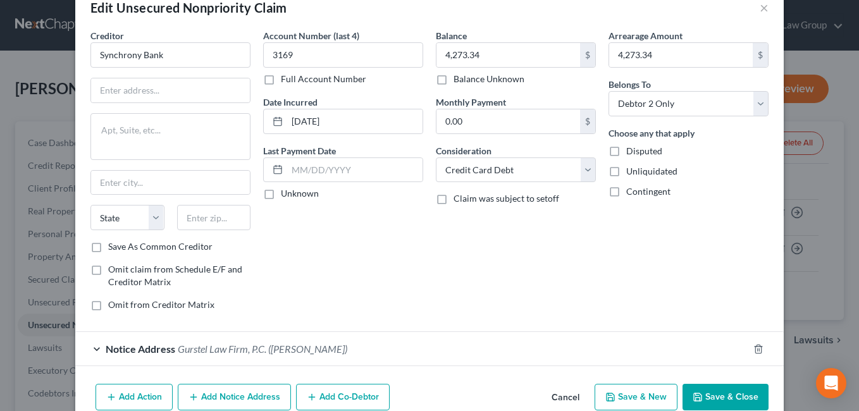
scroll to position [0, 0]
click at [126, 92] on input "text" at bounding box center [170, 90] width 159 height 24
click at [204, 221] on input "text" at bounding box center [214, 217] width 74 height 25
click at [395, 241] on div "Account Number (last 4) 3169 Full Account Number Date Incurred [DATE] Last Paym…" at bounding box center [343, 175] width 173 height 292
click at [317, 250] on div "Account Number (last 4) 3169 Full Account Number Date Incurred [DATE] Last Paym…" at bounding box center [343, 175] width 173 height 292
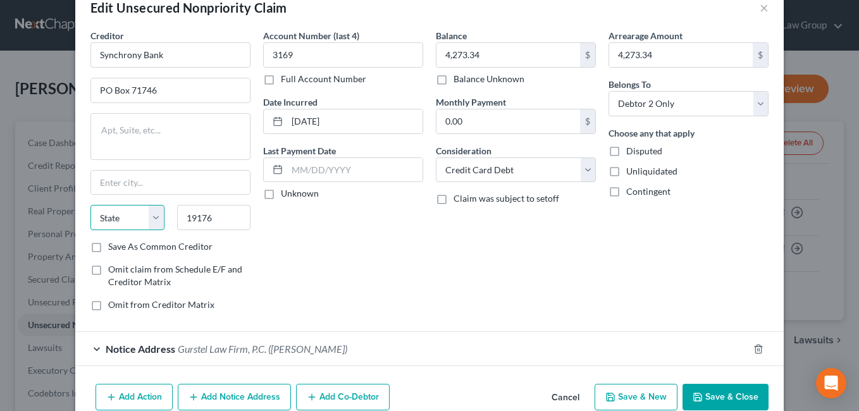
click at [157, 221] on select "State [US_STATE] AK AR AZ CA CO CT DE DC [GEOGRAPHIC_DATA] [GEOGRAPHIC_DATA] GU…" at bounding box center [127, 217] width 74 height 25
click at [90, 205] on select "State [US_STATE] AK AR AZ CA CO CT DE DC [GEOGRAPHIC_DATA] [GEOGRAPHIC_DATA] GU…" at bounding box center [127, 217] width 74 height 25
click at [120, 179] on input "text" at bounding box center [170, 183] width 159 height 24
click at [391, 254] on div "Account Number (last 4) 3169 Full Account Number Date Incurred [DATE] Last Paym…" at bounding box center [343, 175] width 173 height 292
click at [124, 188] on input "Philadeophia" at bounding box center [170, 183] width 159 height 24
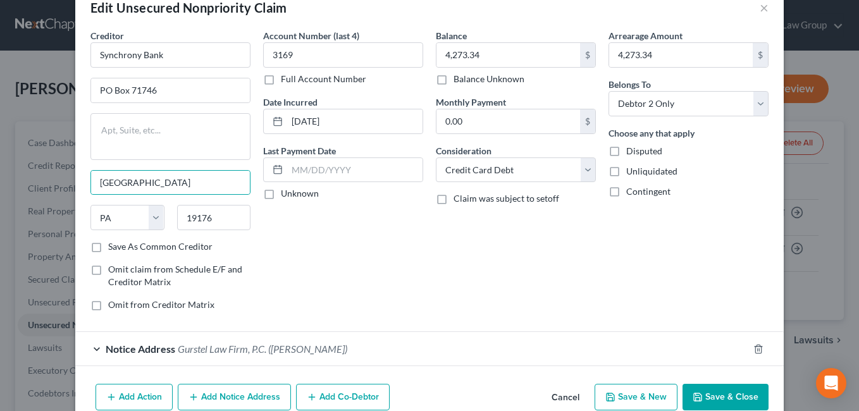
click at [341, 257] on div "Account Number (last 4) 3169 Full Account Number Date Incurred [DATE] Last Paym…" at bounding box center [343, 175] width 173 height 292
click at [632, 400] on button "Save & New" at bounding box center [635, 397] width 83 height 27
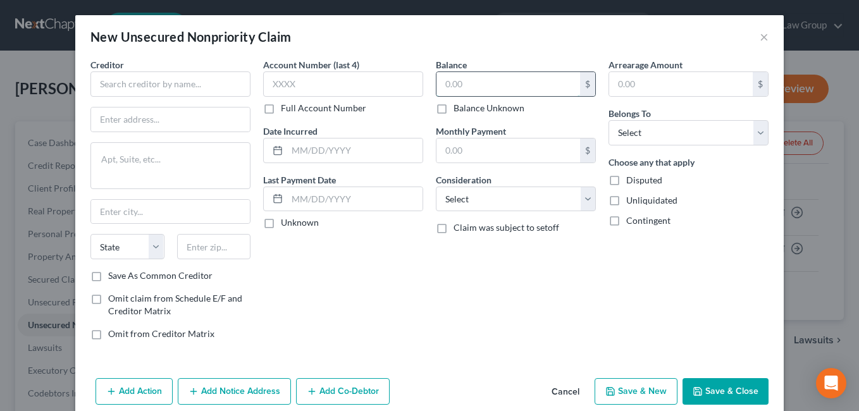
click at [464, 80] on input "text" at bounding box center [508, 84] width 144 height 24
click at [546, 274] on div "Balance 1,205.00 $ Balance Unknown Balance Undetermined 1,205.00 $ Balance Unkn…" at bounding box center [515, 204] width 173 height 292
click at [304, 150] on input "text" at bounding box center [354, 150] width 135 height 24
click at [383, 290] on div "Account Number (last 4) Full Account Number Date Incurred [DATE] Last Payment D…" at bounding box center [343, 204] width 173 height 292
click at [120, 86] on input "text" at bounding box center [170, 83] width 160 height 25
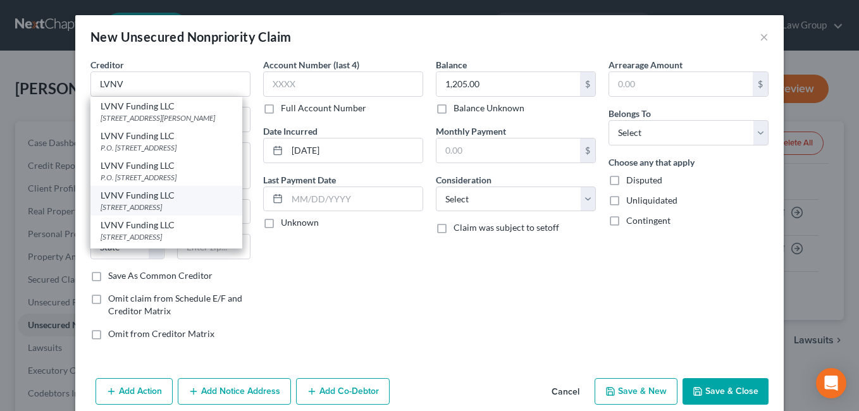
click at [127, 198] on div "LVNV Funding LLC" at bounding box center [167, 195] width 132 height 13
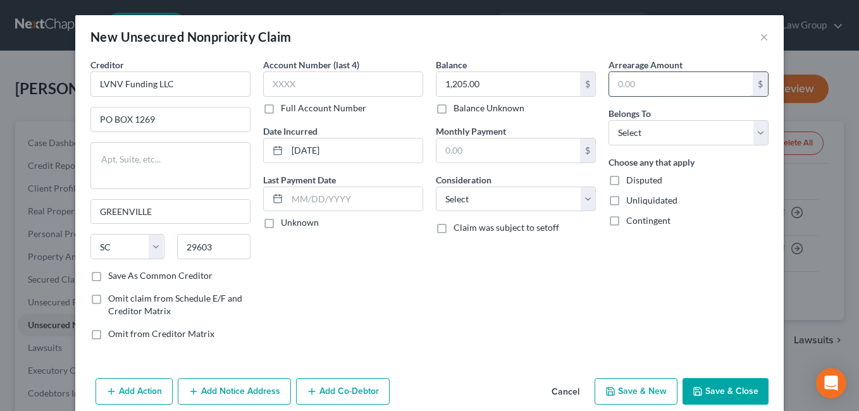
click at [631, 89] on input "text" at bounding box center [681, 84] width 144 height 24
click at [749, 130] on select "Select Debtor 1 Only Debtor 2 Only Debtor 1 And Debtor 2 Only At Least One Of T…" at bounding box center [688, 132] width 160 height 25
click at [608, 120] on select "Select Debtor 1 Only Debtor 2 Only Debtor 1 And Debtor 2 Only At Least One Of T…" at bounding box center [688, 132] width 160 height 25
click at [576, 200] on select "Select Cable / Satellite Services Collection Agency Credit Card Debt Debt Couns…" at bounding box center [516, 199] width 160 height 25
click at [436, 187] on select "Select Cable / Satellite Services Collection Agency Credit Card Debt Debt Couns…" at bounding box center [516, 199] width 160 height 25
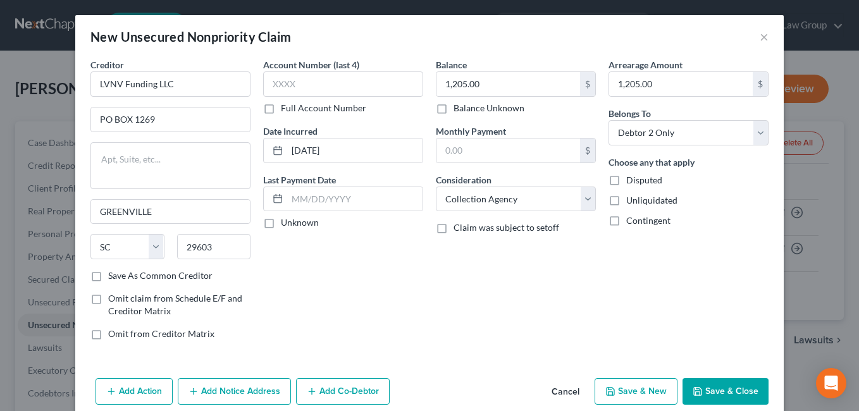
click at [710, 390] on button "Save & Close" at bounding box center [725, 391] width 86 height 27
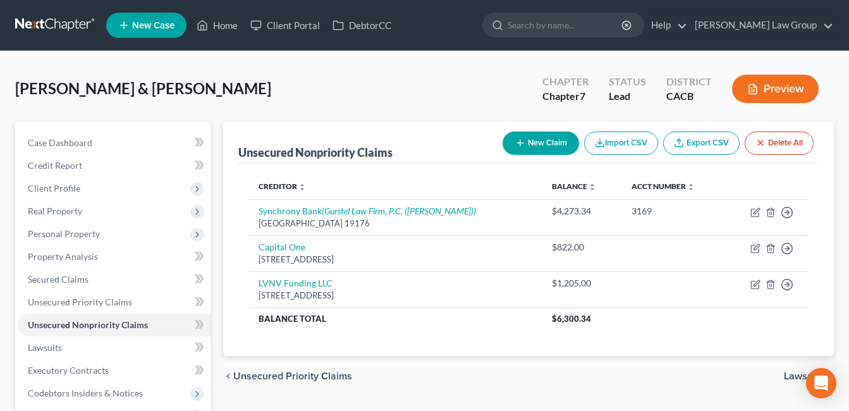
click at [536, 132] on button "New Claim" at bounding box center [541, 143] width 77 height 23
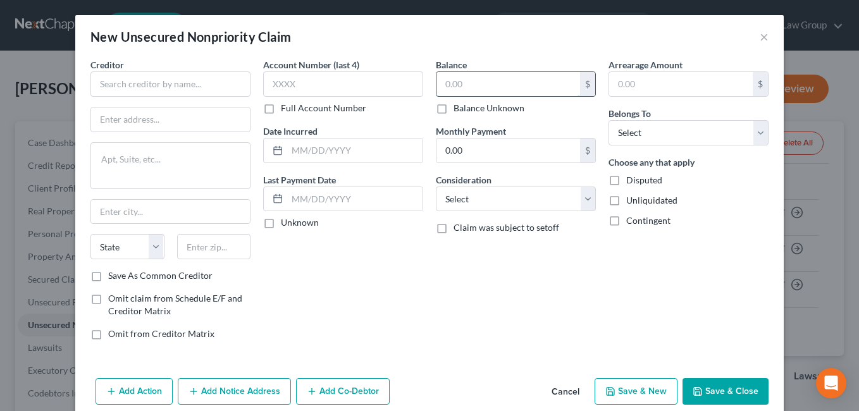
click at [464, 85] on input "text" at bounding box center [508, 84] width 144 height 24
click at [654, 78] on input "text" at bounding box center [681, 84] width 144 height 24
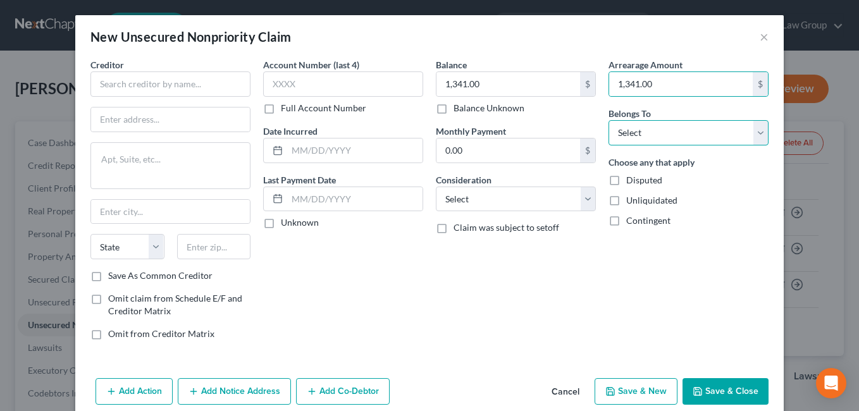
click at [750, 140] on select "Select Debtor 1 Only Debtor 2 Only Debtor 1 And Debtor 2 Only At Least One Of T…" at bounding box center [688, 132] width 160 height 25
click at [608, 120] on select "Select Debtor 1 Only Debtor 2 Only Debtor 1 And Debtor 2 Only At Least One Of T…" at bounding box center [688, 132] width 160 height 25
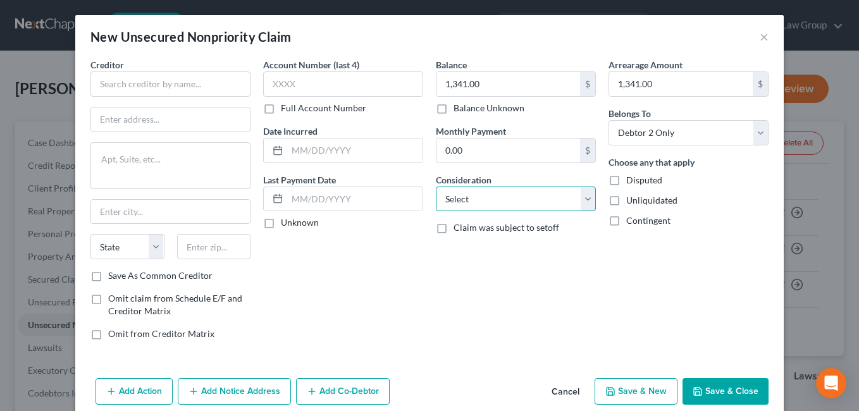
click at [579, 203] on select "Select Cable / Satellite Services Collection Agency Credit Card Debt Debt Couns…" at bounding box center [516, 199] width 160 height 25
click at [436, 187] on select "Select Cable / Satellite Services Collection Agency Credit Card Debt Debt Couns…" at bounding box center [516, 199] width 160 height 25
click at [298, 150] on input "text" at bounding box center [354, 150] width 135 height 24
click at [367, 242] on div "Account Number (last 4) Full Account Number Date Incurred [DATE] Last Payment D…" at bounding box center [343, 204] width 173 height 292
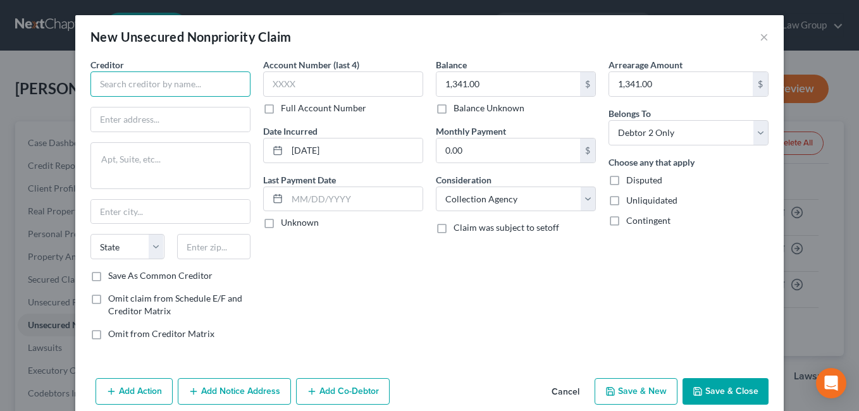
click at [119, 80] on input "text" at bounding box center [170, 83] width 160 height 25
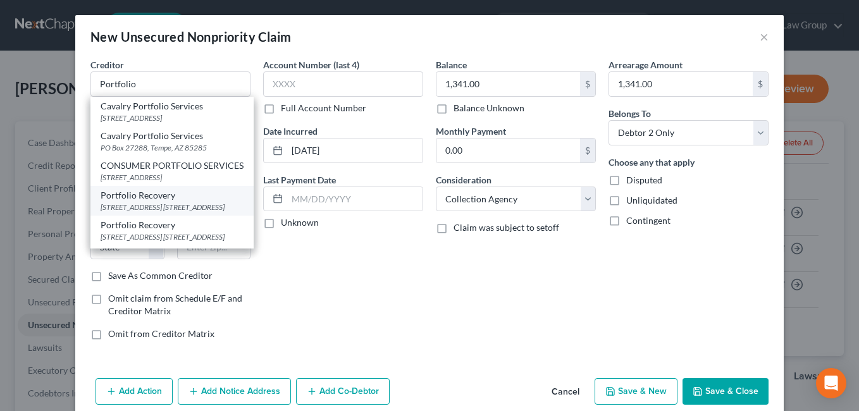
click at [121, 212] on div "[STREET_ADDRESS] [STREET_ADDRESS]" at bounding box center [172, 207] width 143 height 11
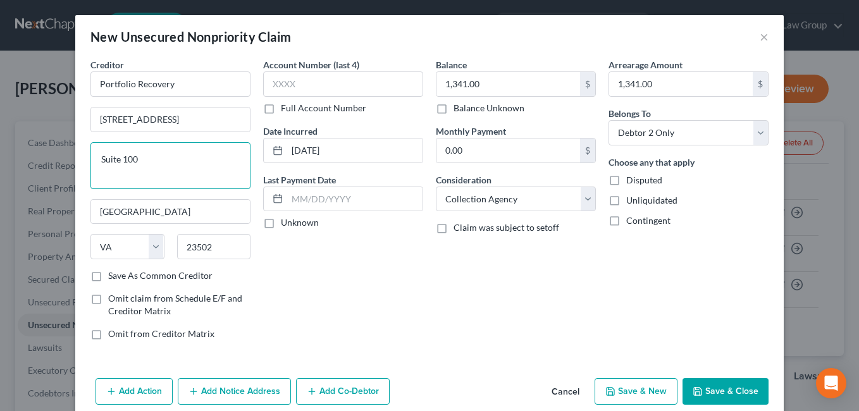
click at [144, 161] on textarea "Suite 100" at bounding box center [170, 165] width 160 height 47
click at [626, 391] on button "Save & New" at bounding box center [635, 391] width 83 height 27
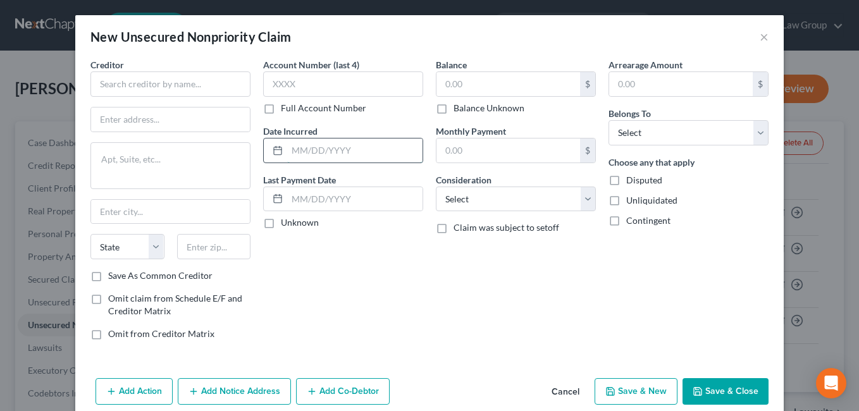
click at [304, 156] on input "text" at bounding box center [354, 150] width 135 height 24
click at [494, 255] on div "Balance $ Balance Unknown Balance Undetermined $ Balance Unknown Monthly Paymen…" at bounding box center [515, 204] width 173 height 292
click at [460, 81] on input "text" at bounding box center [508, 84] width 144 height 24
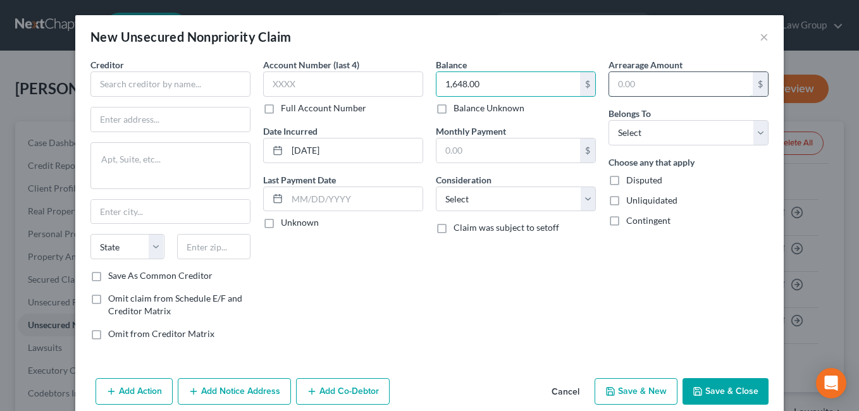
click at [634, 80] on input "text" at bounding box center [681, 84] width 144 height 24
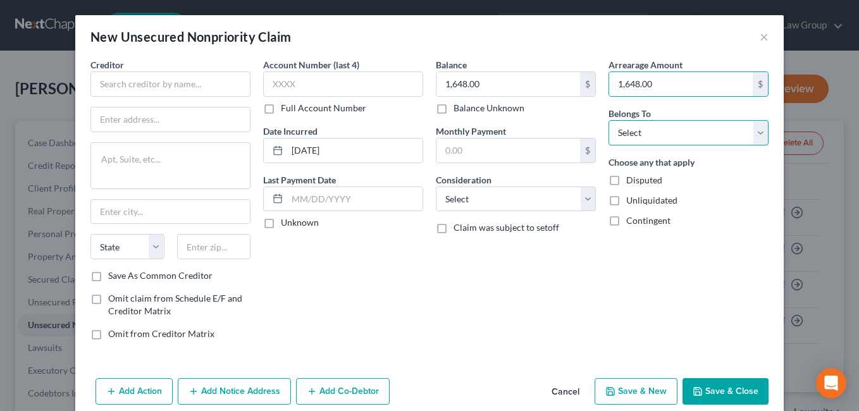
click at [750, 130] on select "Select Debtor 1 Only Debtor 2 Only Debtor 1 And Debtor 2 Only At Least One Of T…" at bounding box center [688, 132] width 160 height 25
click at [608, 120] on select "Select Debtor 1 Only Debtor 2 Only Debtor 1 And Debtor 2 Only At Least One Of T…" at bounding box center [688, 132] width 160 height 25
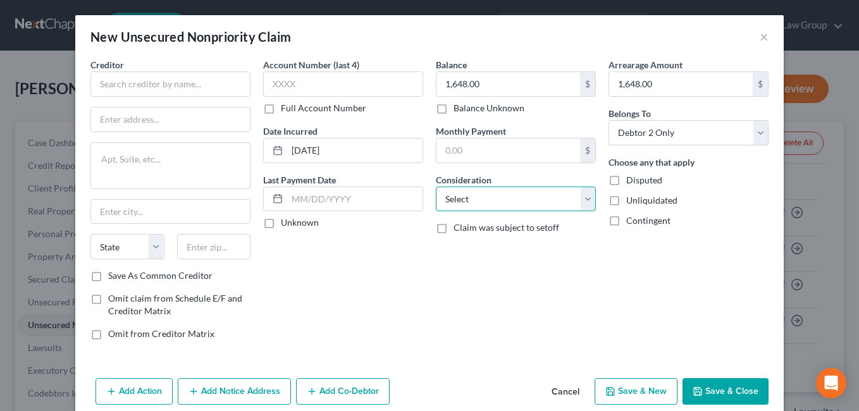
click at [578, 200] on select "Select Cable / Satellite Services Collection Agency Credit Card Debt Debt Couns…" at bounding box center [516, 199] width 160 height 25
click at [545, 271] on div "Balance 1,648.00 $ Balance Unknown Balance Undetermined 1,648.00 $ Balance Unkn…" at bounding box center [515, 204] width 173 height 292
click at [121, 89] on input "text" at bounding box center [170, 83] width 160 height 25
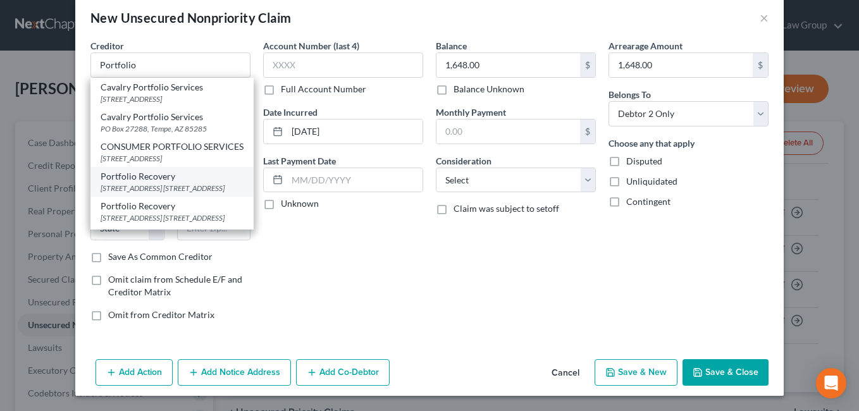
click at [103, 193] on div "[STREET_ADDRESS] [STREET_ADDRESS]" at bounding box center [172, 188] width 143 height 11
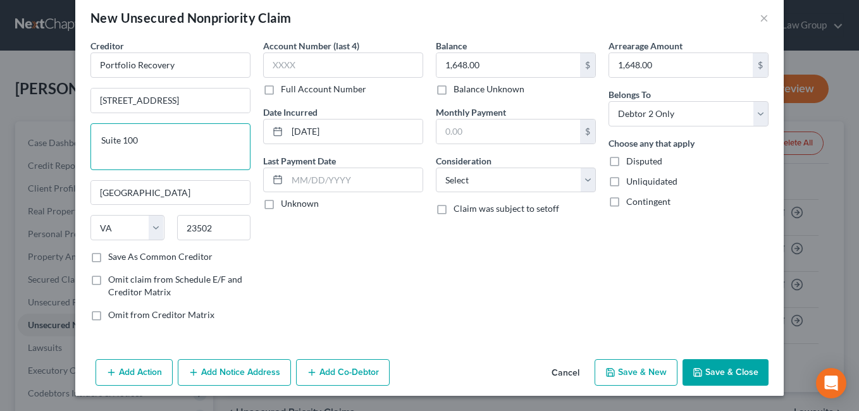
click at [151, 144] on textarea "Suite 100" at bounding box center [170, 146] width 160 height 47
click at [224, 231] on input "23502" at bounding box center [214, 227] width 74 height 25
click at [482, 247] on div "Balance 1,648.00 $ Balance Unknown Balance Undetermined 1,648.00 $ Balance Unkn…" at bounding box center [515, 185] width 173 height 292
click at [219, 230] on input "2351" at bounding box center [214, 227] width 74 height 25
click at [360, 264] on div "Account Number (last 4) Full Account Number Date Incurred [DATE] Last Payment D…" at bounding box center [343, 185] width 173 height 292
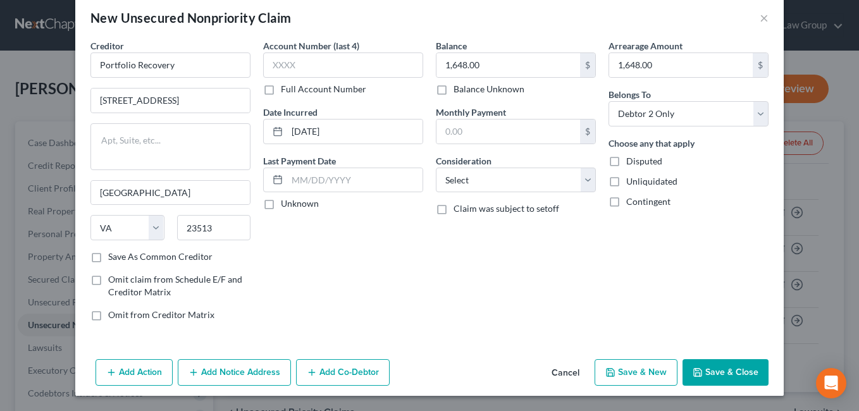
click at [108, 261] on label "Save As Common Creditor" at bounding box center [160, 256] width 104 height 13
click at [113, 259] on input "Save As Common Creditor" at bounding box center [117, 254] width 8 height 8
click at [585, 183] on select "Select Cable / Satellite Services Collection Agency Credit Card Debt Debt Couns…" at bounding box center [516, 180] width 160 height 25
click at [436, 168] on select "Select Cable / Satellite Services Collection Agency Credit Card Debt Debt Couns…" at bounding box center [516, 180] width 160 height 25
click at [719, 371] on button "Save & Close" at bounding box center [725, 372] width 86 height 27
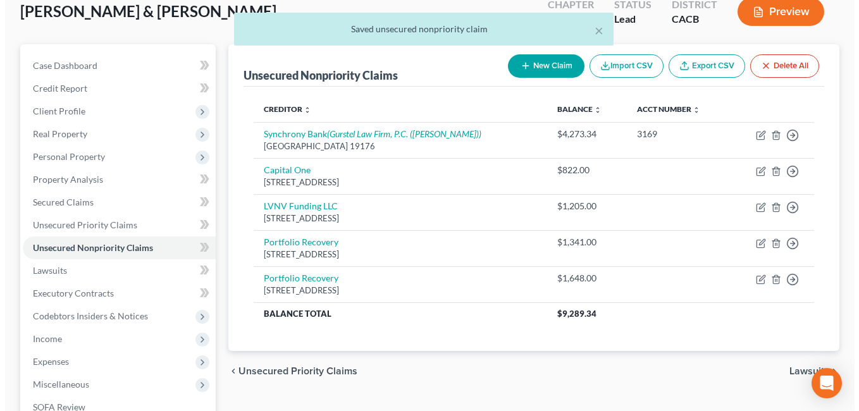
scroll to position [92, 0]
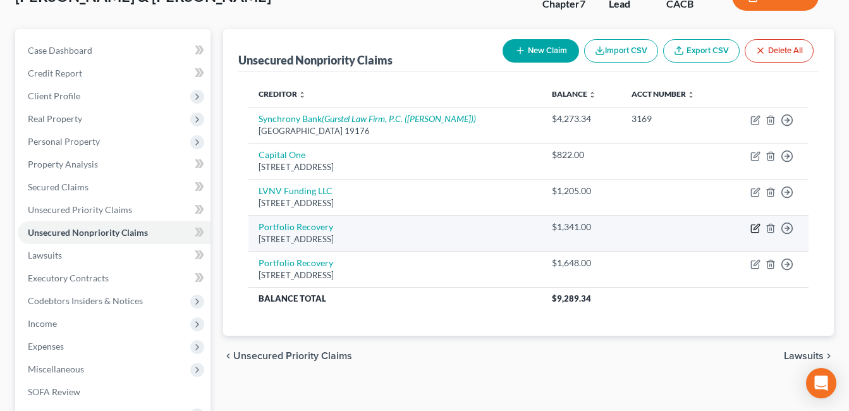
click at [757, 231] on icon "button" at bounding box center [756, 228] width 10 height 10
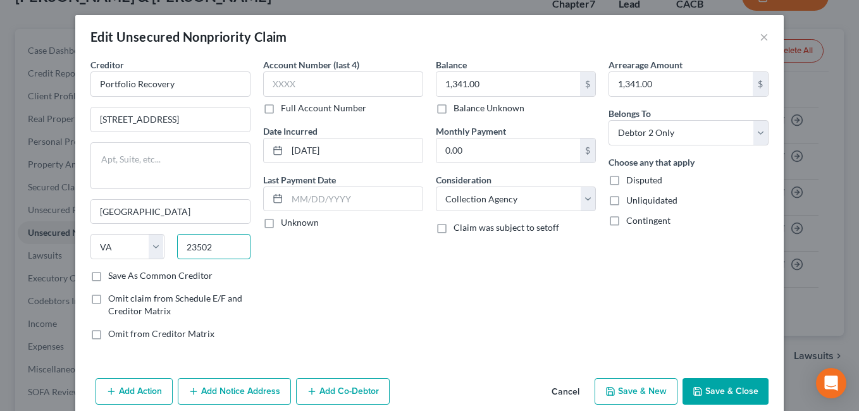
click at [231, 242] on input "23502" at bounding box center [214, 246] width 74 height 25
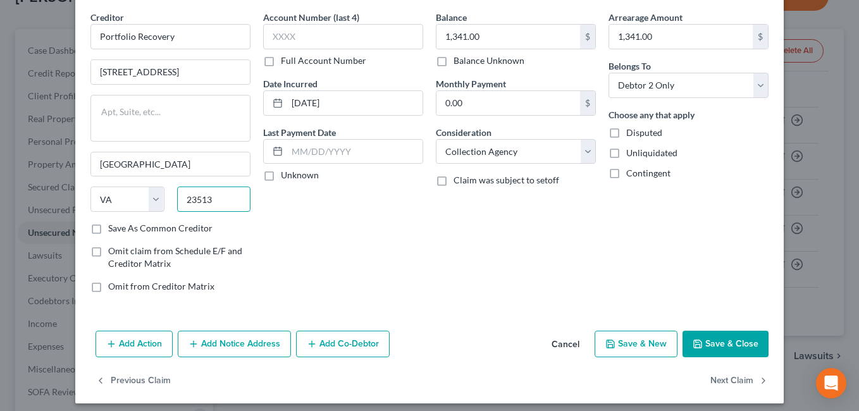
scroll to position [55, 0]
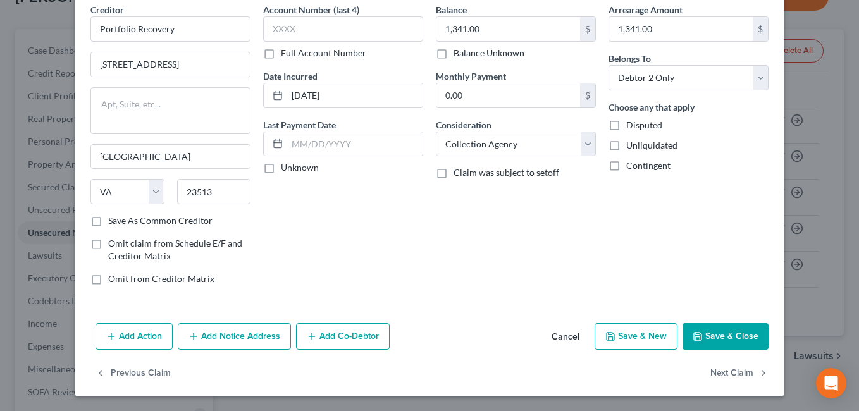
click at [722, 331] on button "Save & Close" at bounding box center [725, 336] width 86 height 27
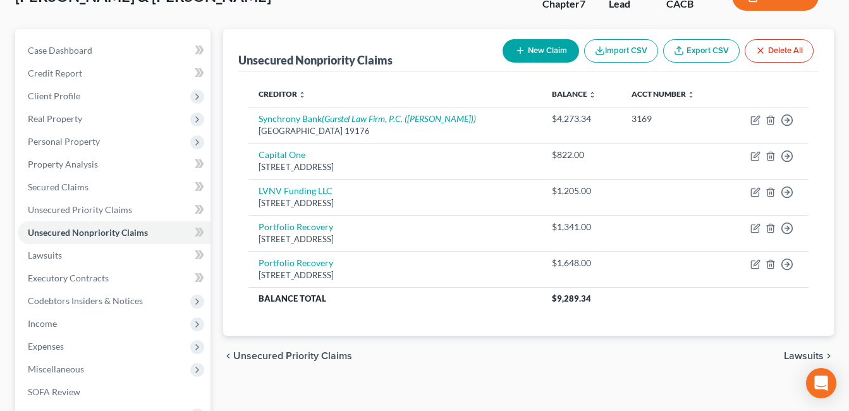
click at [536, 42] on button "New Claim" at bounding box center [541, 50] width 77 height 23
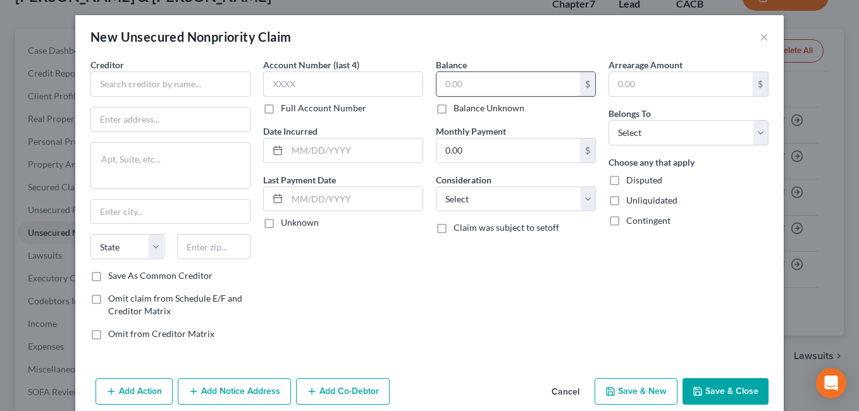
click at [491, 88] on input "text" at bounding box center [508, 84] width 144 height 24
click at [649, 88] on input "text" at bounding box center [681, 84] width 144 height 24
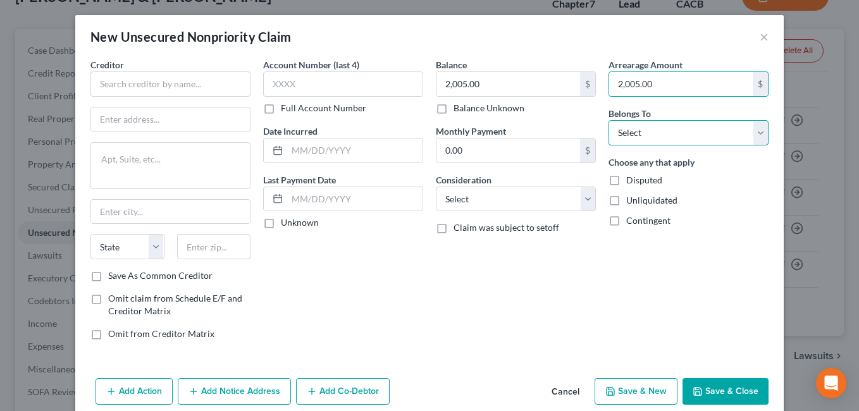
click at [749, 128] on select "Select Debtor 1 Only Debtor 2 Only Debtor 1 And Debtor 2 Only At Least One Of T…" at bounding box center [688, 132] width 160 height 25
click at [608, 120] on select "Select Debtor 1 Only Debtor 2 Only Debtor 1 And Debtor 2 Only At Least One Of T…" at bounding box center [688, 132] width 160 height 25
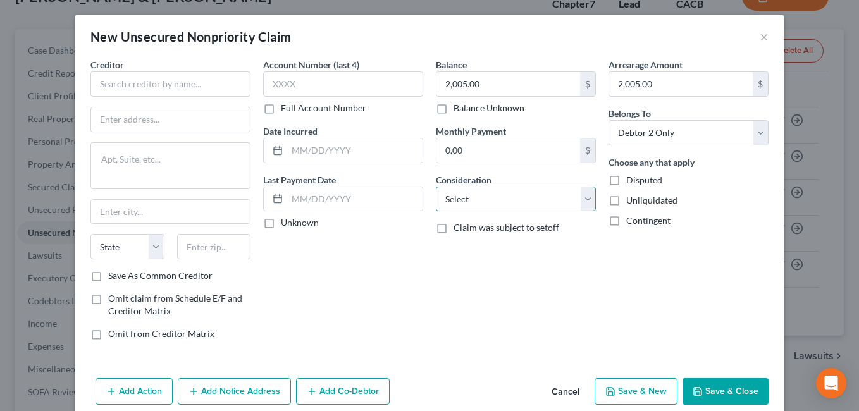
click at [587, 202] on select "Select Cable / Satellite Services Collection Agency Credit Card Debt Debt Couns…" at bounding box center [516, 199] width 160 height 25
click at [436, 187] on select "Select Cable / Satellite Services Collection Agency Credit Card Debt Debt Couns…" at bounding box center [516, 199] width 160 height 25
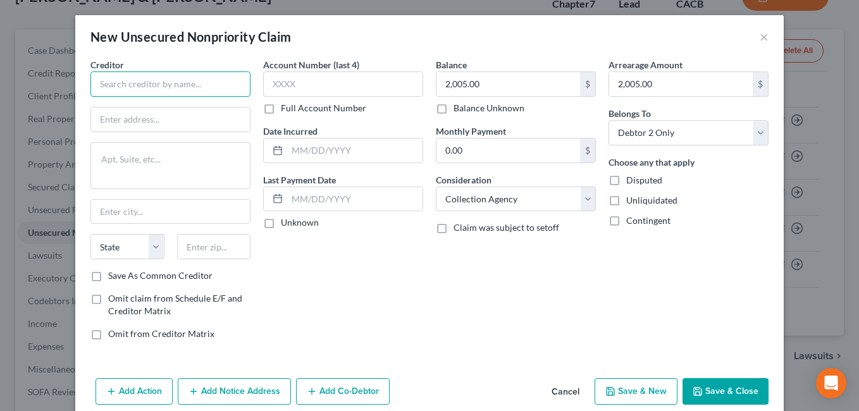
click at [111, 82] on input "text" at bounding box center [170, 83] width 160 height 25
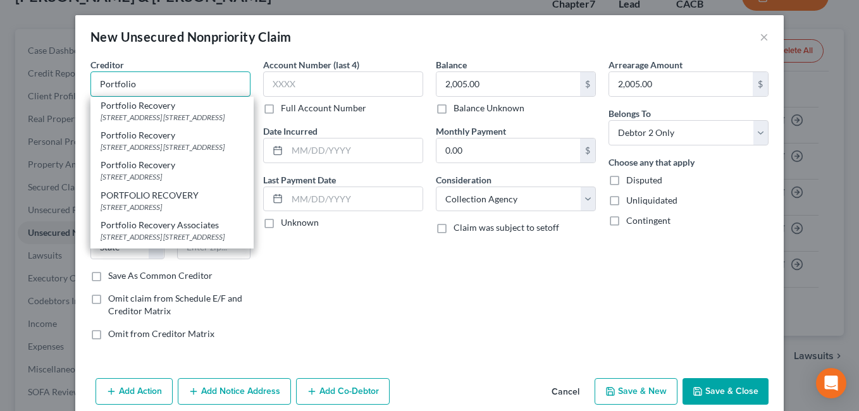
scroll to position [95, 0]
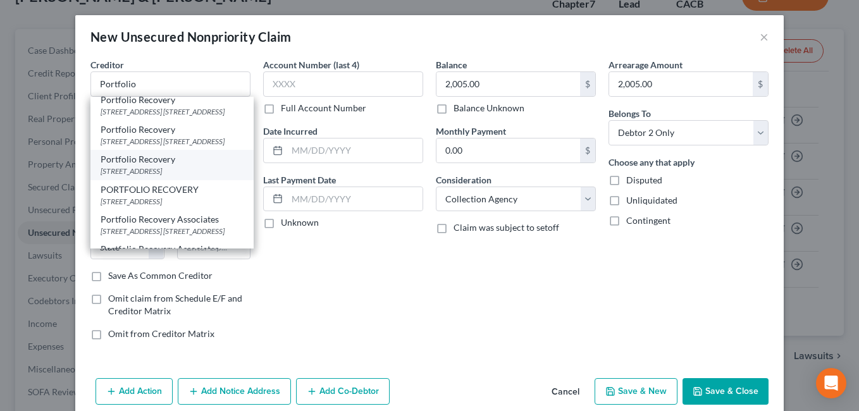
click at [105, 176] on div "[STREET_ADDRESS]" at bounding box center [172, 171] width 143 height 11
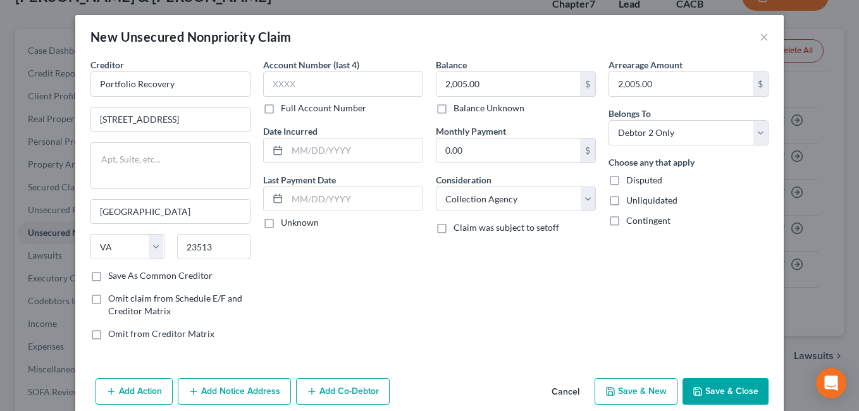
scroll to position [0, 0]
click at [335, 150] on input "text" at bounding box center [354, 150] width 135 height 24
click at [376, 267] on div "Account Number (last 4) Full Account Number Date Incurred [DATE] Last Payment D…" at bounding box center [343, 204] width 173 height 292
click at [634, 390] on button "Save & New" at bounding box center [635, 391] width 83 height 27
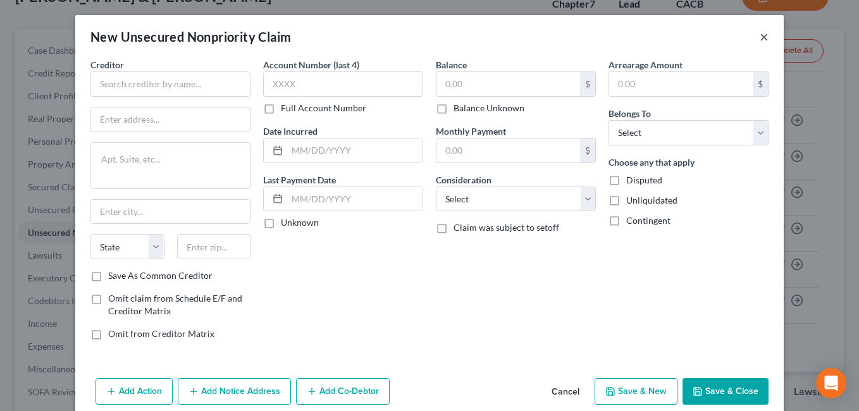
click at [761, 35] on button "×" at bounding box center [763, 36] width 9 height 15
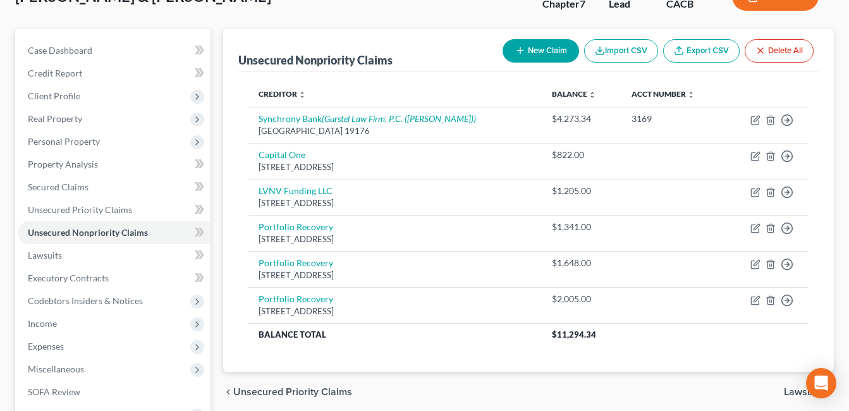
click at [522, 55] on icon "button" at bounding box center [520, 51] width 10 height 10
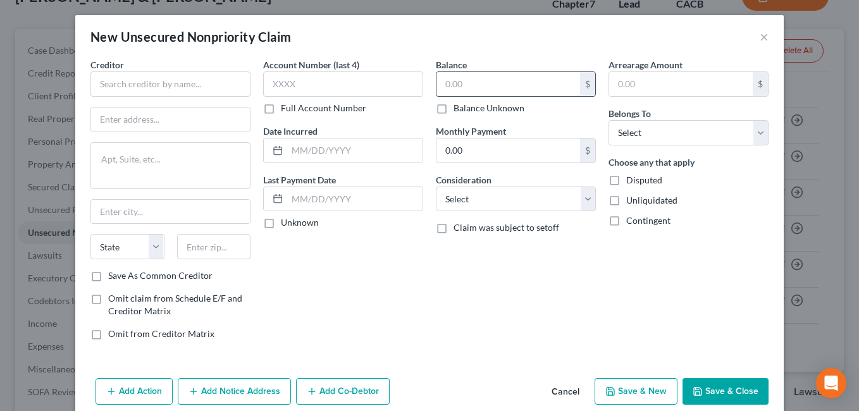
click at [481, 87] on input "text" at bounding box center [508, 84] width 144 height 24
click at [642, 78] on input "text" at bounding box center [681, 84] width 144 height 24
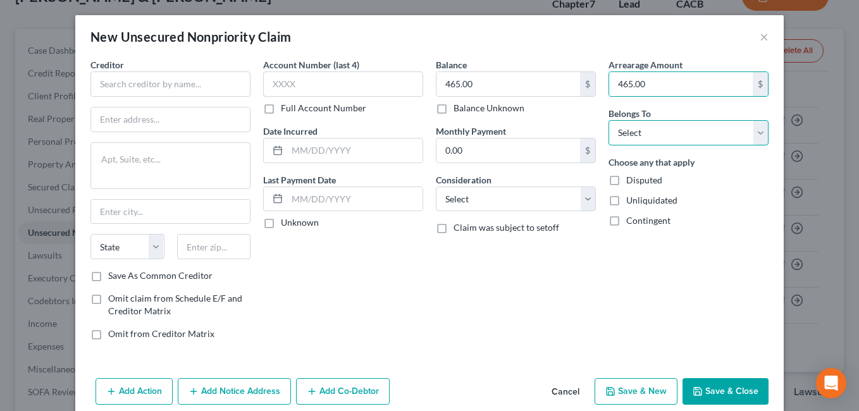
click at [751, 137] on select "Select Debtor 1 Only Debtor 2 Only Debtor 1 And Debtor 2 Only At Least One Of T…" at bounding box center [688, 132] width 160 height 25
click at [608, 120] on select "Select Debtor 1 Only Debtor 2 Only Debtor 1 And Debtor 2 Only At Least One Of T…" at bounding box center [688, 132] width 160 height 25
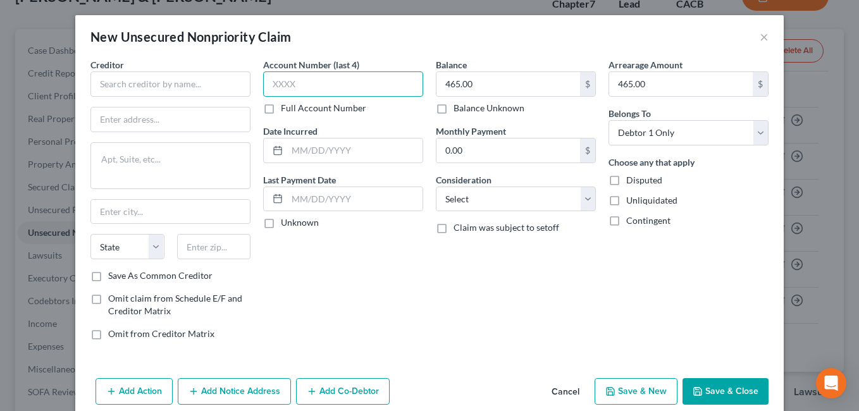
click at [309, 82] on input "text" at bounding box center [343, 83] width 160 height 25
click at [353, 245] on div "Account Number (last 4) 8477 Full Account Number Date Incurred Last Payment Dat…" at bounding box center [343, 204] width 173 height 292
click at [296, 155] on input "text" at bounding box center [354, 150] width 135 height 24
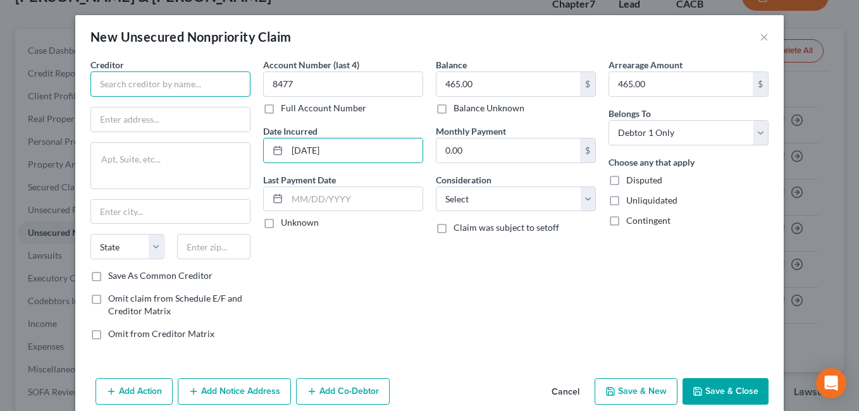
click at [131, 78] on input "text" at bounding box center [170, 83] width 160 height 25
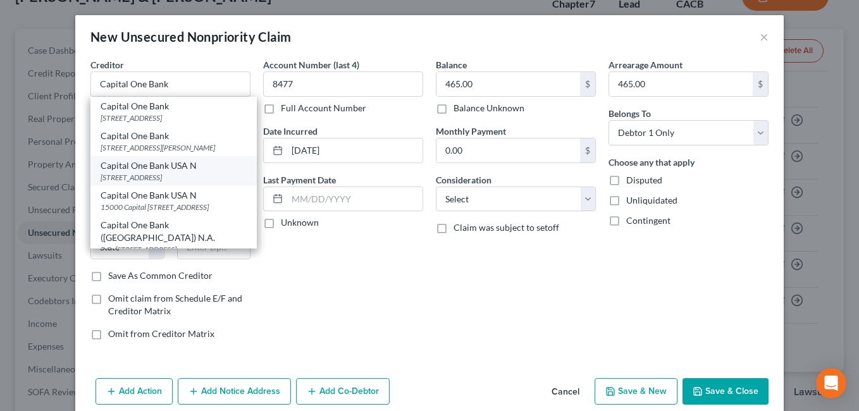
click at [111, 183] on div "[STREET_ADDRESS]" at bounding box center [174, 177] width 146 height 11
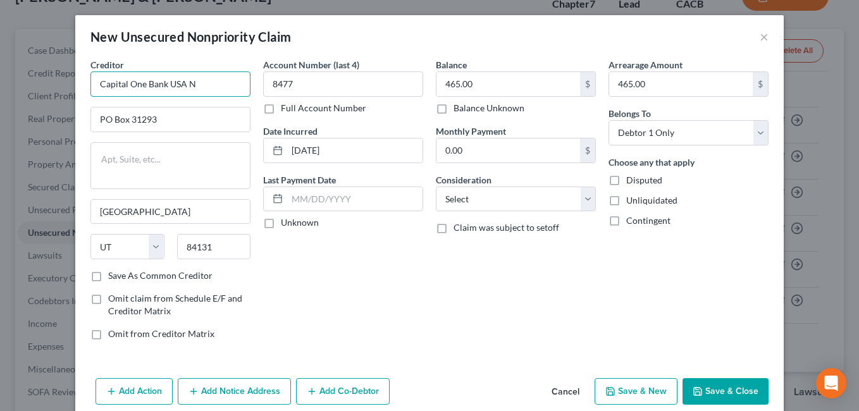
click at [195, 88] on input "Capital One Bank USA N" at bounding box center [170, 83] width 160 height 25
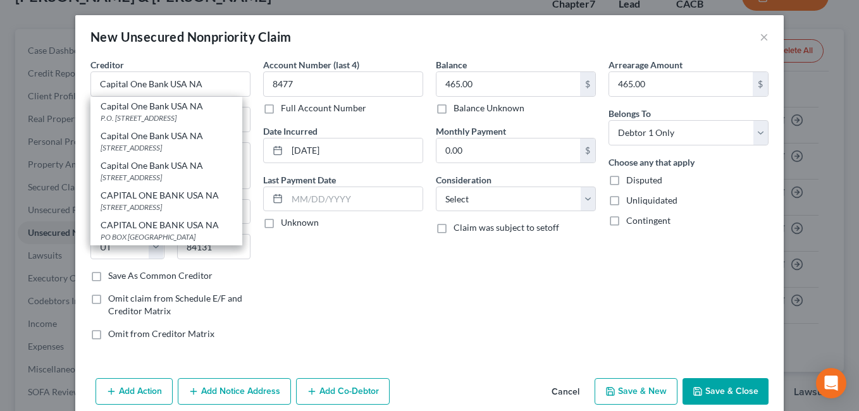
click at [350, 269] on div "Account Number (last 4) 8477 Full Account Number Date Incurred [DATE] Last Paym…" at bounding box center [343, 204] width 173 height 292
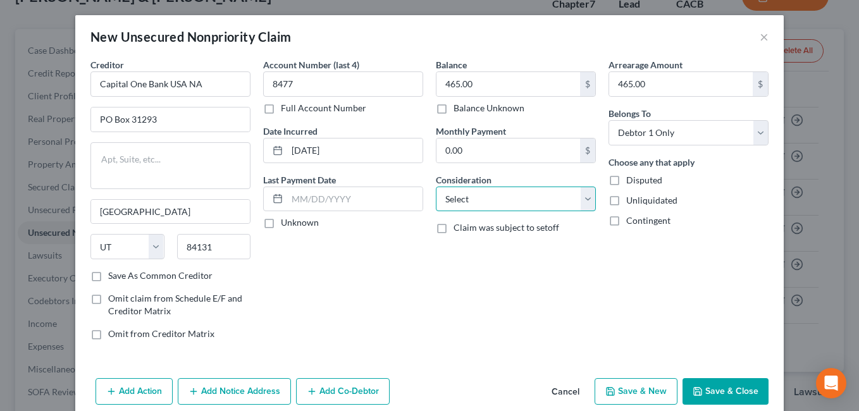
click at [573, 202] on select "Select Cable / Satellite Services Collection Agency Credit Card Debt Debt Couns…" at bounding box center [516, 199] width 160 height 25
click at [436, 187] on select "Select Cable / Satellite Services Collection Agency Credit Card Debt Debt Couns…" at bounding box center [516, 199] width 160 height 25
click at [637, 392] on button "Save & New" at bounding box center [635, 391] width 83 height 27
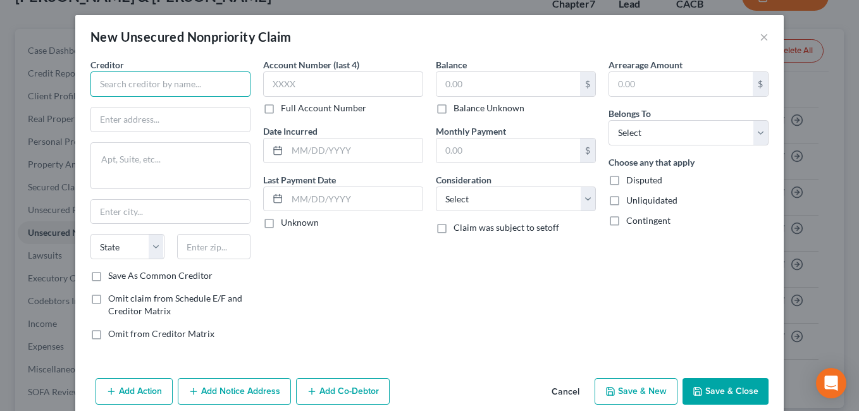
click at [142, 84] on input "text" at bounding box center [170, 83] width 160 height 25
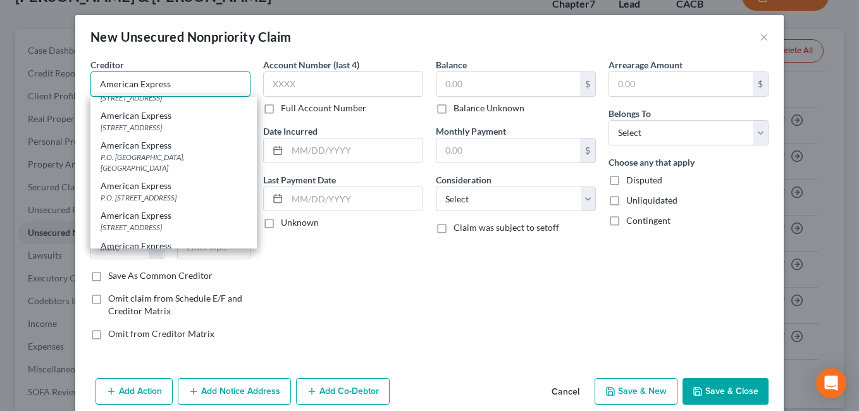
scroll to position [23, 0]
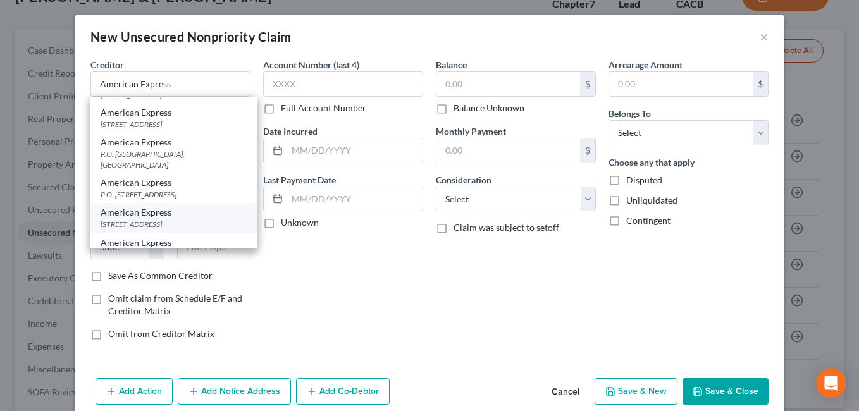
click at [111, 230] on div "[STREET_ADDRESS]" at bounding box center [174, 224] width 146 height 11
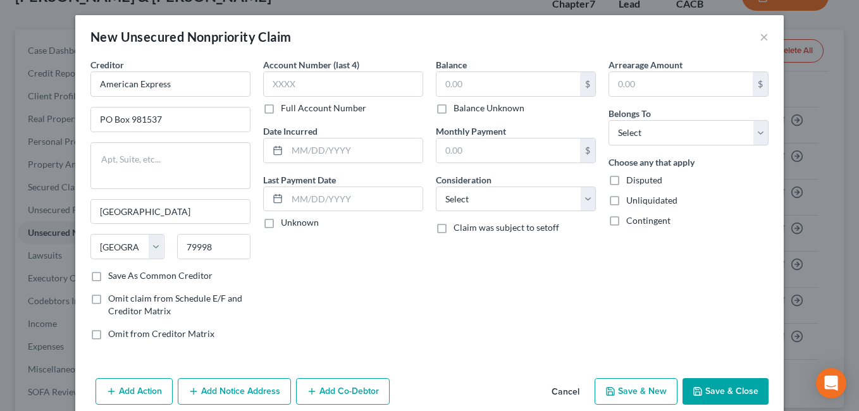
scroll to position [0, 0]
click at [314, 88] on input "text" at bounding box center [343, 83] width 160 height 25
click at [479, 89] on input "text" at bounding box center [508, 84] width 144 height 24
click at [639, 87] on input "text" at bounding box center [681, 84] width 144 height 24
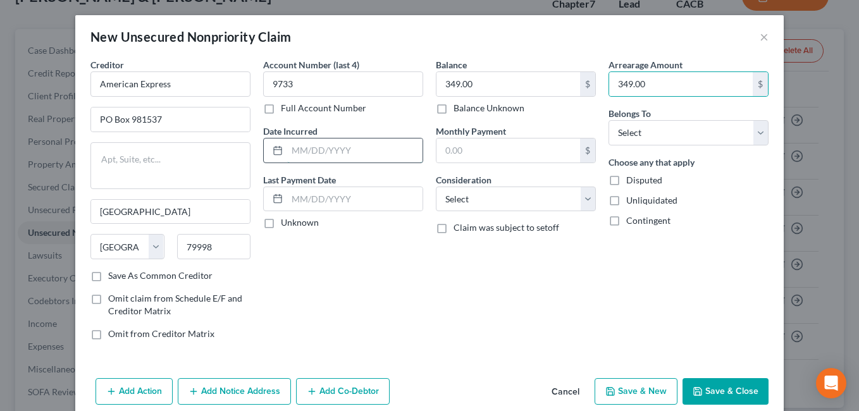
click at [326, 150] on input "text" at bounding box center [354, 150] width 135 height 24
click at [374, 240] on div "Account Number (last 4) 9733 Full Account Number Date Incurred [DATE] Last Paym…" at bounding box center [343, 204] width 173 height 292
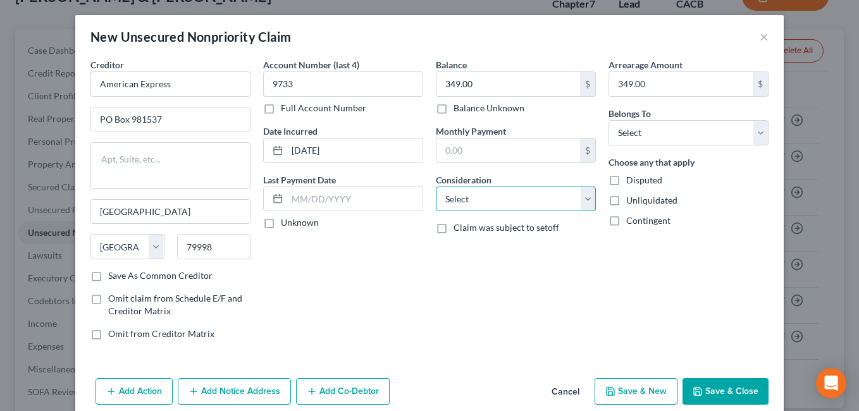
click at [587, 204] on select "Select Cable / Satellite Services Collection Agency Credit Card Debt Debt Couns…" at bounding box center [516, 199] width 160 height 25
click at [436, 187] on select "Select Cable / Satellite Services Collection Agency Credit Card Debt Debt Couns…" at bounding box center [516, 199] width 160 height 25
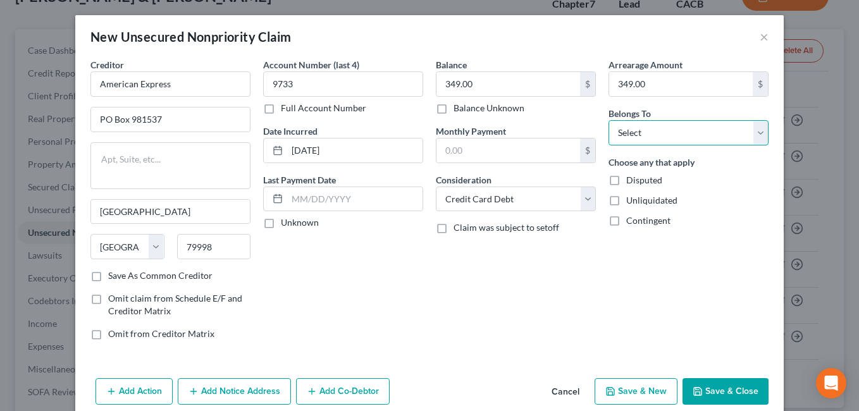
click at [748, 135] on select "Select Debtor 1 Only Debtor 2 Only Debtor 1 And Debtor 2 Only At Least One Of T…" at bounding box center [688, 132] width 160 height 25
click at [608, 120] on select "Select Debtor 1 Only Debtor 2 Only Debtor 1 And Debtor 2 Only At Least One Of T…" at bounding box center [688, 132] width 160 height 25
click at [634, 393] on button "Save & New" at bounding box center [635, 391] width 83 height 27
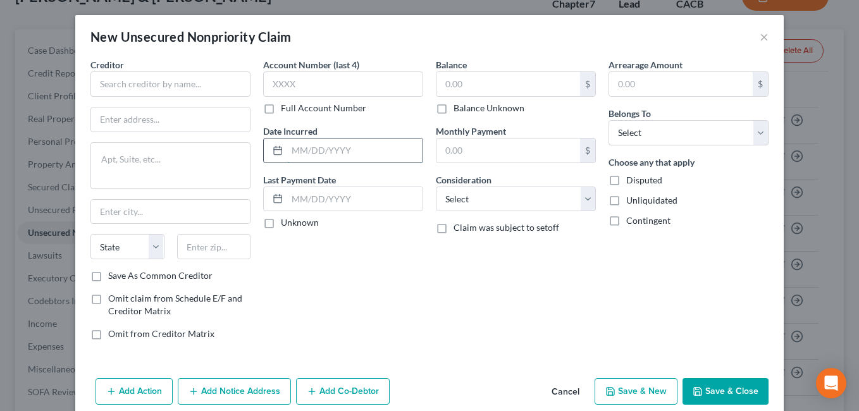
click at [312, 153] on input "text" at bounding box center [354, 150] width 135 height 24
click at [284, 85] on input "text" at bounding box center [343, 83] width 160 height 25
click at [471, 89] on input "text" at bounding box center [508, 84] width 144 height 24
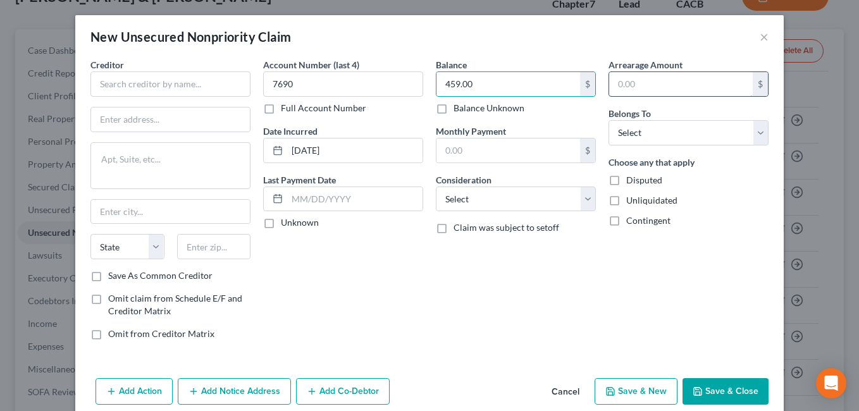
click at [626, 87] on input "text" at bounding box center [681, 84] width 144 height 24
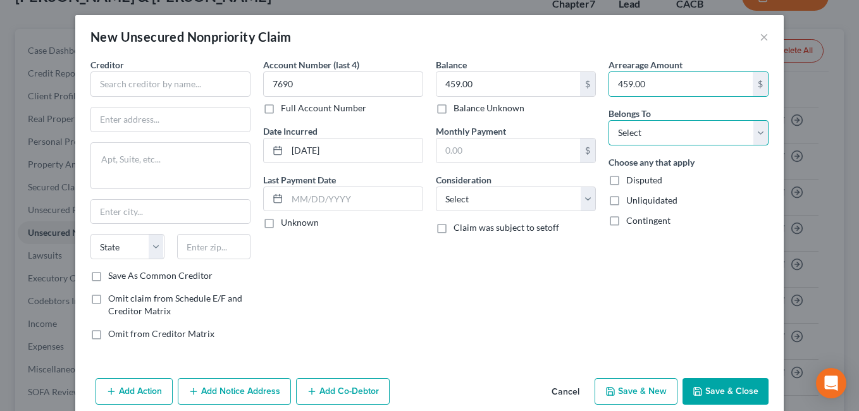
click at [749, 135] on select "Select Debtor 1 Only Debtor 2 Only Debtor 1 And Debtor 2 Only At Least One Of T…" at bounding box center [688, 132] width 160 height 25
click at [750, 132] on select "Select Debtor 1 Only Debtor 2 Only Debtor 1 And Debtor 2 Only At Least One Of T…" at bounding box center [688, 132] width 160 height 25
click at [608, 120] on select "Select Debtor 1 Only Debtor 2 Only Debtor 1 And Debtor 2 Only At Least One Of T…" at bounding box center [688, 132] width 160 height 25
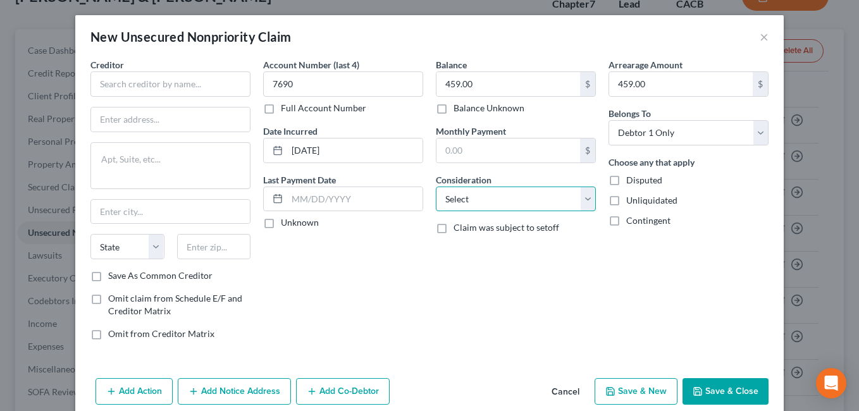
click at [587, 204] on select "Select Cable / Satellite Services Collection Agency Credit Card Debt Debt Couns…" at bounding box center [516, 199] width 160 height 25
click at [436, 187] on select "Select Cable / Satellite Services Collection Agency Credit Card Debt Debt Couns…" at bounding box center [516, 199] width 160 height 25
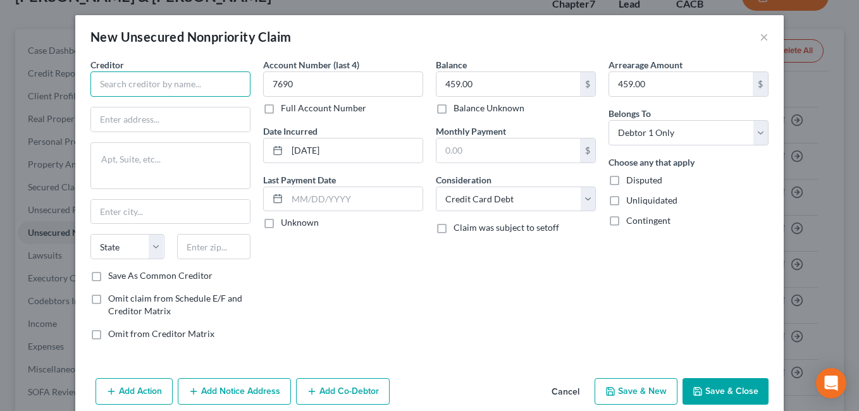
click at [107, 80] on input "text" at bounding box center [170, 83] width 160 height 25
click at [207, 250] on input "text" at bounding box center [214, 246] width 74 height 25
click at [348, 295] on div "Account Number (last 4) 7690 Full Account Number Date Incurred [DATE] Last Paym…" at bounding box center [343, 204] width 173 height 292
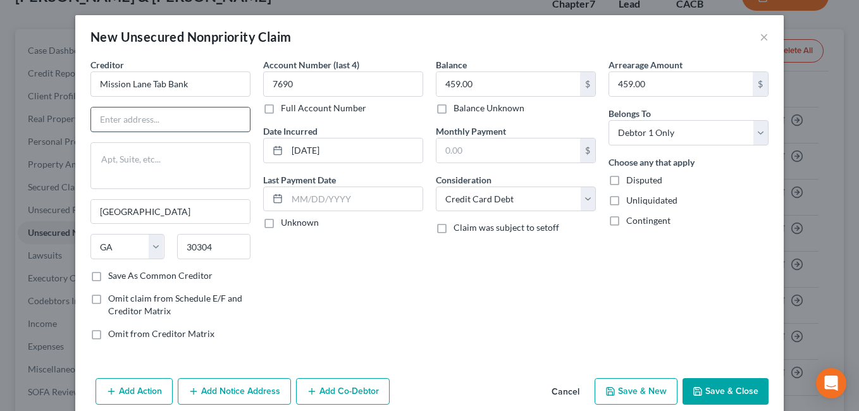
click at [191, 122] on input "text" at bounding box center [170, 119] width 159 height 24
click at [91, 123] on input "105286" at bounding box center [170, 119] width 159 height 24
click at [392, 314] on div "Account Number (last 4) 7690 Full Account Number Date Incurred [DATE] Last Paym…" at bounding box center [343, 204] width 173 height 292
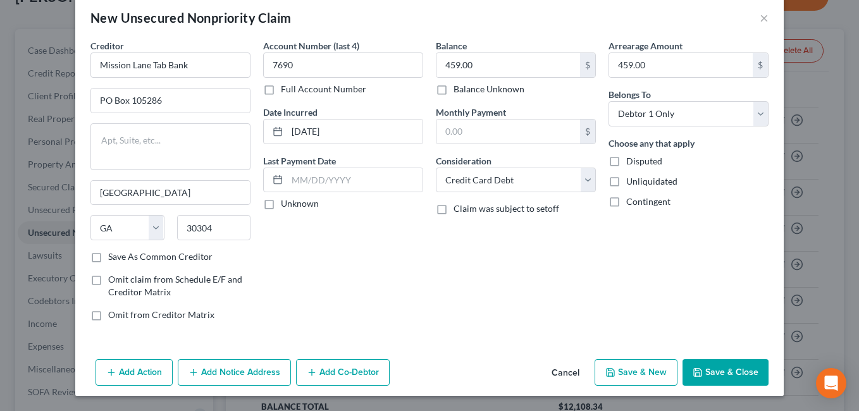
click at [108, 256] on label "Save As Common Creditor" at bounding box center [160, 256] width 104 height 13
click at [113, 256] on input "Save As Common Creditor" at bounding box center [117, 254] width 8 height 8
click at [630, 371] on button "Save & New" at bounding box center [635, 372] width 83 height 27
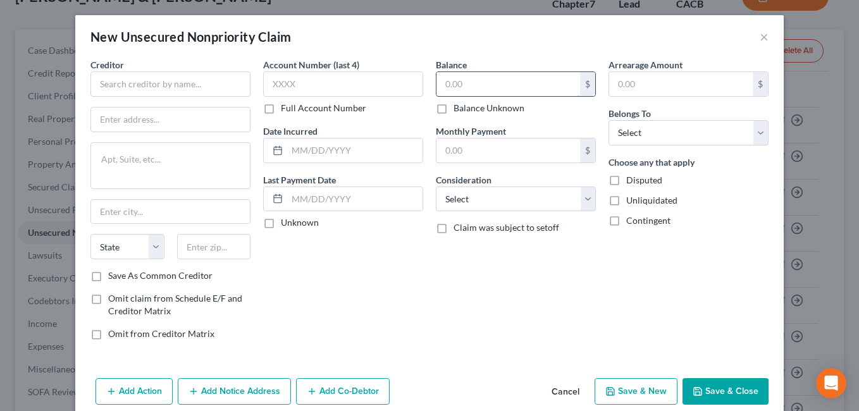
click at [482, 90] on input "text" at bounding box center [508, 84] width 144 height 24
click at [637, 88] on input "text" at bounding box center [681, 84] width 144 height 24
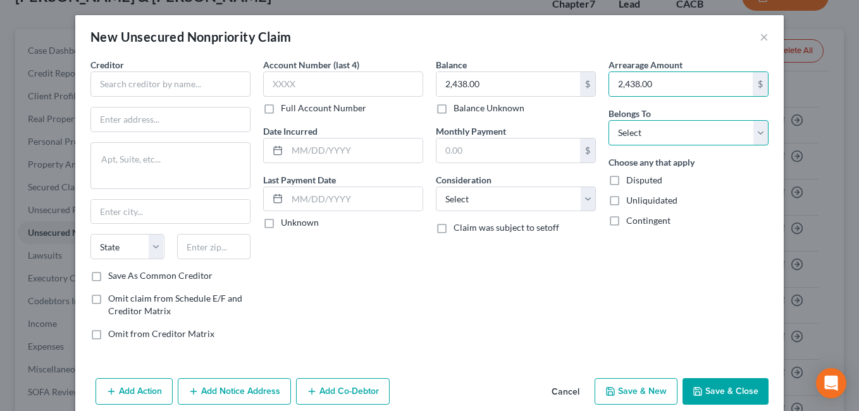
click at [750, 137] on select "Select Debtor 1 Only Debtor 2 Only Debtor 1 And Debtor 2 Only At Least One Of T…" at bounding box center [688, 132] width 160 height 25
click at [608, 120] on select "Select Debtor 1 Only Debtor 2 Only Debtor 1 And Debtor 2 Only At Least One Of T…" at bounding box center [688, 132] width 160 height 25
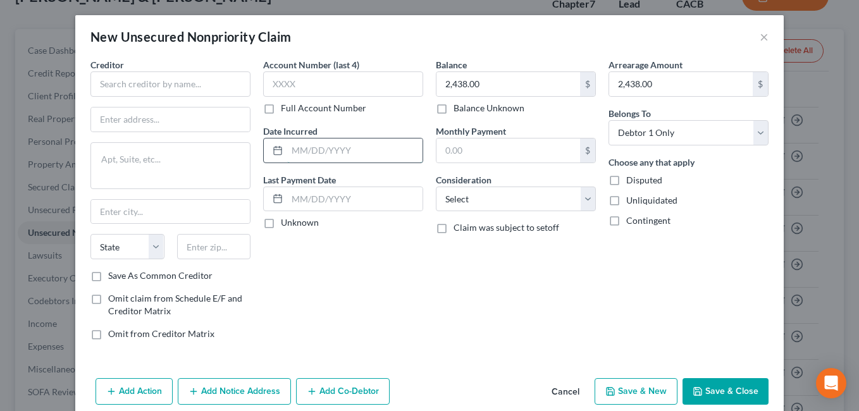
click at [317, 152] on input "text" at bounding box center [354, 150] width 135 height 24
click at [369, 252] on div "Account Number (last 4) Full Account Number Date Incurred [DATE] Last Payment D…" at bounding box center [343, 204] width 173 height 292
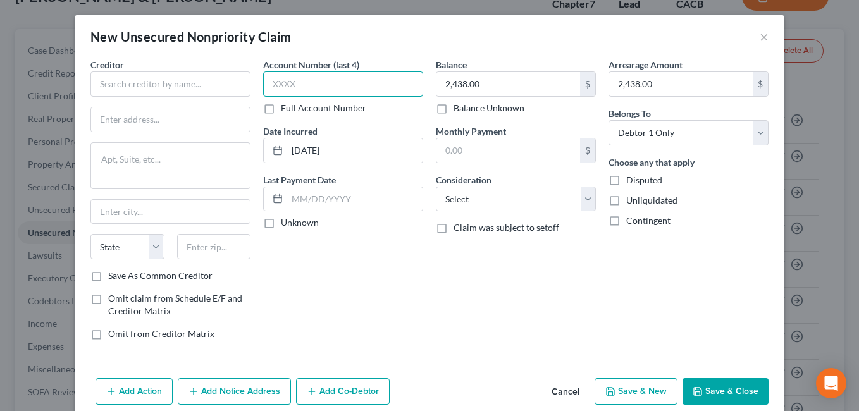
click at [300, 89] on input "text" at bounding box center [343, 83] width 160 height 25
click at [477, 279] on div "Balance 2,438.00 $ Balance Unknown Balance Undetermined 2,438.00 $ Balance Unkn…" at bounding box center [515, 204] width 173 height 292
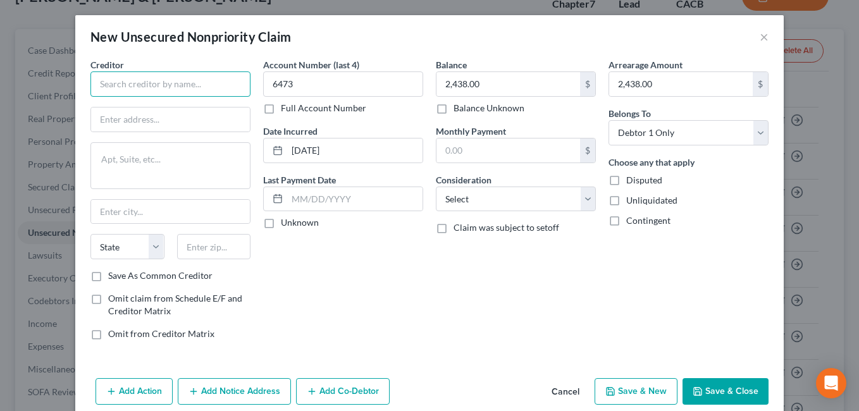
click at [111, 84] on input "text" at bounding box center [170, 83] width 160 height 25
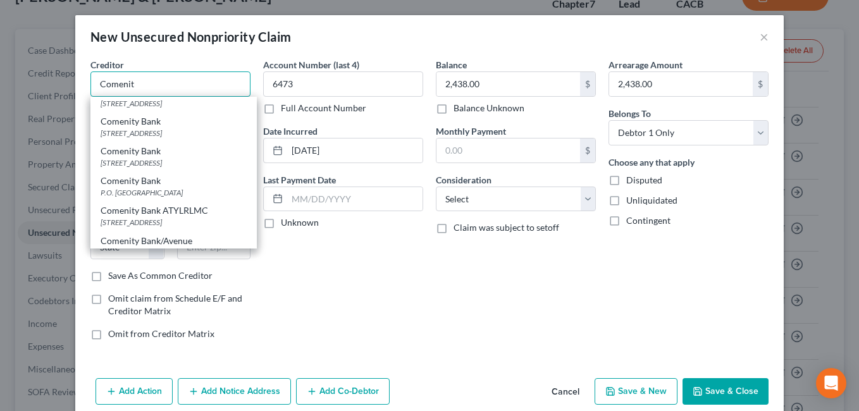
scroll to position [45, 0]
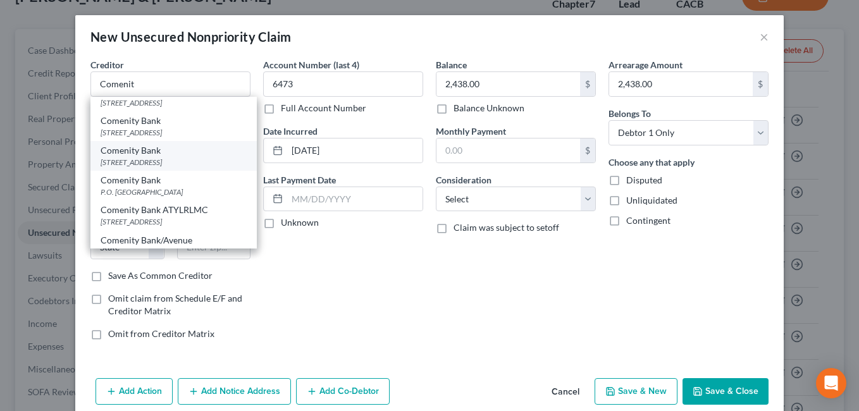
click at [113, 168] on div "[STREET_ADDRESS]" at bounding box center [174, 162] width 146 height 11
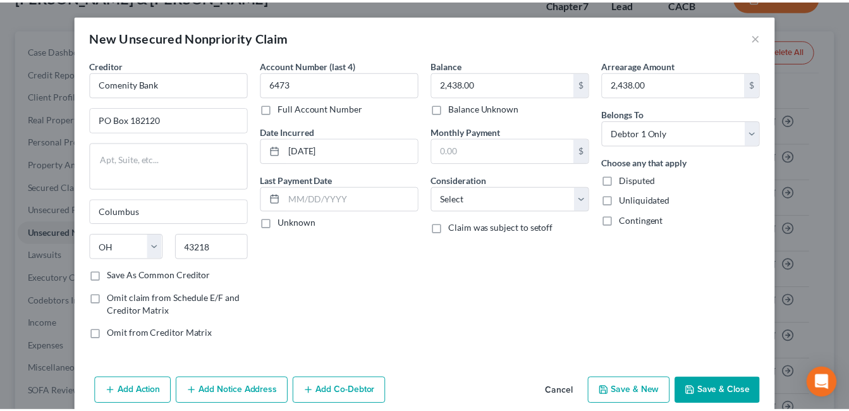
scroll to position [0, 0]
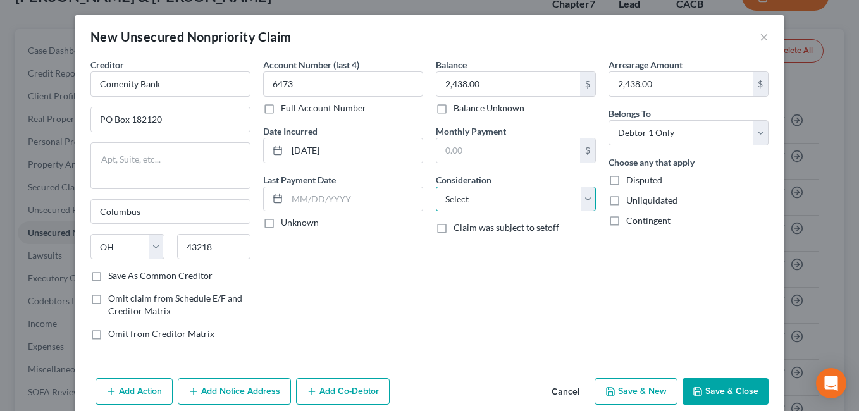
click at [580, 199] on select "Select Cable / Satellite Services Collection Agency Credit Card Debt Debt Couns…" at bounding box center [516, 199] width 160 height 25
click at [436, 187] on select "Select Cable / Satellite Services Collection Agency Credit Card Debt Debt Couns…" at bounding box center [516, 199] width 160 height 25
click at [631, 390] on button "Save & New" at bounding box center [635, 391] width 83 height 27
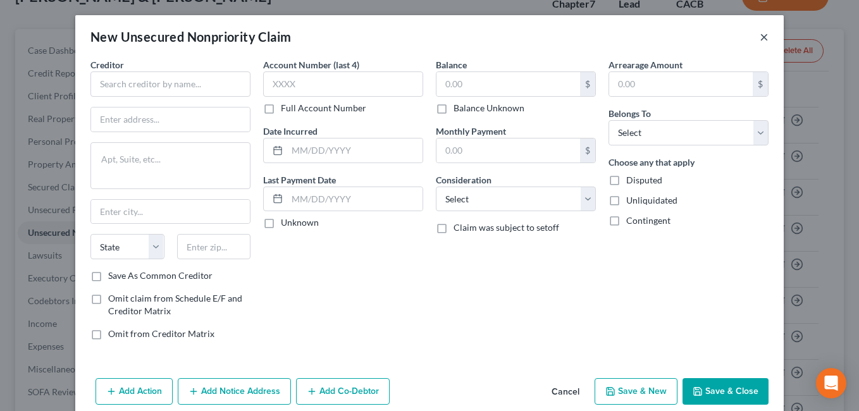
click at [759, 35] on button "×" at bounding box center [763, 36] width 9 height 15
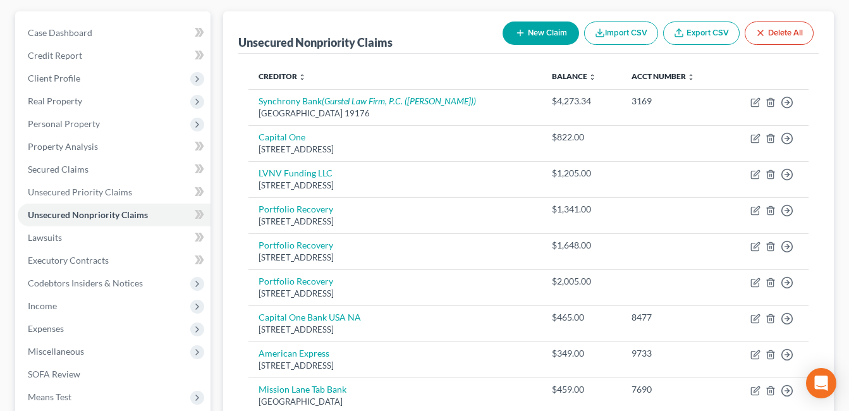
scroll to position [112, 0]
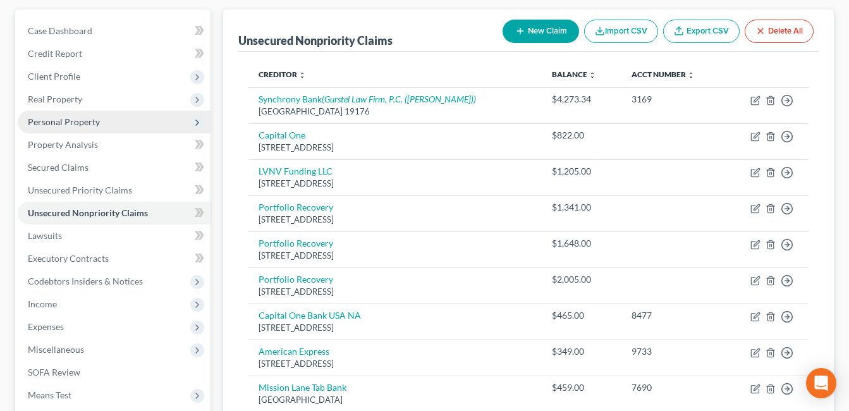
click at [54, 122] on span "Personal Property" at bounding box center [64, 121] width 72 height 11
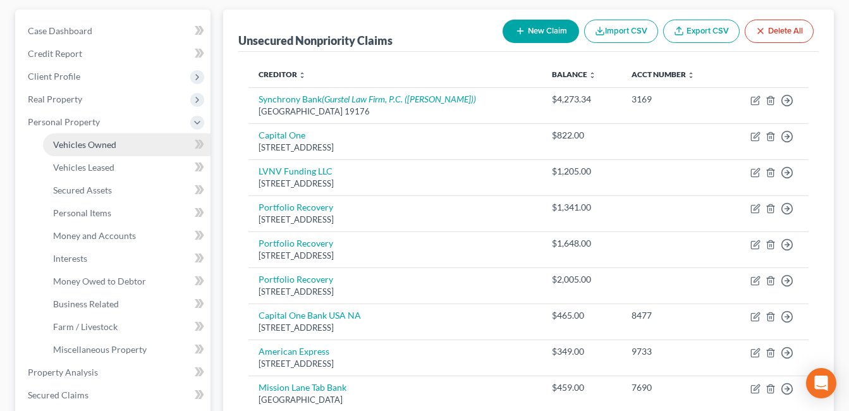
click at [70, 149] on span "Vehicles Owned" at bounding box center [84, 144] width 63 height 11
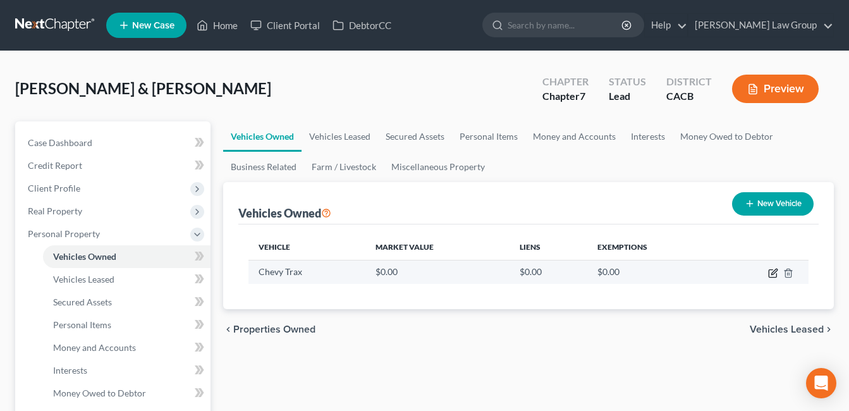
click at [771, 271] on icon "button" at bounding box center [773, 273] width 10 height 10
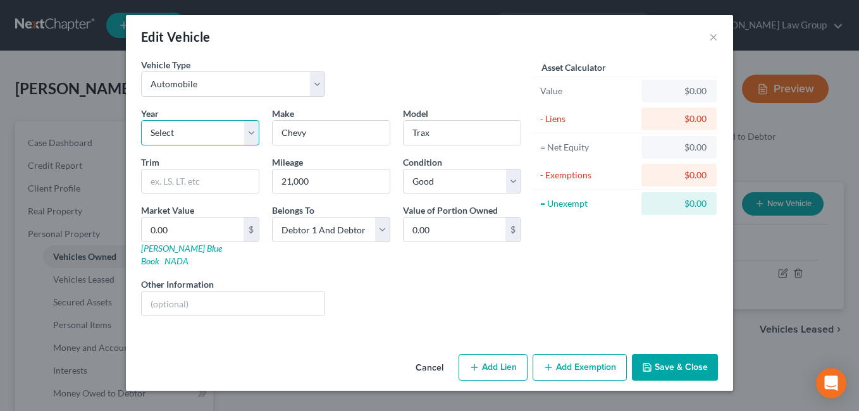
click at [183, 133] on select "Select 2026 2025 2024 2023 2022 2021 2020 2019 2018 2017 2016 2015 2014 2013 20…" at bounding box center [200, 132] width 118 height 25
click at [141, 120] on select "Select 2026 2025 2024 2023 2022 2021 2020 2019 2018 2017 2016 2015 2014 2013 20…" at bounding box center [200, 132] width 118 height 25
click at [181, 233] on input "0.00" at bounding box center [193, 230] width 102 height 24
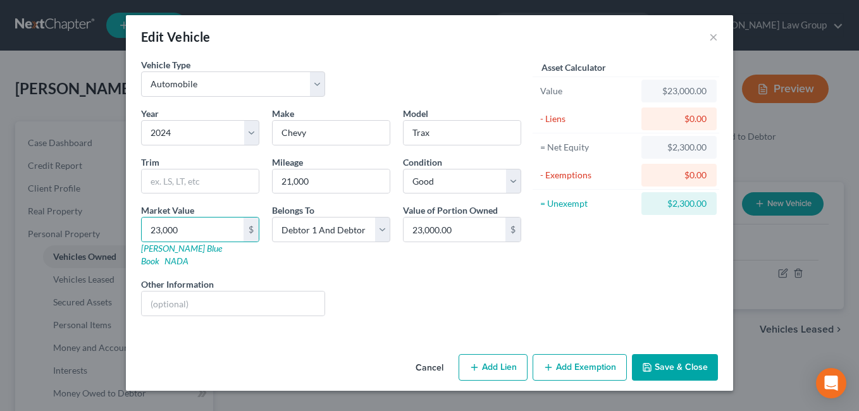
click at [567, 357] on button "Add Exemption" at bounding box center [579, 367] width 94 height 27
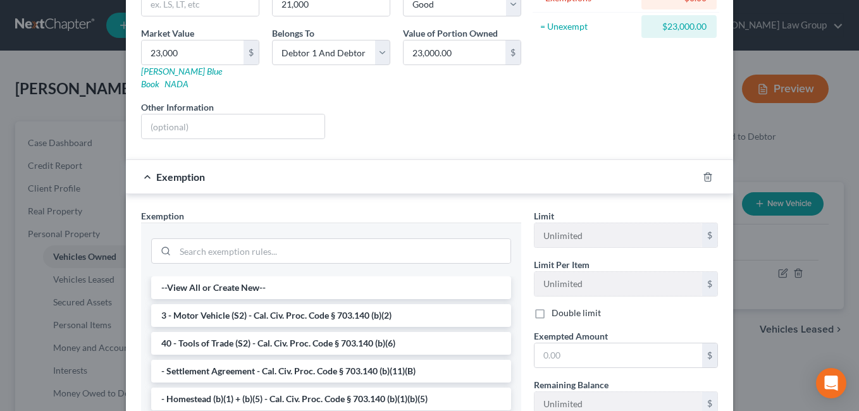
scroll to position [178, 0]
click at [175, 306] on li "3 - Motor Vehicle (S2) - Cal. Civ. Proc. Code § 703.140 (b)(2)" at bounding box center [331, 314] width 360 height 23
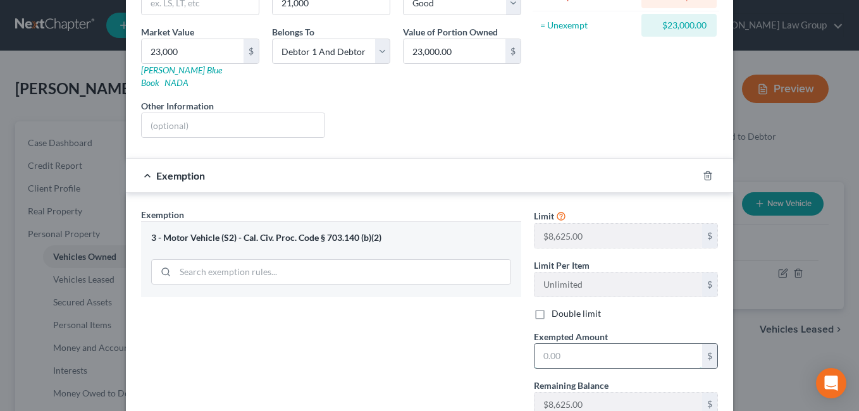
click at [547, 345] on input "text" at bounding box center [618, 356] width 168 height 24
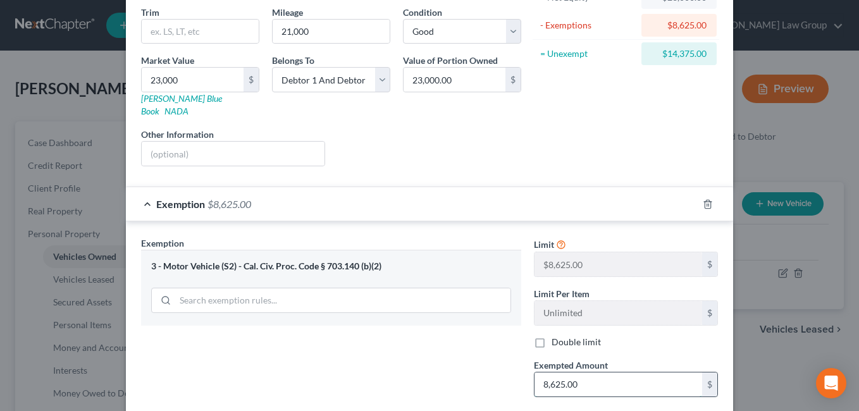
scroll to position [138, 0]
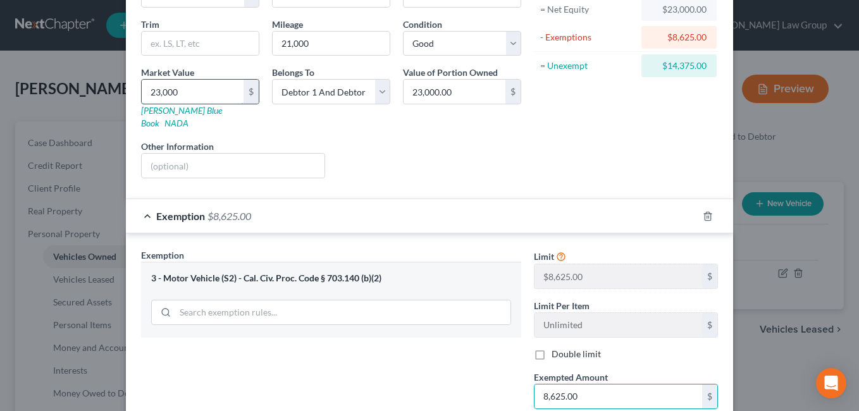
click at [156, 95] on input "23,000" at bounding box center [193, 92] width 102 height 24
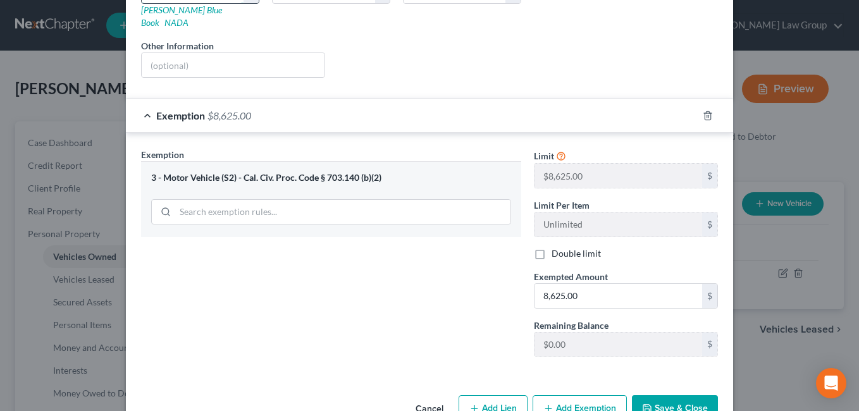
scroll to position [262, 0]
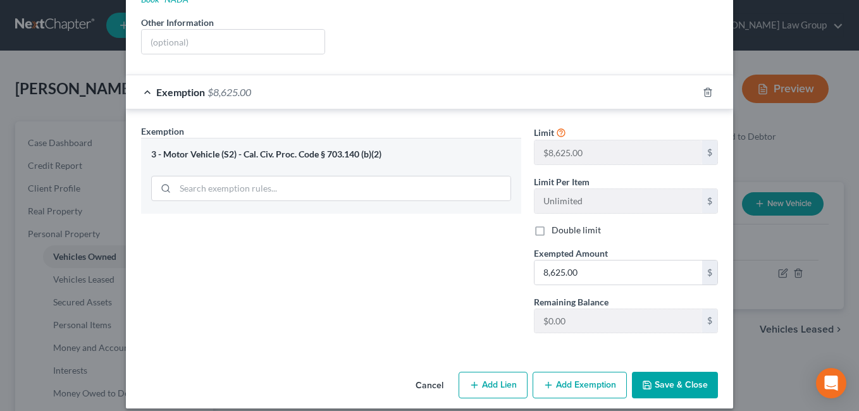
click at [563, 379] on button "Add Exemption" at bounding box center [579, 385] width 94 height 27
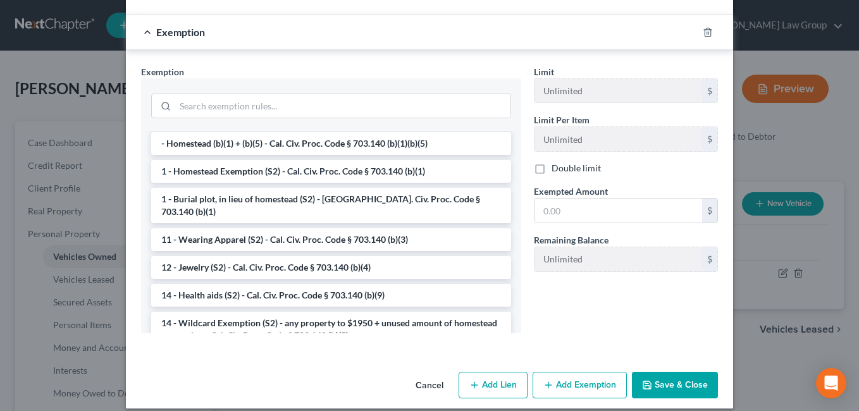
scroll to position [113, 0]
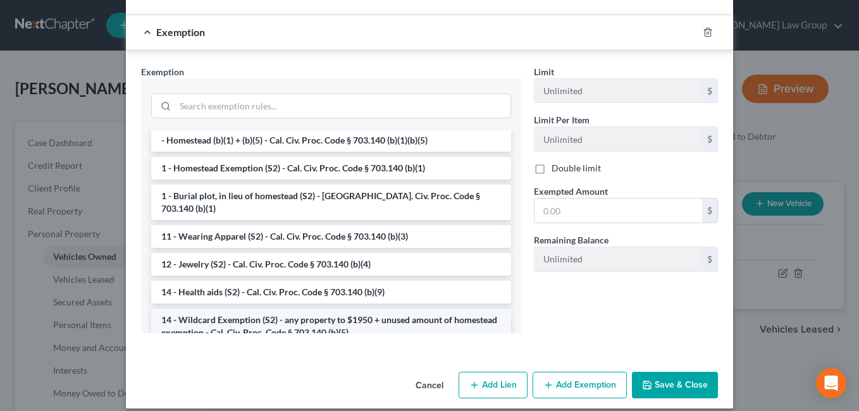
click at [213, 309] on li "14 - Wildcard Exemption (S2) - any property to $1950 + unused amount of homeste…" at bounding box center [331, 326] width 360 height 35
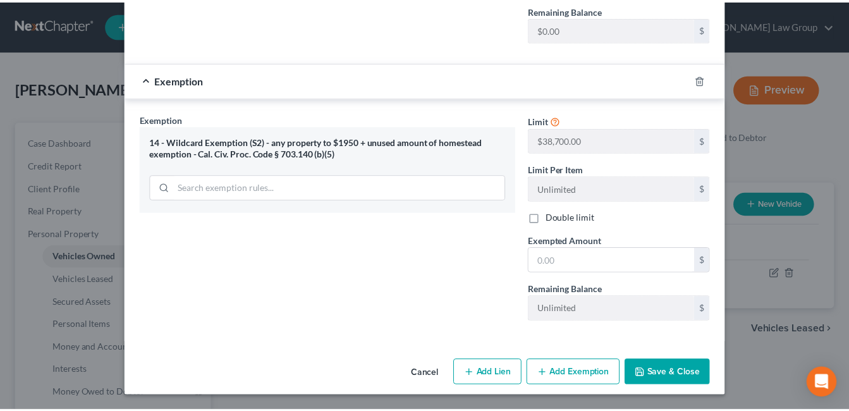
scroll to position [541, 0]
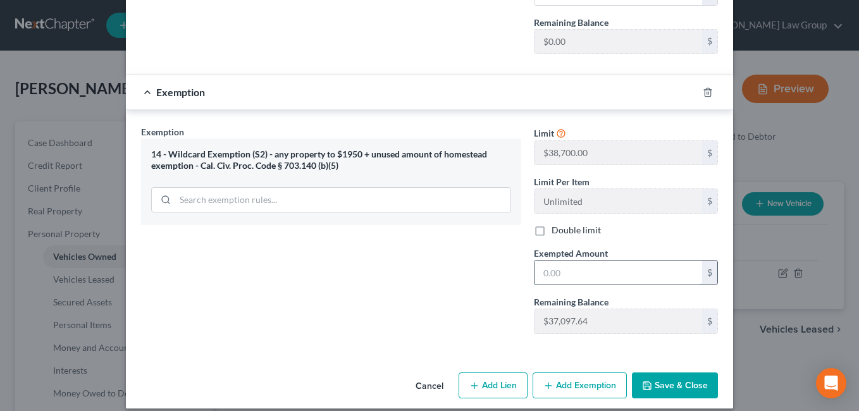
click at [556, 261] on input "text" at bounding box center [618, 273] width 168 height 24
click at [666, 372] on button "Save & Close" at bounding box center [675, 385] width 86 height 27
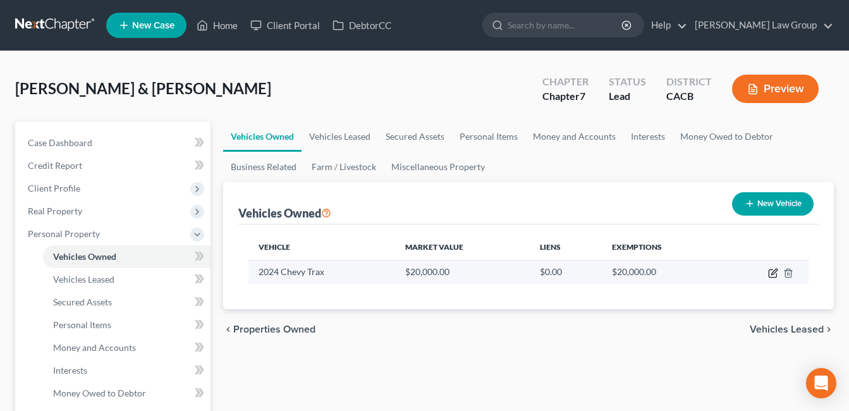
click at [775, 276] on icon "button" at bounding box center [773, 273] width 10 height 10
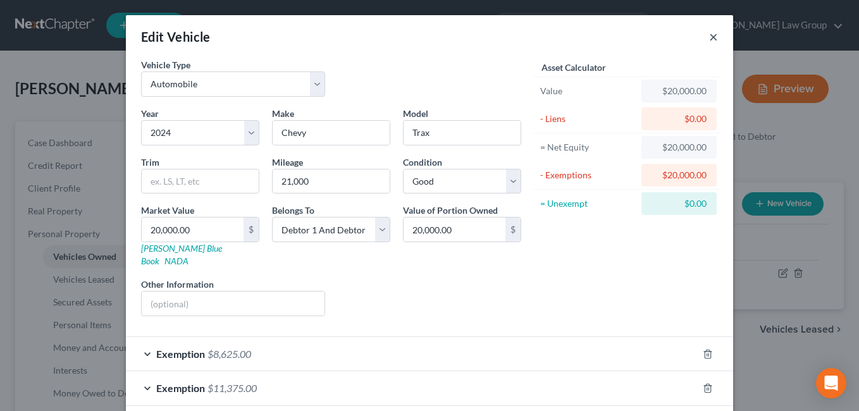
click at [709, 37] on button "×" at bounding box center [713, 36] width 9 height 15
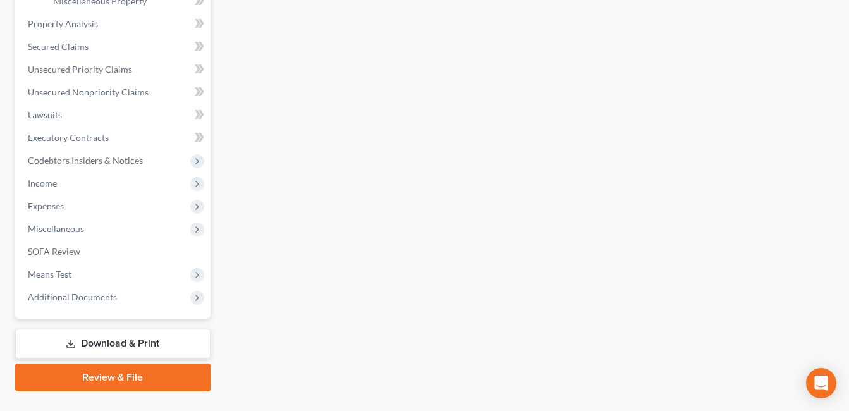
scroll to position [489, 0]
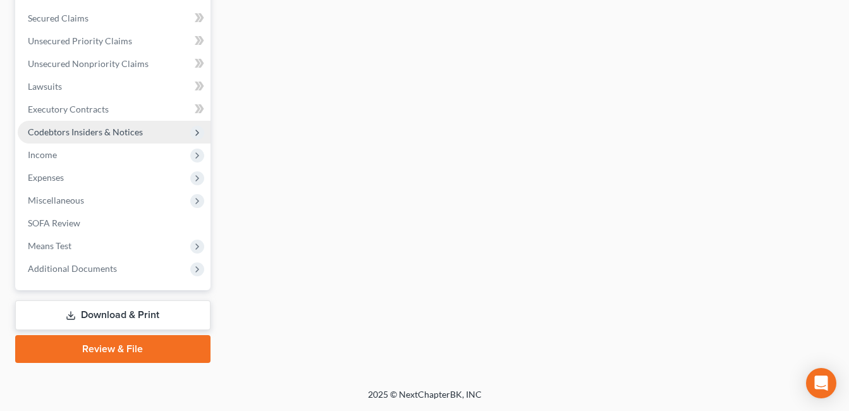
click at [48, 132] on span "Codebtors Insiders & Notices" at bounding box center [85, 131] width 115 height 11
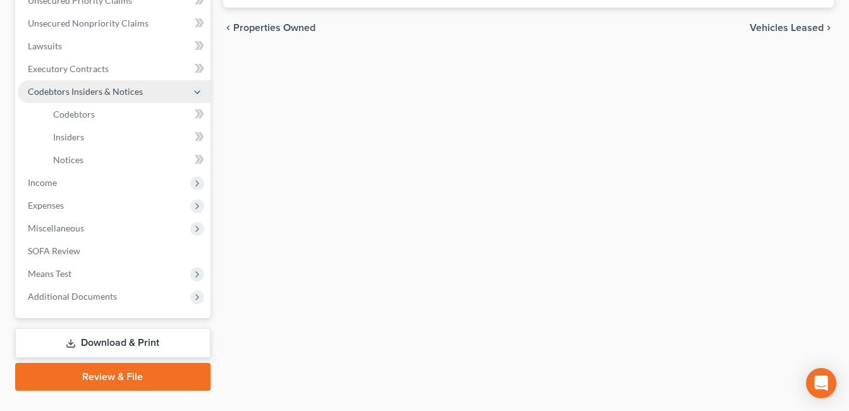
scroll to position [261, 0]
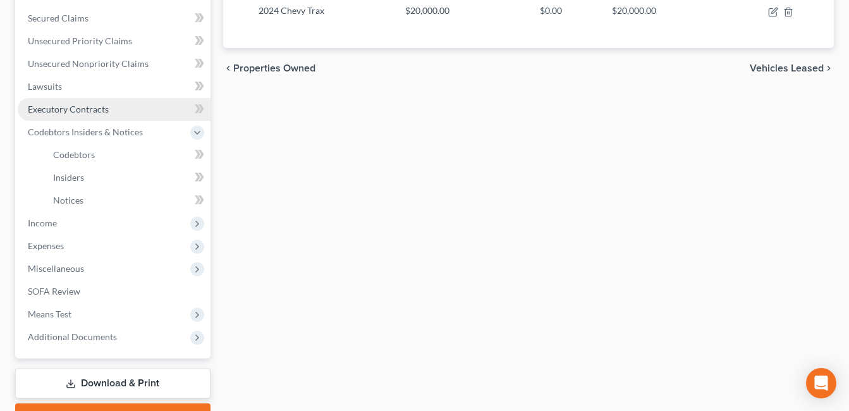
click at [56, 98] on link "Executory Contracts" at bounding box center [114, 109] width 193 height 23
